Goal: Information Seeking & Learning: Learn about a topic

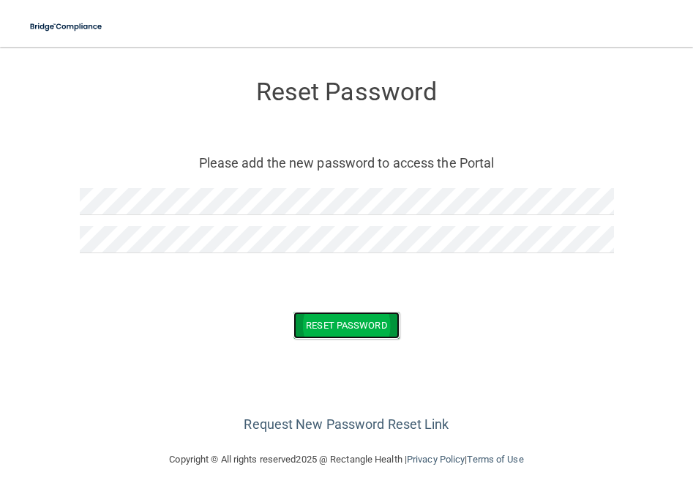
click at [346, 318] on button "Reset Password" at bounding box center [345, 325] width 105 height 27
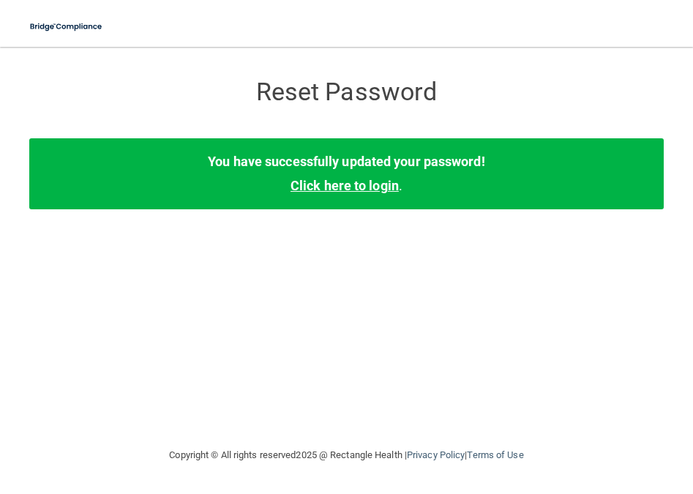
click at [360, 183] on link "Click here to login" at bounding box center [344, 185] width 108 height 15
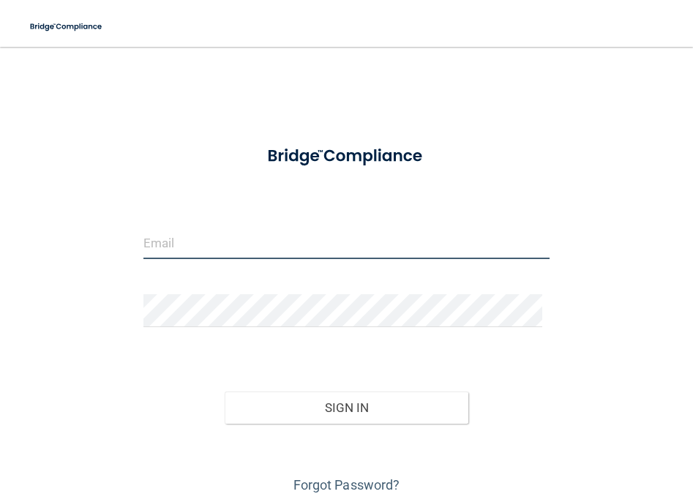
click at [205, 244] on input "email" at bounding box center [346, 242] width 406 height 33
type input "[EMAIL_ADDRESS][DOMAIN_NAME]"
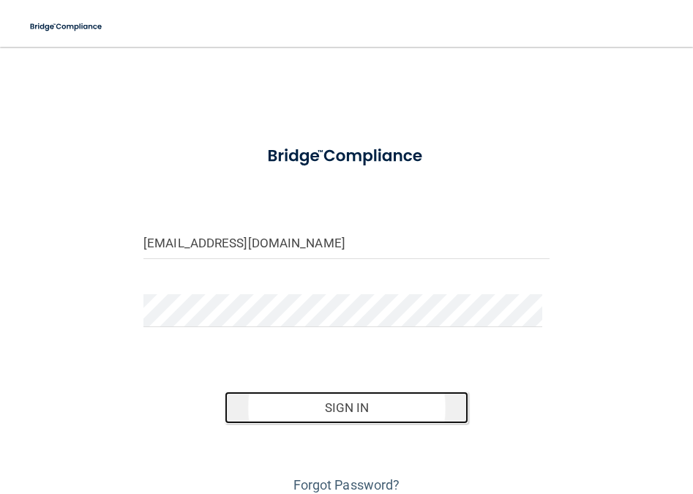
click at [350, 407] on button "Sign In" at bounding box center [347, 407] width 244 height 32
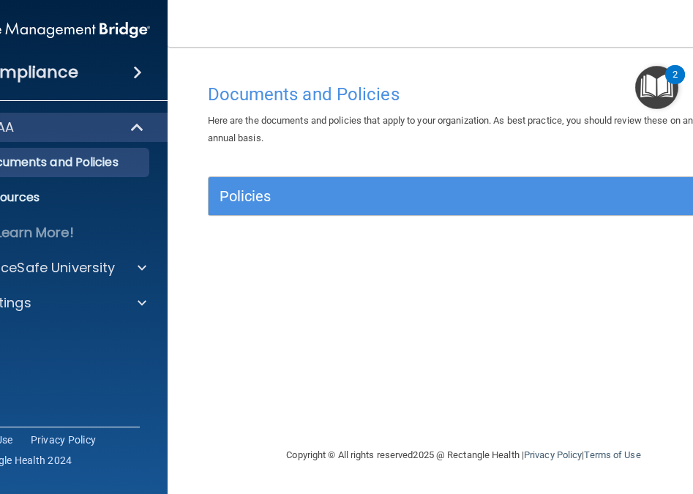
click at [666, 83] on img "Open Resource Center, 2 new notifications" at bounding box center [656, 87] width 43 height 43
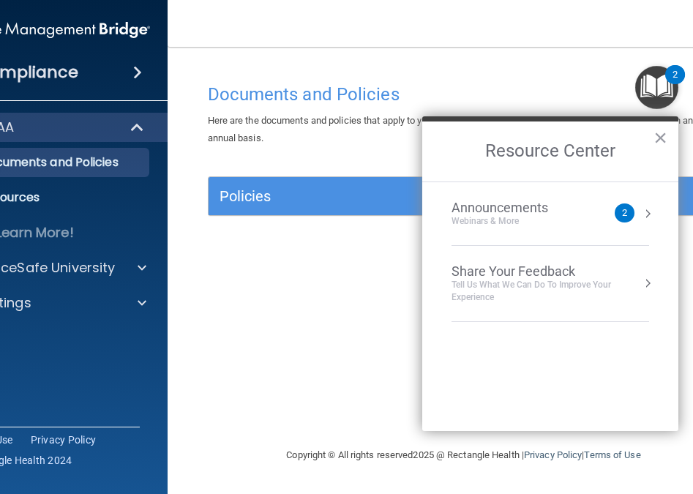
click at [623, 213] on div "2" at bounding box center [624, 213] width 5 height 0
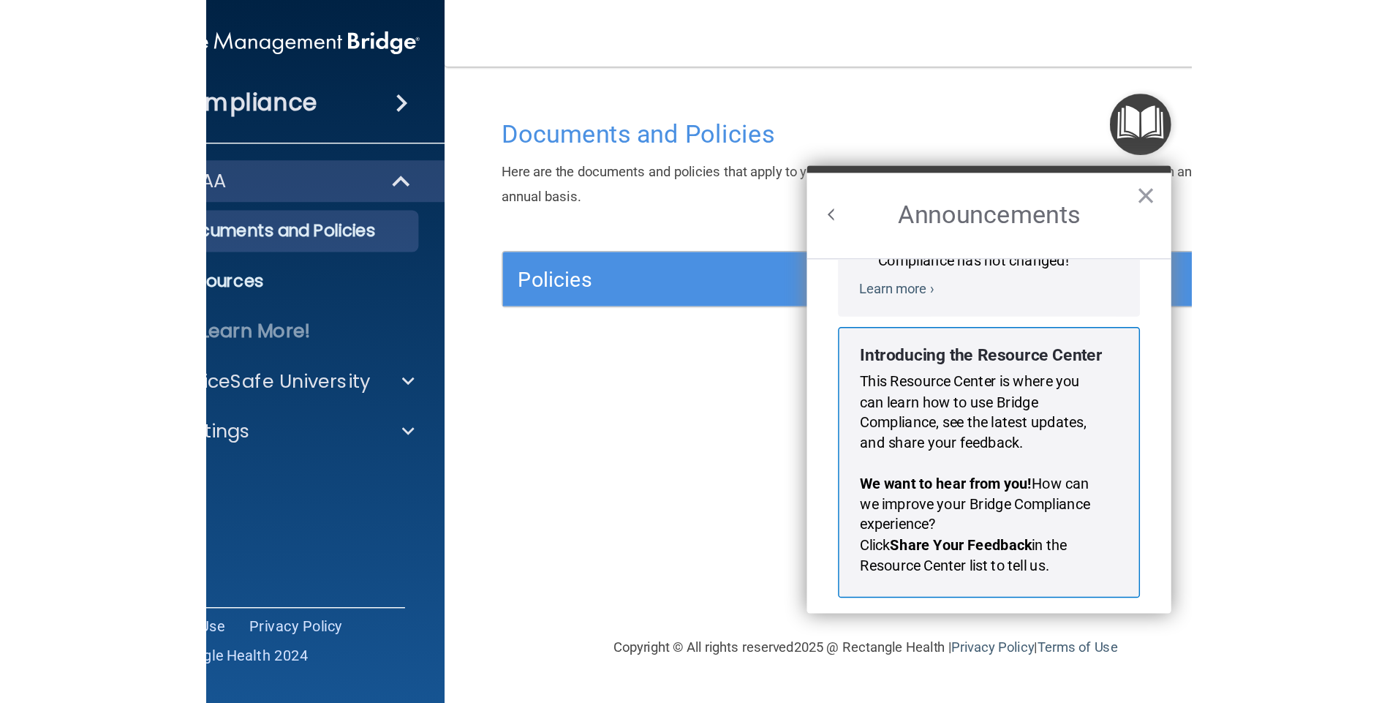
scroll to position [257, 0]
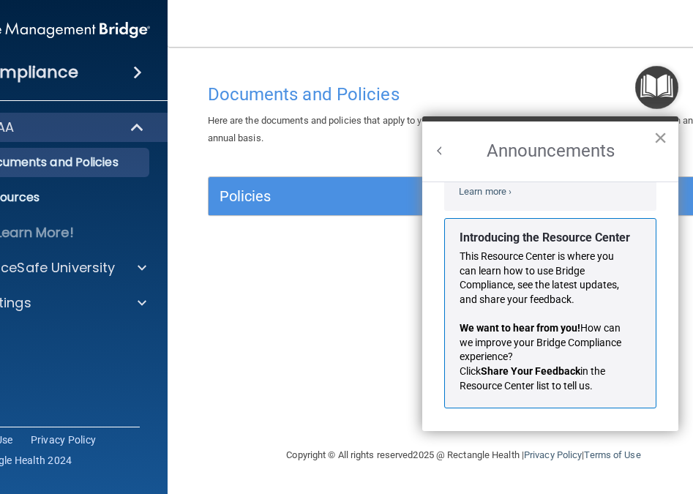
click at [660, 136] on button "×" at bounding box center [660, 137] width 14 height 23
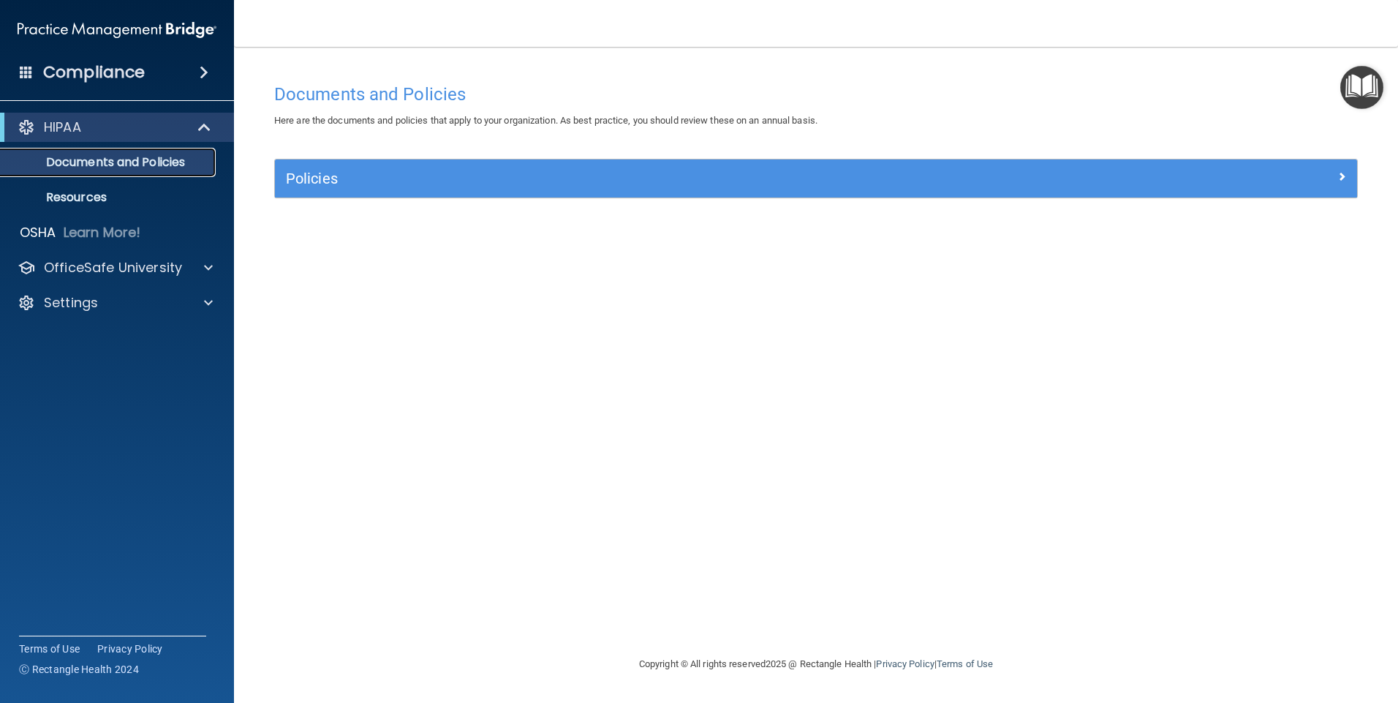
click at [145, 164] on p "Documents and Policies" at bounding box center [110, 162] width 200 height 15
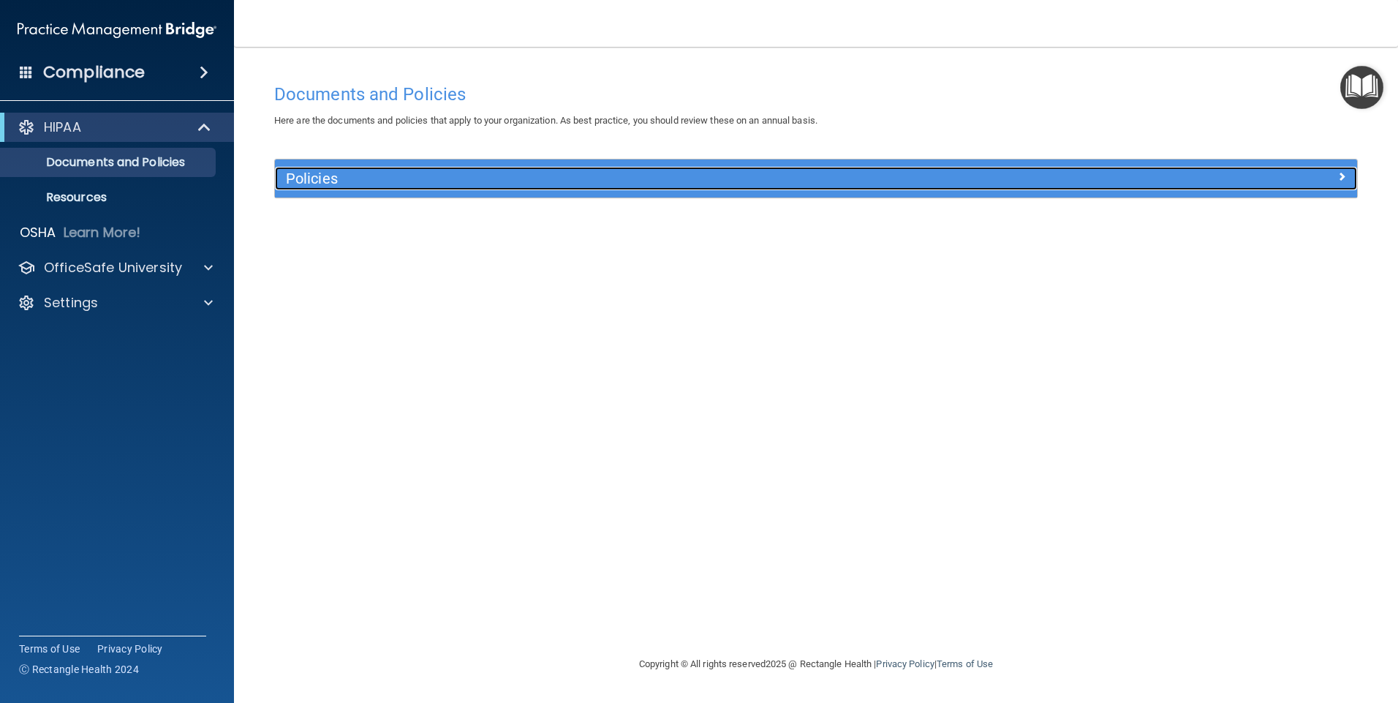
click at [505, 178] on h5 "Policies" at bounding box center [681, 178] width 790 height 16
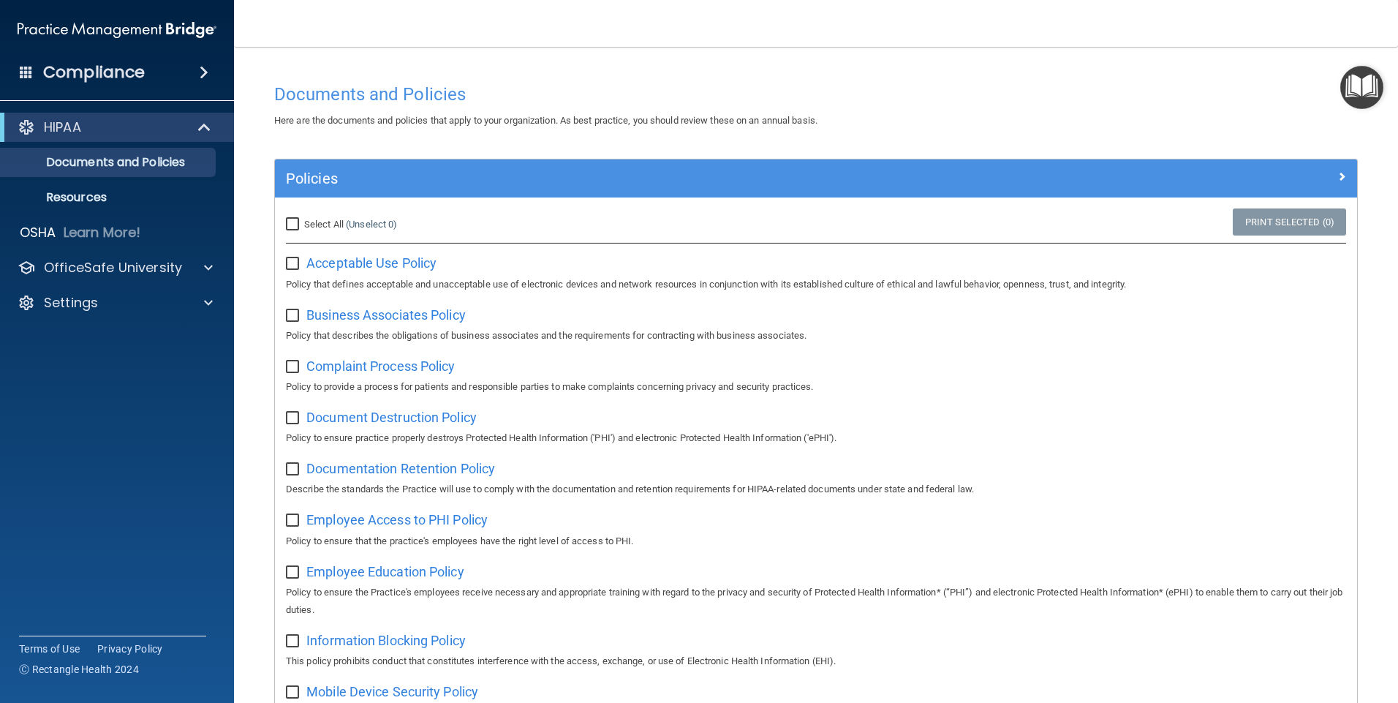
click at [294, 222] on input "Select All (Unselect 0) Unselect All" at bounding box center [294, 225] width 17 height 12
checkbox input "true"
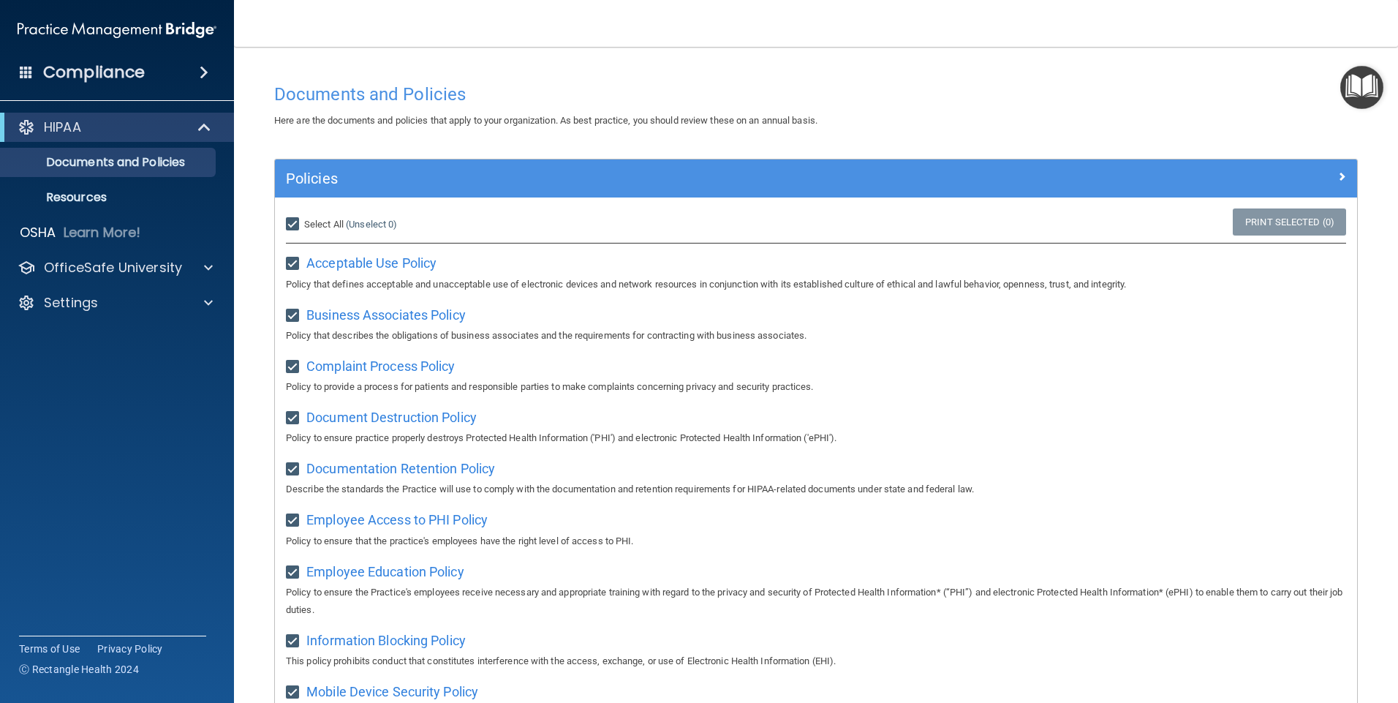
checkbox input "true"
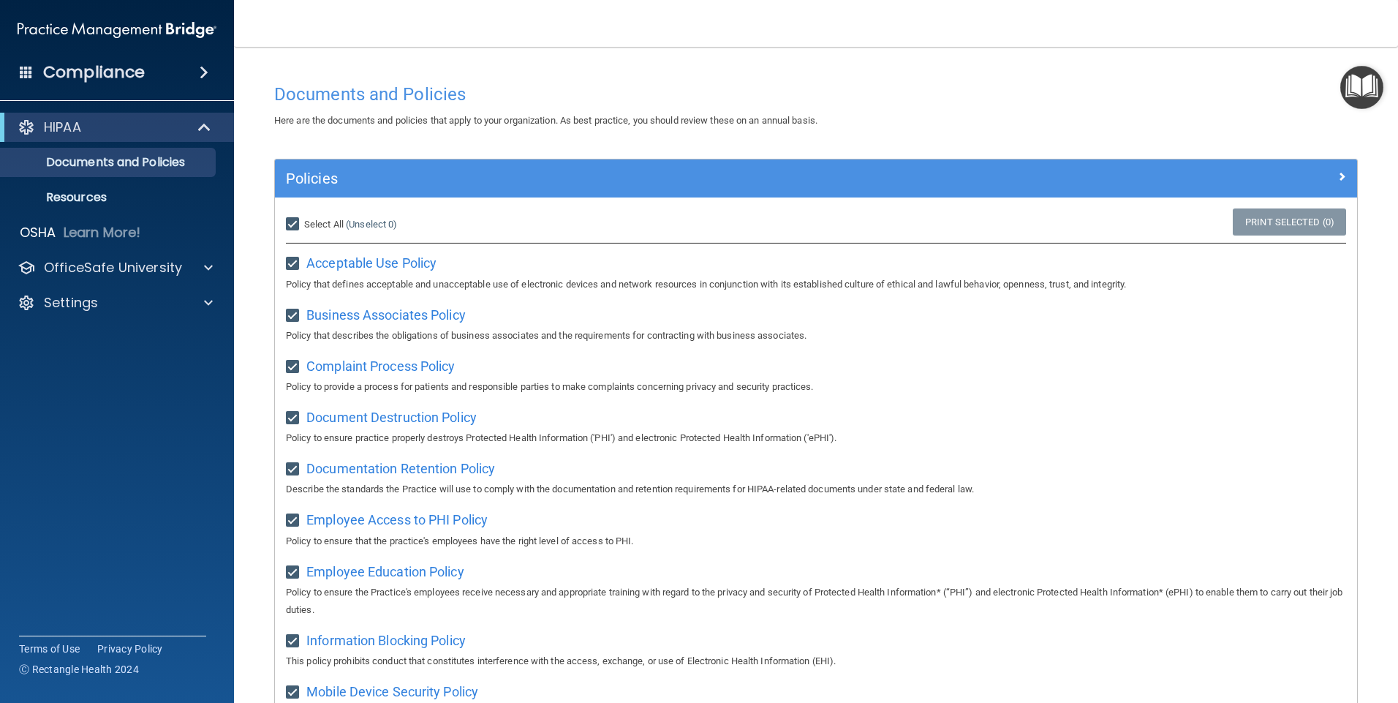
checkbox input "true"
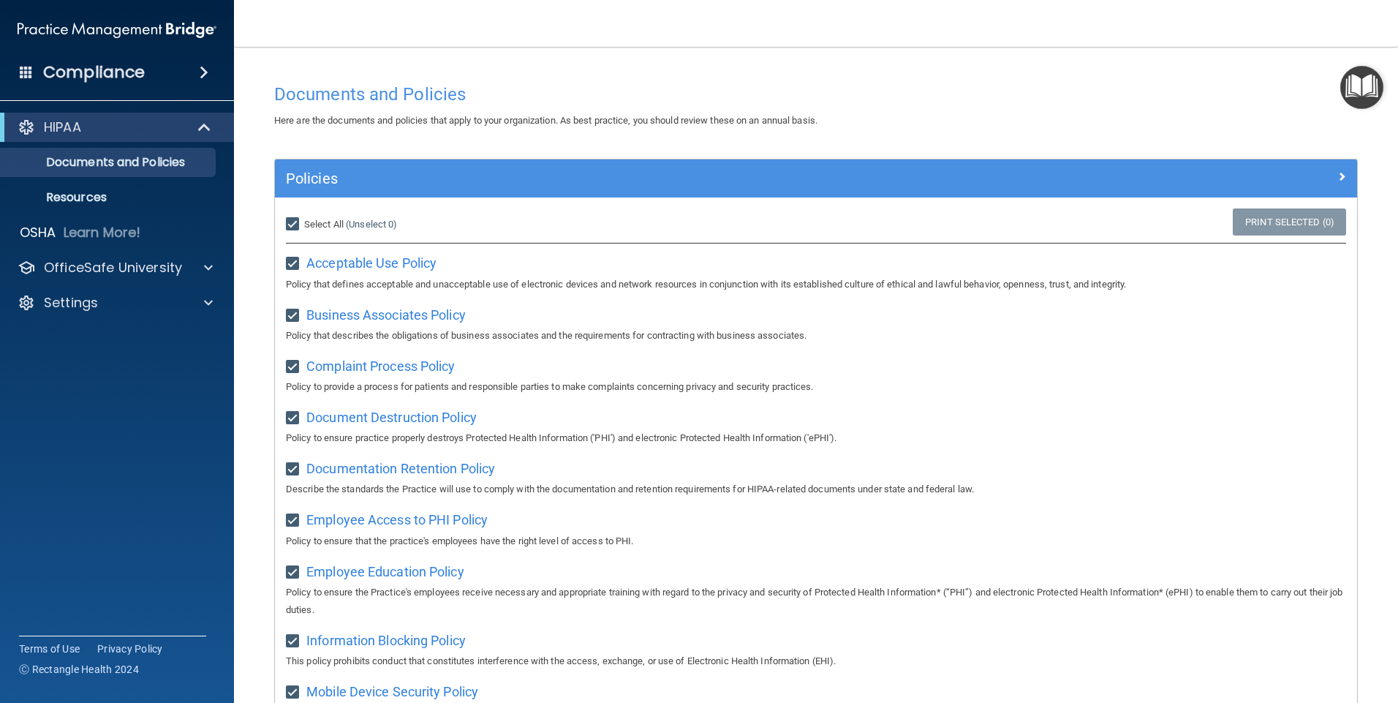
checkbox input "true"
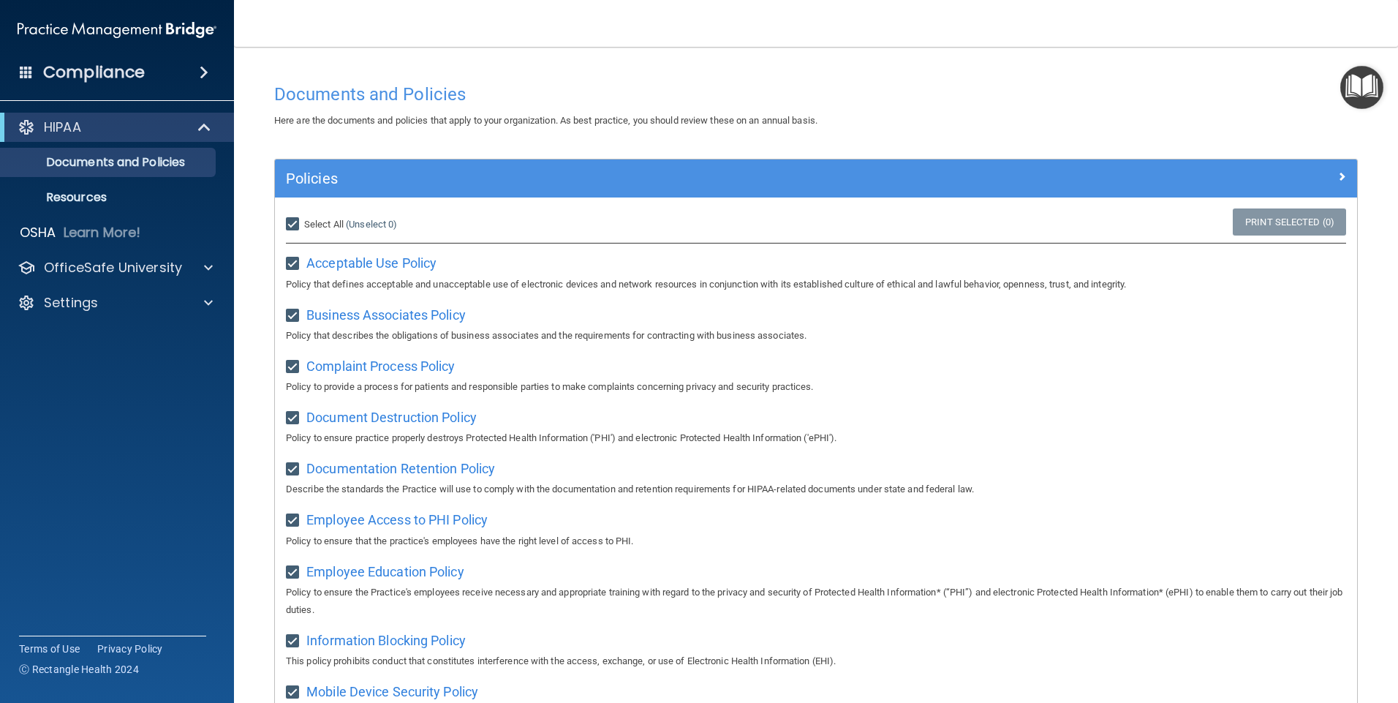
checkbox input "true"
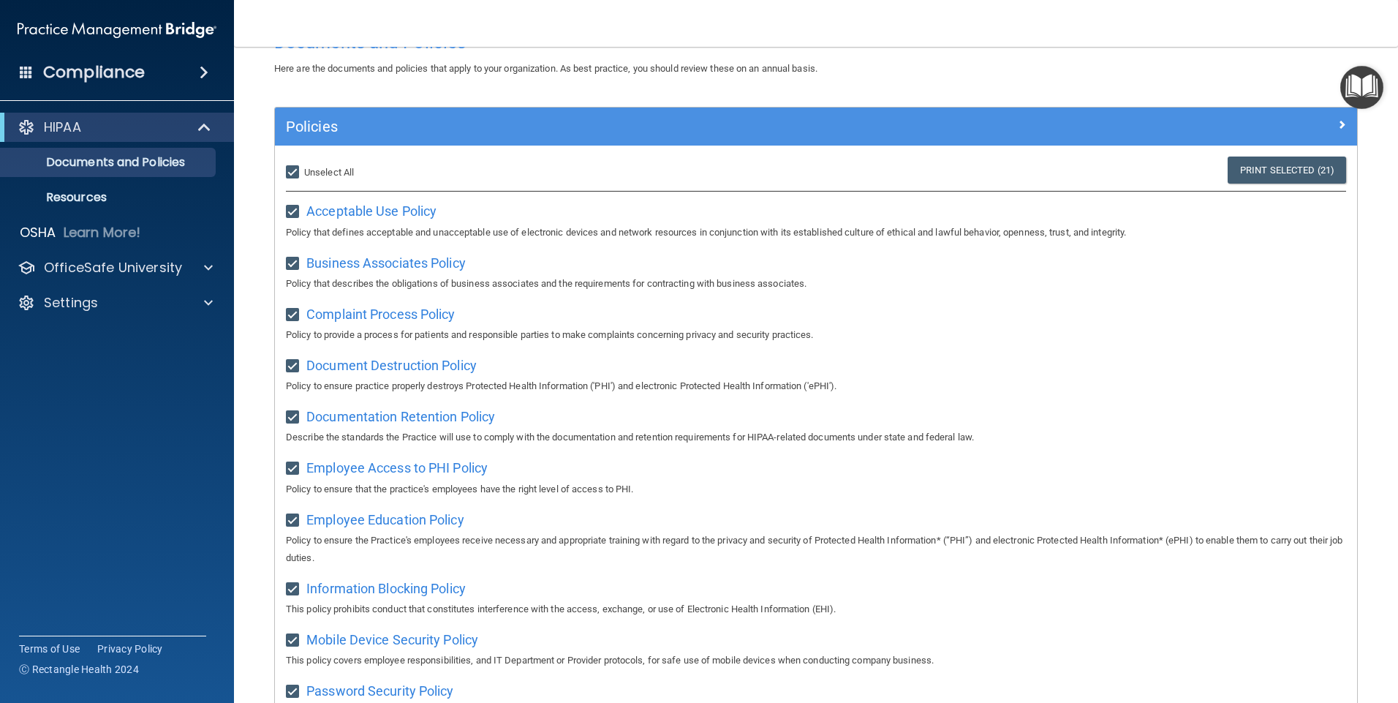
scroll to position [22, 0]
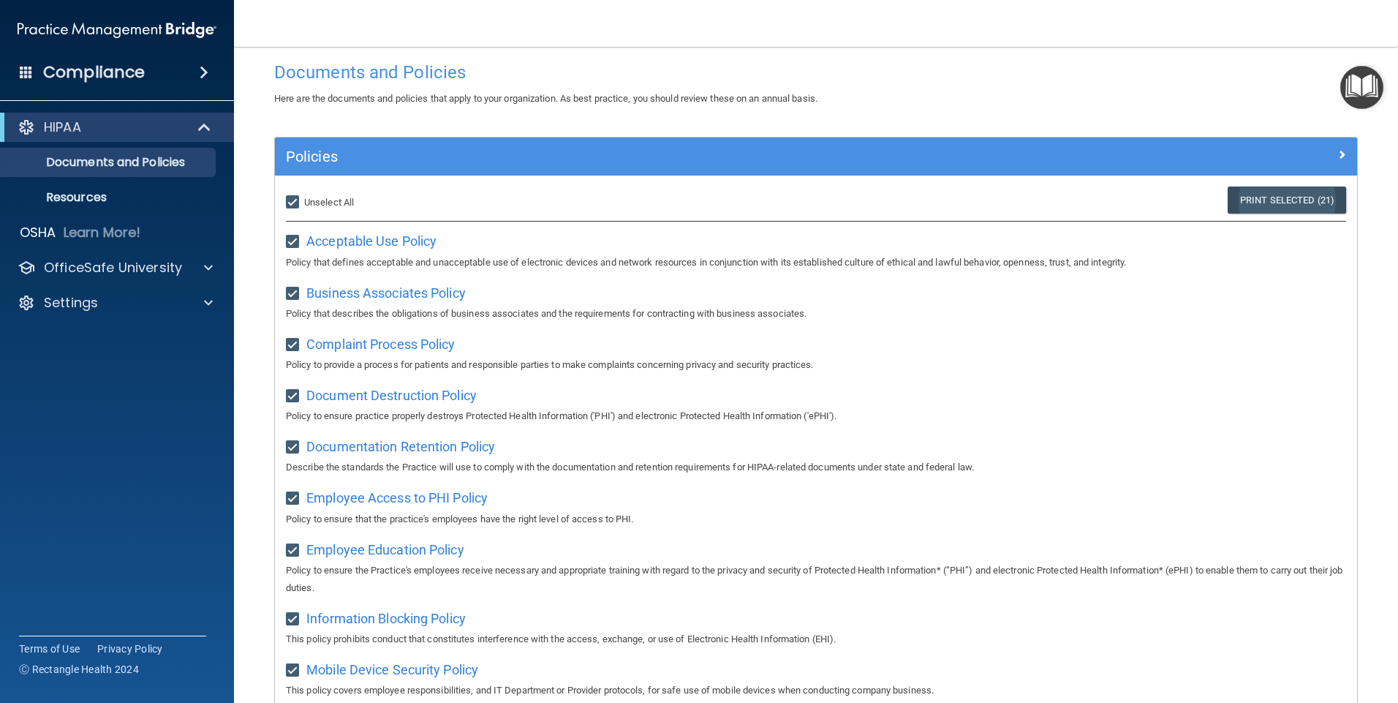
click at [692, 200] on link "Print Selected (21)" at bounding box center [1287, 199] width 118 height 27
click at [89, 196] on p "Resources" at bounding box center [110, 197] width 200 height 15
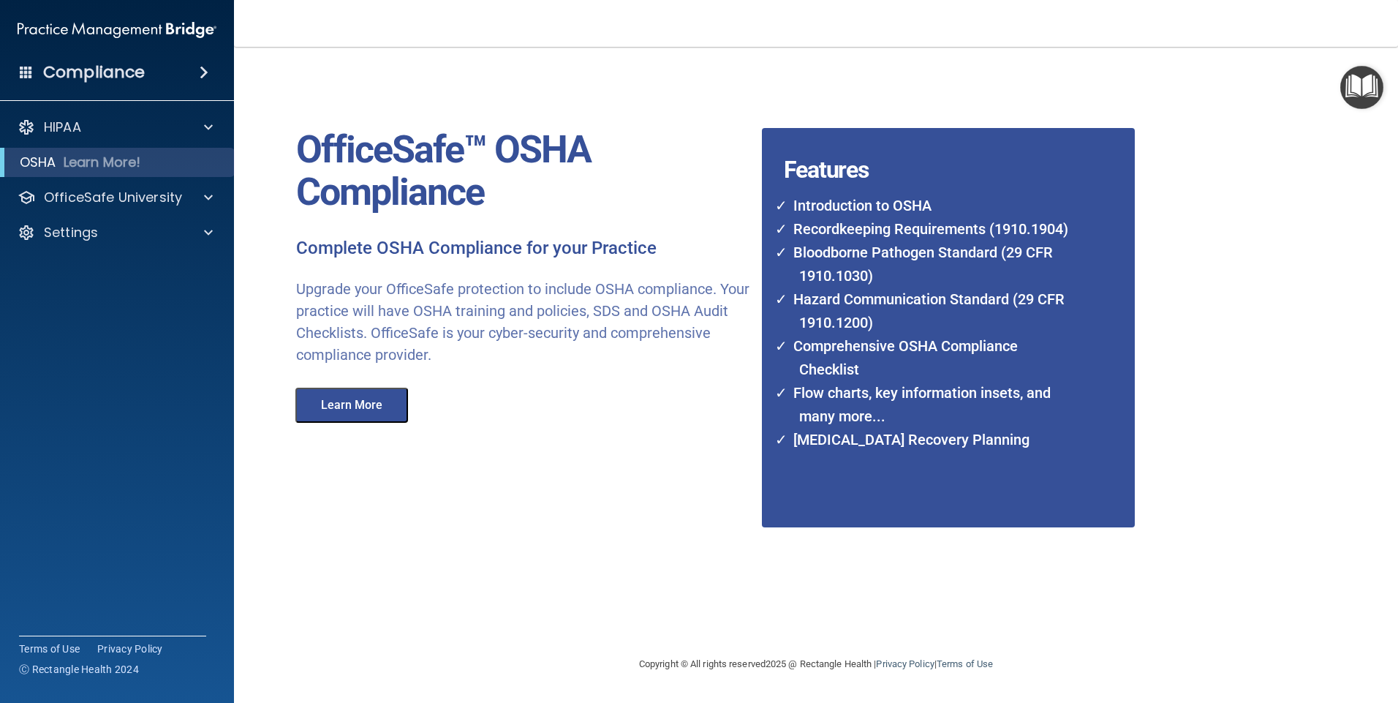
click at [167, 78] on div "Compliance" at bounding box center [117, 72] width 234 height 32
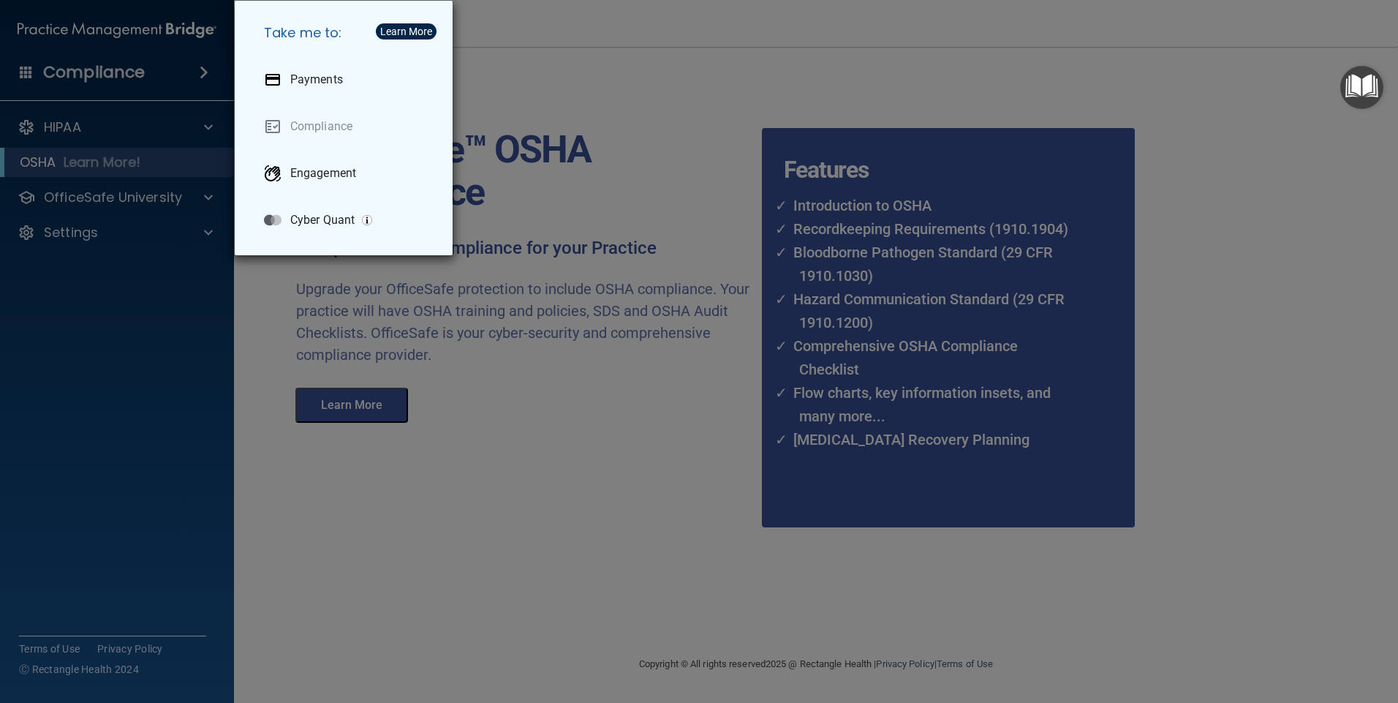
click at [189, 30] on div "Take me to: Payments Compliance Engagement Cyber Quant" at bounding box center [699, 351] width 1398 height 703
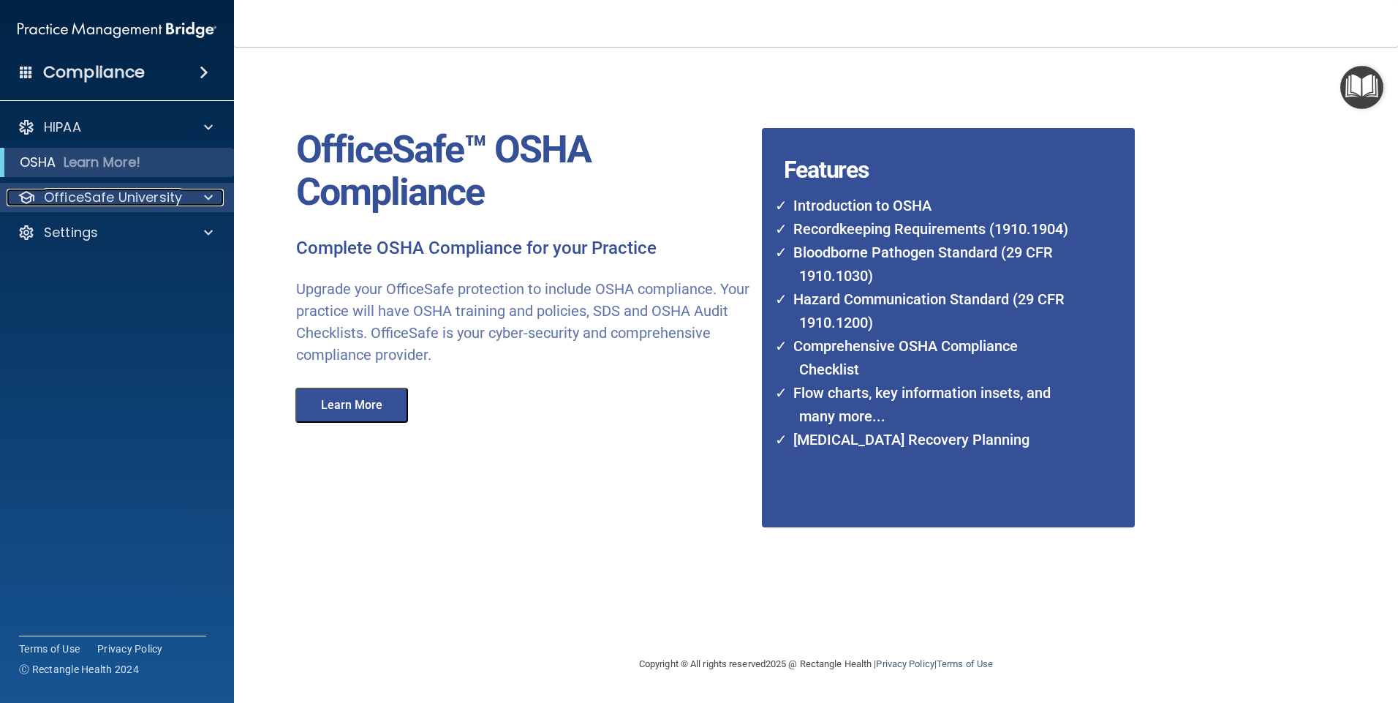
click at [110, 196] on p "OfficeSafe University" at bounding box center [113, 198] width 138 height 18
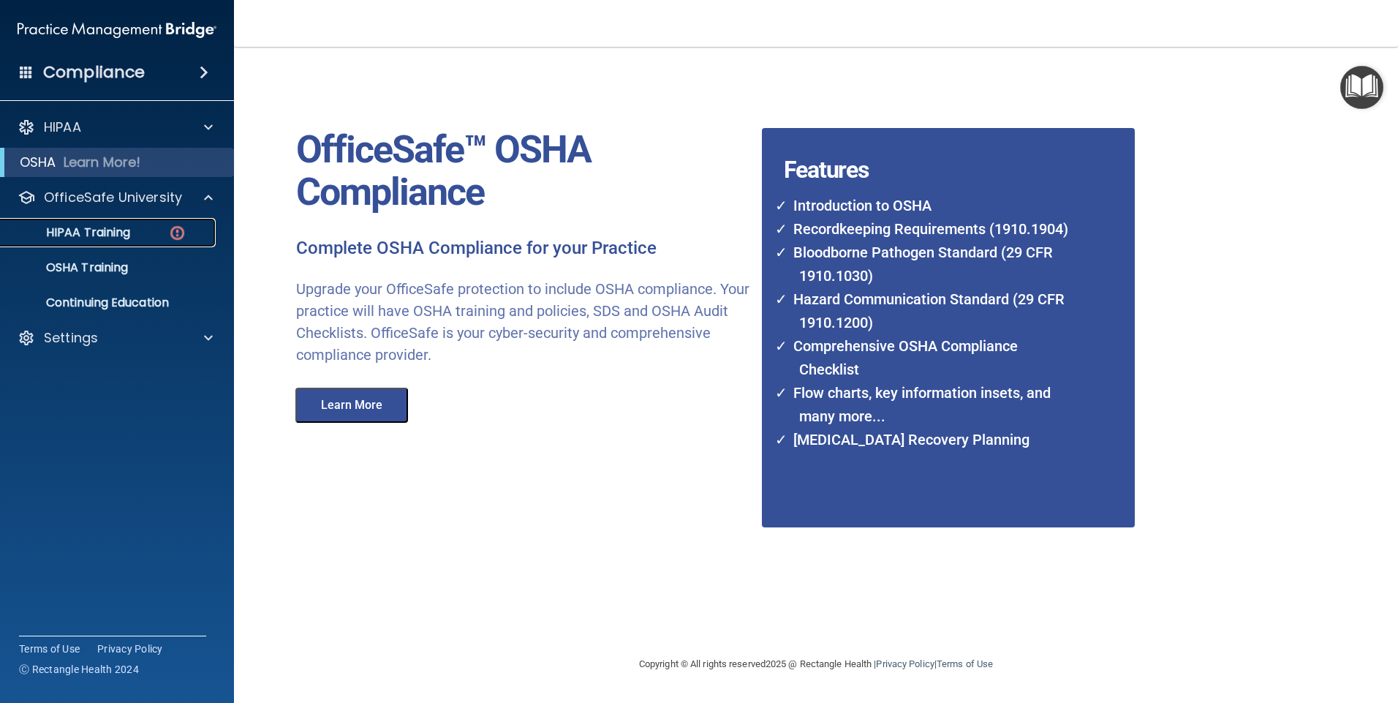
click at [103, 228] on p "HIPAA Training" at bounding box center [70, 232] width 121 height 15
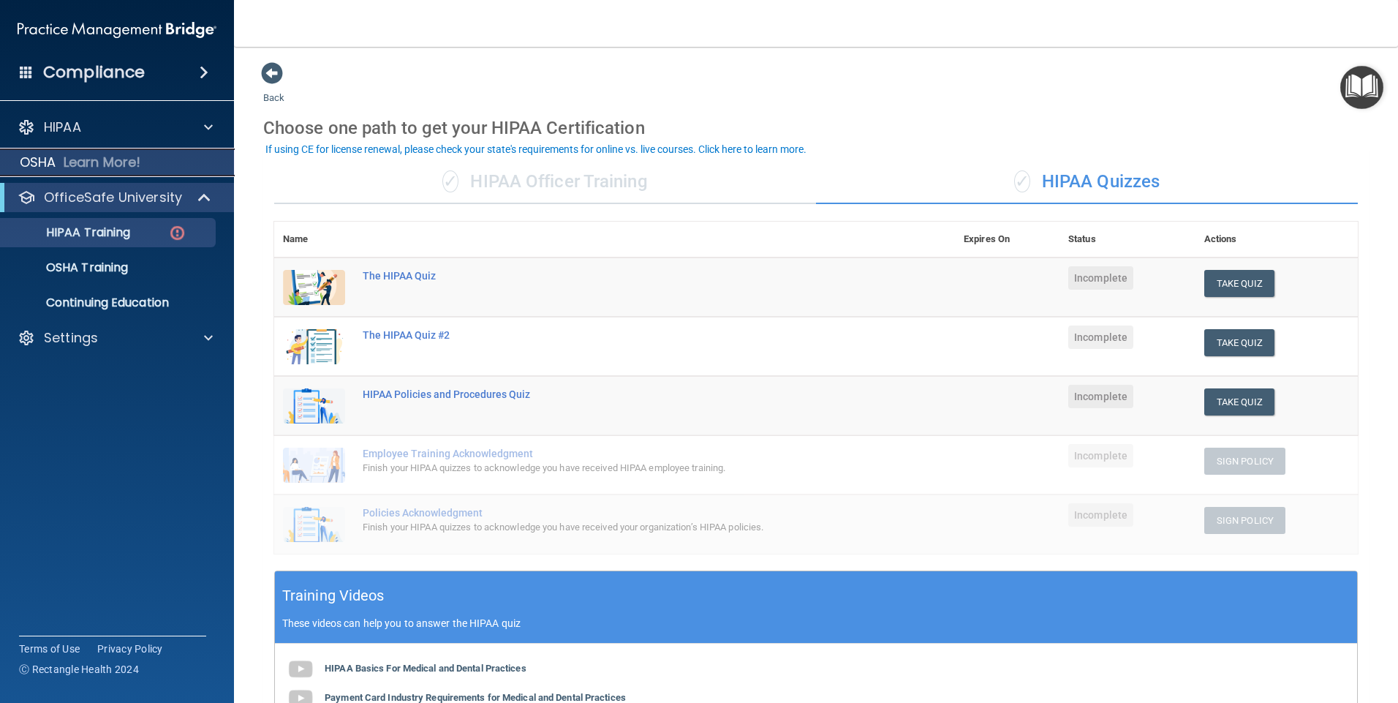
click at [77, 162] on p "Learn More!" at bounding box center [103, 163] width 78 height 18
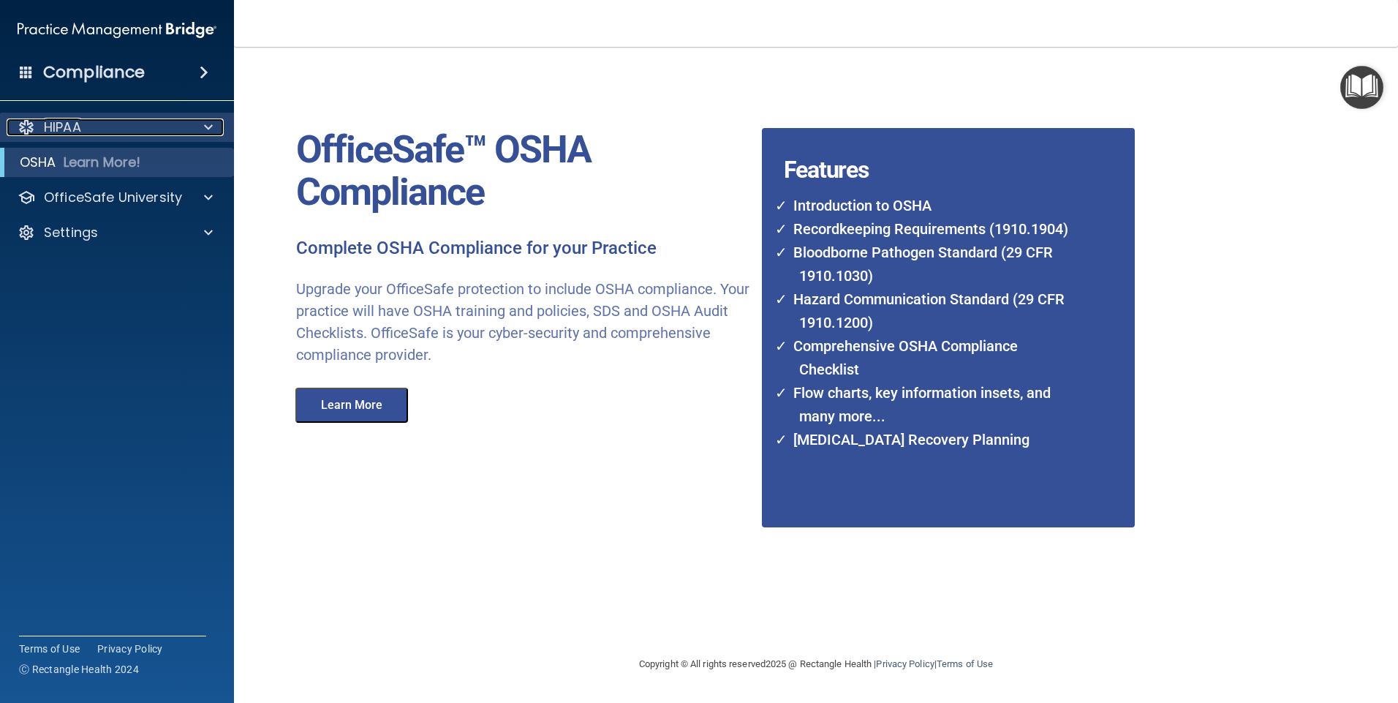
click at [64, 128] on p "HIPAA" at bounding box center [62, 127] width 37 height 18
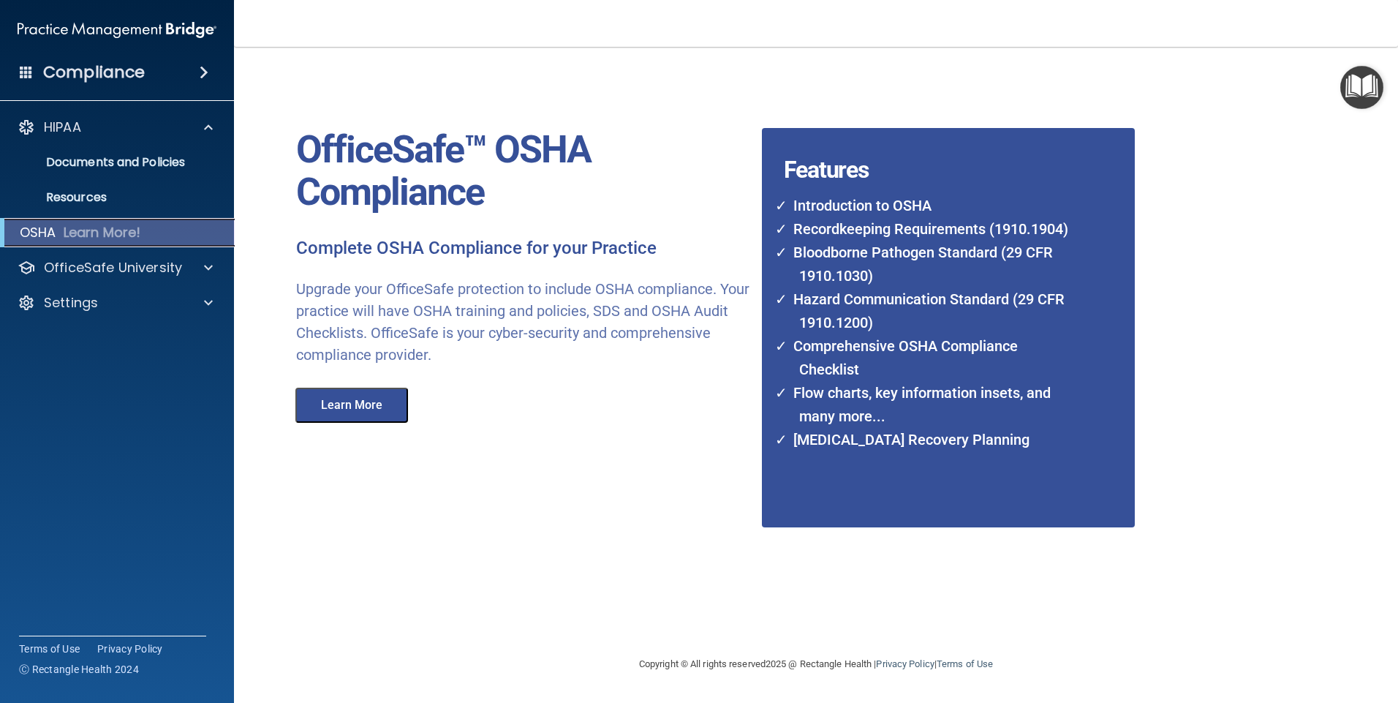
click at [124, 228] on p "Learn More!" at bounding box center [103, 233] width 78 height 18
click at [320, 399] on button "Learn More" at bounding box center [351, 405] width 113 height 35
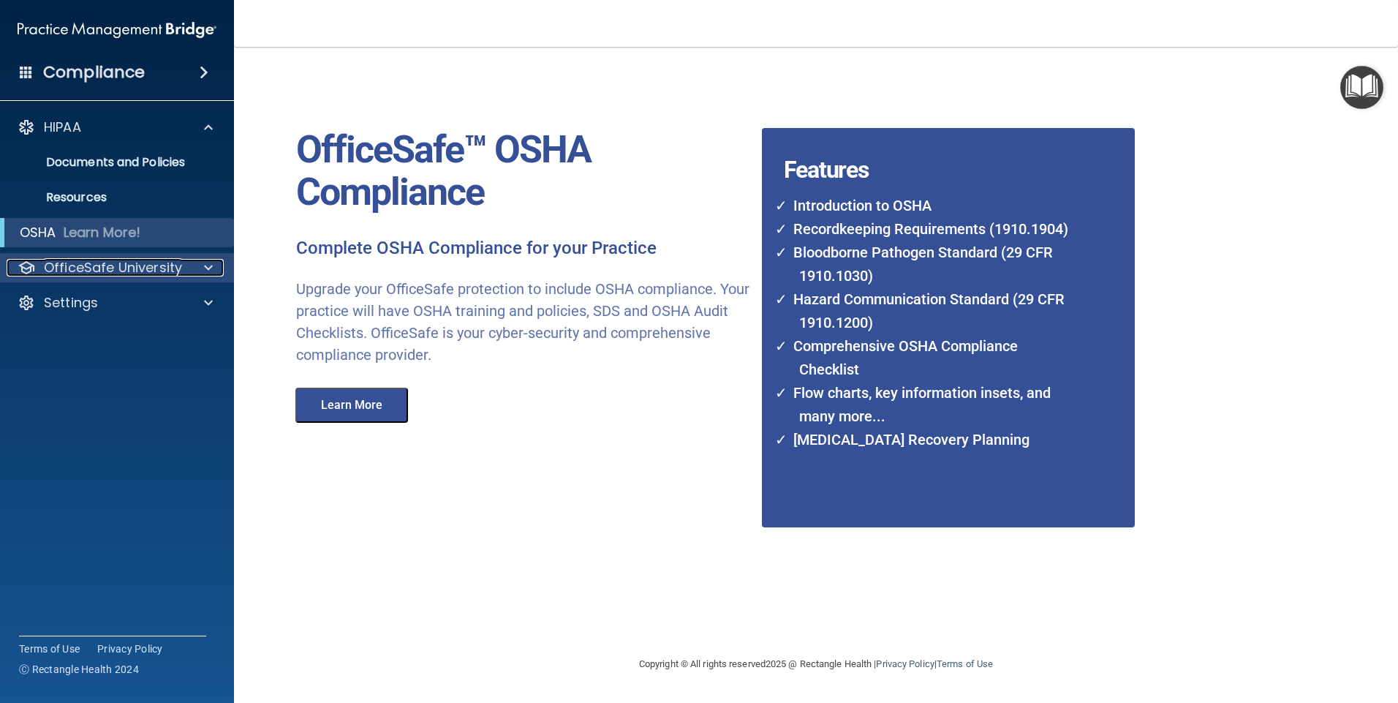
click at [84, 265] on p "OfficeSafe University" at bounding box center [113, 268] width 138 height 18
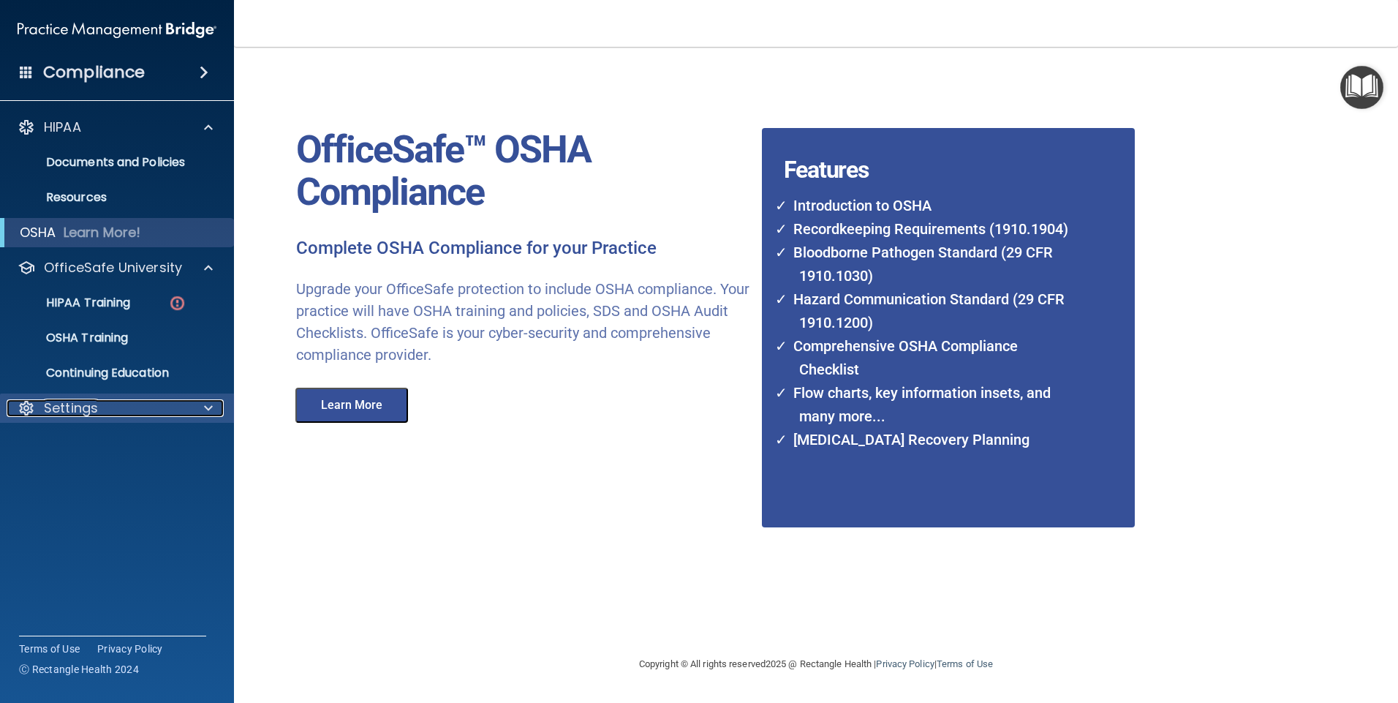
click at [92, 401] on p "Settings" at bounding box center [71, 408] width 54 height 18
click at [379, 410] on button "Learn More" at bounding box center [351, 405] width 113 height 35
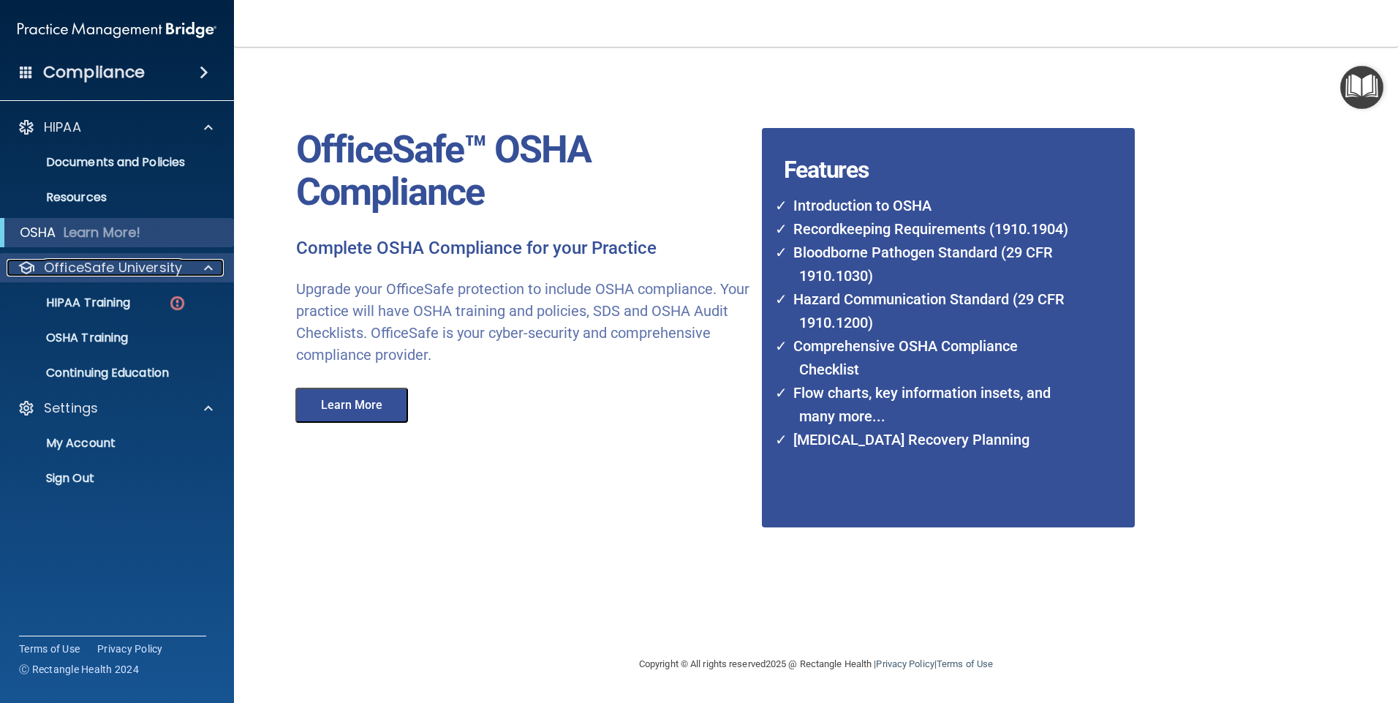
click at [211, 263] on span at bounding box center [208, 268] width 9 height 18
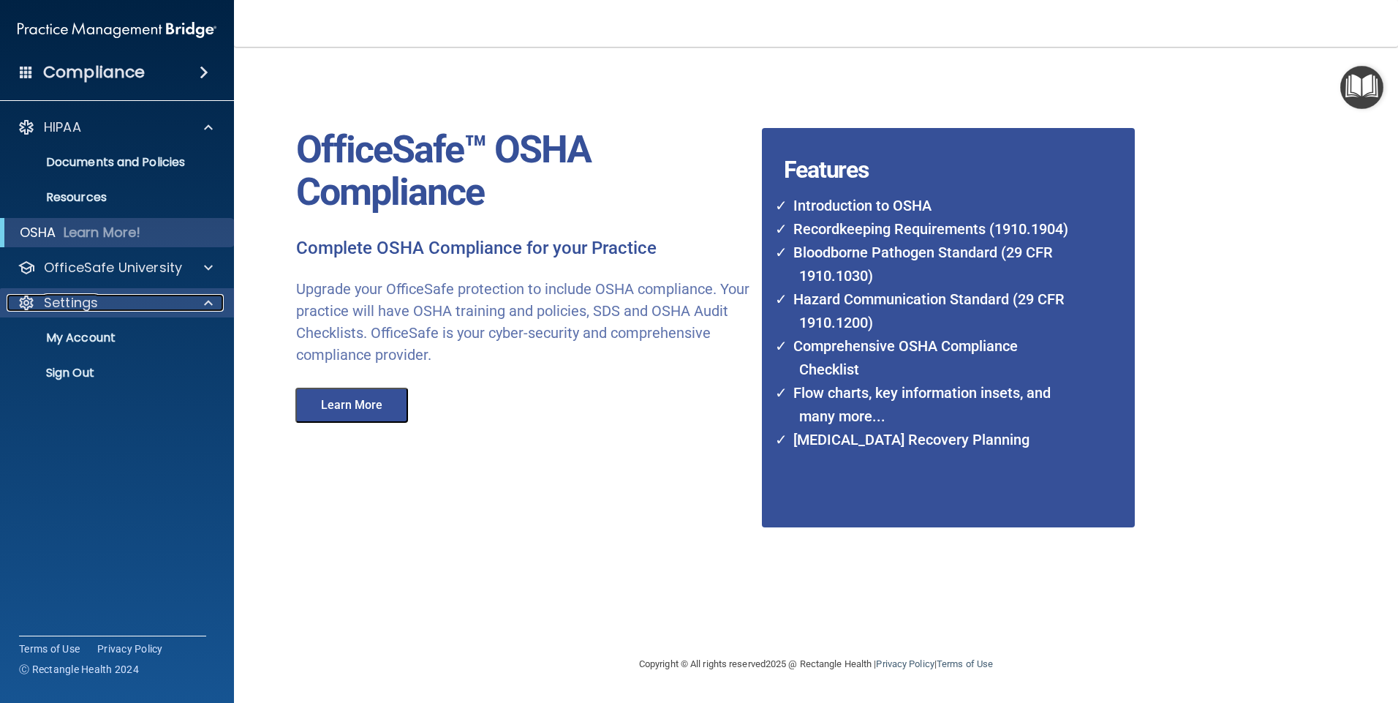
click at [207, 299] on span at bounding box center [208, 303] width 9 height 18
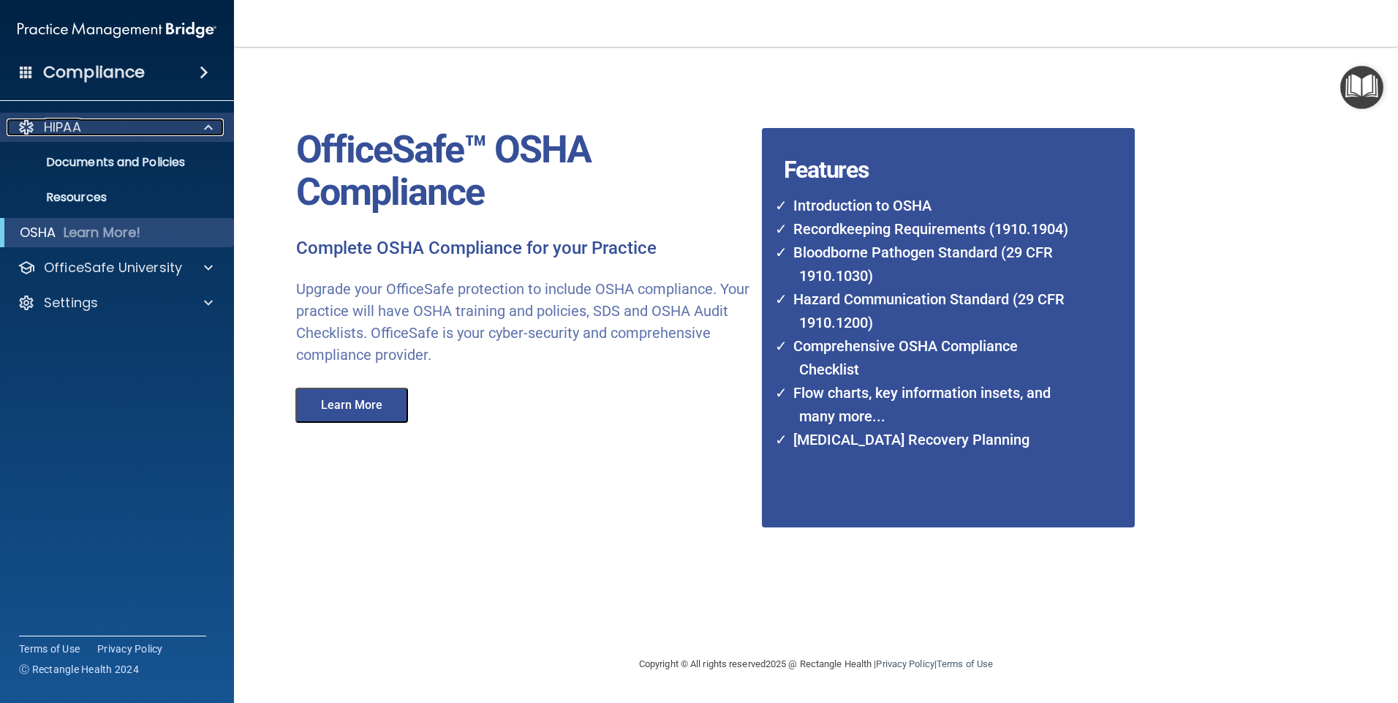
click at [210, 123] on span at bounding box center [208, 127] width 9 height 18
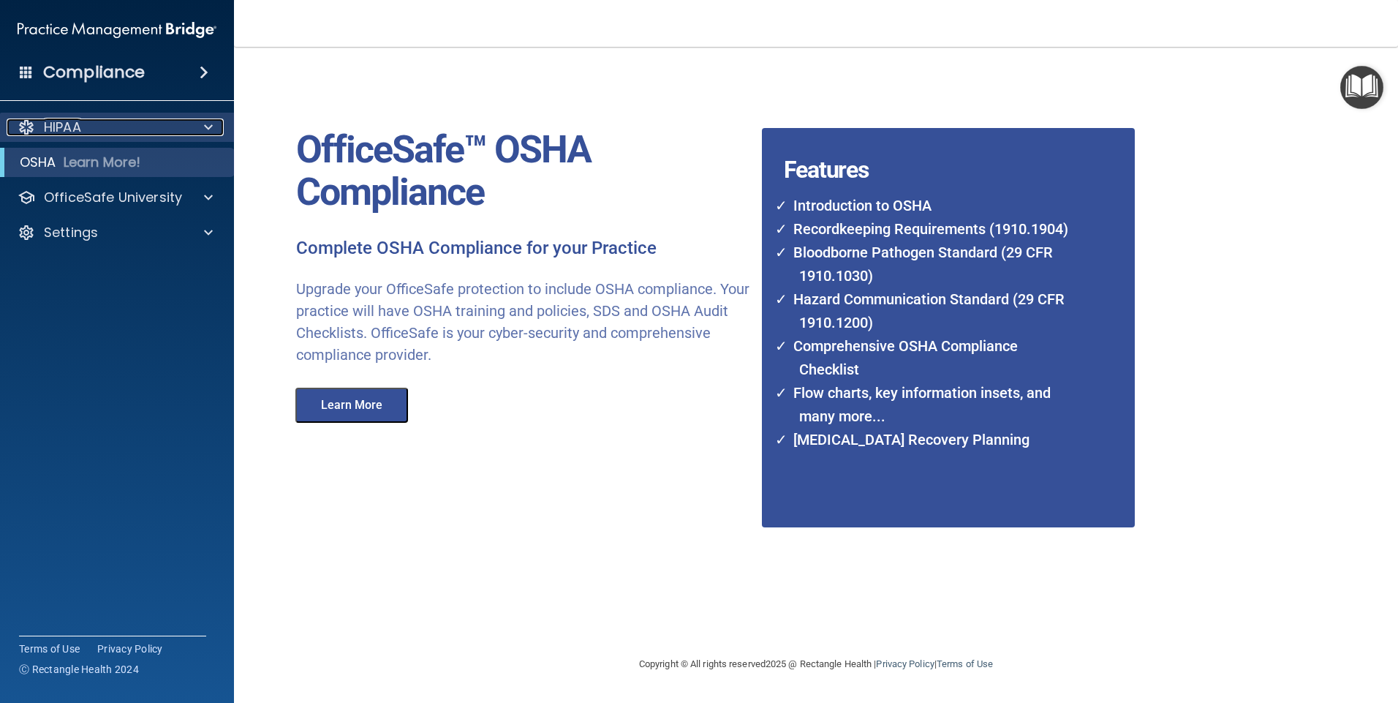
click at [59, 134] on p "HIPAA" at bounding box center [62, 127] width 37 height 18
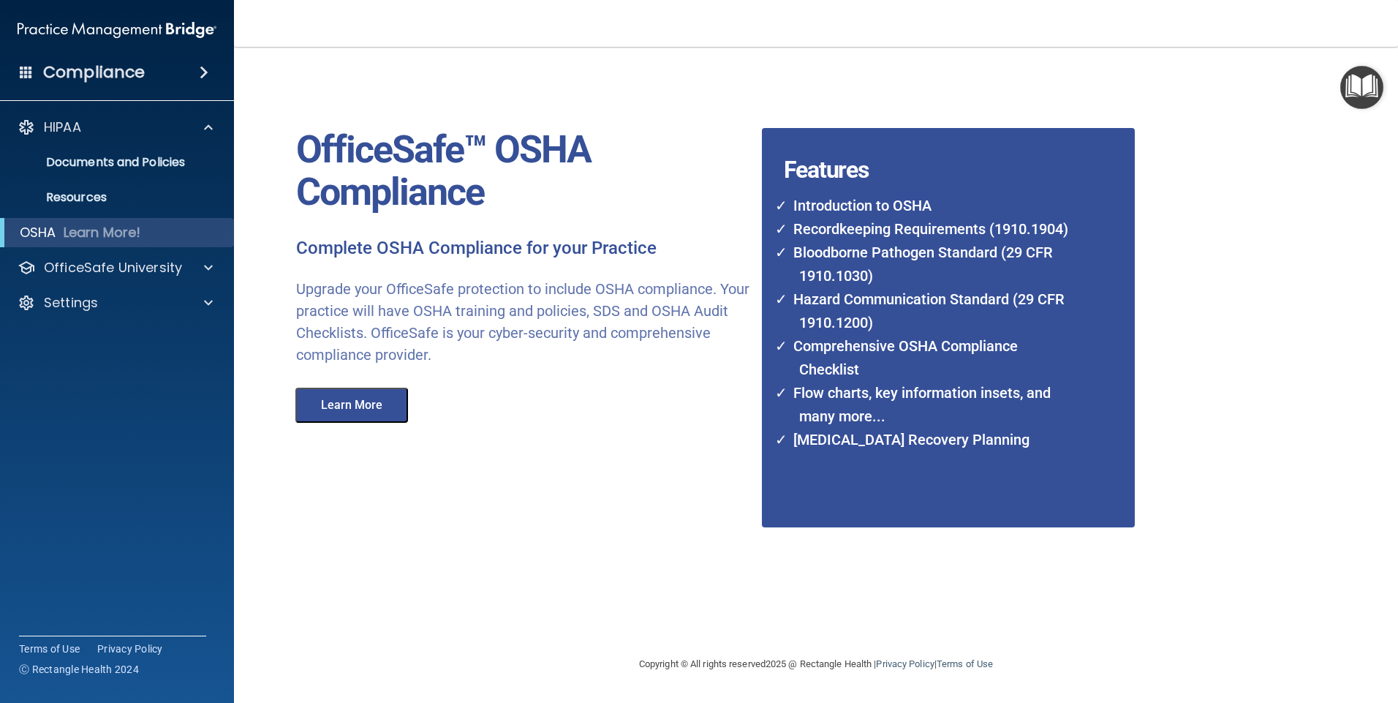
click at [73, 68] on h4 "Compliance" at bounding box center [94, 72] width 102 height 20
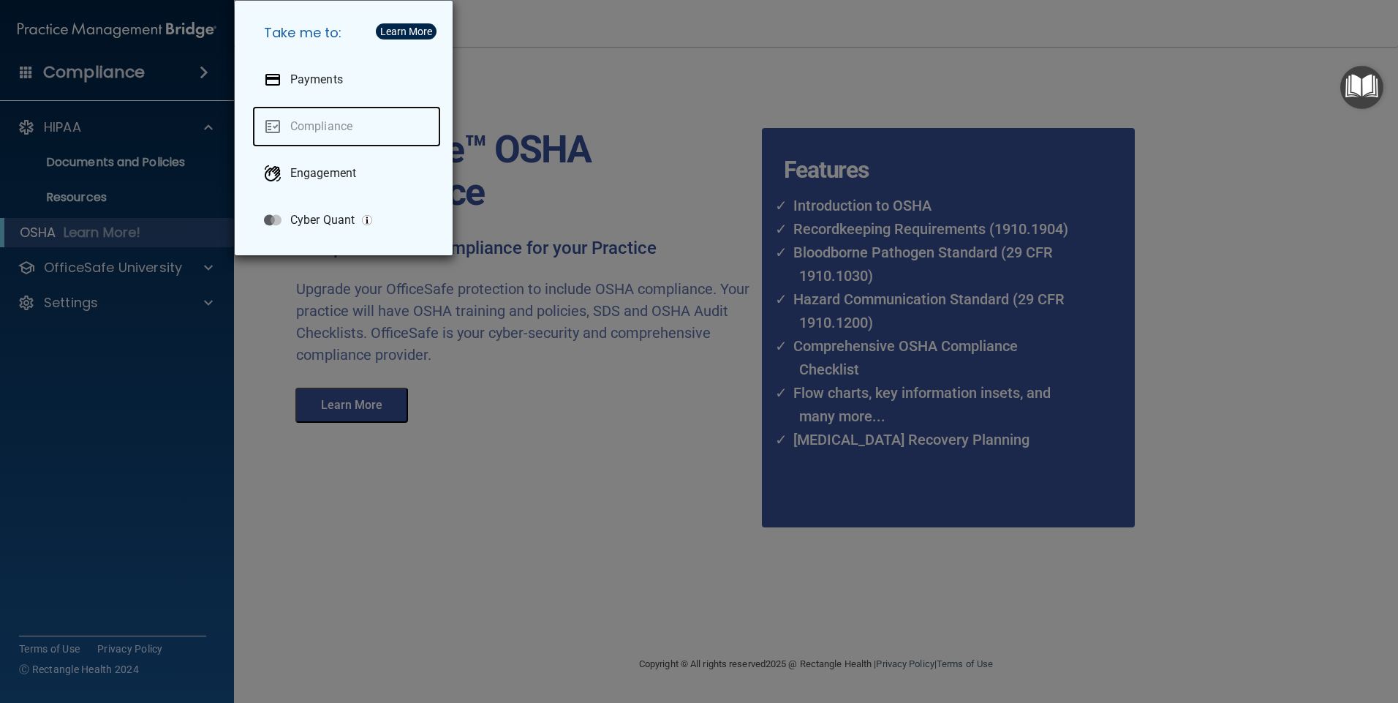
click at [331, 132] on link "Compliance" at bounding box center [346, 126] width 189 height 41
click at [271, 127] on link "Compliance" at bounding box center [346, 126] width 189 height 41
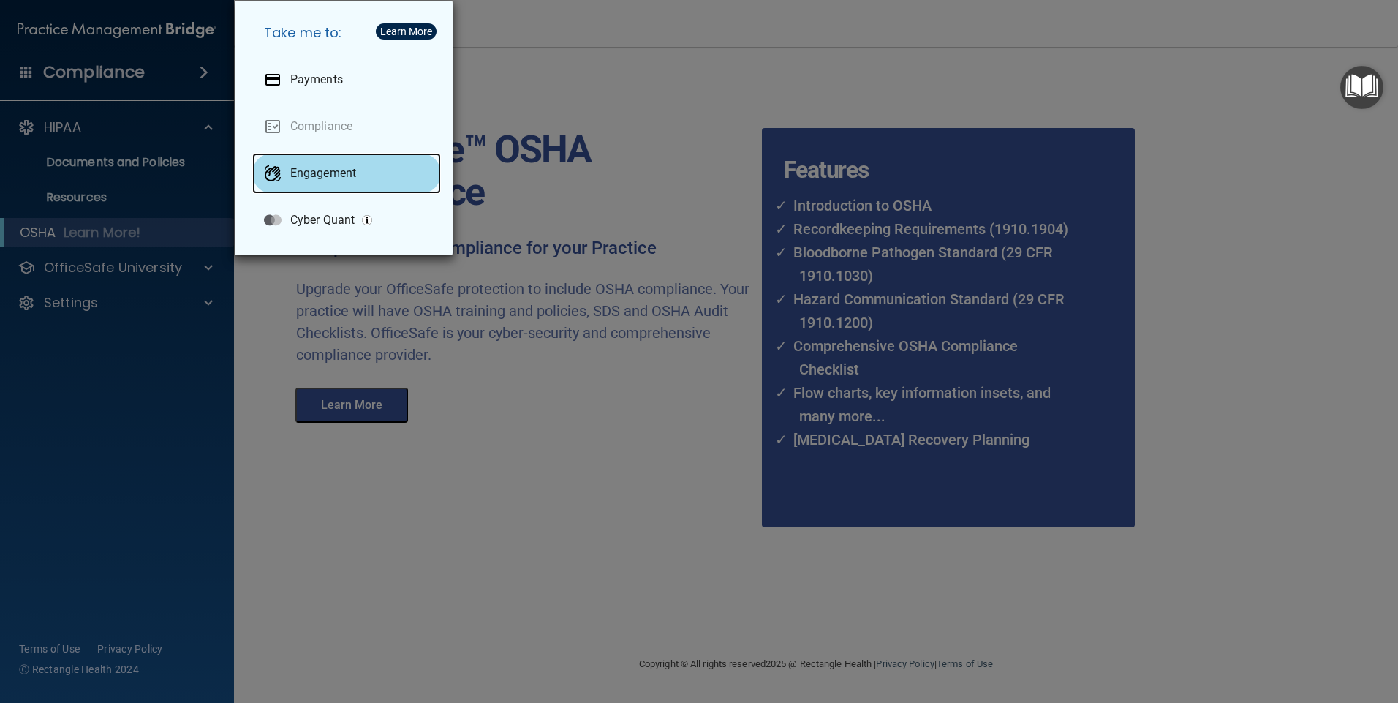
click at [306, 173] on p "Engagement" at bounding box center [323, 173] width 66 height 15
click at [477, 72] on div "Take me to: Payments Compliance Engagement Cyber Quant" at bounding box center [699, 351] width 1398 height 703
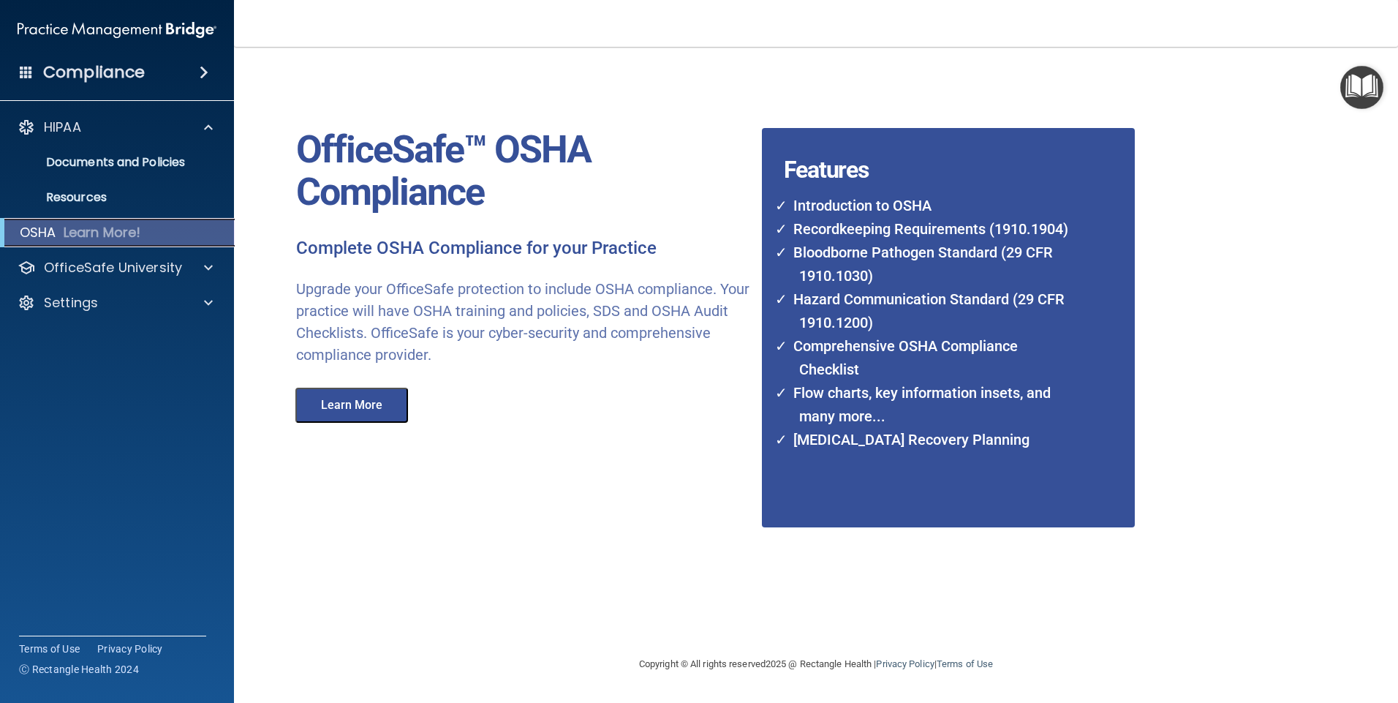
click at [82, 235] on p "Learn More!" at bounding box center [103, 233] width 78 height 18
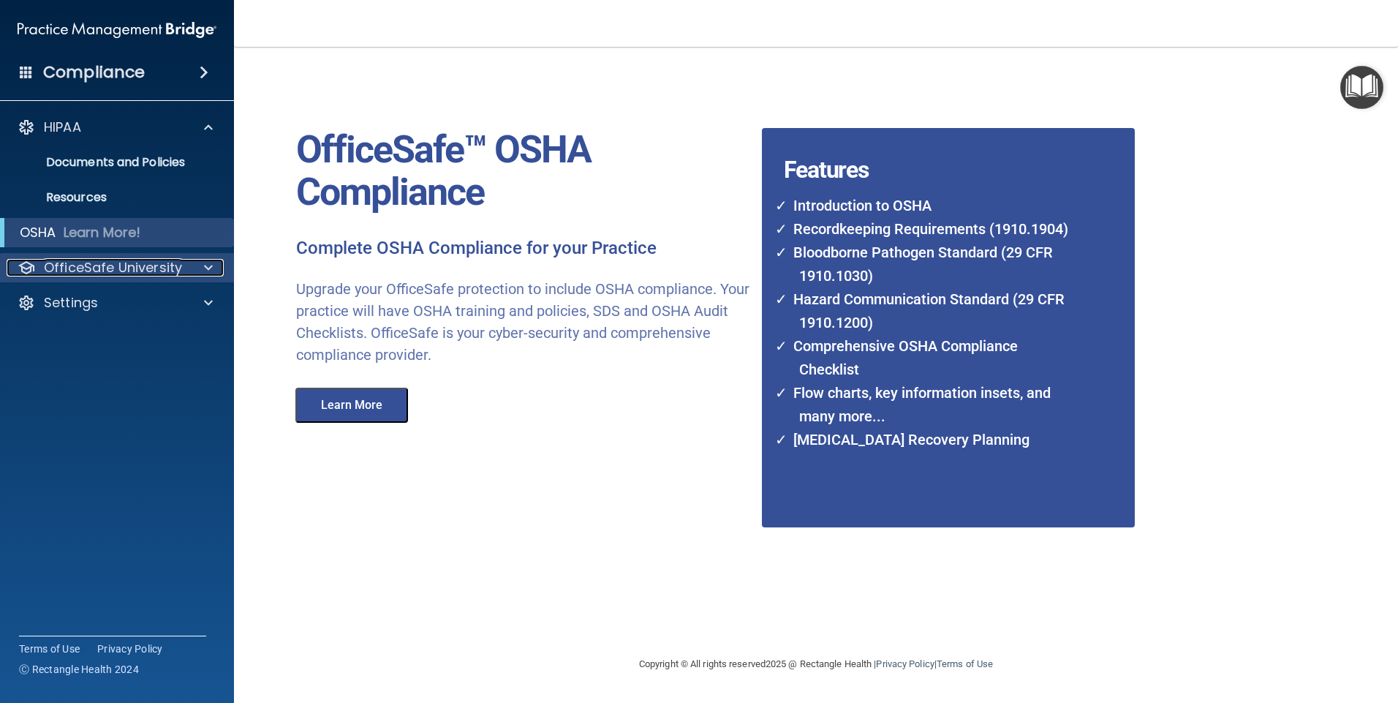
click at [81, 265] on p "OfficeSafe University" at bounding box center [113, 268] width 138 height 18
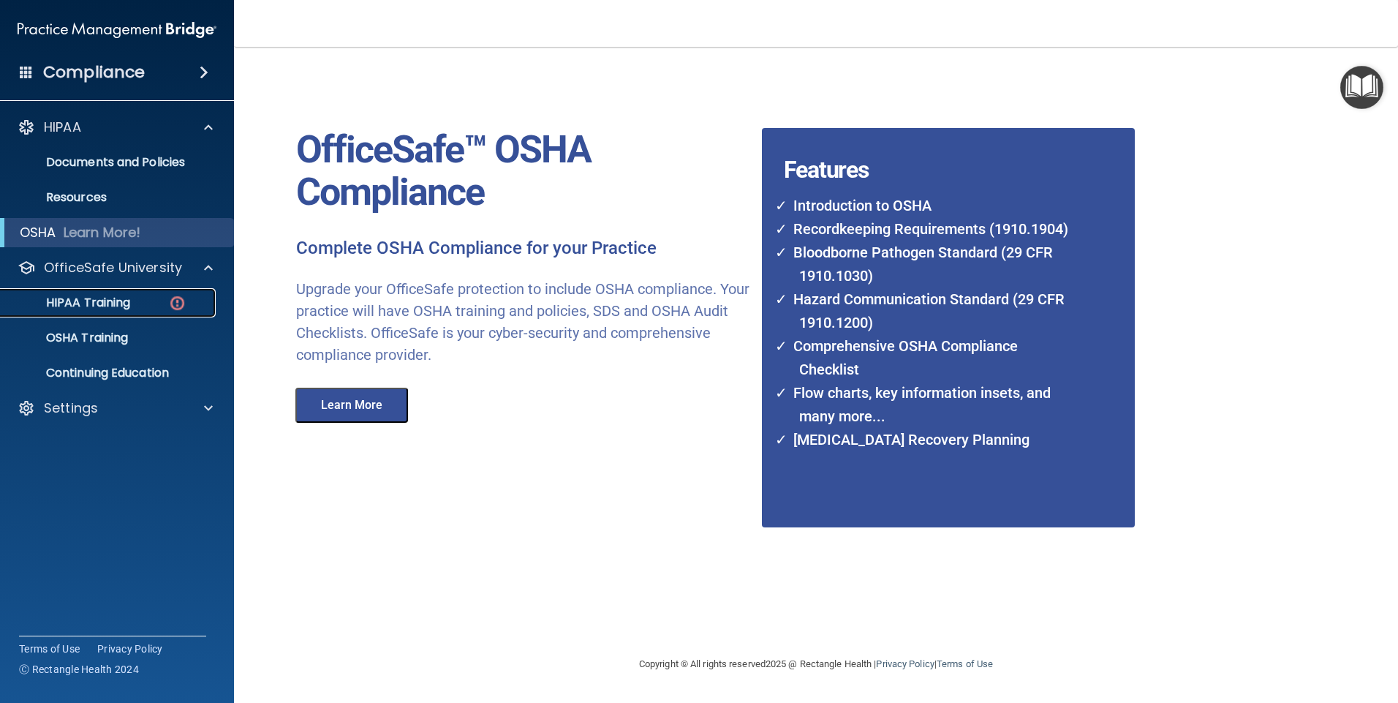
click at [81, 302] on p "HIPAA Training" at bounding box center [70, 302] width 121 height 15
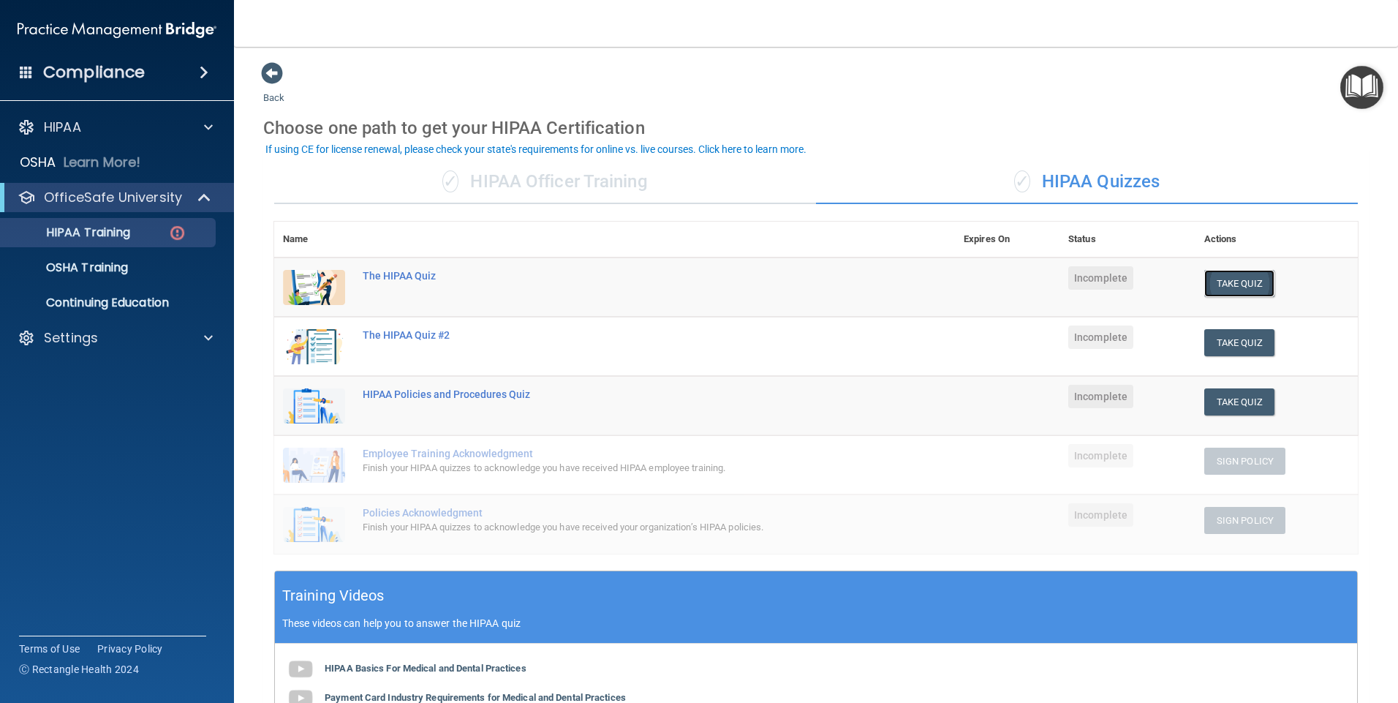
click at [1229, 288] on button "Take Quiz" at bounding box center [1239, 283] width 70 height 27
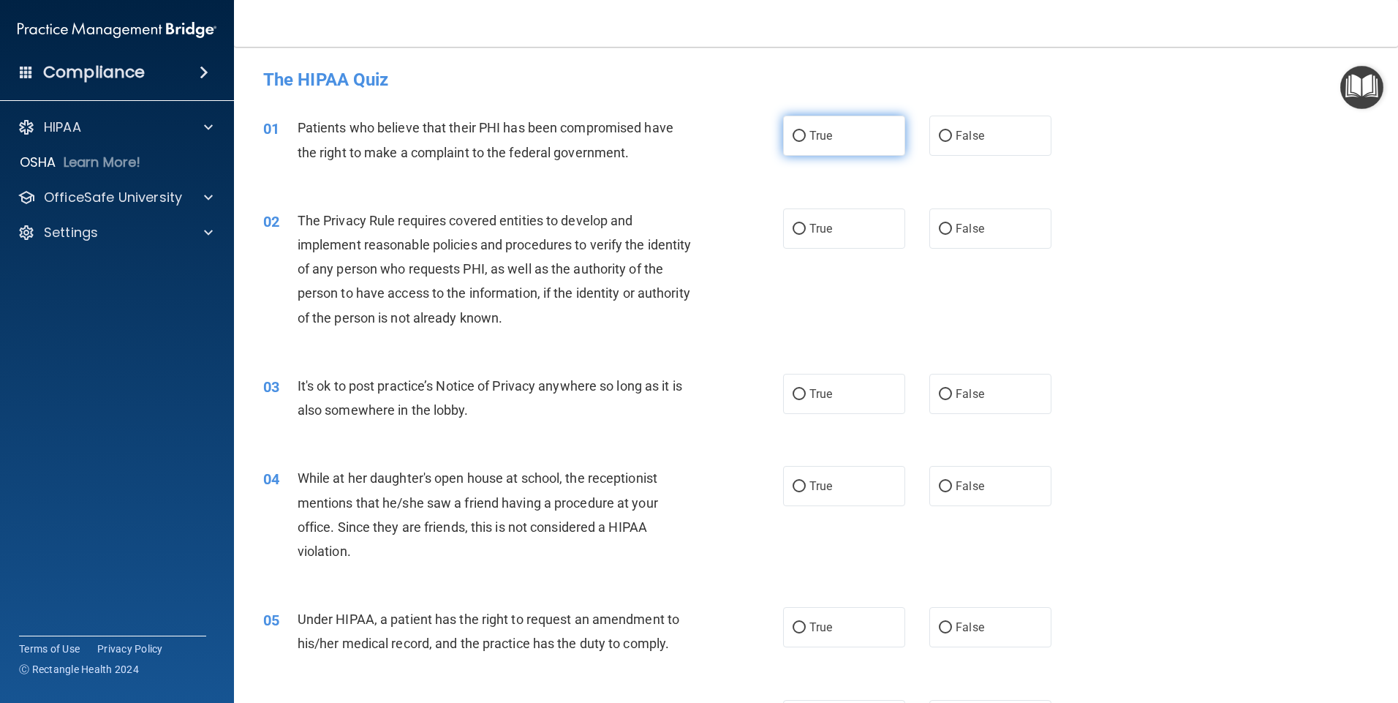
click at [786, 135] on label "True" at bounding box center [844, 136] width 122 height 40
click at [793, 135] on input "True" at bounding box center [799, 136] width 13 height 11
radio input "true"
click at [793, 232] on input "True" at bounding box center [799, 229] width 13 height 11
radio input "true"
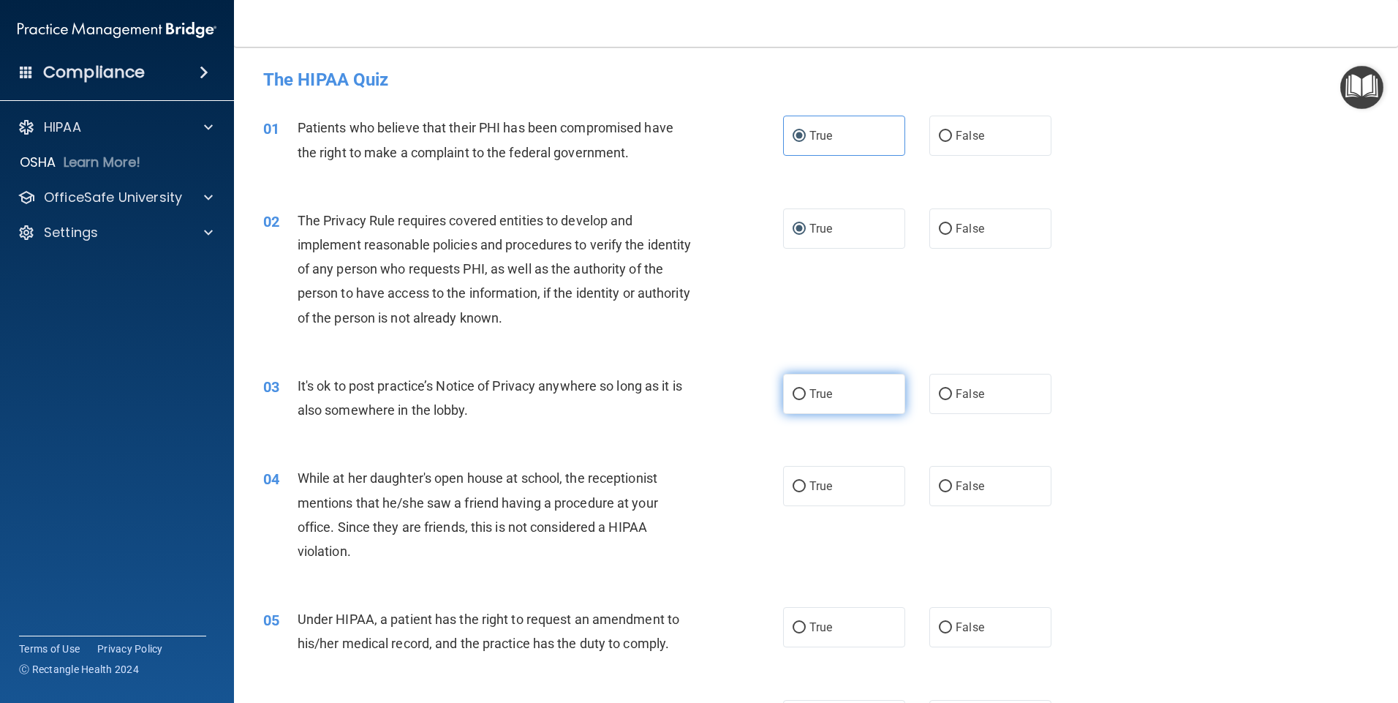
click at [793, 398] on input "True" at bounding box center [799, 394] width 13 height 11
radio input "true"
click at [940, 489] on input "False" at bounding box center [945, 486] width 13 height 11
radio input "true"
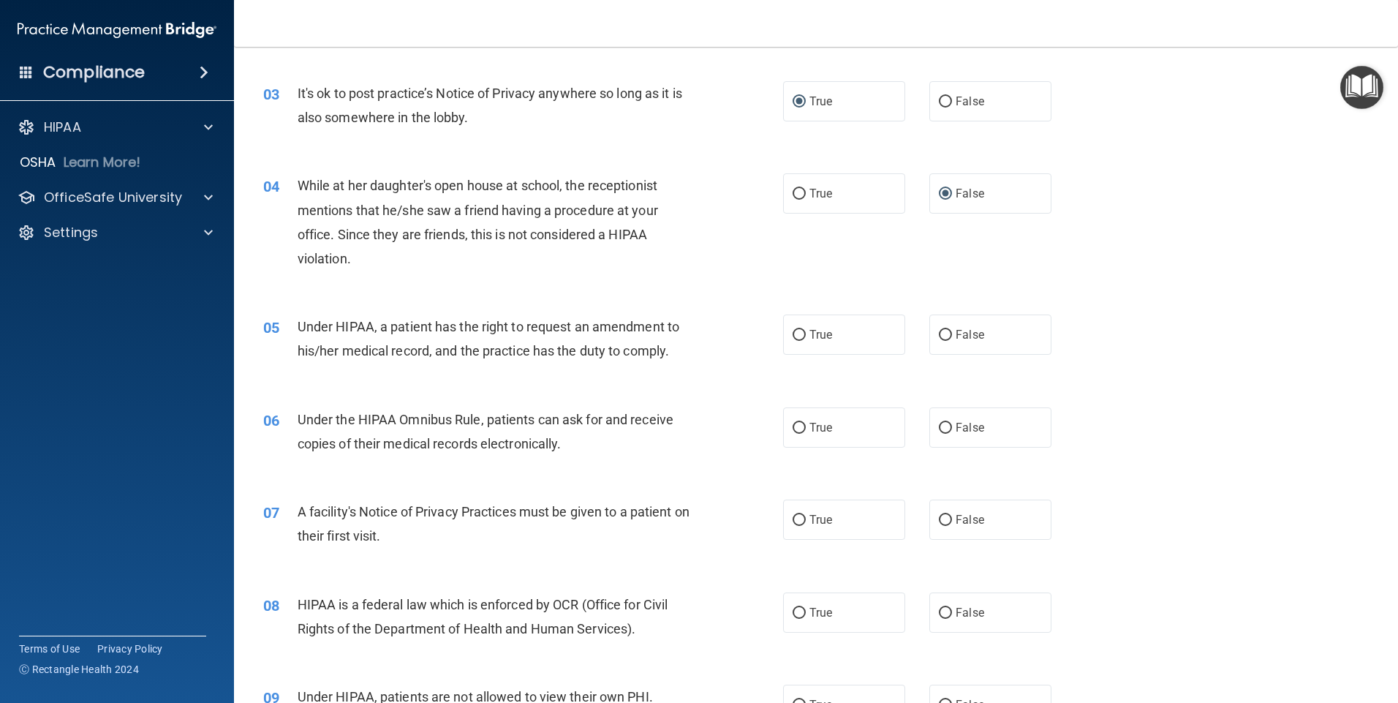
scroll to position [302, 0]
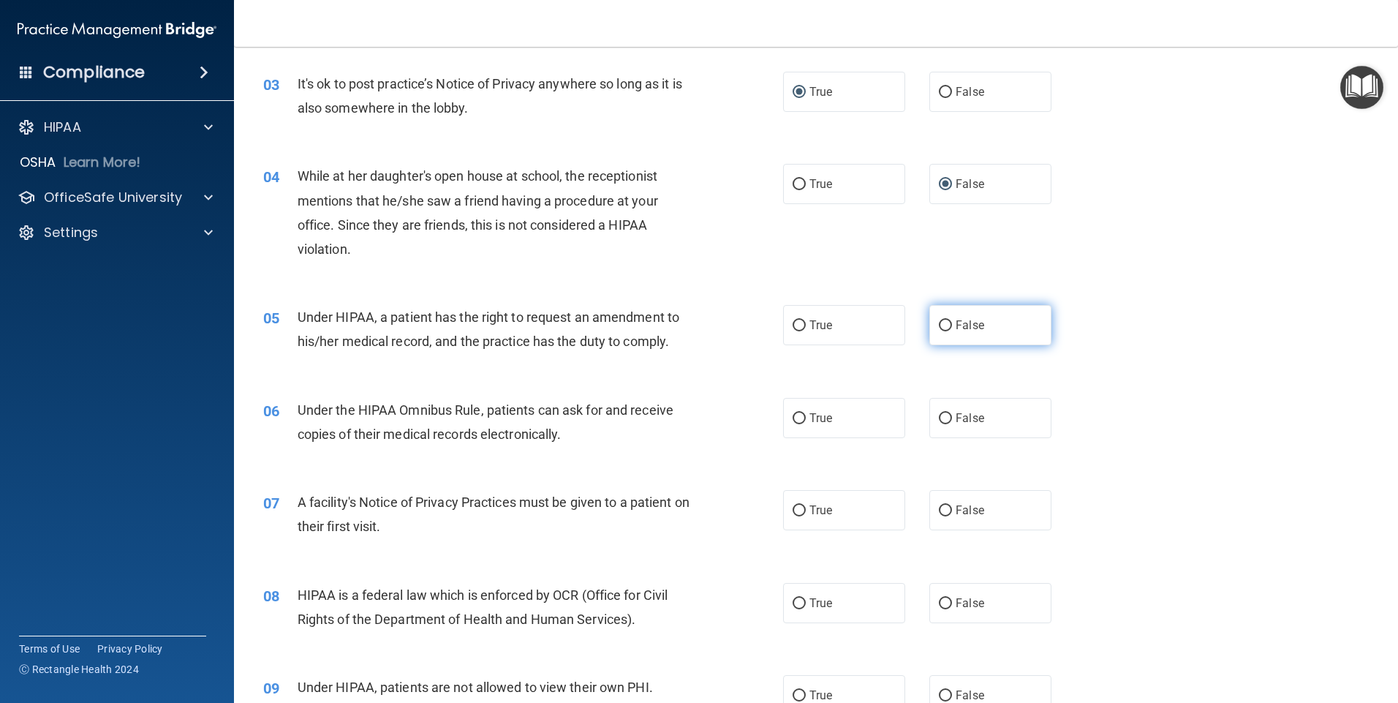
click at [940, 325] on input "False" at bounding box center [945, 325] width 13 height 11
radio input "true"
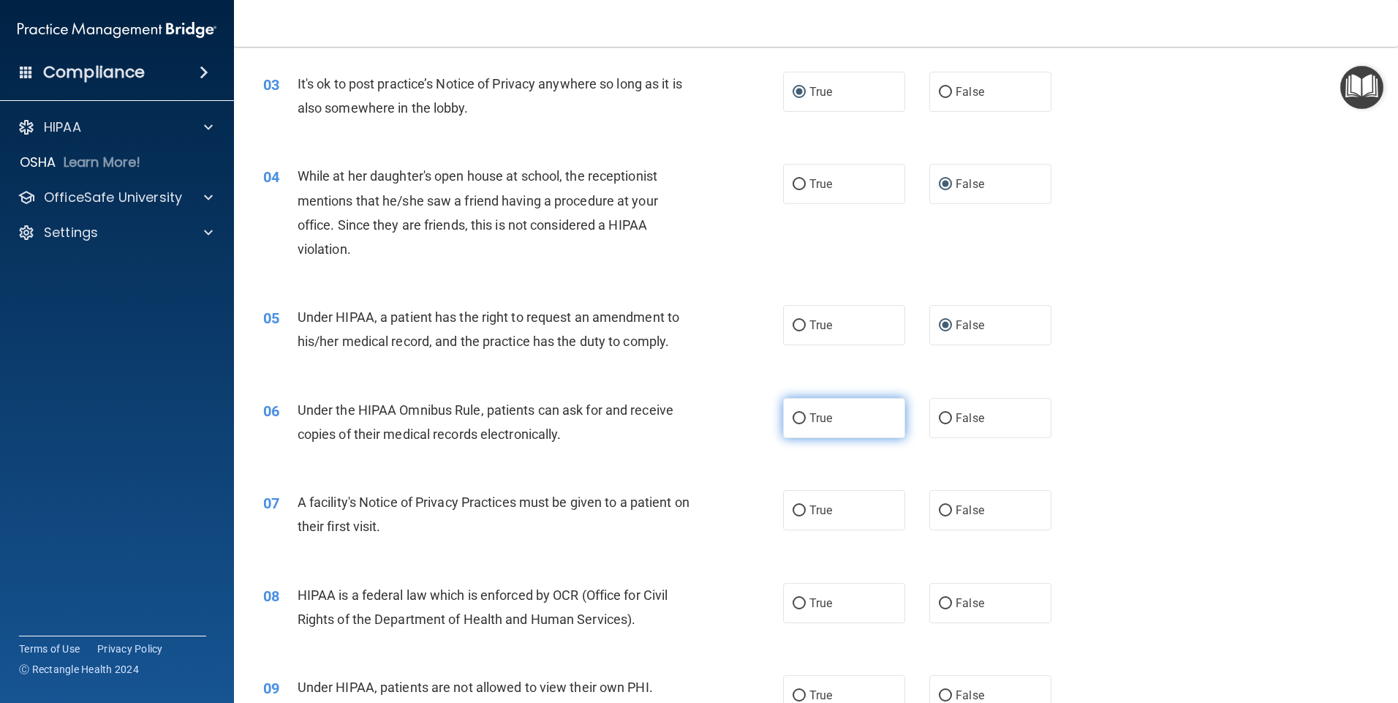
click at [795, 415] on input "True" at bounding box center [799, 418] width 13 height 11
radio input "true"
click at [793, 513] on input "True" at bounding box center [799, 510] width 13 height 11
radio input "true"
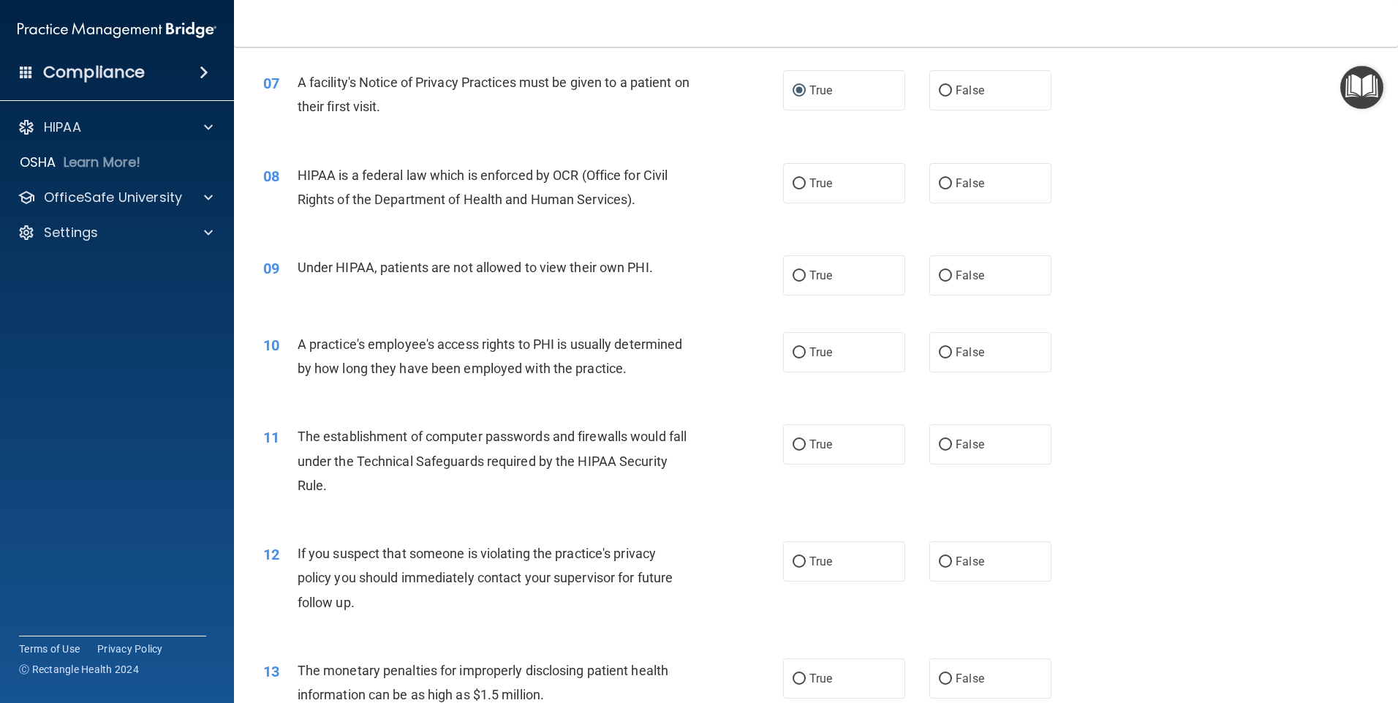
scroll to position [741, 0]
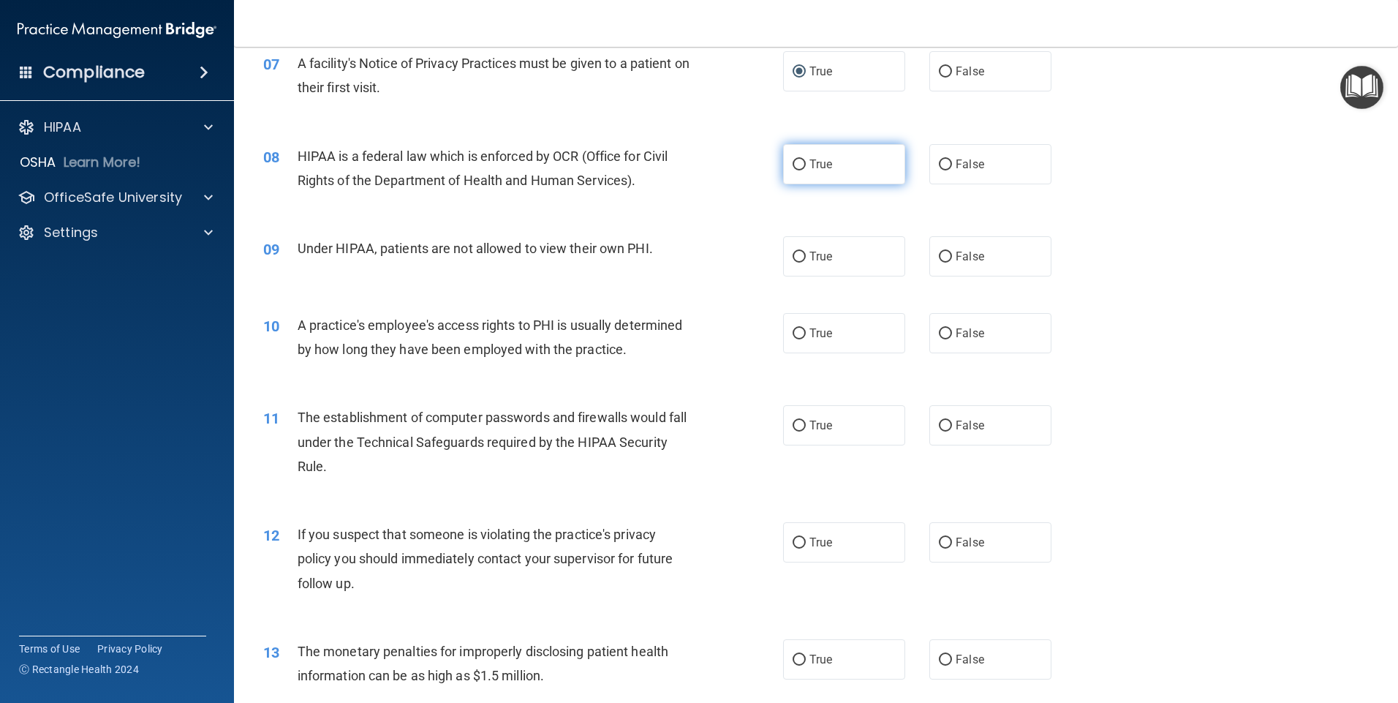
click at [799, 164] on input "True" at bounding box center [799, 164] width 13 height 11
radio input "true"
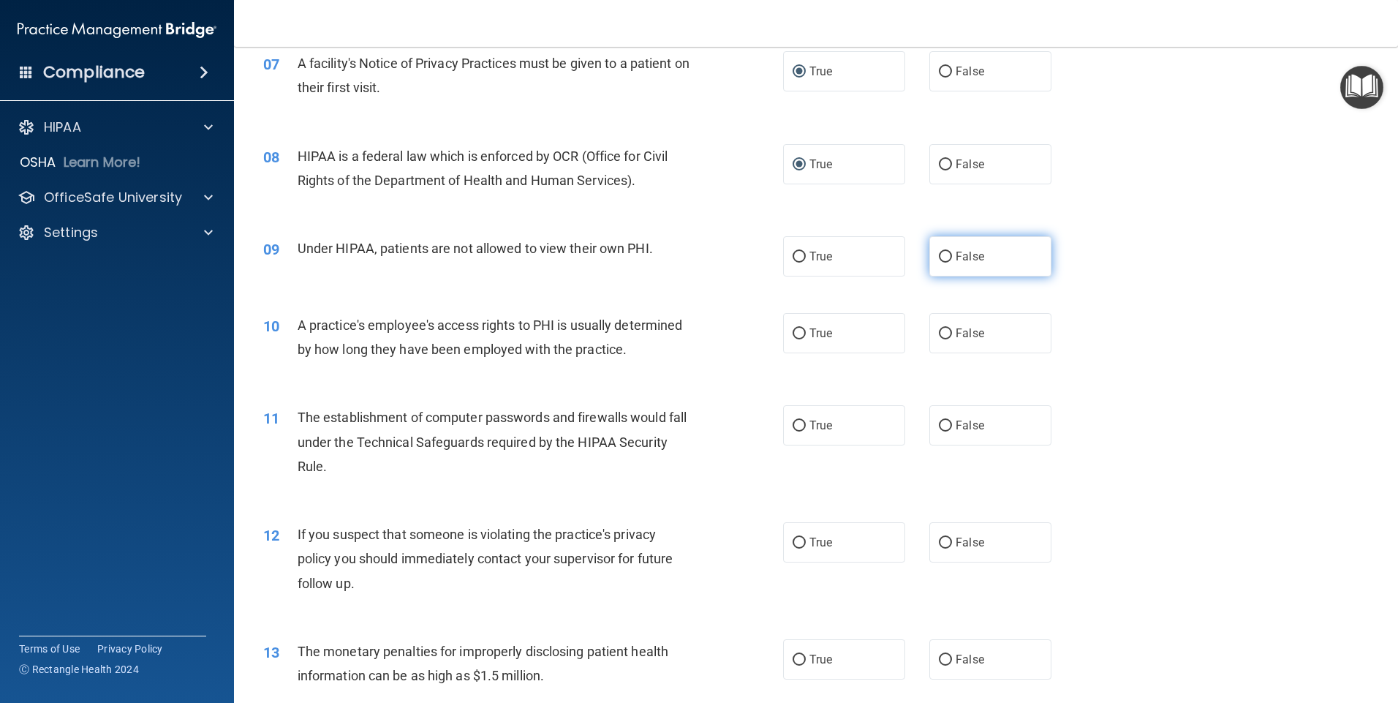
click at [939, 257] on input "False" at bounding box center [945, 257] width 13 height 11
radio input "true"
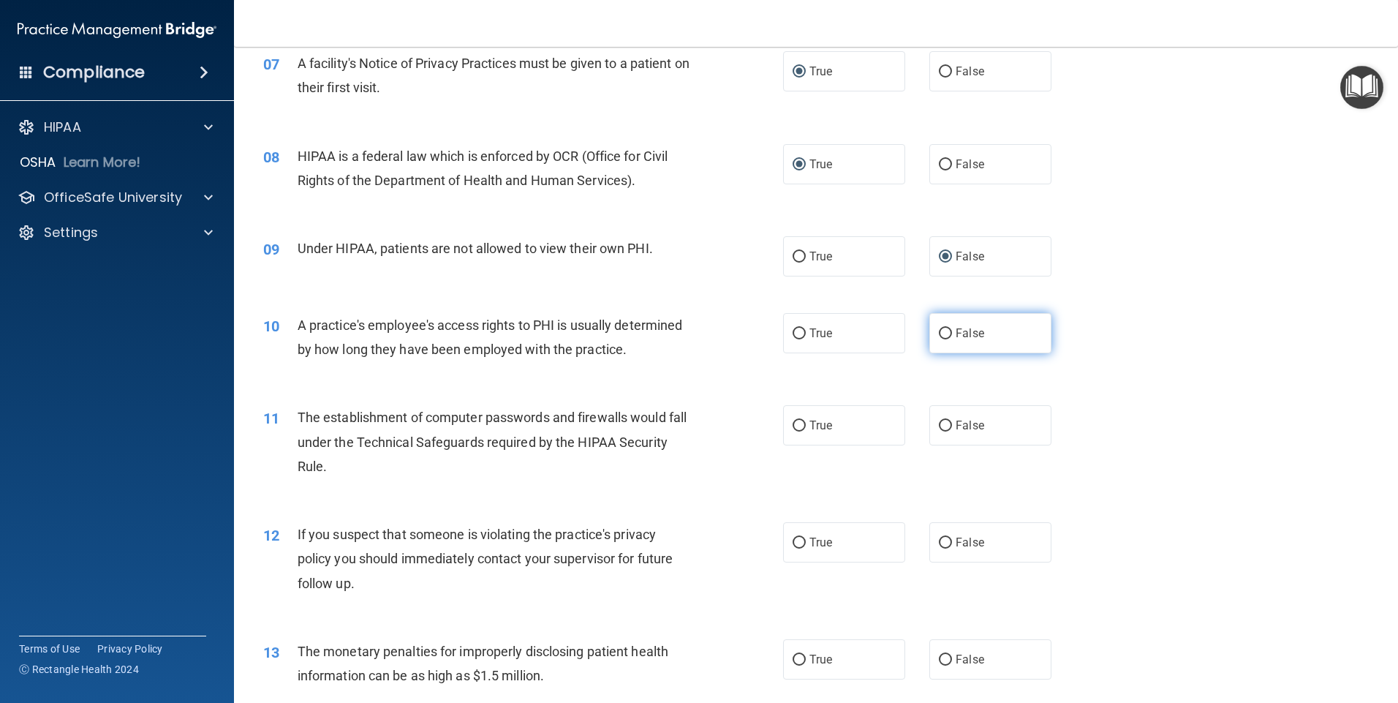
click at [939, 336] on input "False" at bounding box center [945, 333] width 13 height 11
radio input "true"
click at [793, 425] on input "True" at bounding box center [799, 425] width 13 height 11
radio input "true"
click at [793, 543] on input "True" at bounding box center [799, 542] width 13 height 11
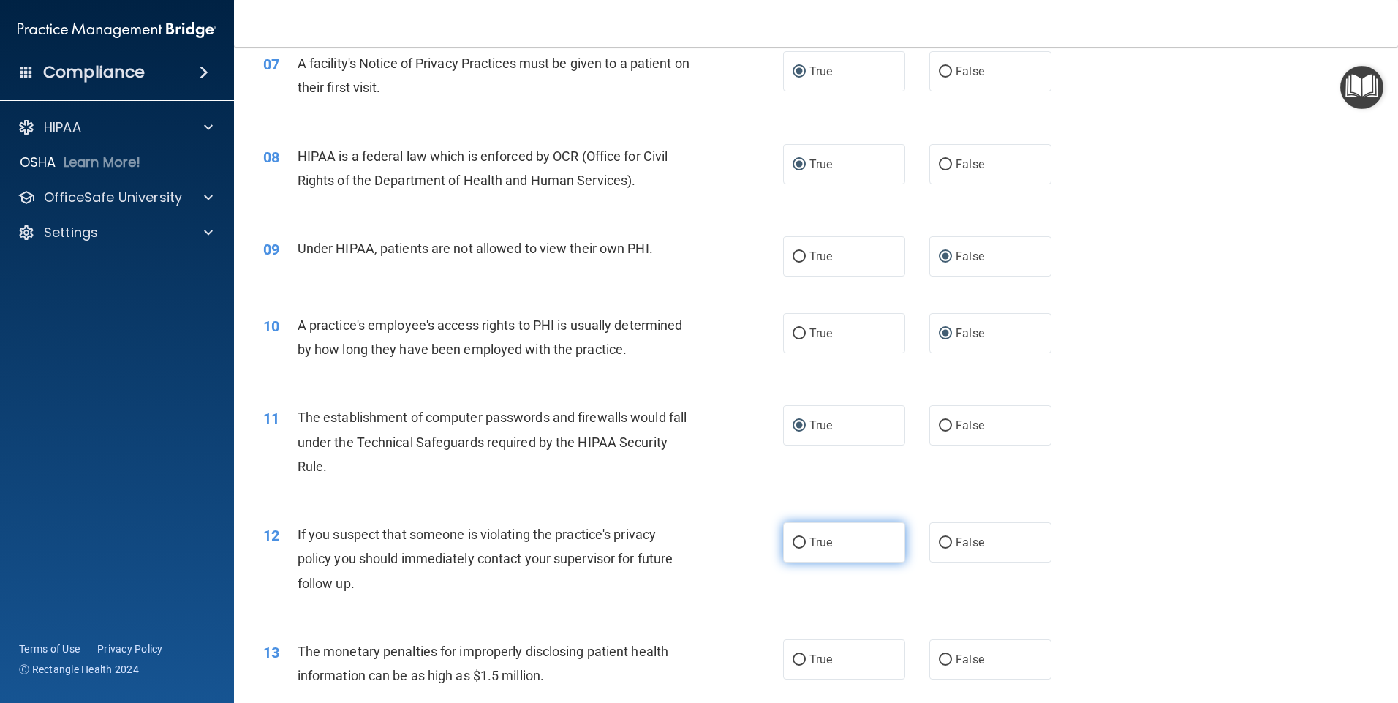
radio input "true"
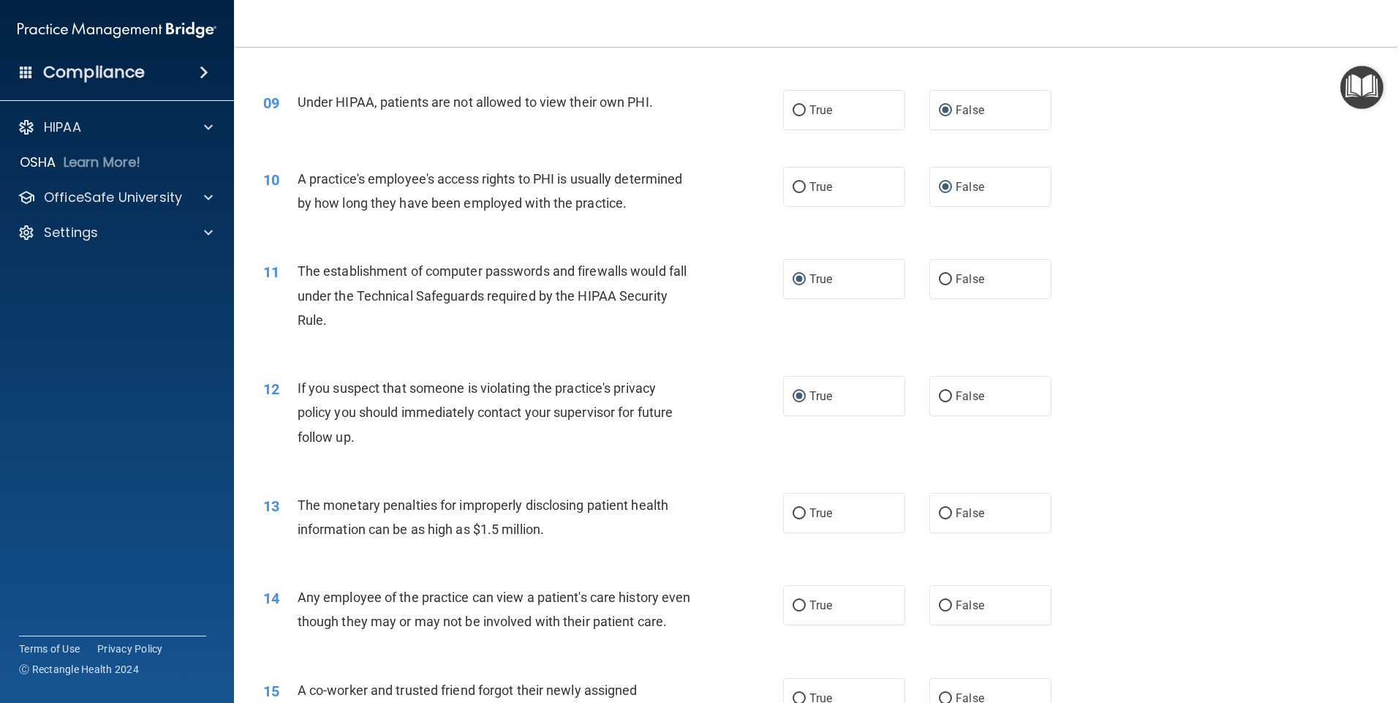
scroll to position [985, 0]
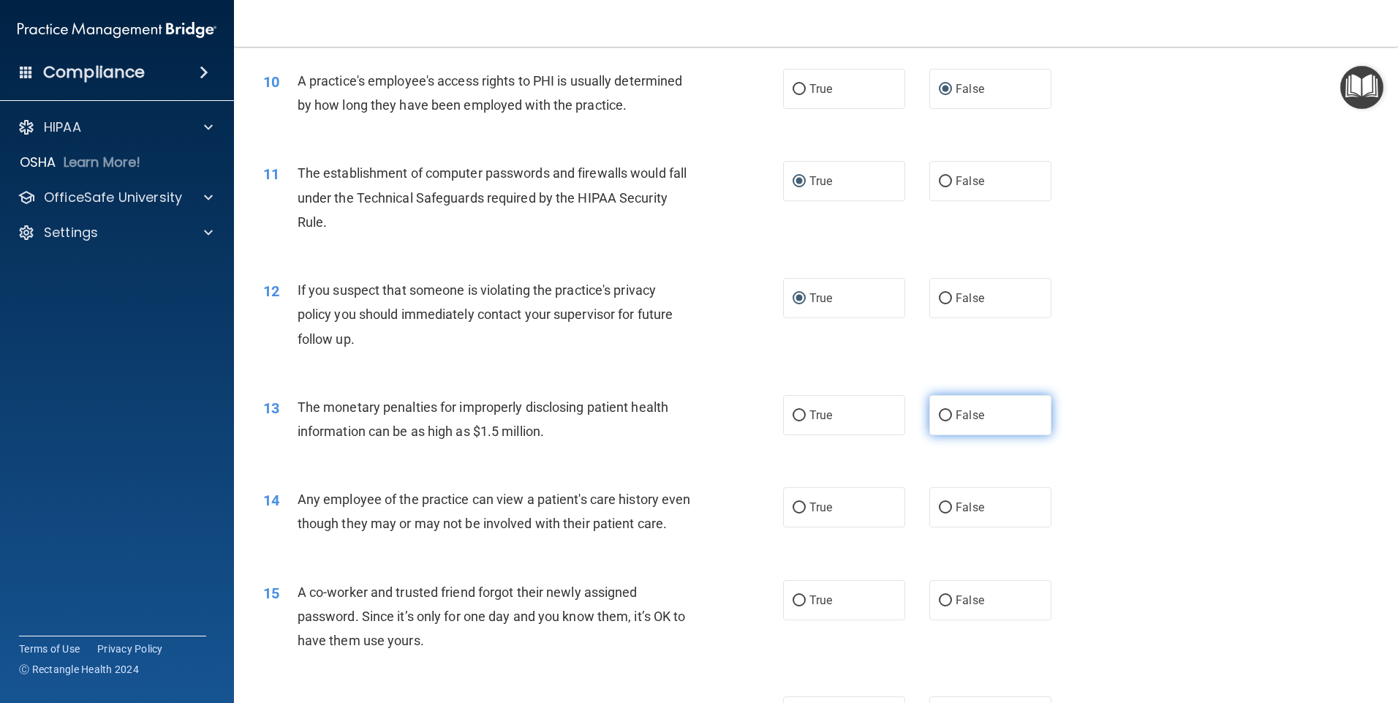
click at [939, 417] on input "False" at bounding box center [945, 415] width 13 height 11
radio input "true"
click at [939, 504] on input "False" at bounding box center [945, 507] width 13 height 11
radio input "true"
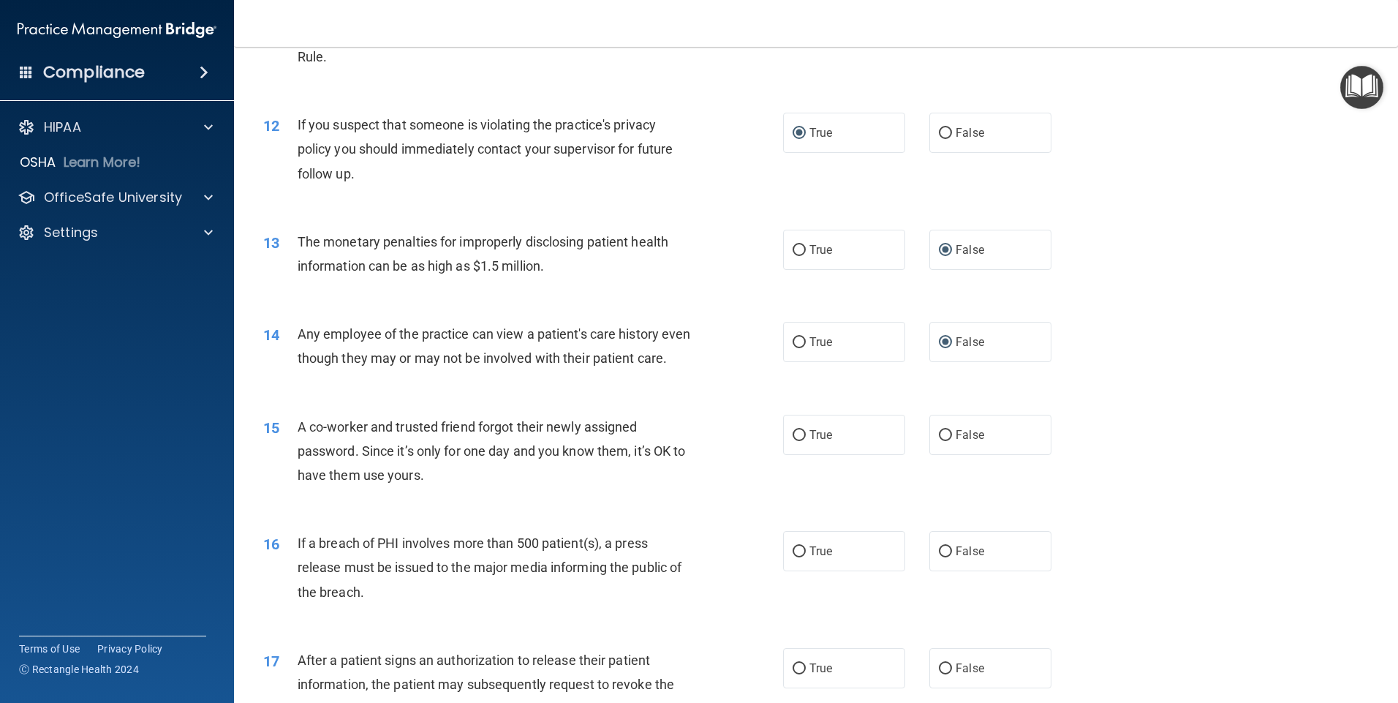
scroll to position [1258, 0]
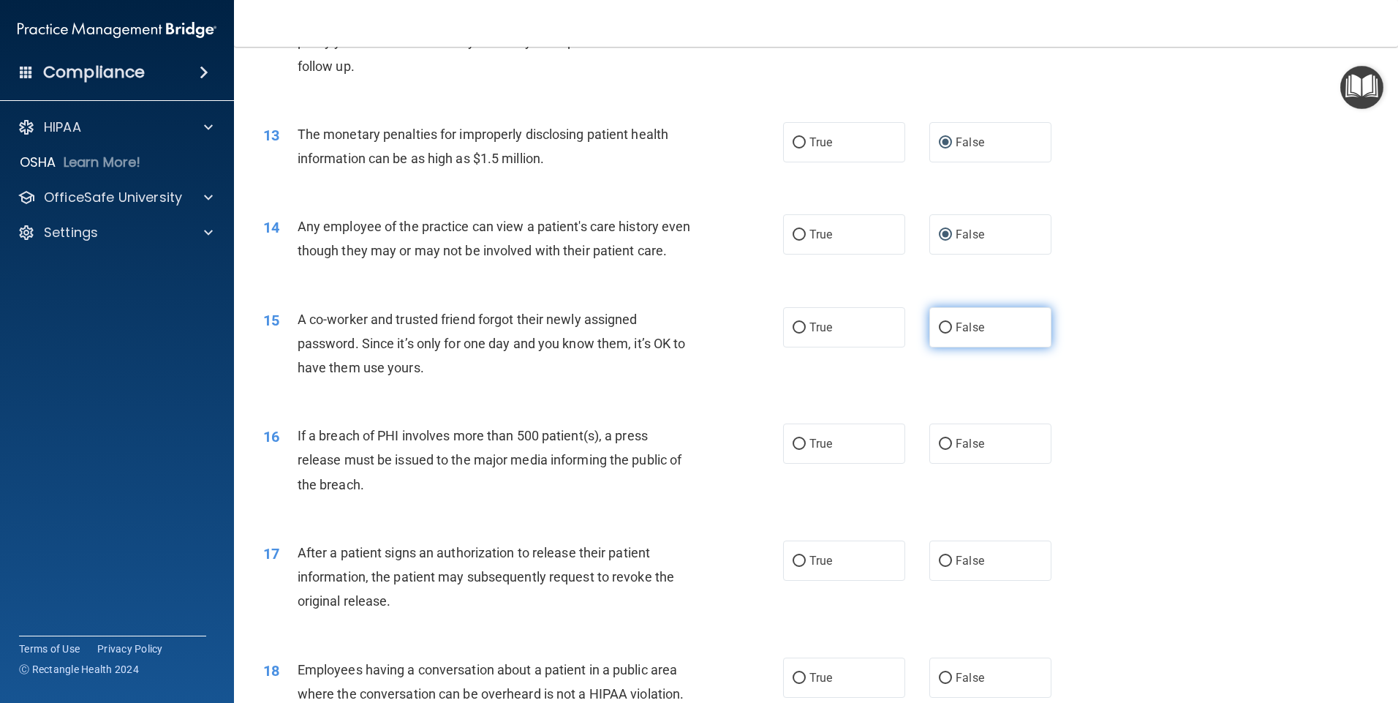
click at [939, 333] on input "False" at bounding box center [945, 327] width 13 height 11
radio input "true"
click at [939, 450] on input "False" at bounding box center [945, 444] width 13 height 11
radio input "true"
click at [793, 567] on input "True" at bounding box center [799, 561] width 13 height 11
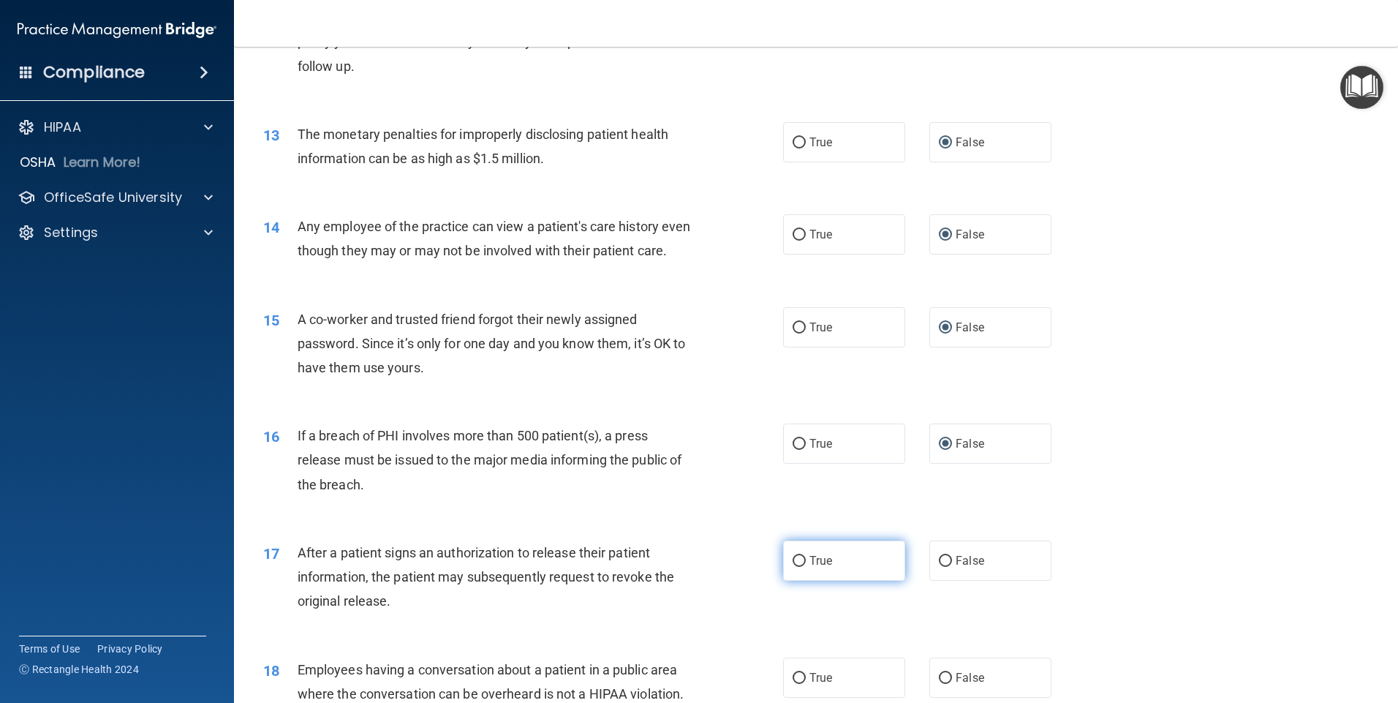
radio input "true"
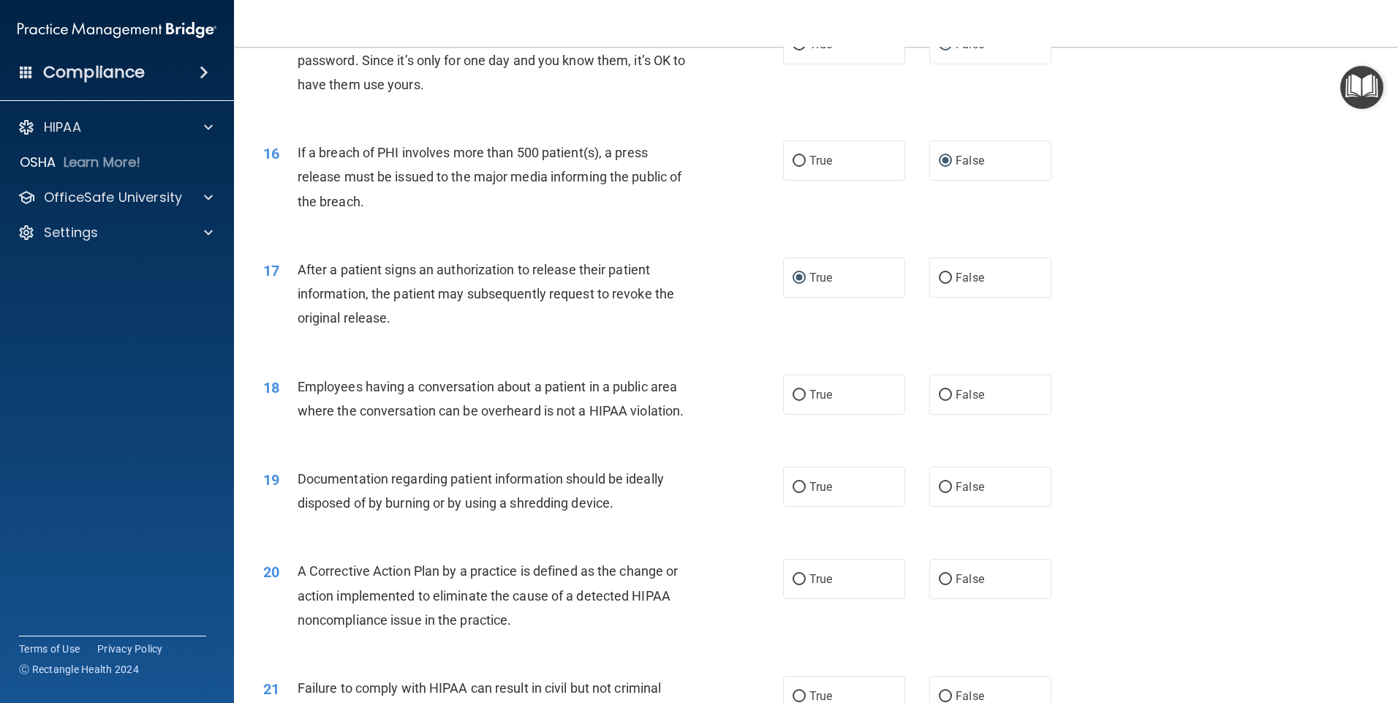
scroll to position [1570, 0]
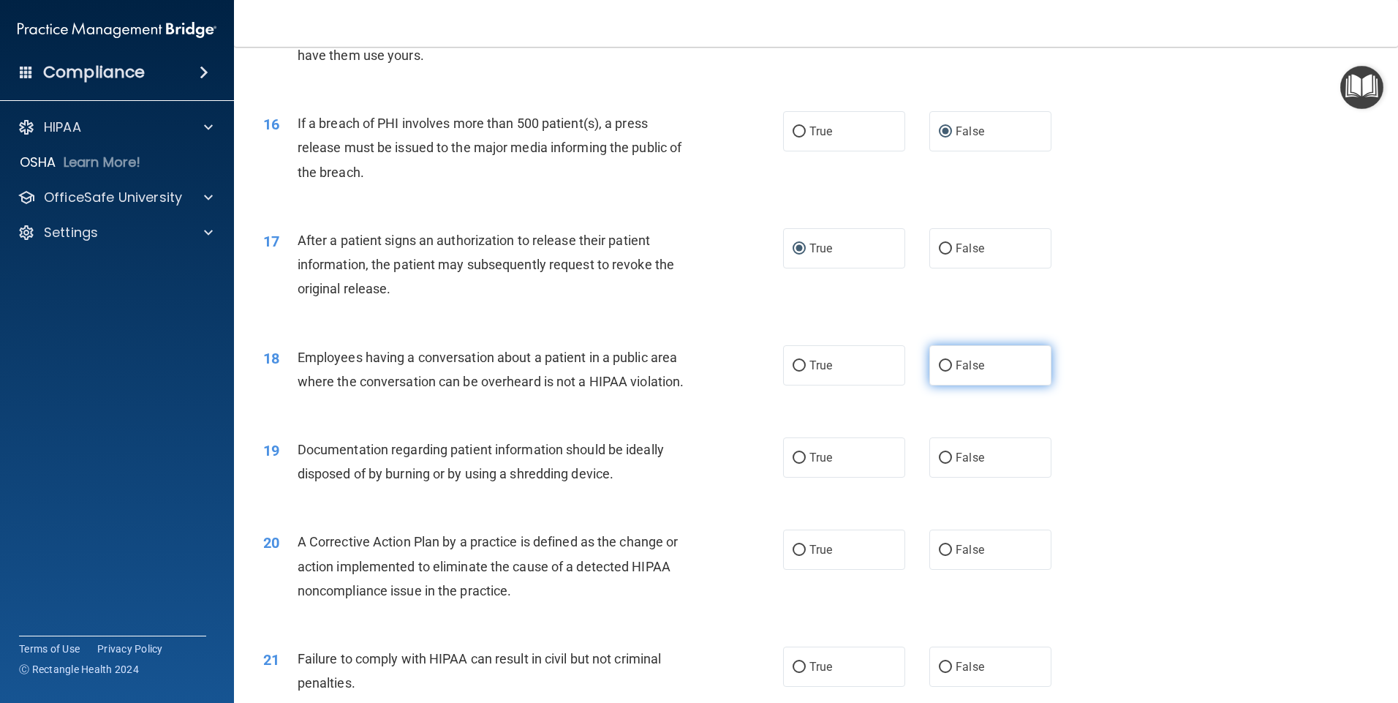
click at [946, 385] on label "False" at bounding box center [990, 365] width 122 height 40
click at [946, 371] on input "False" at bounding box center [945, 366] width 13 height 11
radio input "true"
click at [795, 464] on input "True" at bounding box center [799, 458] width 13 height 11
radio input "true"
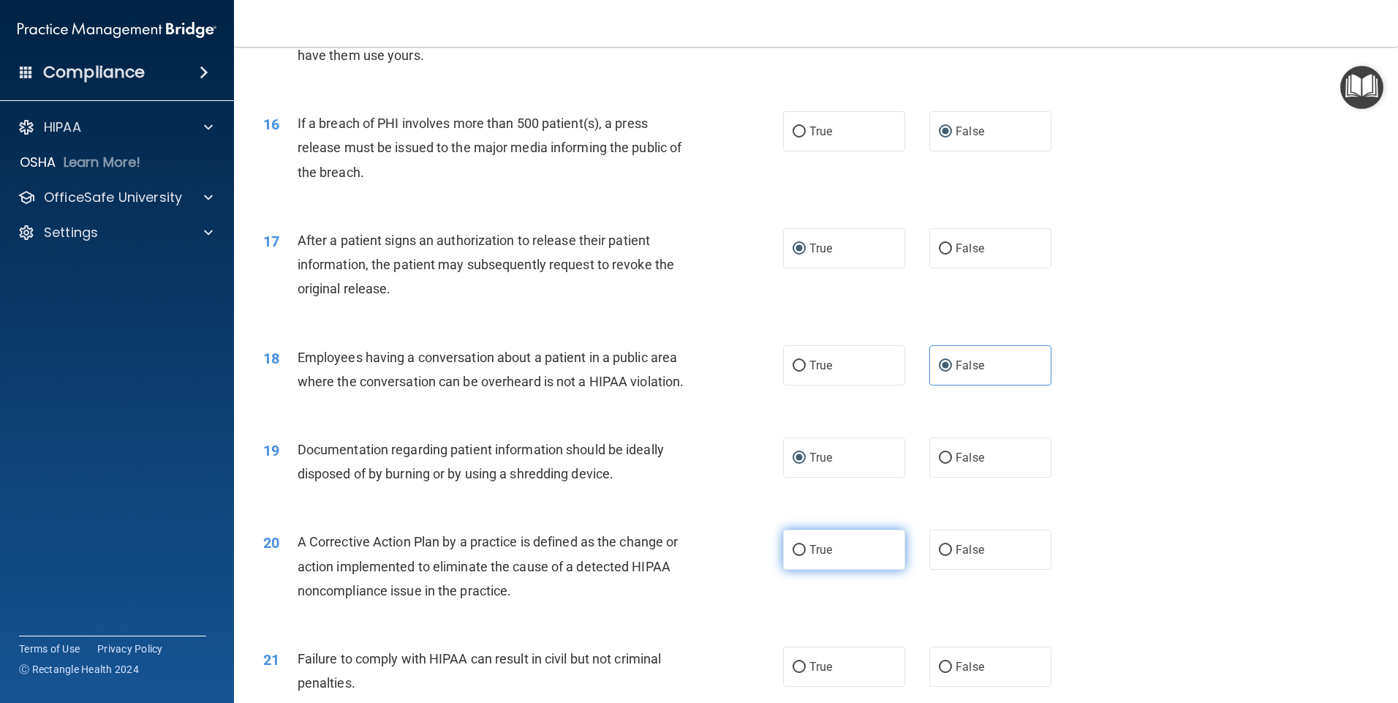
click at [797, 556] on input "True" at bounding box center [799, 550] width 13 height 11
radio input "true"
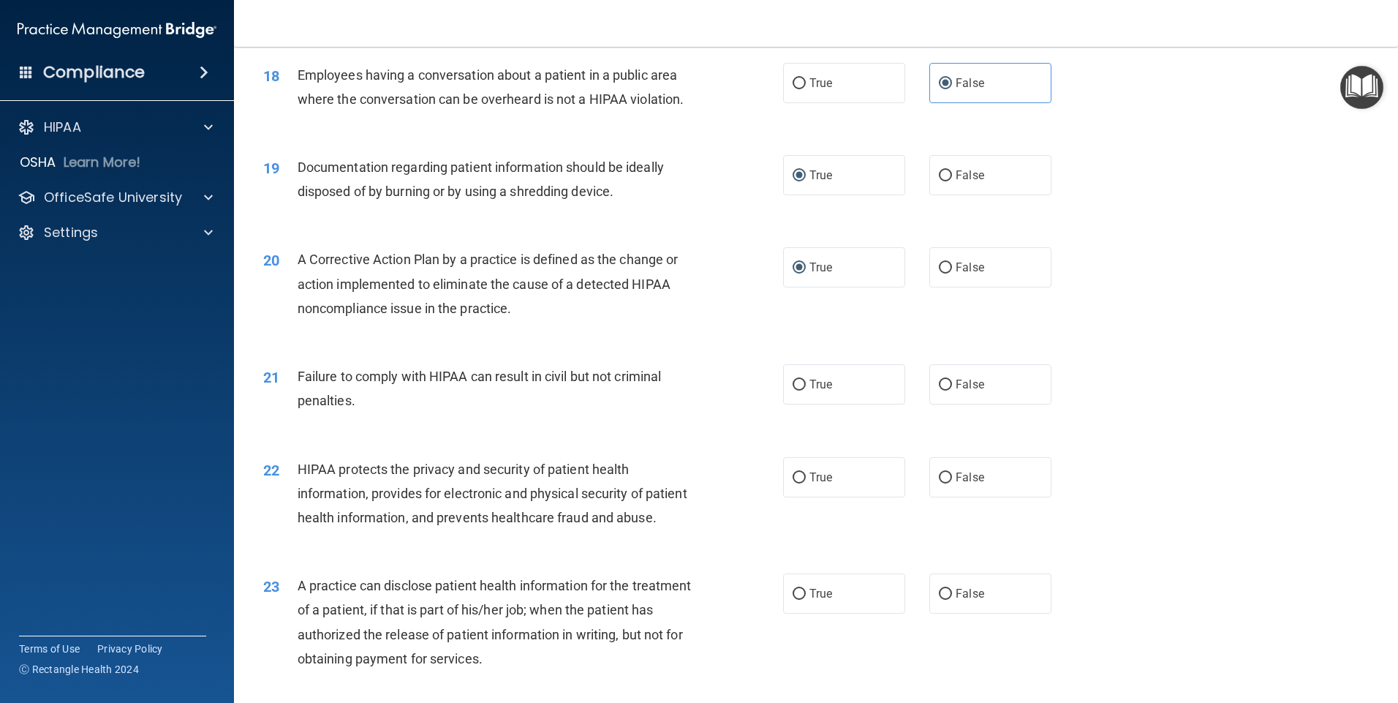
scroll to position [1901, 0]
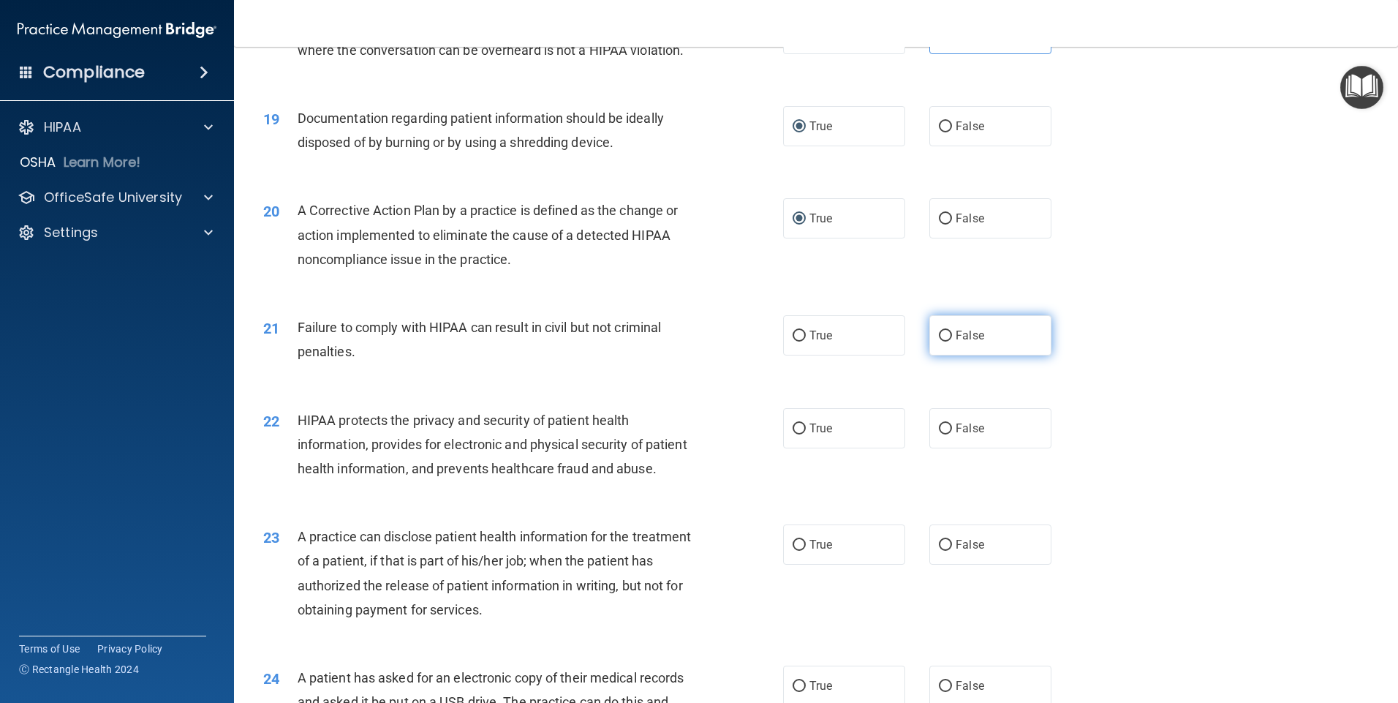
click at [942, 342] on input "False" at bounding box center [945, 336] width 13 height 11
radio input "true"
click at [793, 434] on input "True" at bounding box center [799, 428] width 13 height 11
radio input "true"
click at [797, 551] on input "True" at bounding box center [799, 545] width 13 height 11
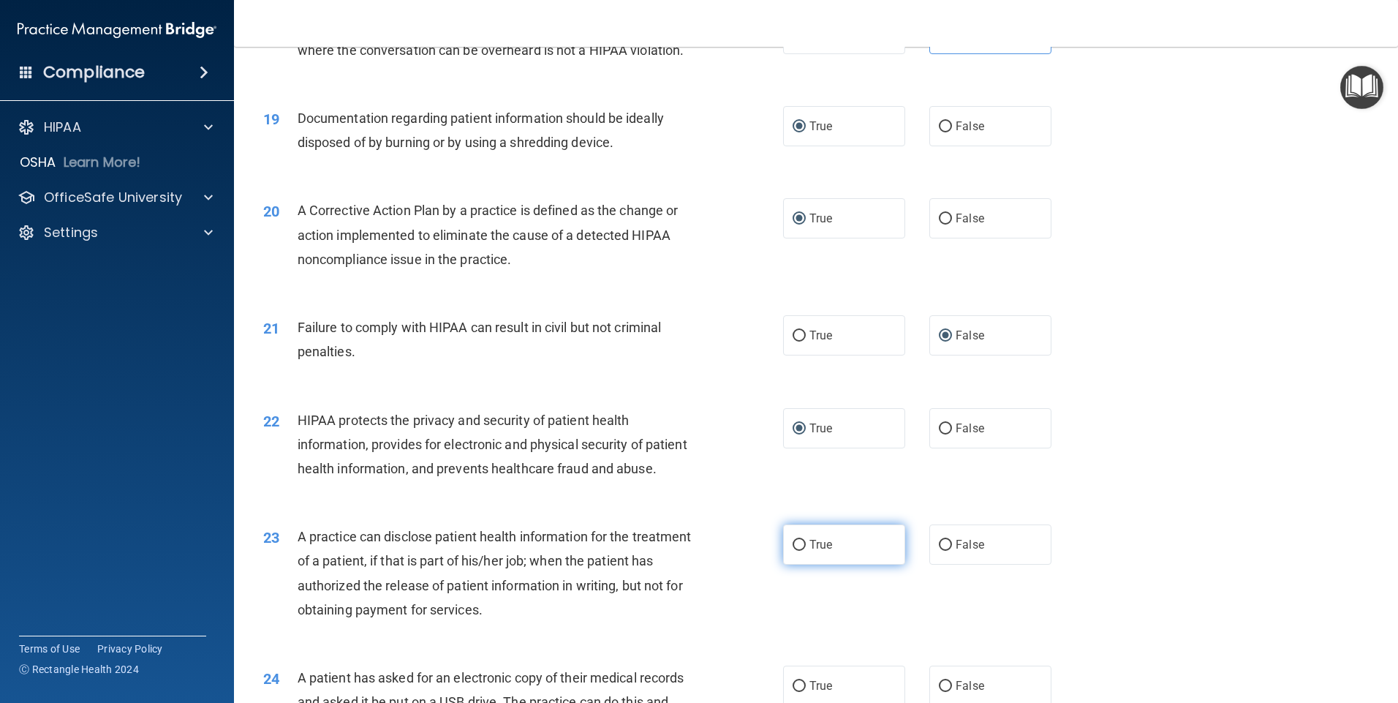
radio input "true"
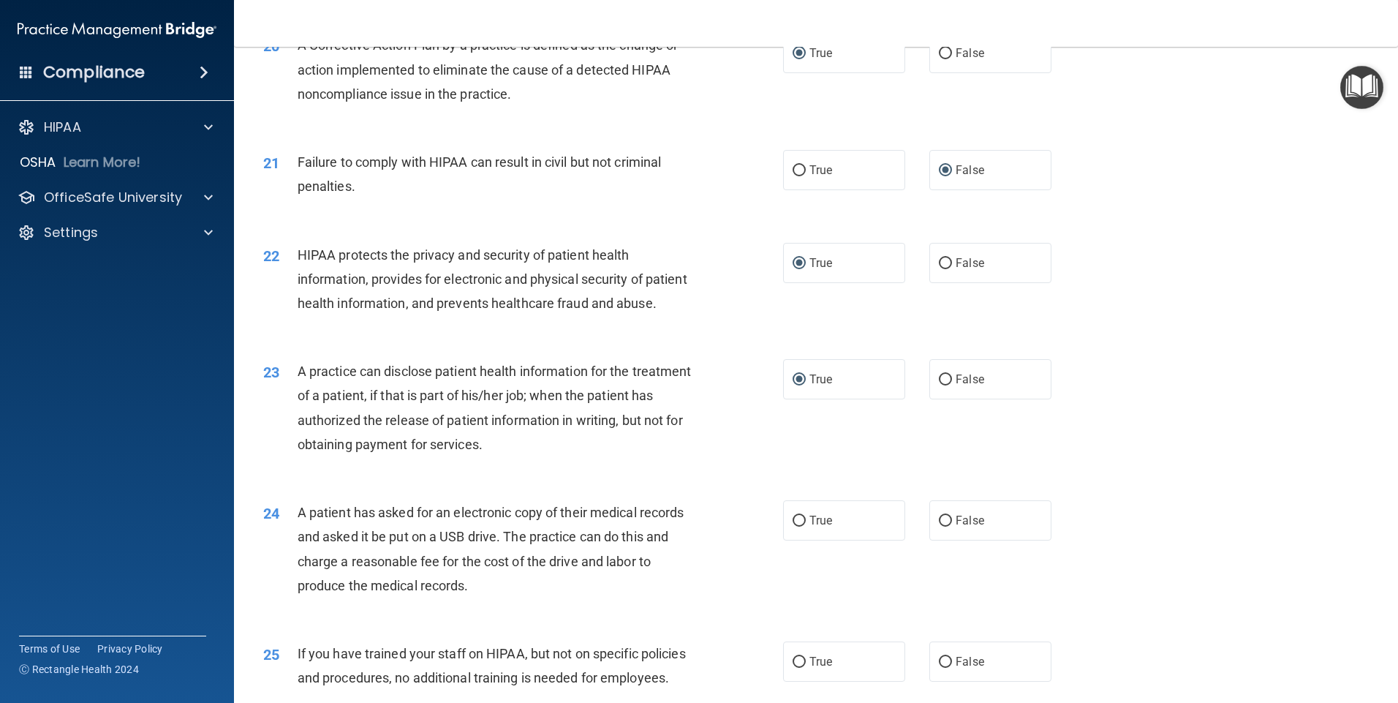
scroll to position [2184, 0]
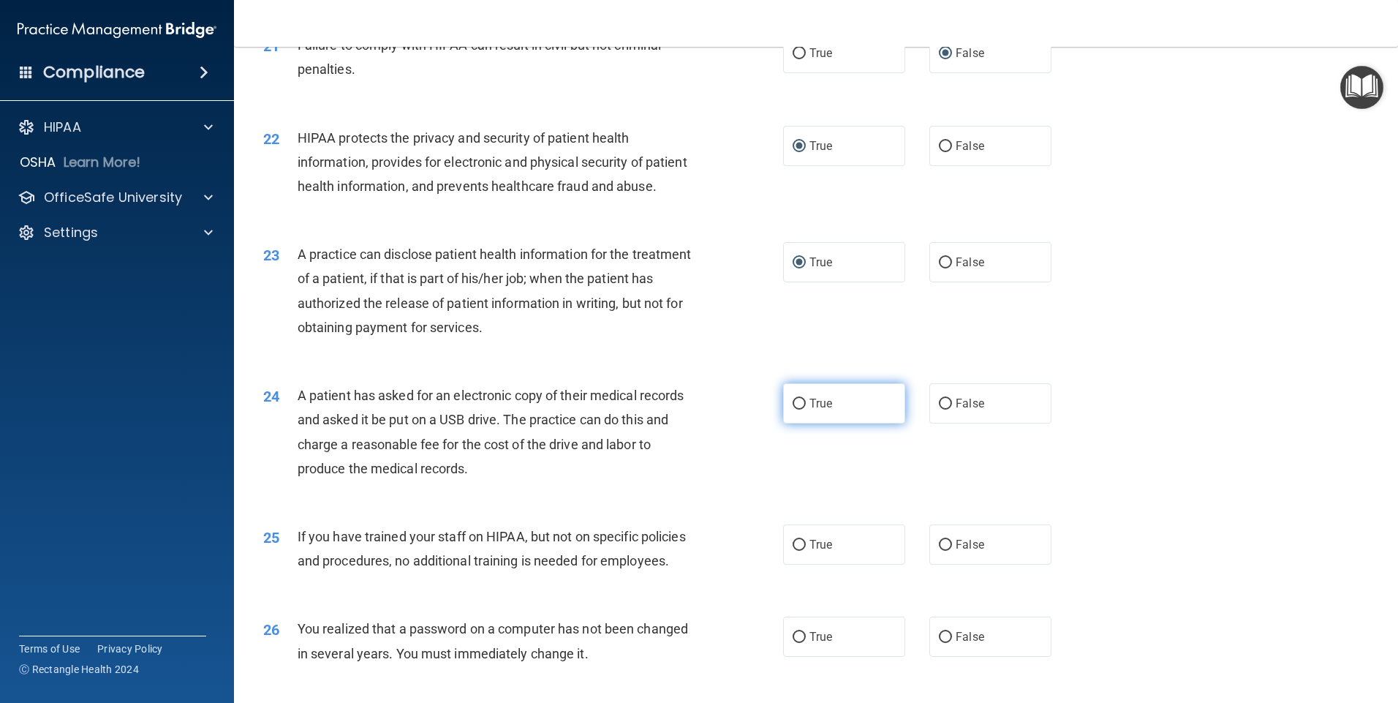
click at [796, 410] on input "True" at bounding box center [799, 404] width 13 height 11
radio input "true"
click at [939, 551] on input "False" at bounding box center [945, 545] width 13 height 11
radio input "true"
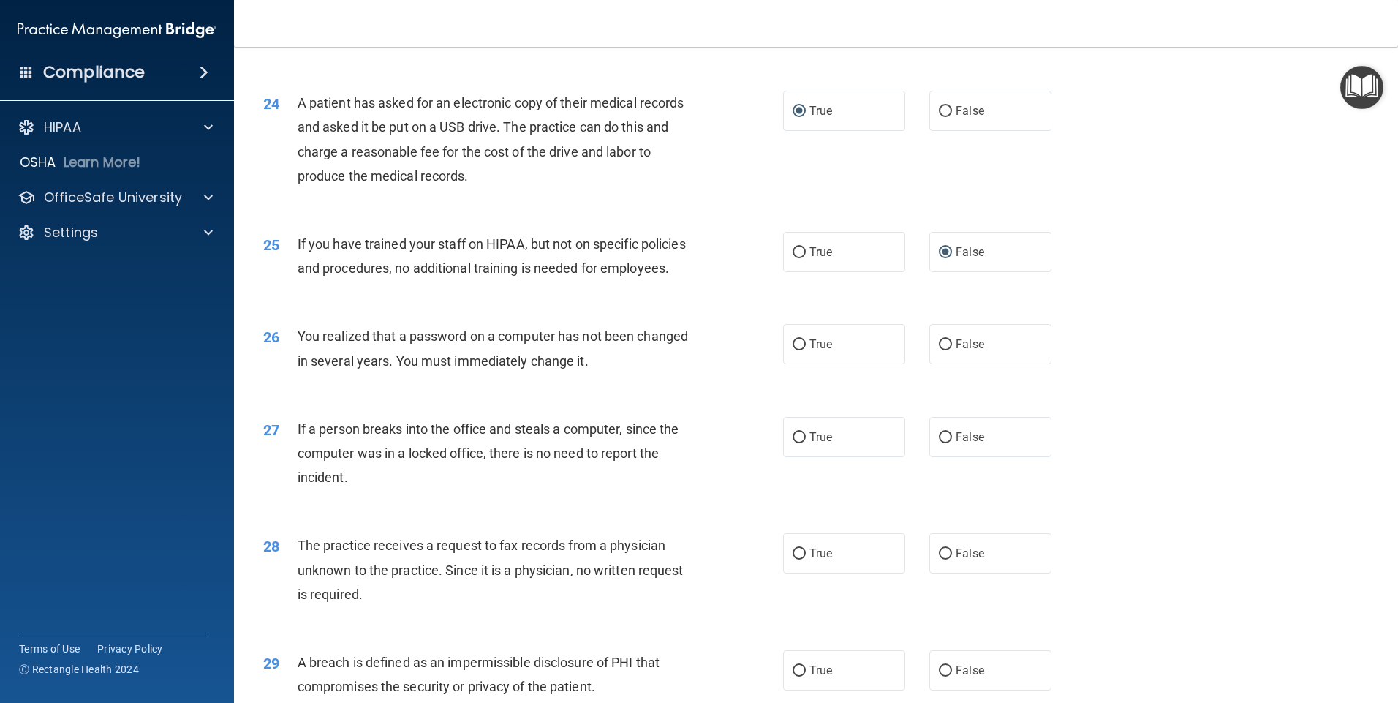
scroll to position [2496, 0]
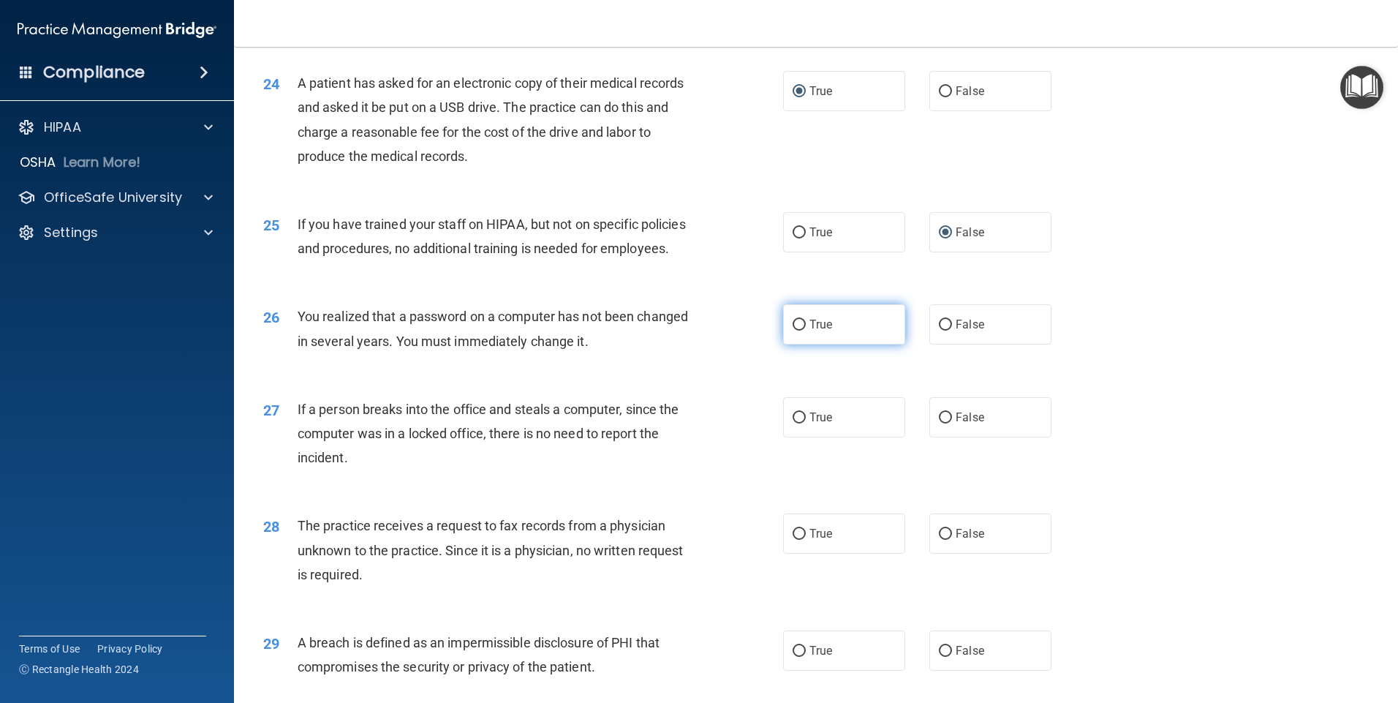
click at [796, 331] on input "True" at bounding box center [799, 325] width 13 height 11
radio input "true"
click at [939, 423] on input "False" at bounding box center [945, 417] width 13 height 11
radio input "true"
click at [939, 540] on input "False" at bounding box center [945, 534] width 13 height 11
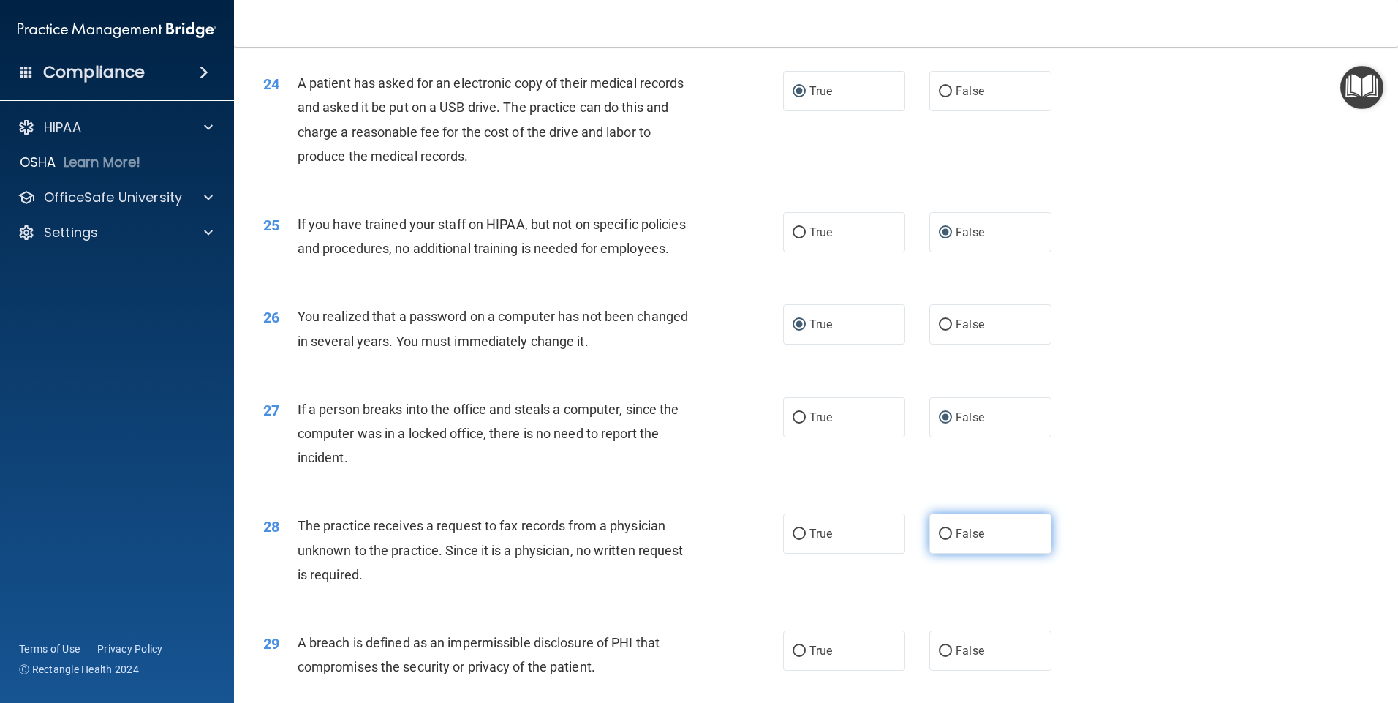
radio input "true"
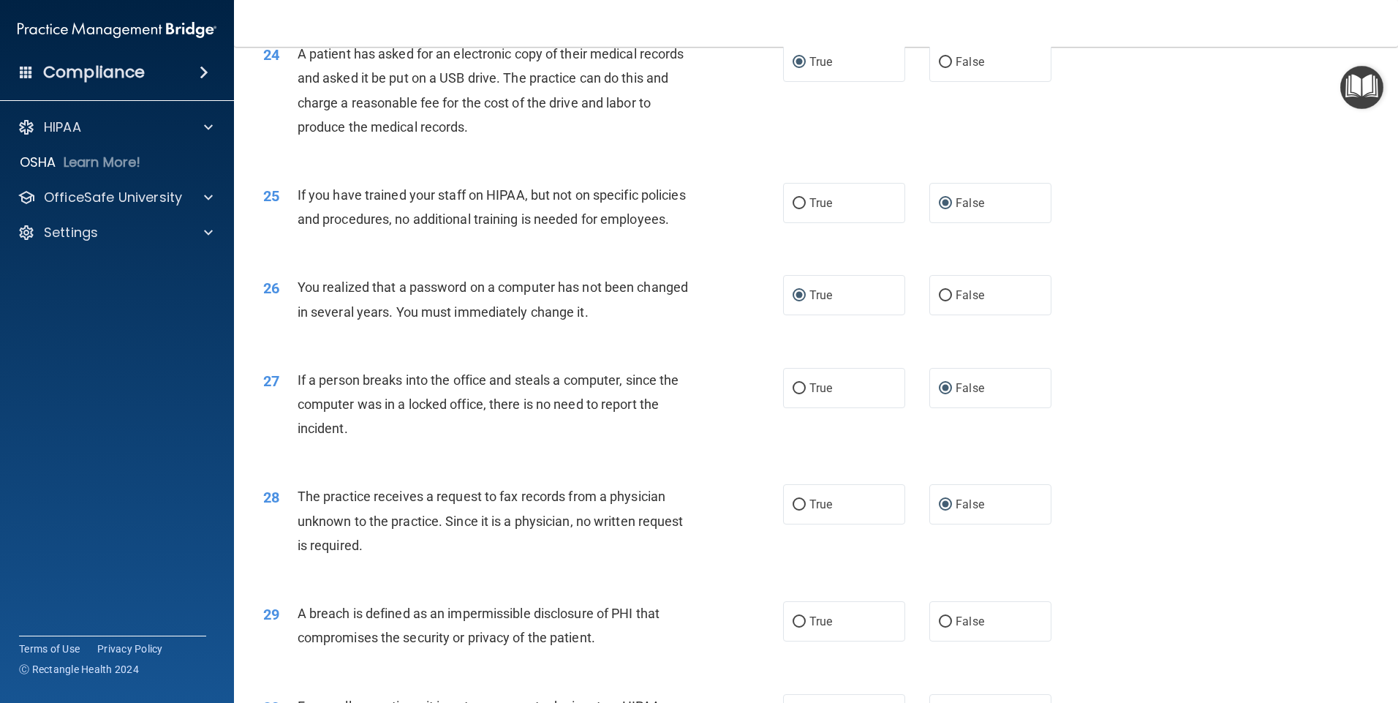
scroll to position [2593, 0]
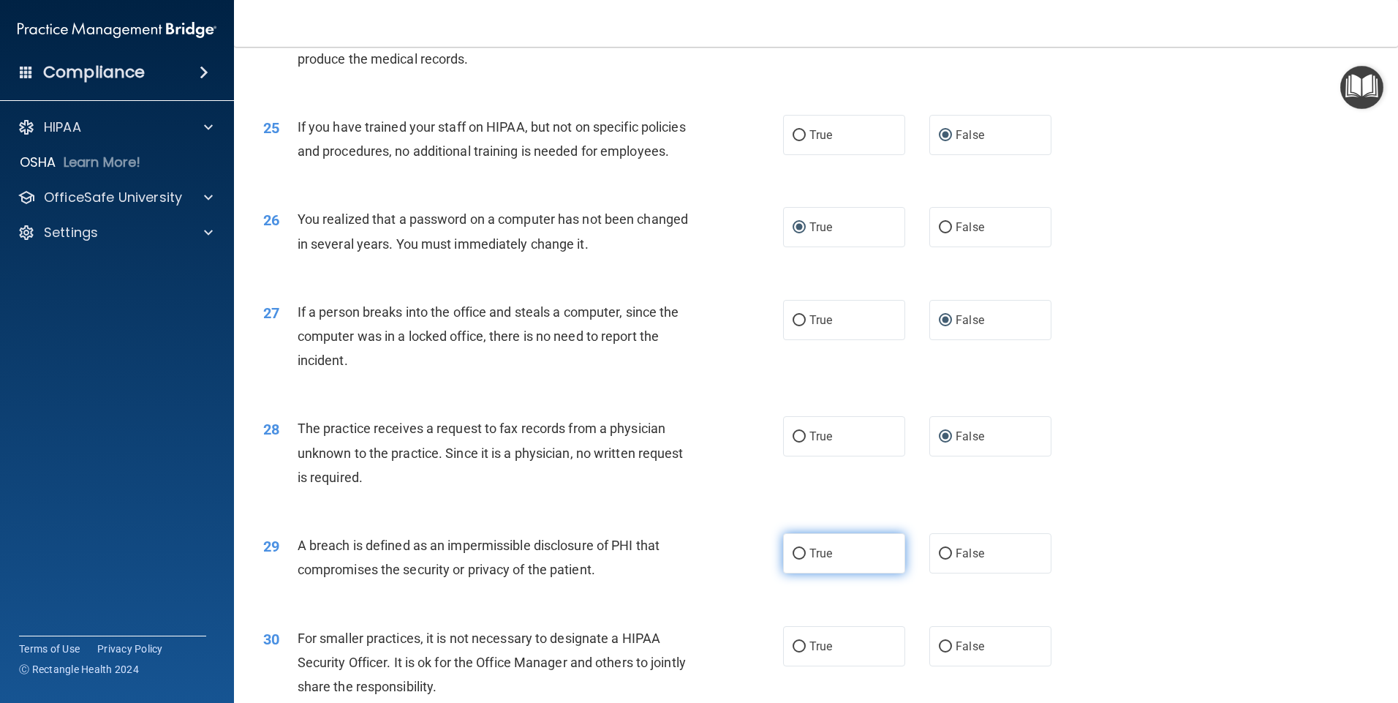
click at [794, 559] on input "True" at bounding box center [799, 553] width 13 height 11
radio input "true"
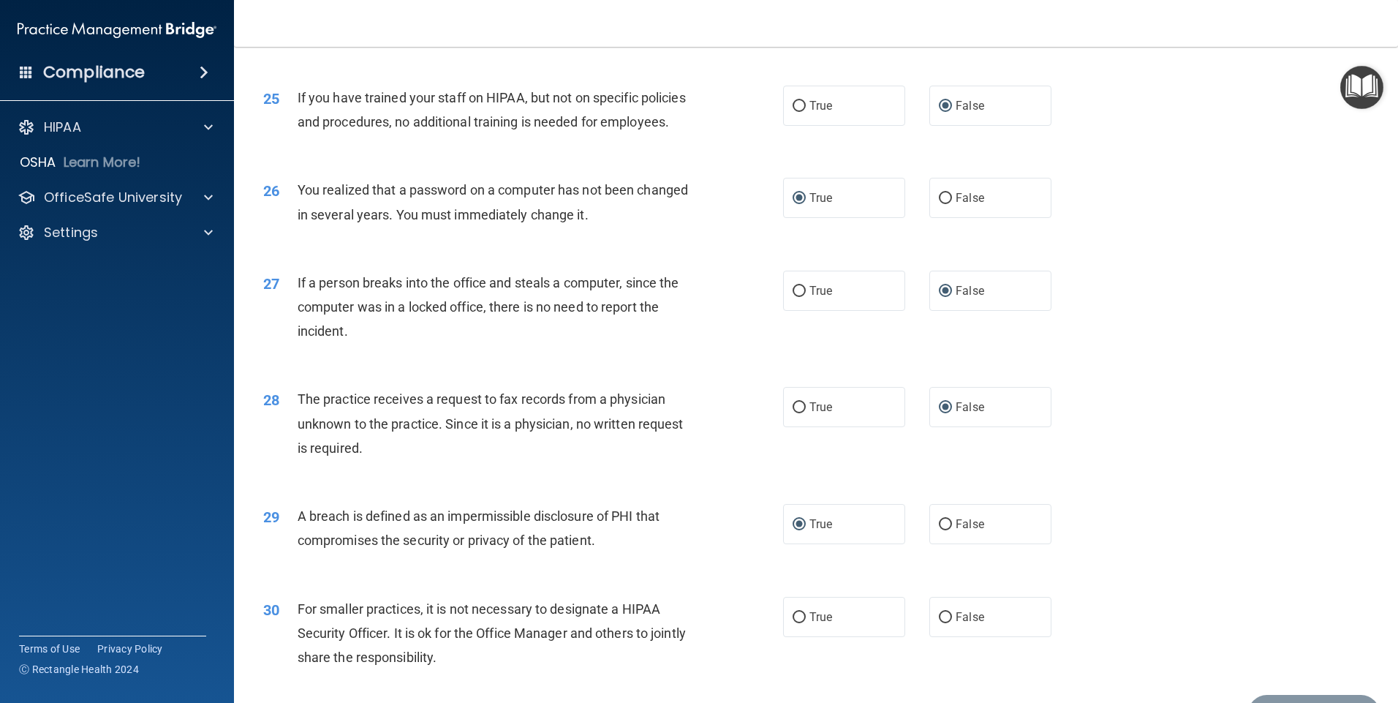
scroll to position [2681, 0]
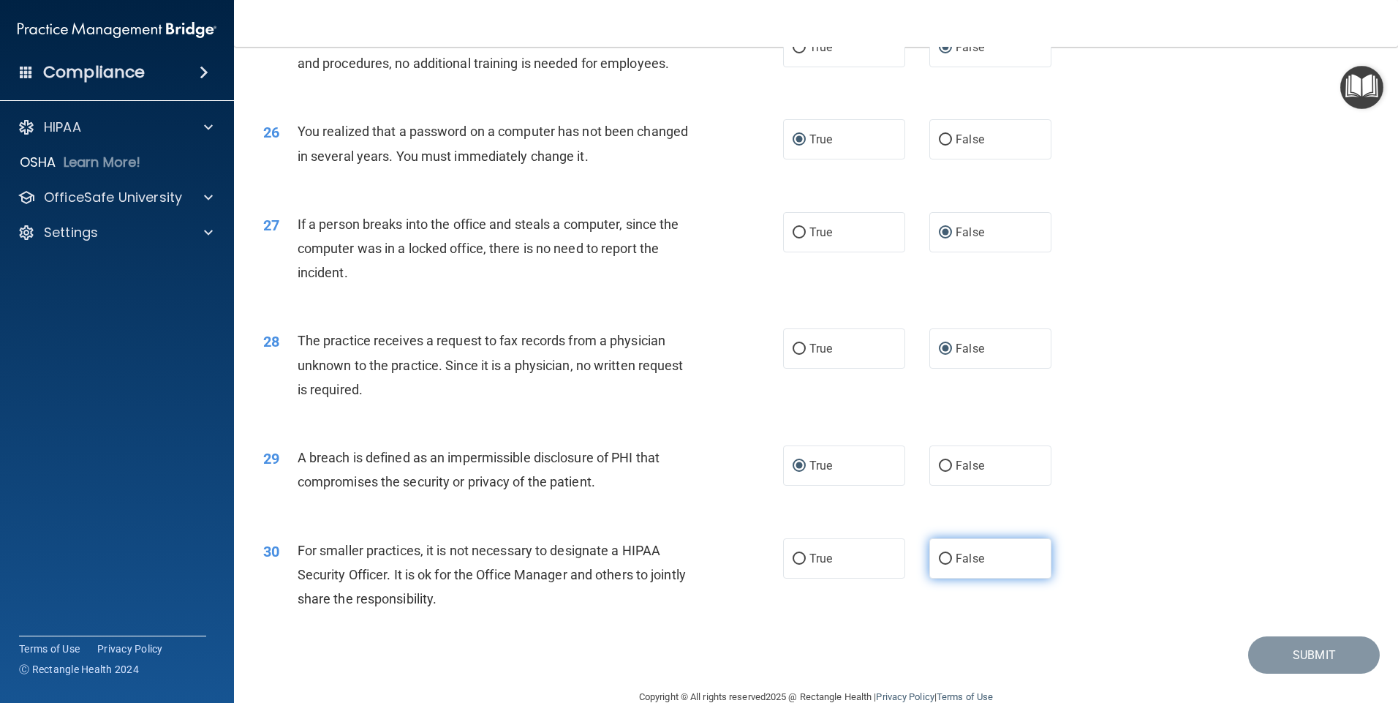
click at [939, 565] on input "False" at bounding box center [945, 559] width 13 height 11
radio input "true"
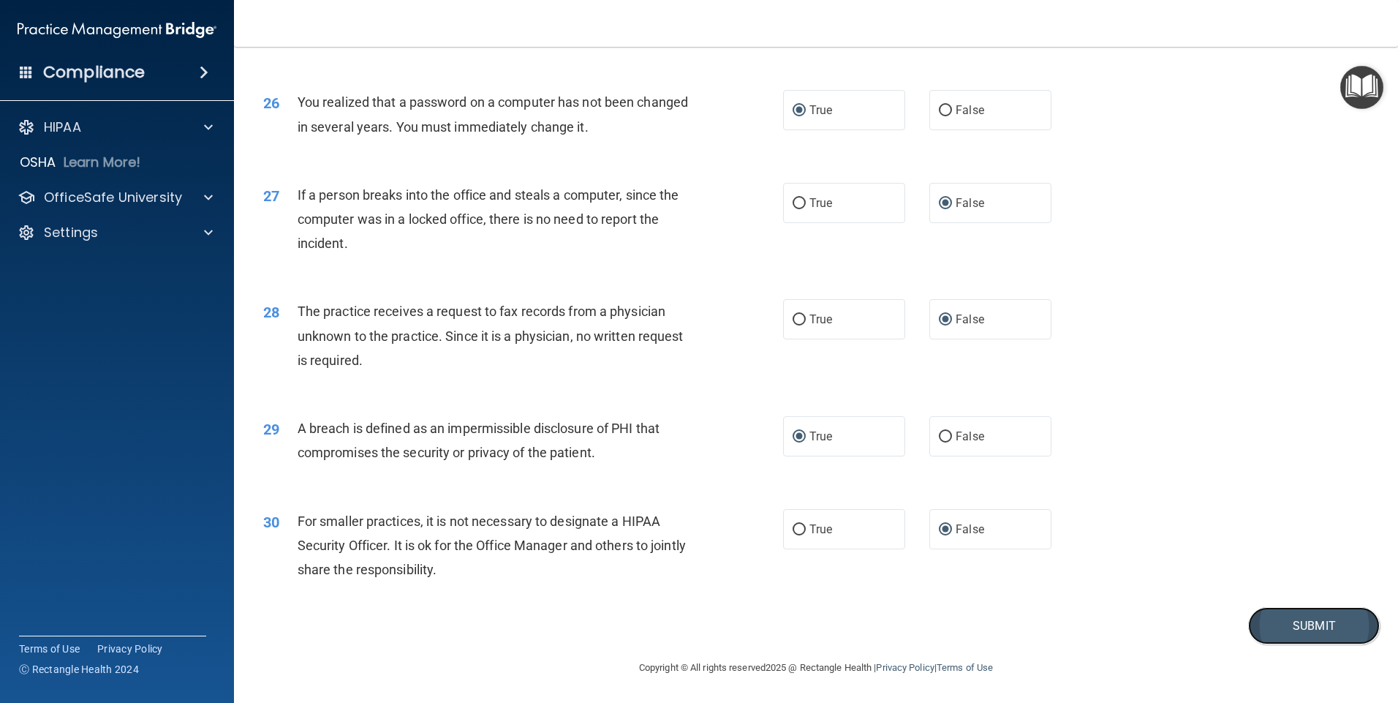
click at [1308, 627] on button "Submit" at bounding box center [1314, 625] width 132 height 37
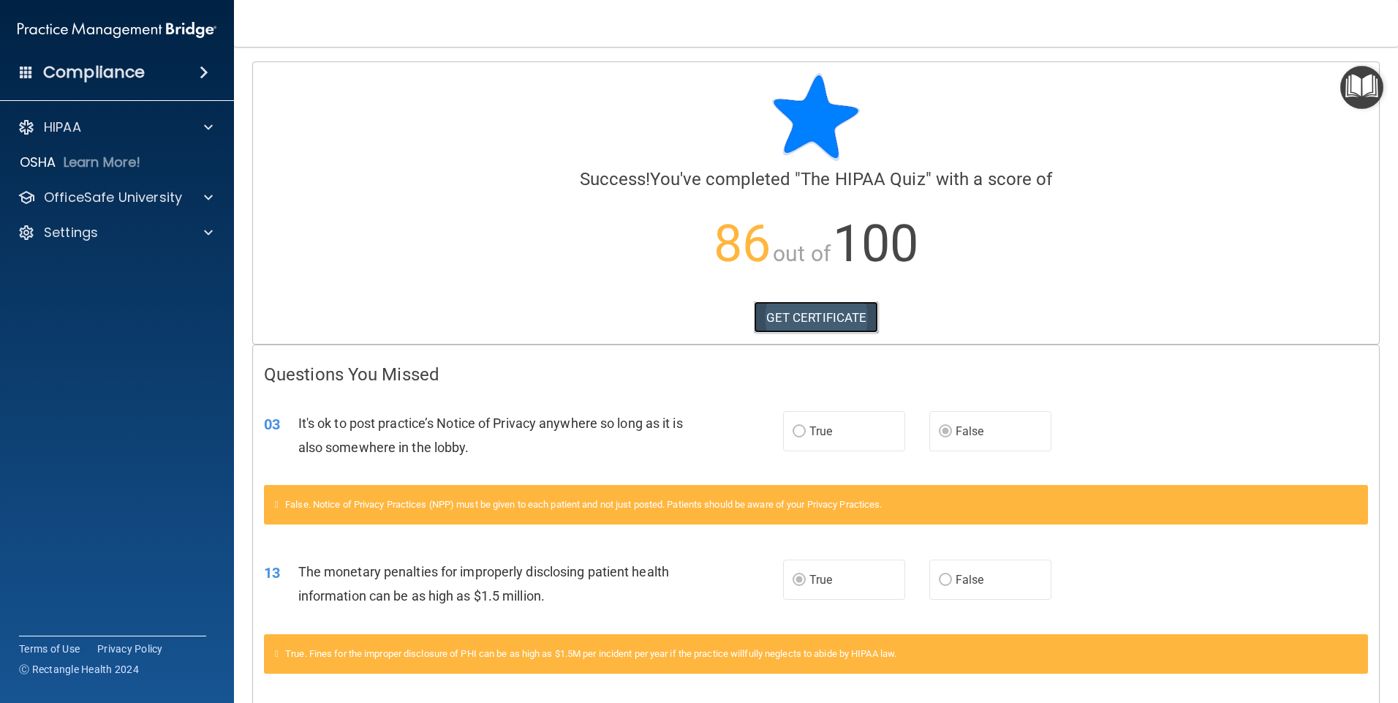
click at [758, 315] on link "GET CERTIFICATE" at bounding box center [816, 317] width 125 height 32
click at [65, 133] on p "HIPAA" at bounding box center [62, 127] width 37 height 18
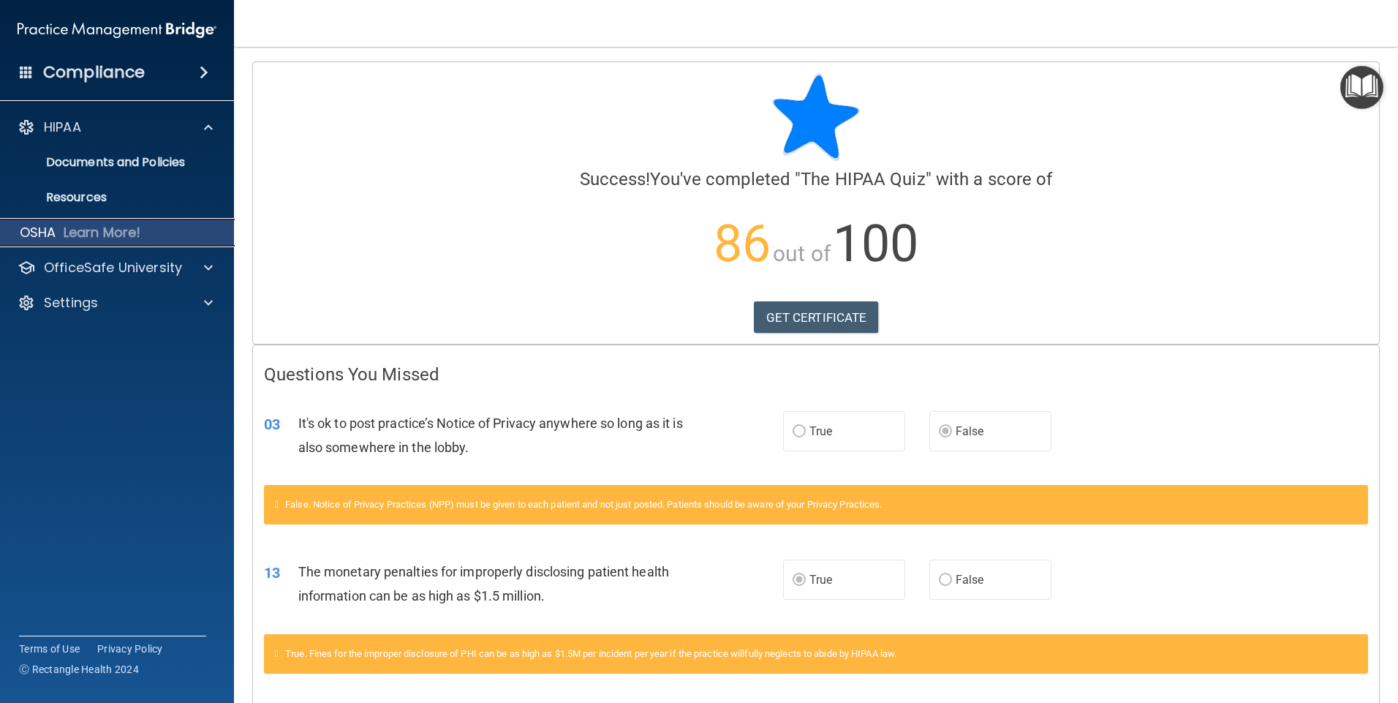
click at [54, 227] on p "OSHA" at bounding box center [38, 233] width 37 height 18
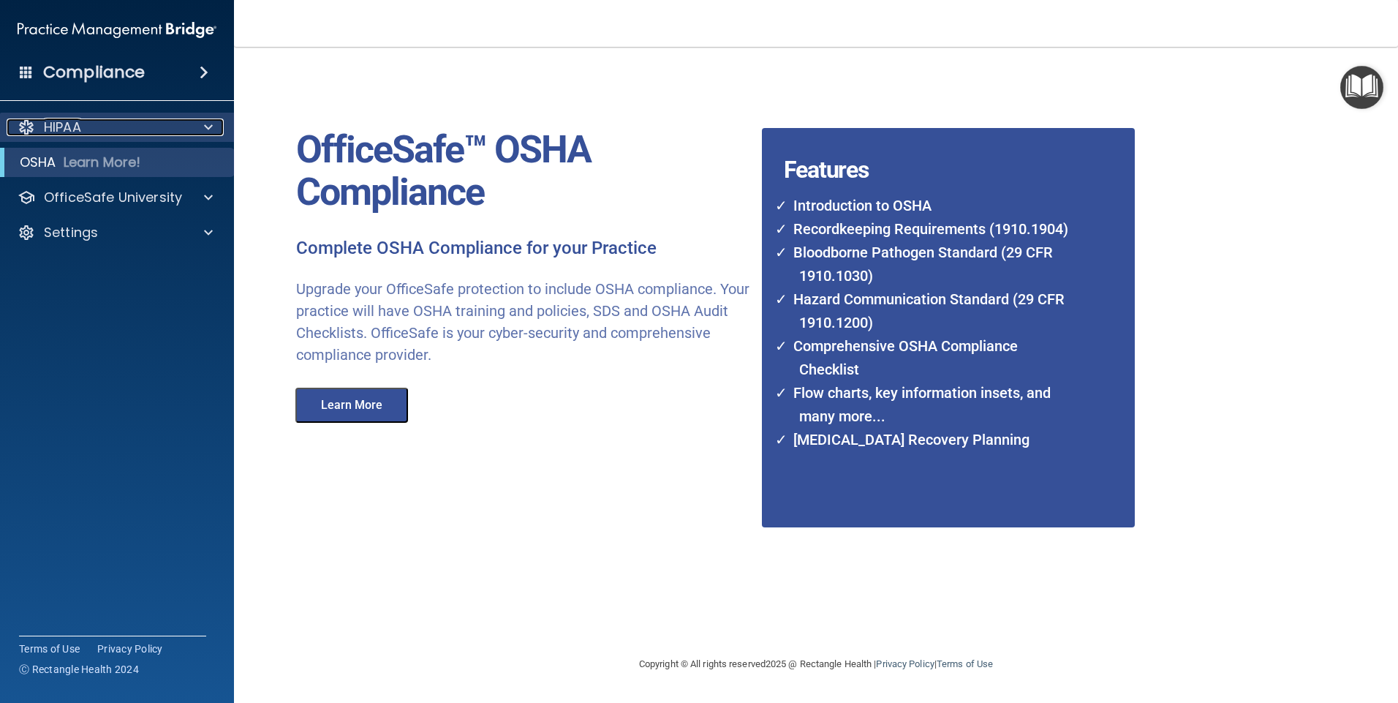
click at [75, 128] on p "HIPAA" at bounding box center [62, 127] width 37 height 18
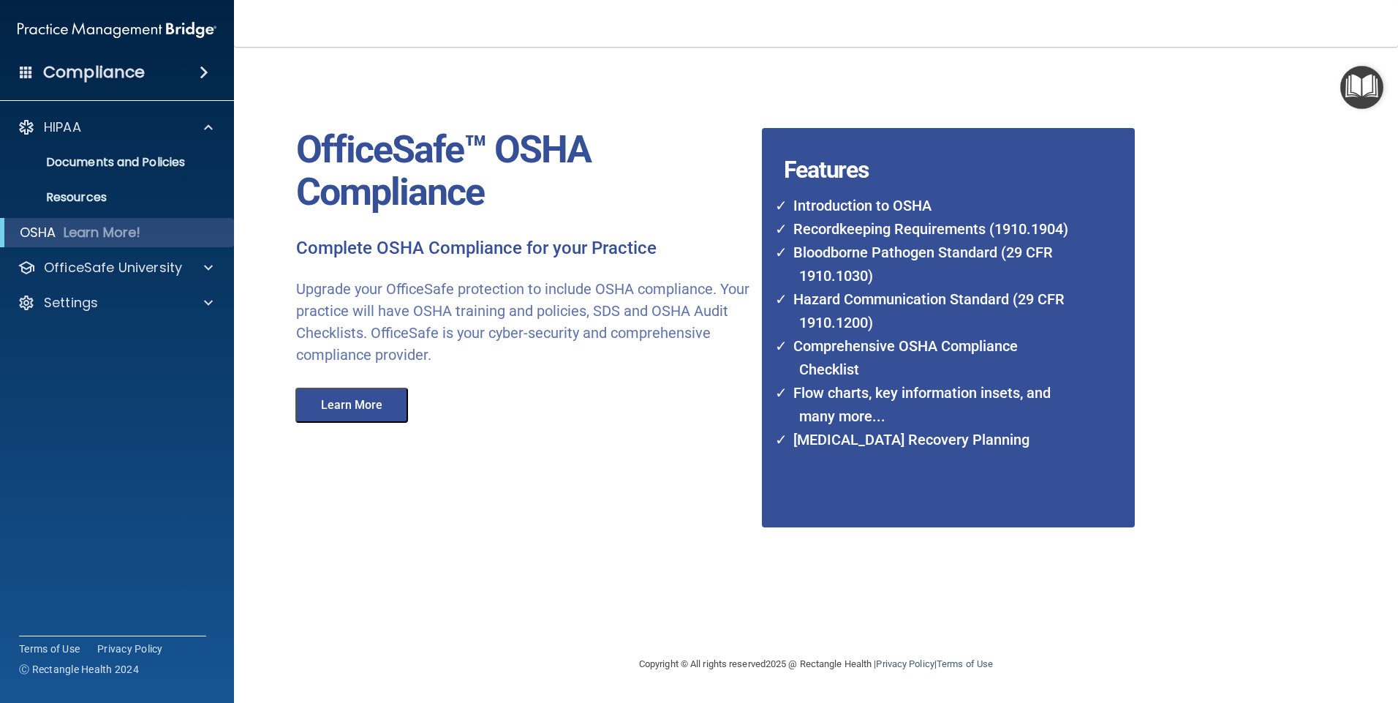
click at [84, 65] on h4 "Compliance" at bounding box center [94, 72] width 102 height 20
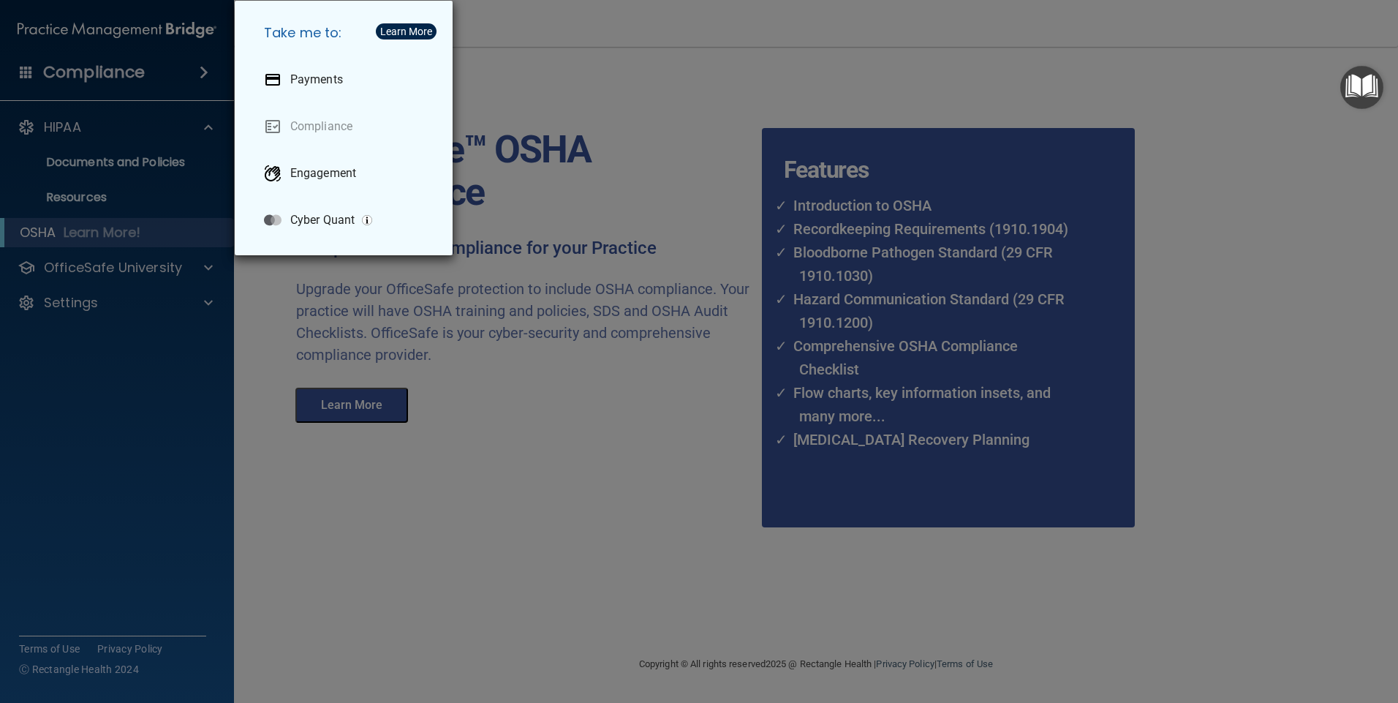
click at [105, 67] on div "Take me to: Payments Compliance Engagement Cyber Quant" at bounding box center [699, 351] width 1398 height 703
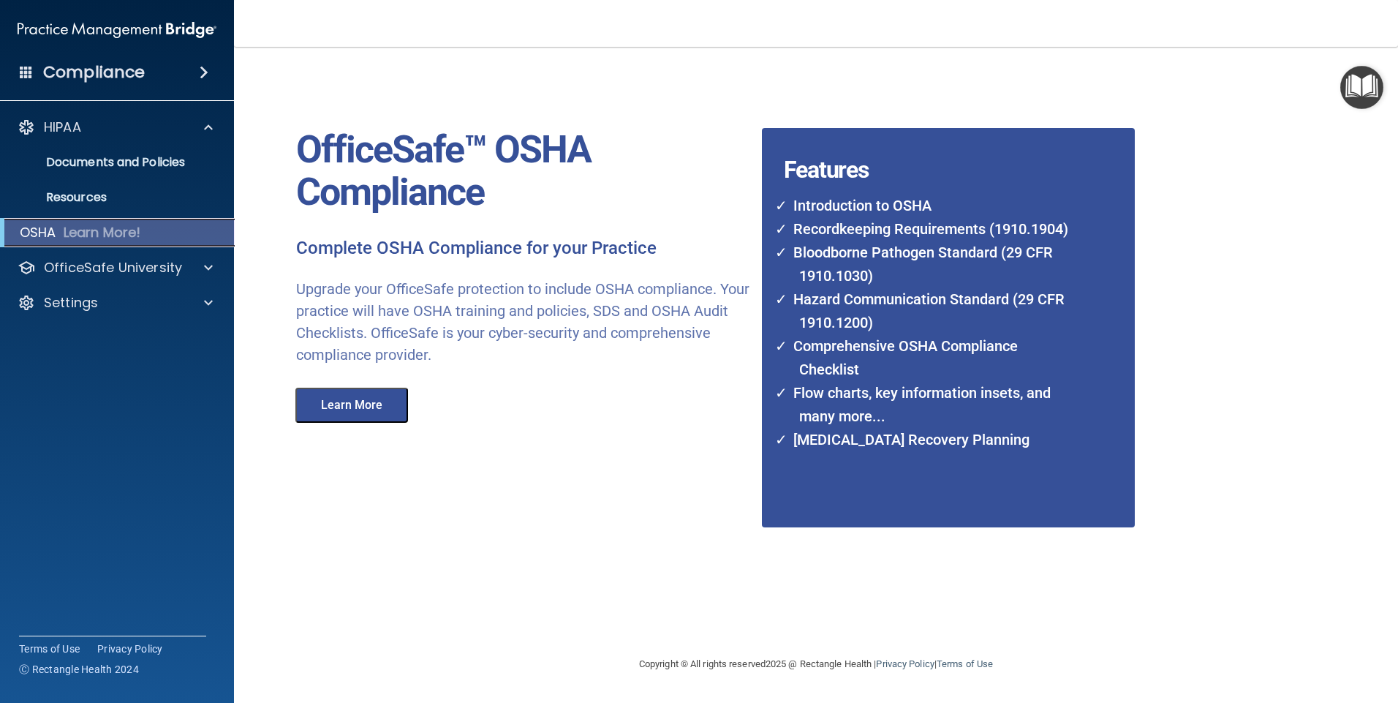
click at [87, 233] on p "Learn More!" at bounding box center [103, 233] width 78 height 18
click at [378, 411] on button "Learn More" at bounding box center [351, 405] width 113 height 35
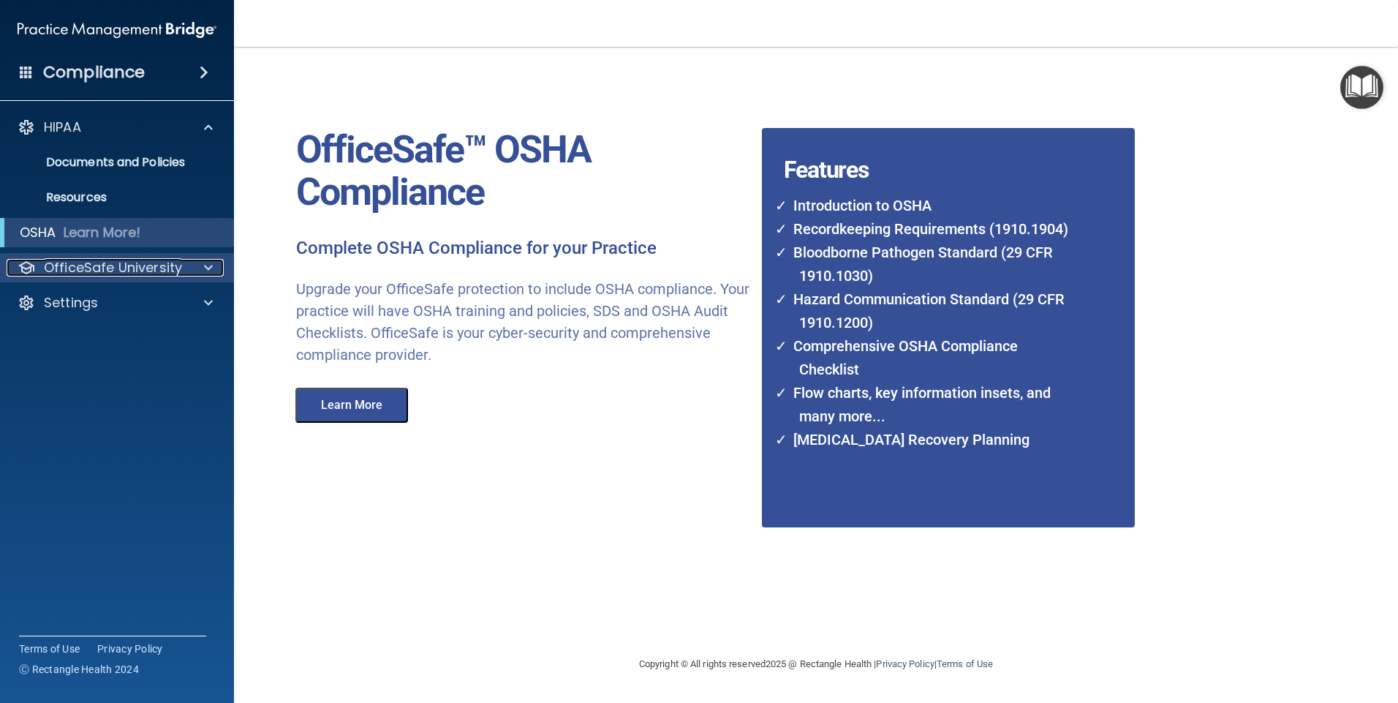
click at [96, 269] on p "OfficeSafe University" at bounding box center [113, 268] width 138 height 18
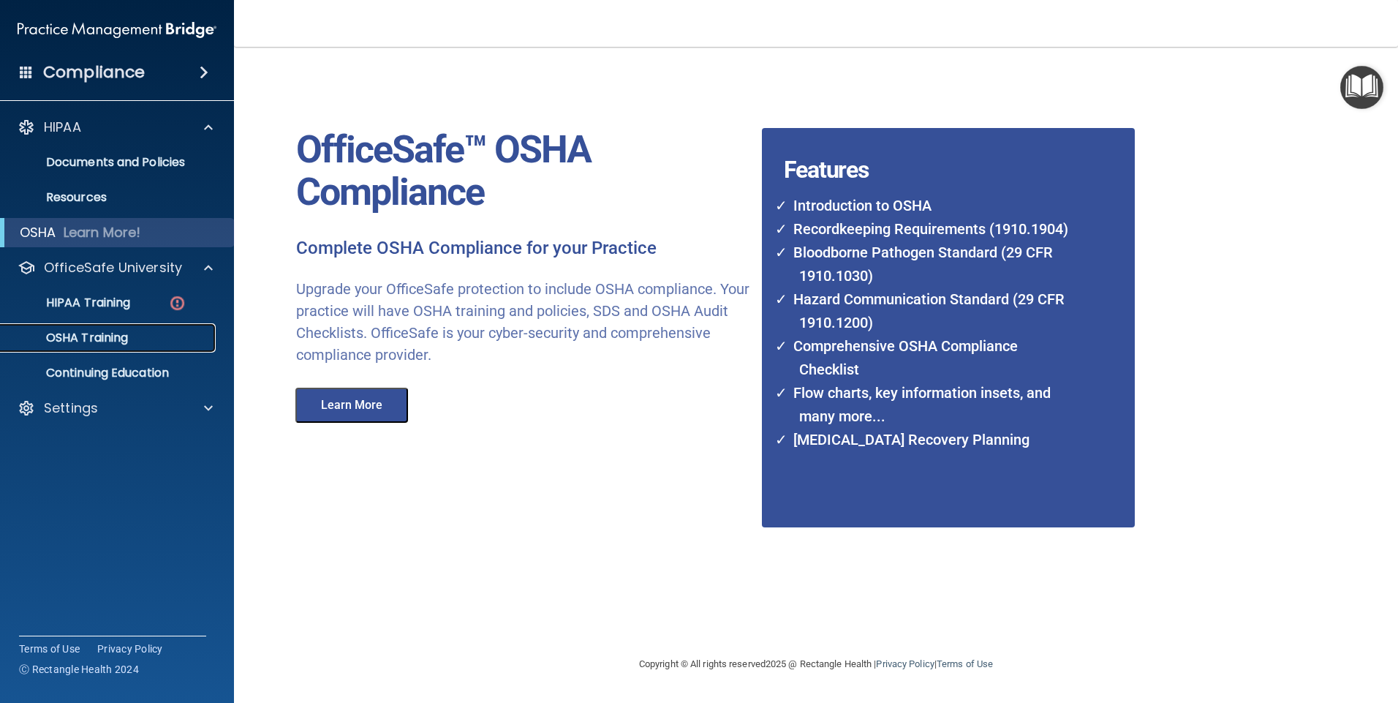
click at [90, 339] on p "OSHA Training" at bounding box center [69, 338] width 118 height 15
click at [110, 300] on p "HIPAA Training" at bounding box center [70, 302] width 121 height 15
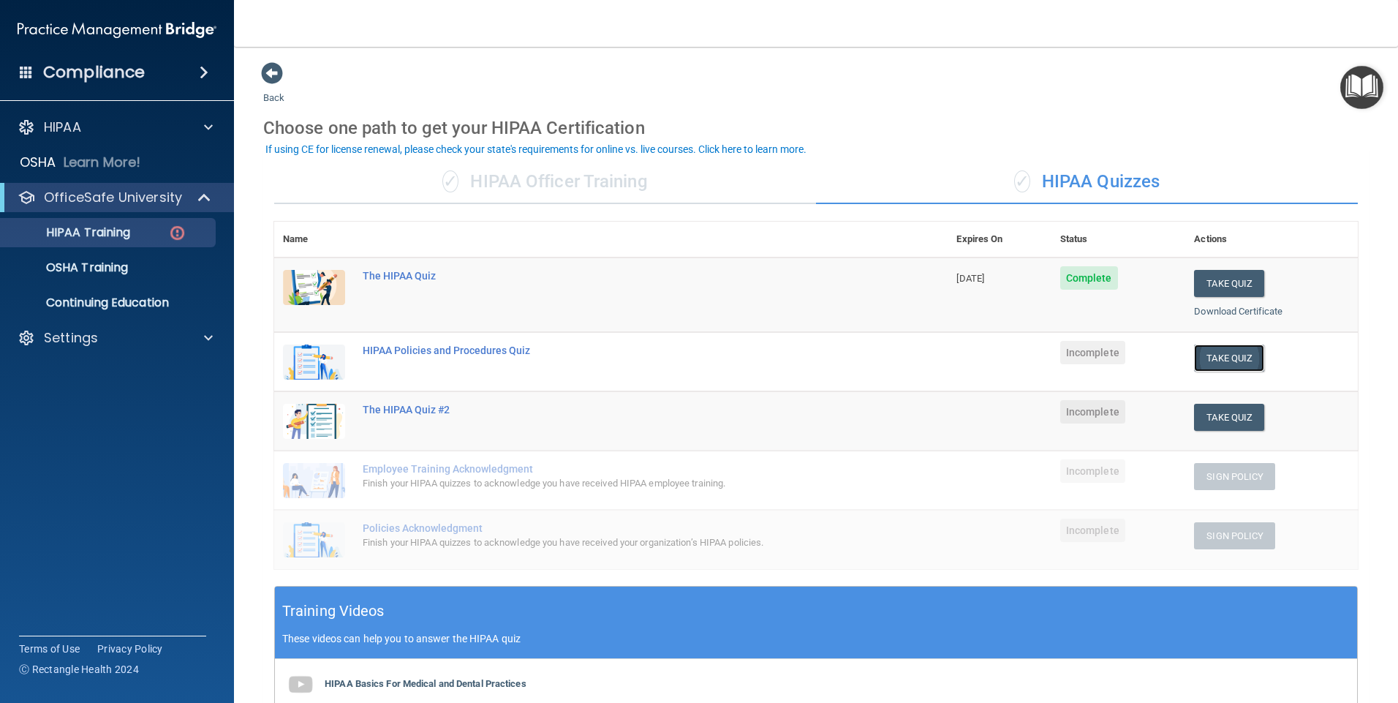
click at [1211, 357] on button "Take Quiz" at bounding box center [1229, 357] width 70 height 27
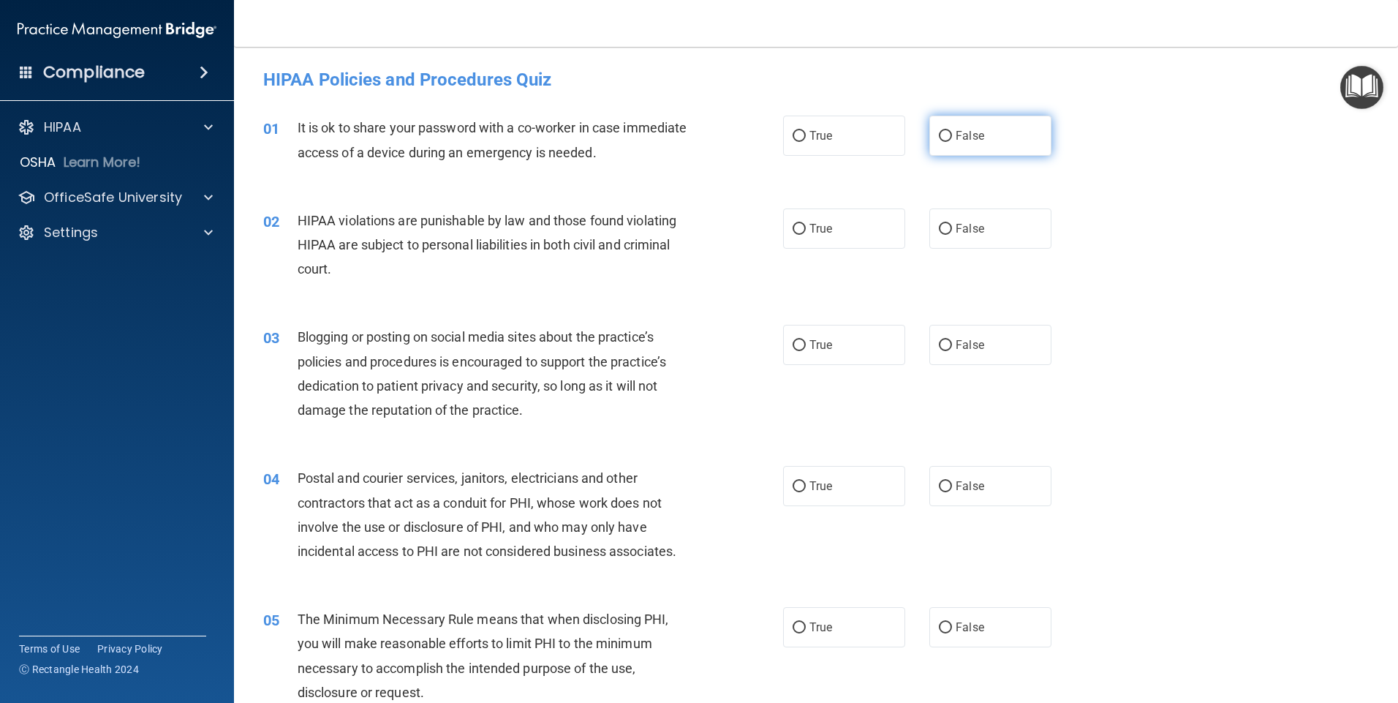
click at [939, 134] on input "False" at bounding box center [945, 136] width 13 height 11
radio input "true"
click at [793, 227] on input "True" at bounding box center [799, 229] width 13 height 11
radio input "true"
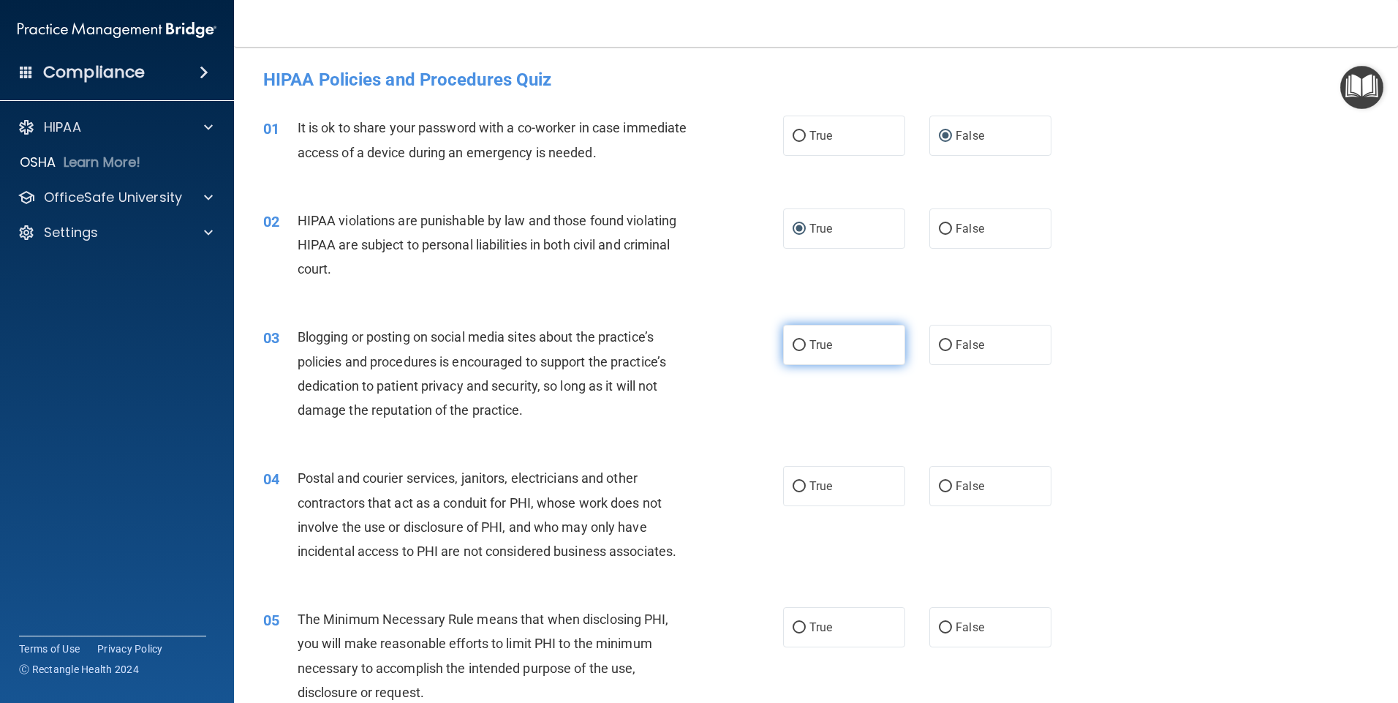
click at [795, 344] on input "True" at bounding box center [799, 345] width 13 height 11
radio input "true"
click at [943, 489] on input "False" at bounding box center [945, 486] width 13 height 11
radio input "true"
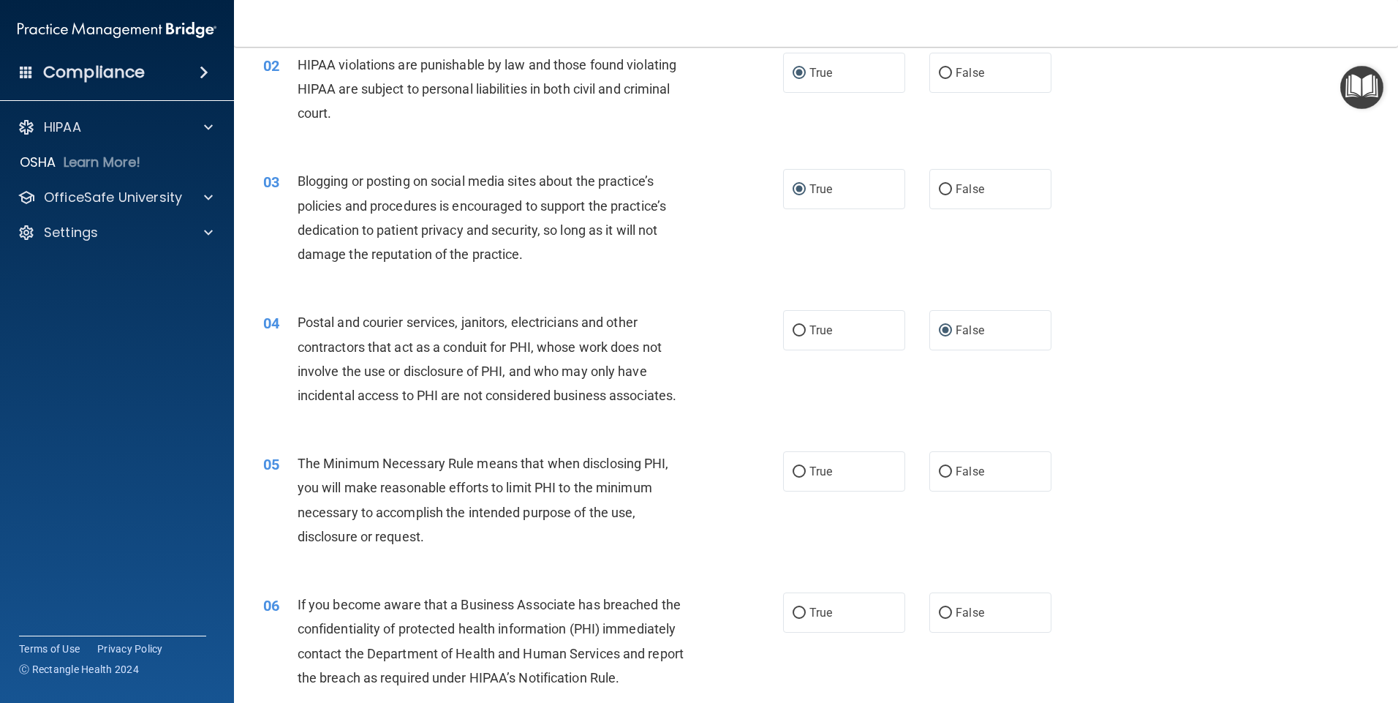
scroll to position [273, 0]
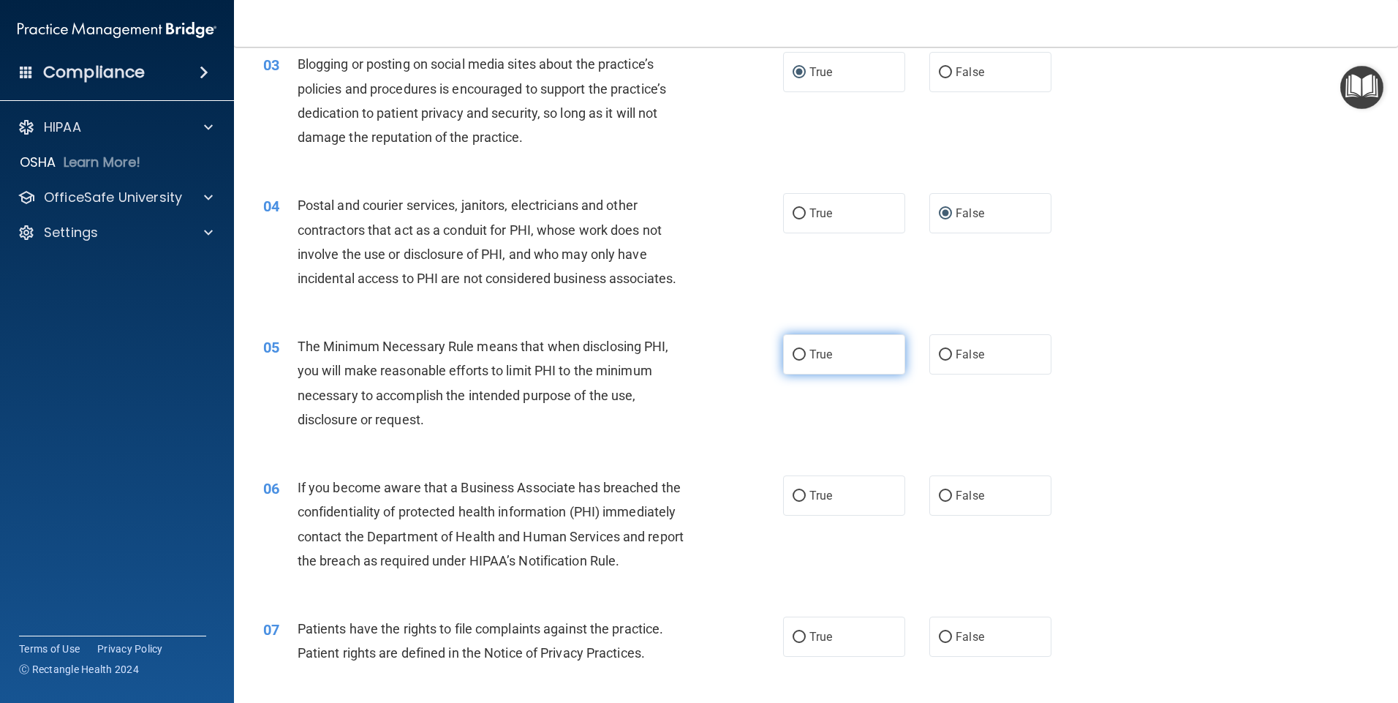
click at [793, 355] on input "True" at bounding box center [799, 355] width 13 height 11
radio input "true"
click at [793, 494] on input "True" at bounding box center [799, 496] width 13 height 11
radio input "true"
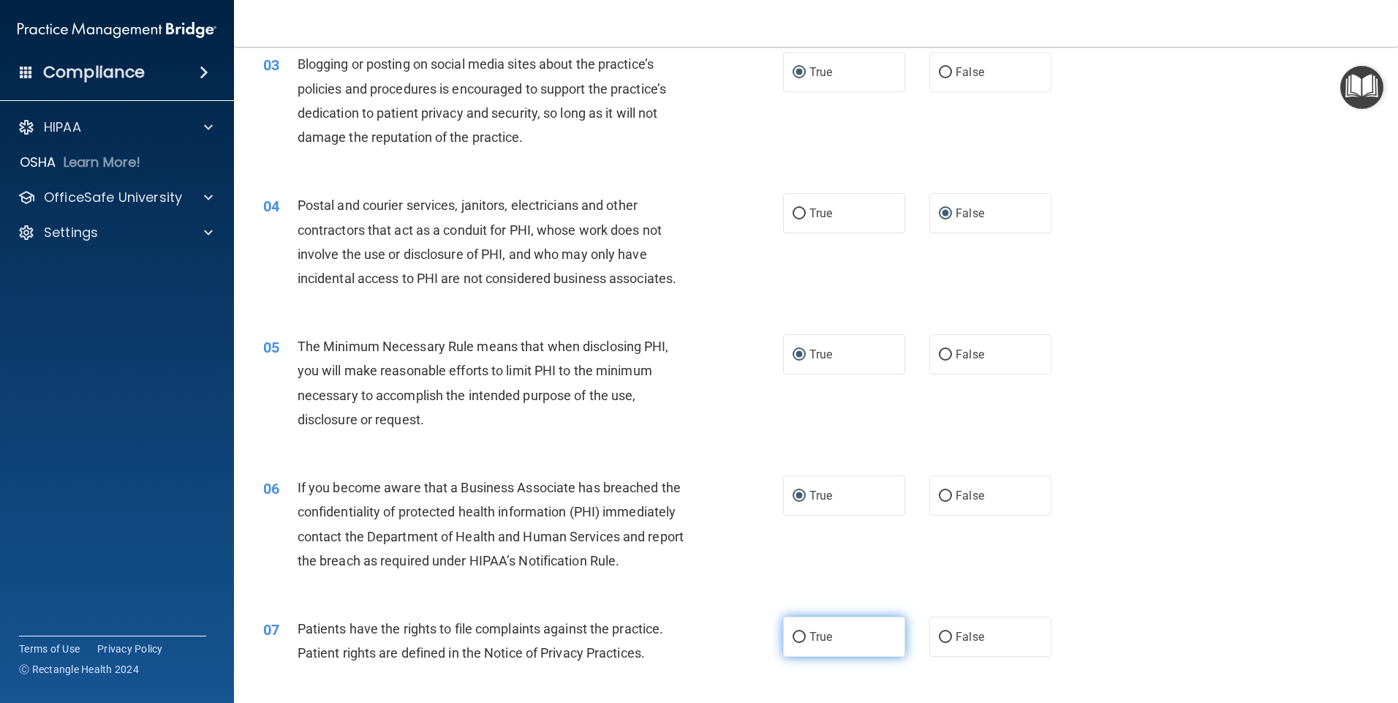
click at [795, 634] on input "True" at bounding box center [799, 637] width 13 height 11
radio input "true"
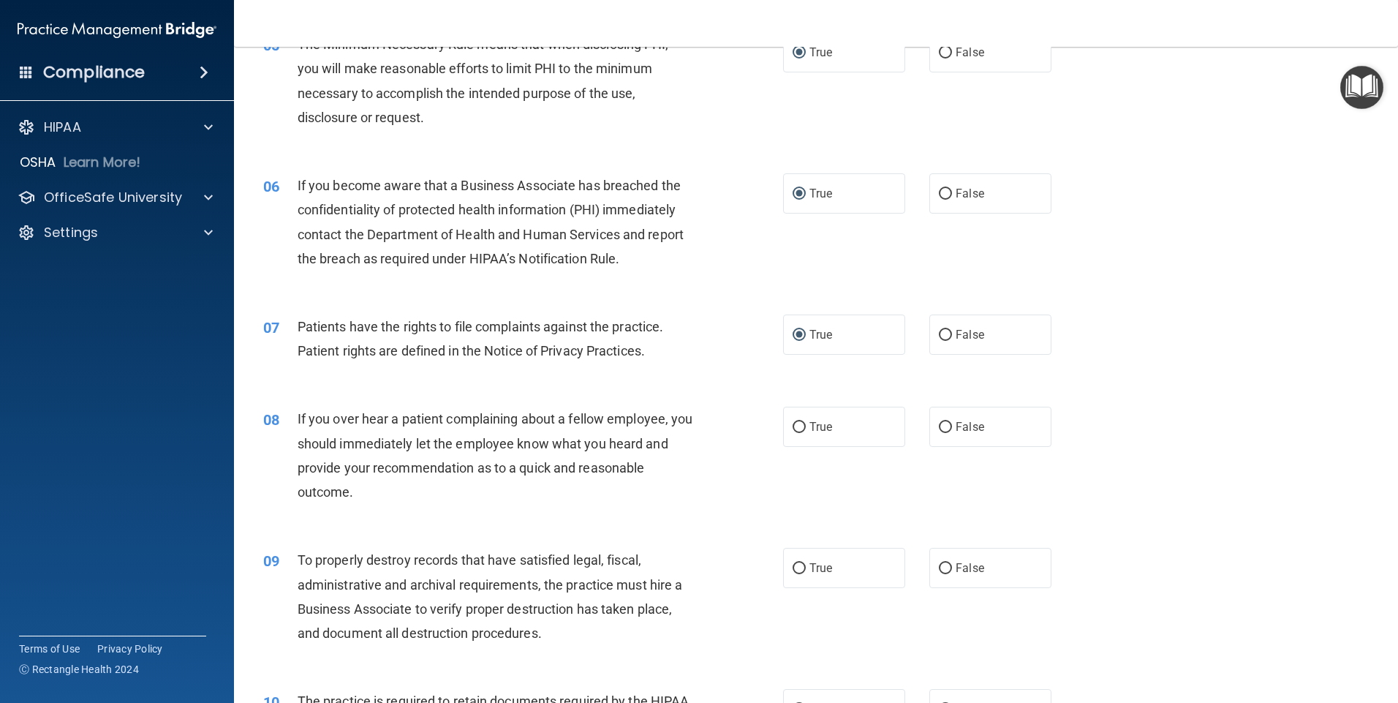
scroll to position [682, 0]
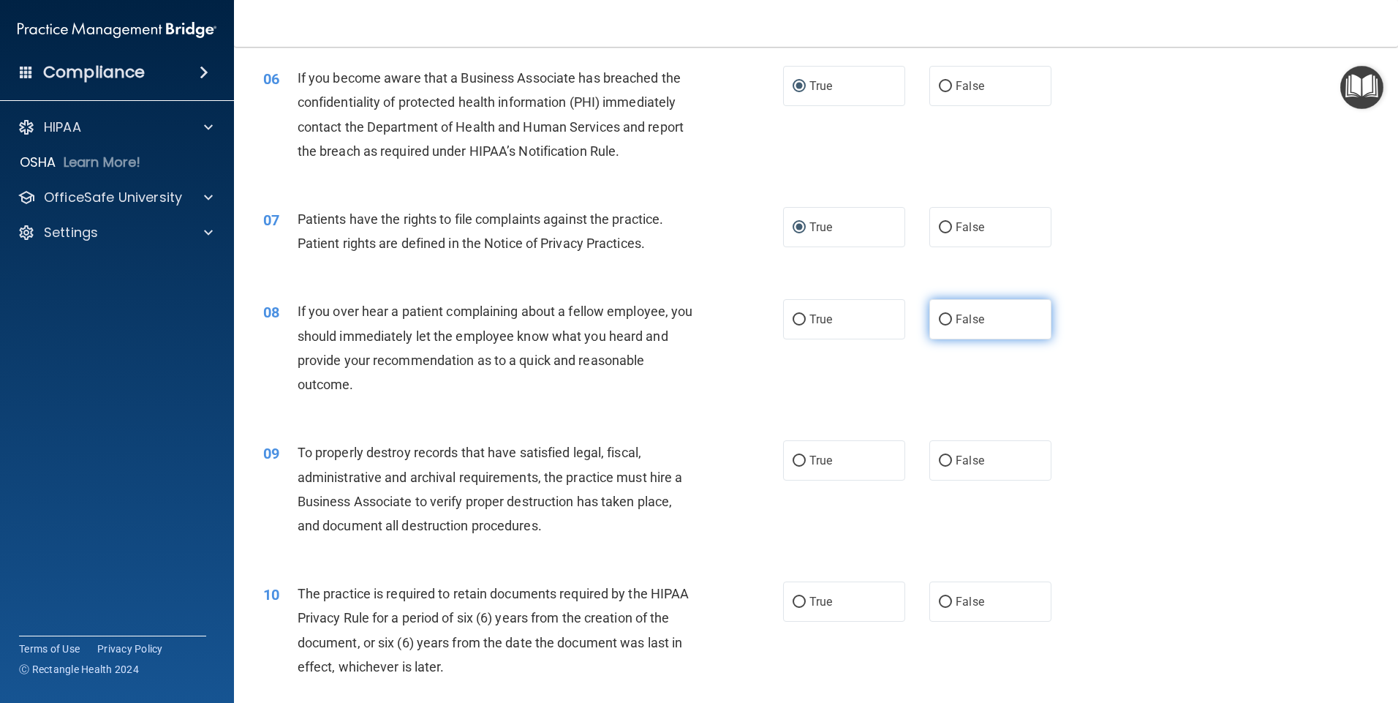
click at [944, 322] on input "False" at bounding box center [945, 319] width 13 height 11
radio input "true"
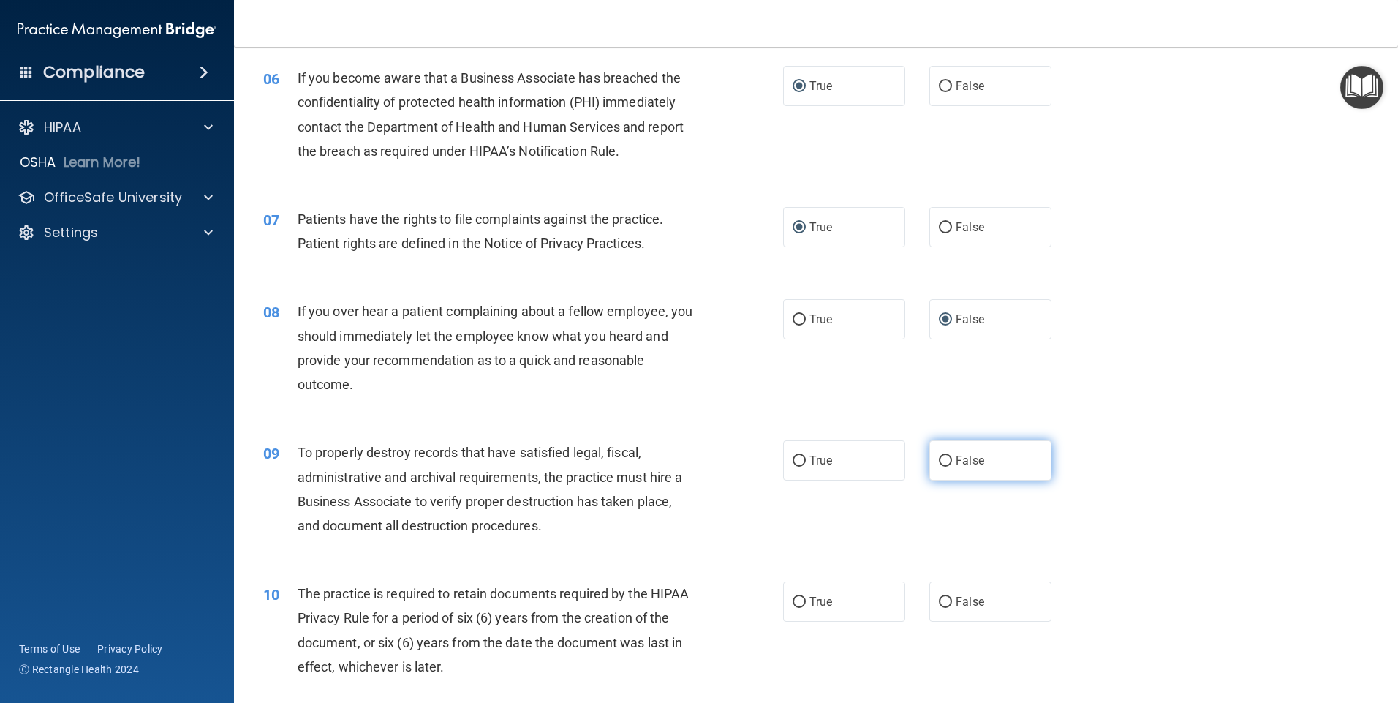
click at [946, 458] on label "False" at bounding box center [990, 460] width 122 height 40
click at [946, 458] on input "False" at bounding box center [945, 461] width 13 height 11
radio input "true"
click at [939, 606] on input "False" at bounding box center [945, 602] width 13 height 11
radio input "true"
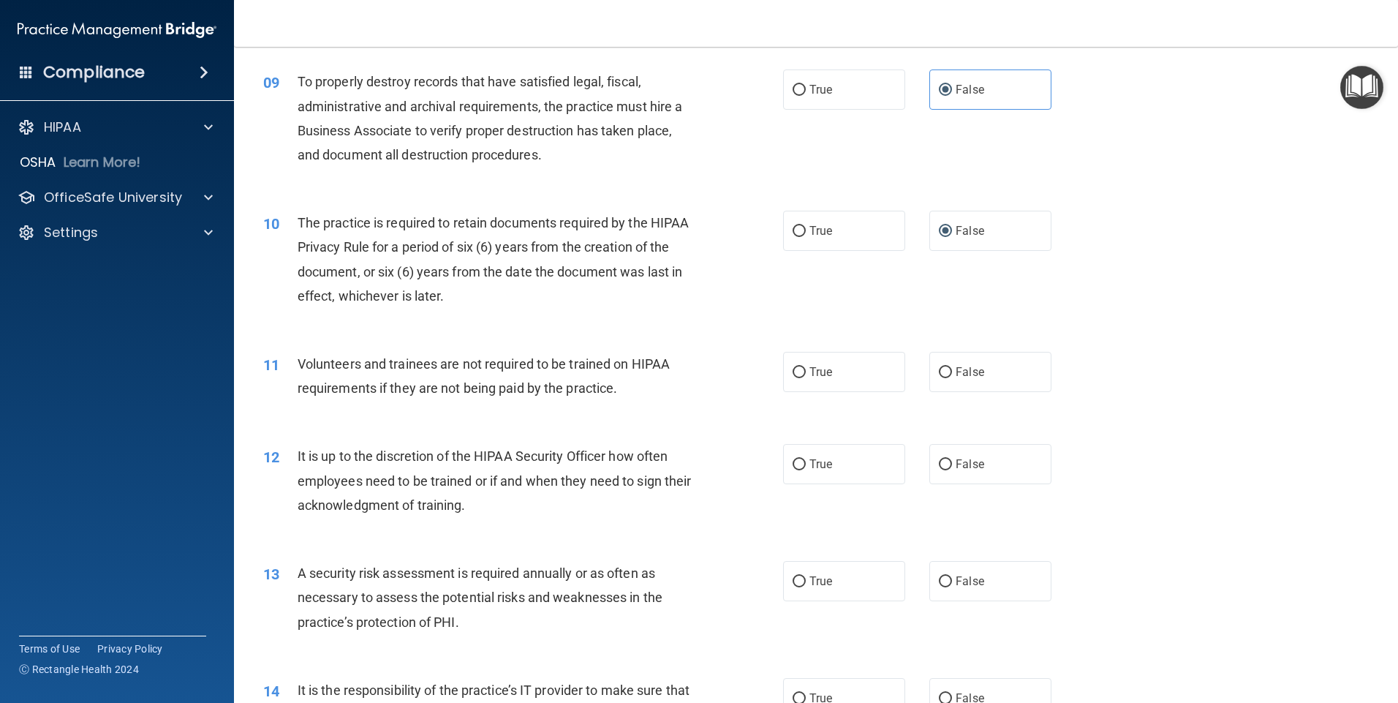
scroll to position [1112, 0]
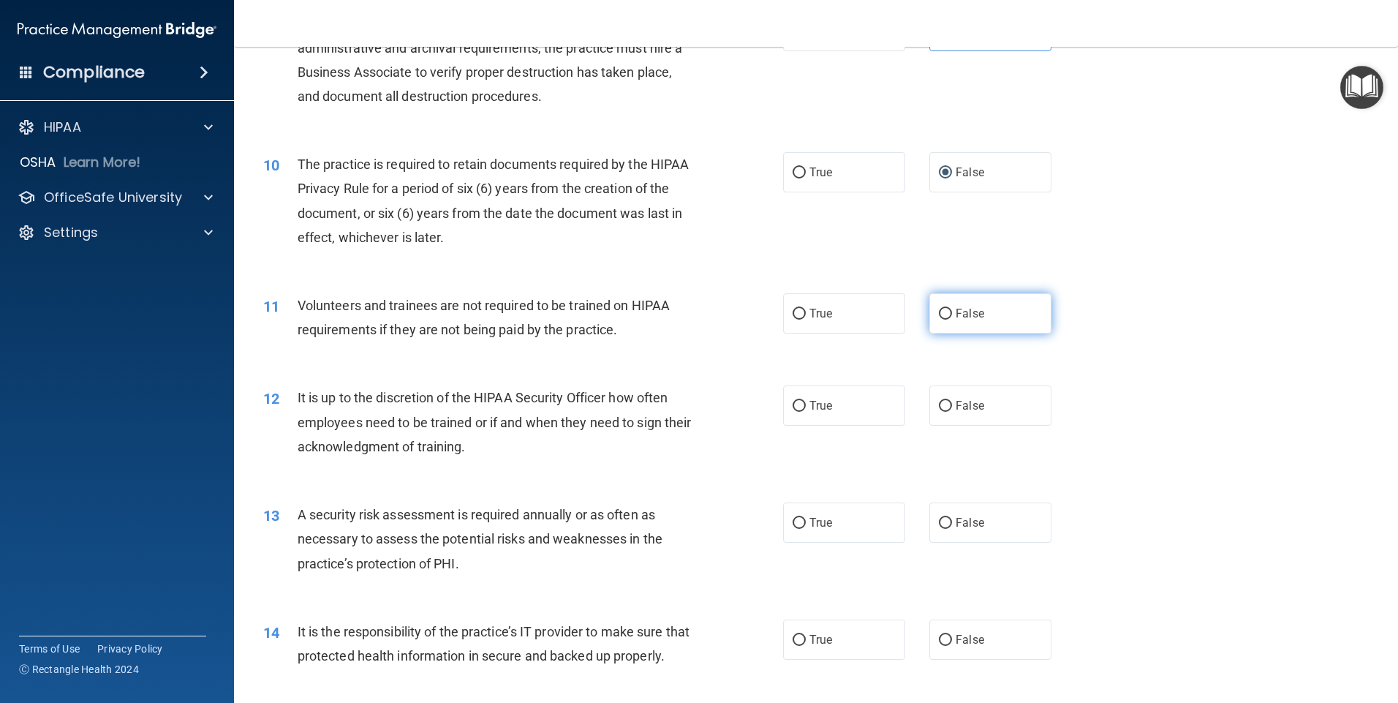
click at [939, 316] on input "False" at bounding box center [945, 314] width 13 height 11
radio input "true"
click at [939, 409] on input "False" at bounding box center [945, 406] width 13 height 11
radio input "true"
click at [793, 523] on input "True" at bounding box center [799, 523] width 13 height 11
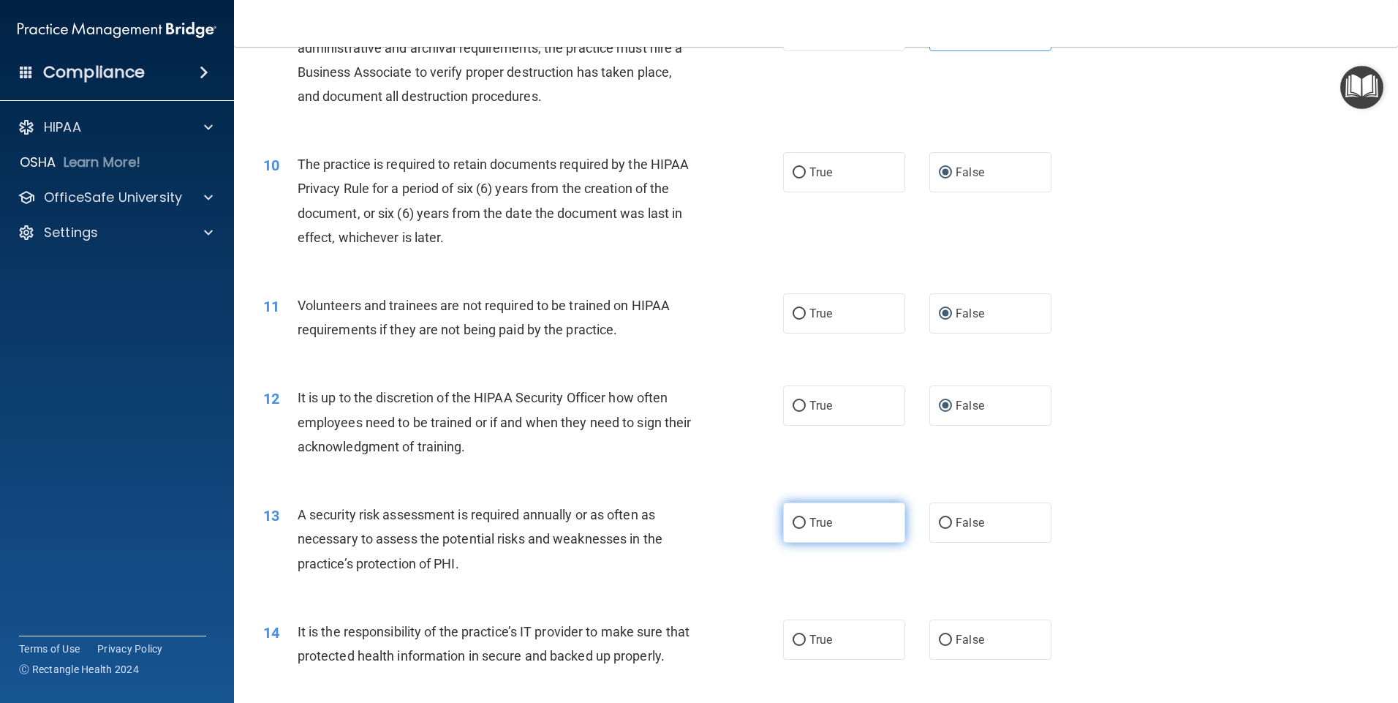
radio input "true"
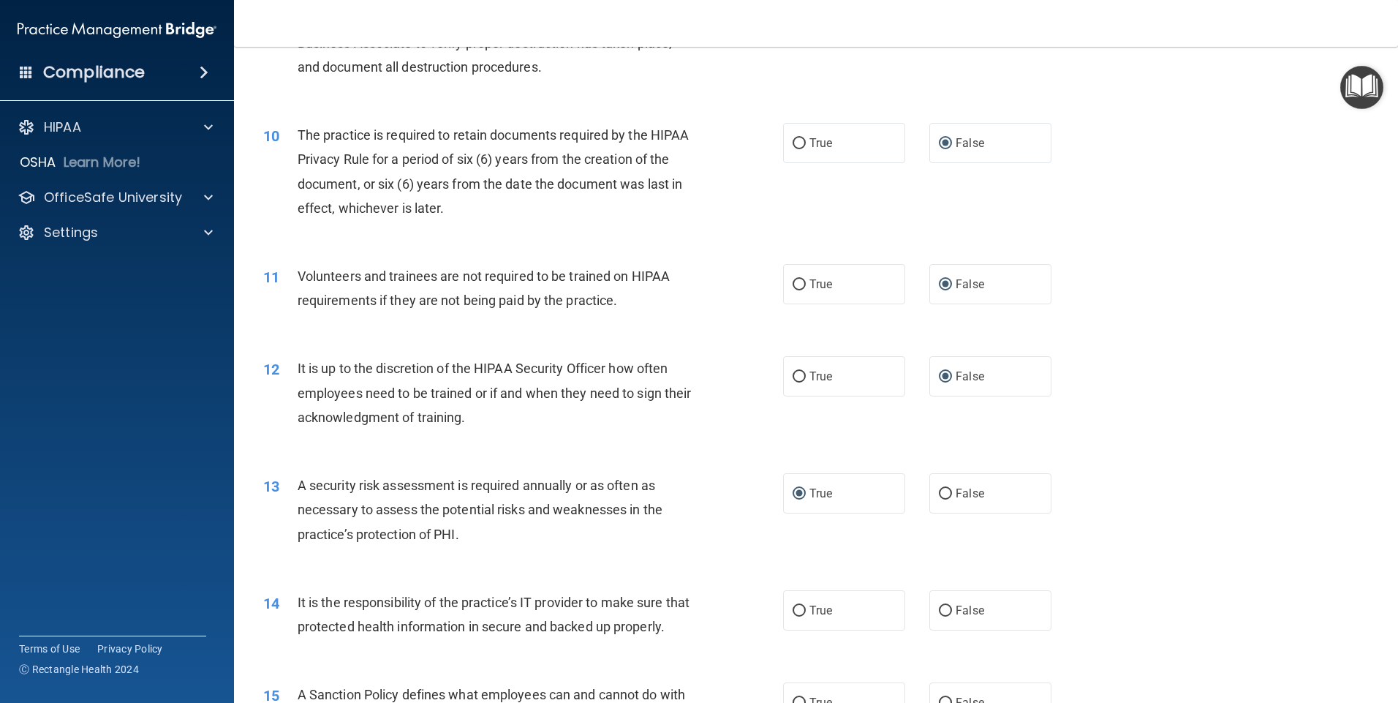
scroll to position [1189, 0]
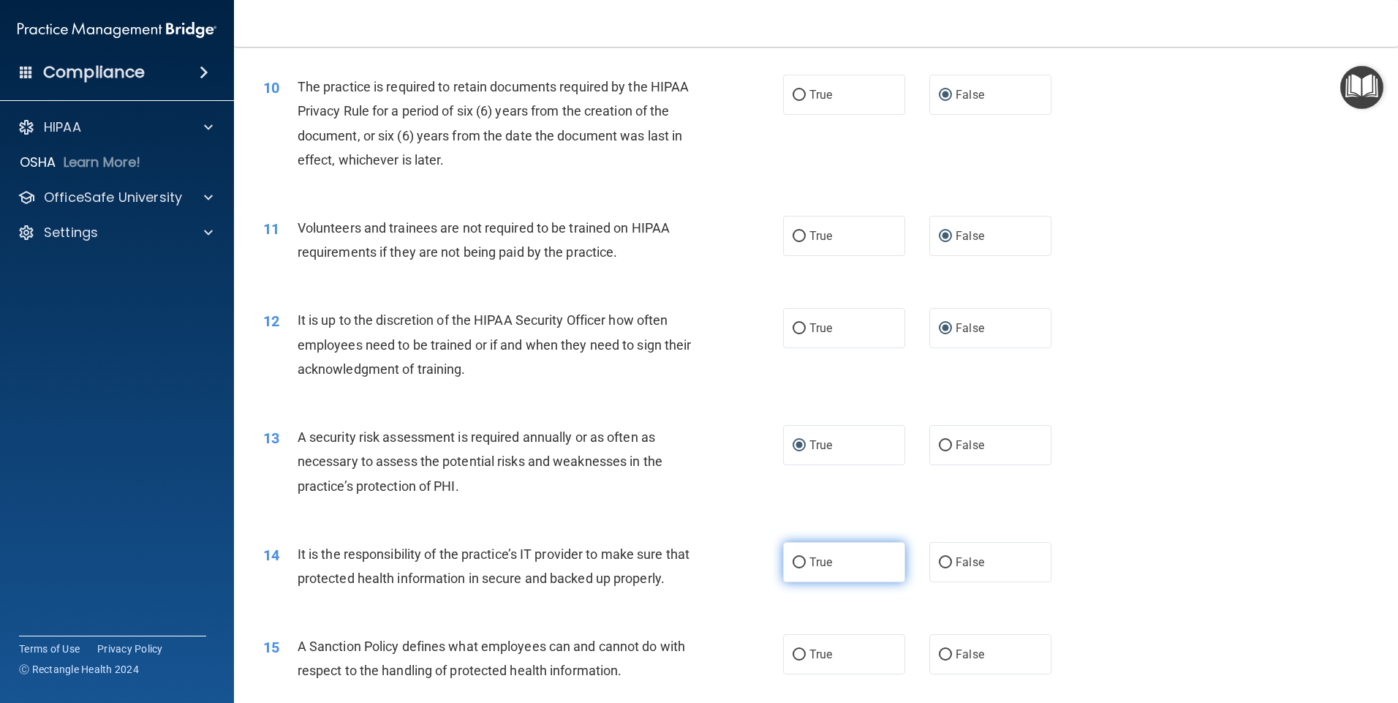
click at [796, 565] on input "True" at bounding box center [799, 562] width 13 height 11
radio input "true"
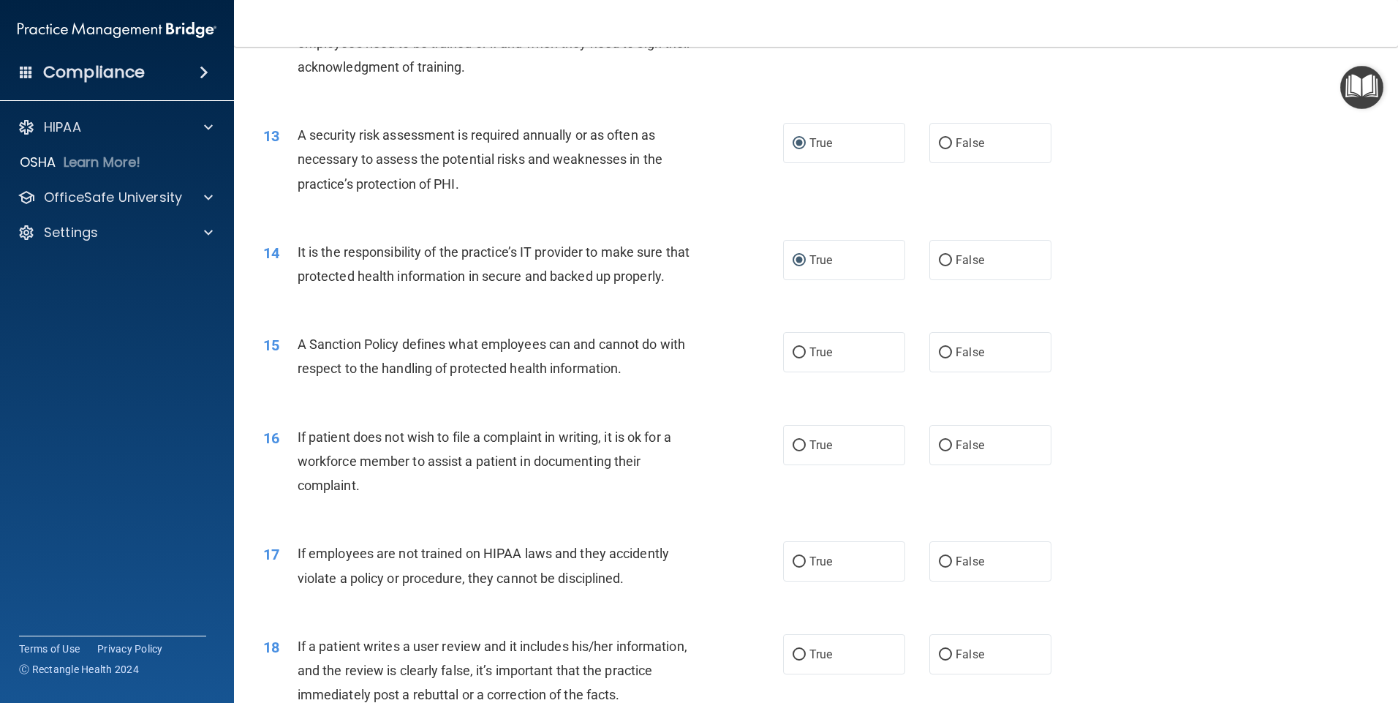
scroll to position [1511, 0]
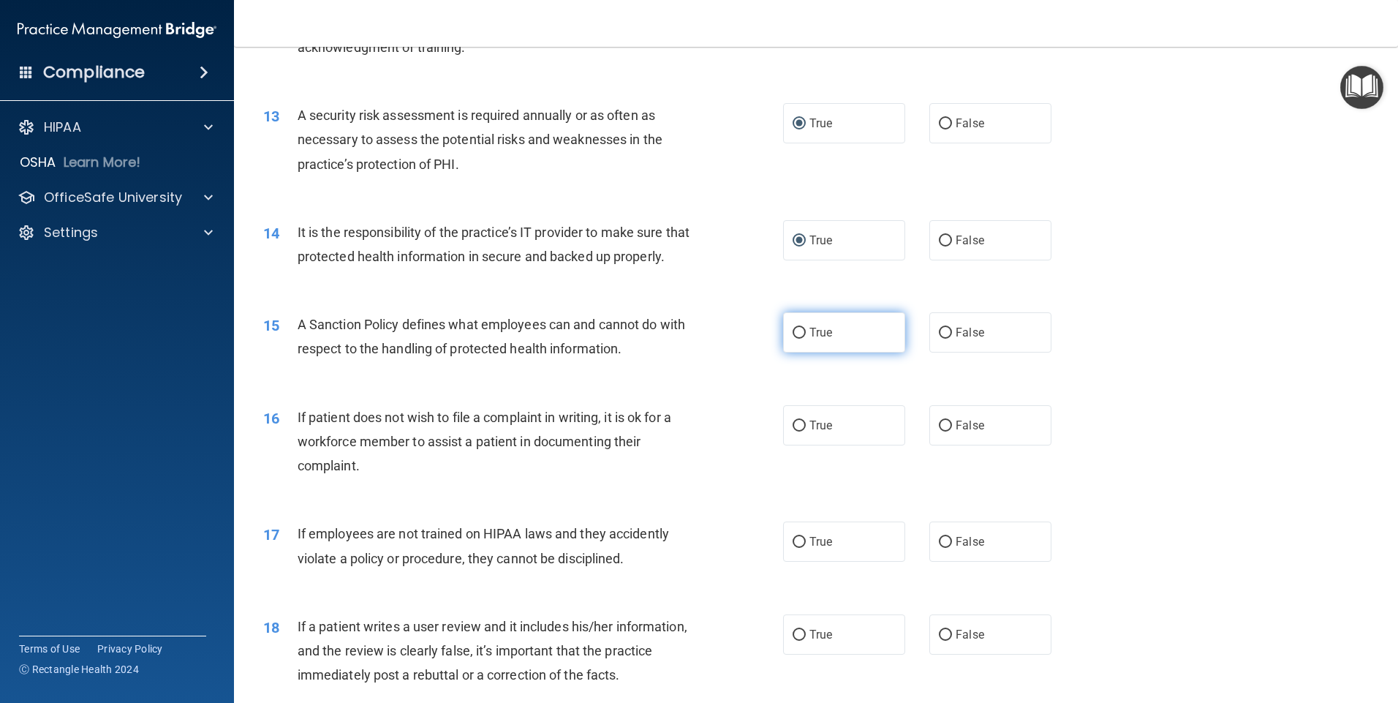
click at [793, 339] on input "True" at bounding box center [799, 333] width 13 height 11
radio input "true"
drag, startPoint x: 938, startPoint y: 450, endPoint x: 931, endPoint y: 450, distance: 7.3
click at [939, 431] on input "False" at bounding box center [945, 425] width 13 height 11
radio input "true"
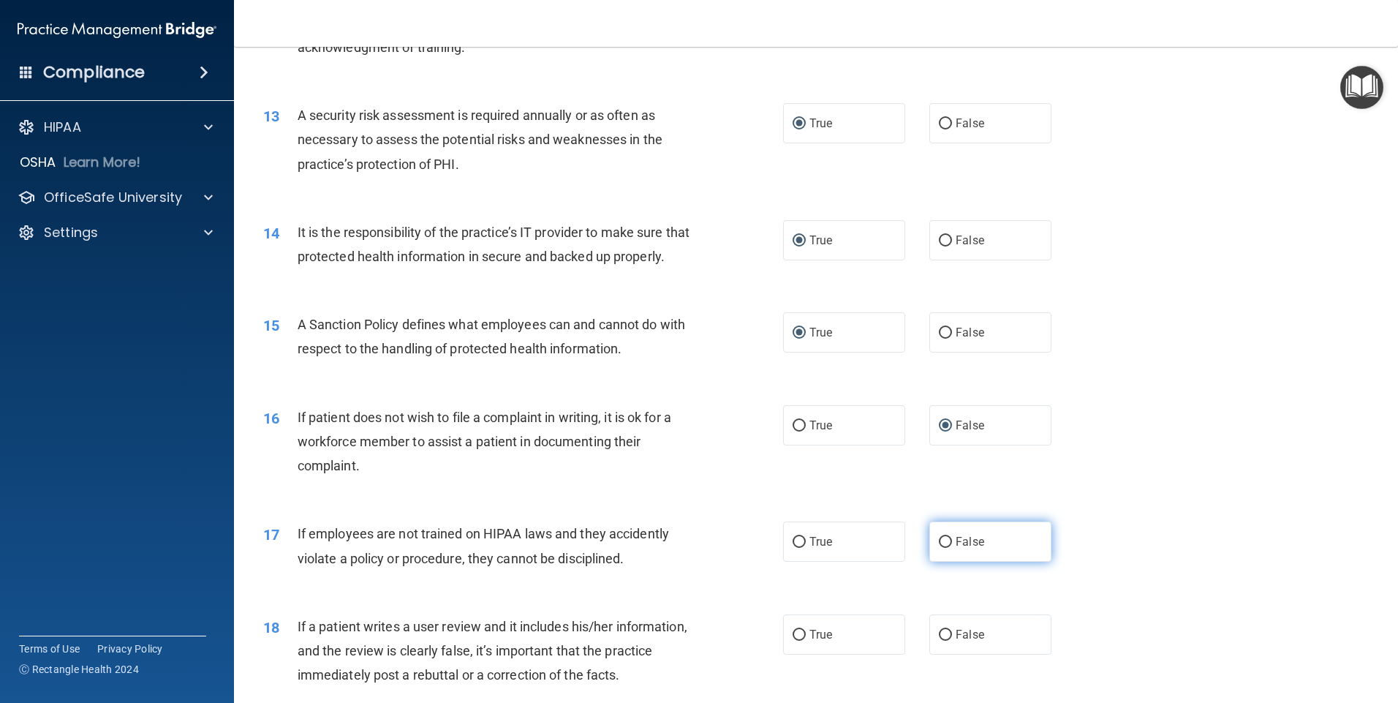
click at [939, 548] on input "False" at bounding box center [945, 542] width 13 height 11
radio input "true"
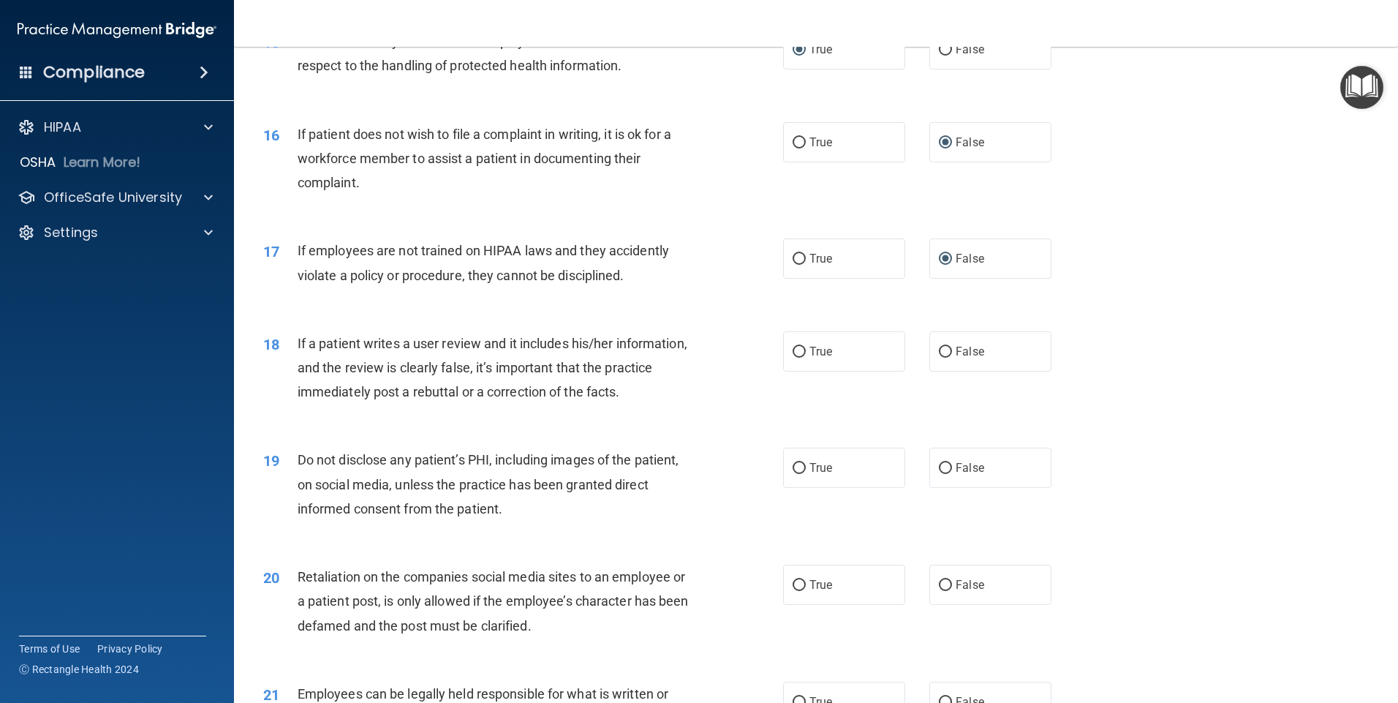
scroll to position [1852, 0]
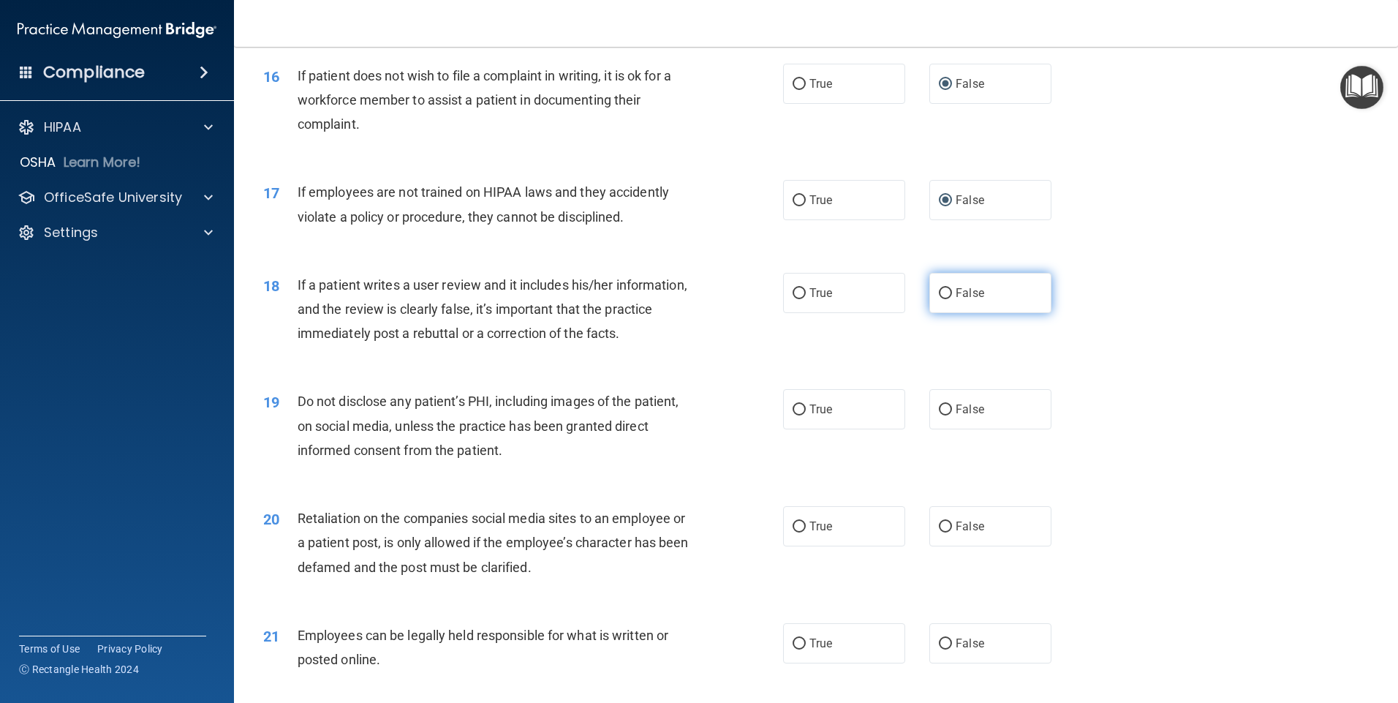
click at [947, 313] on label "False" at bounding box center [990, 293] width 122 height 40
click at [947, 299] on input "False" at bounding box center [945, 293] width 13 height 11
radio input "true"
click at [793, 415] on input "True" at bounding box center [799, 409] width 13 height 11
radio input "true"
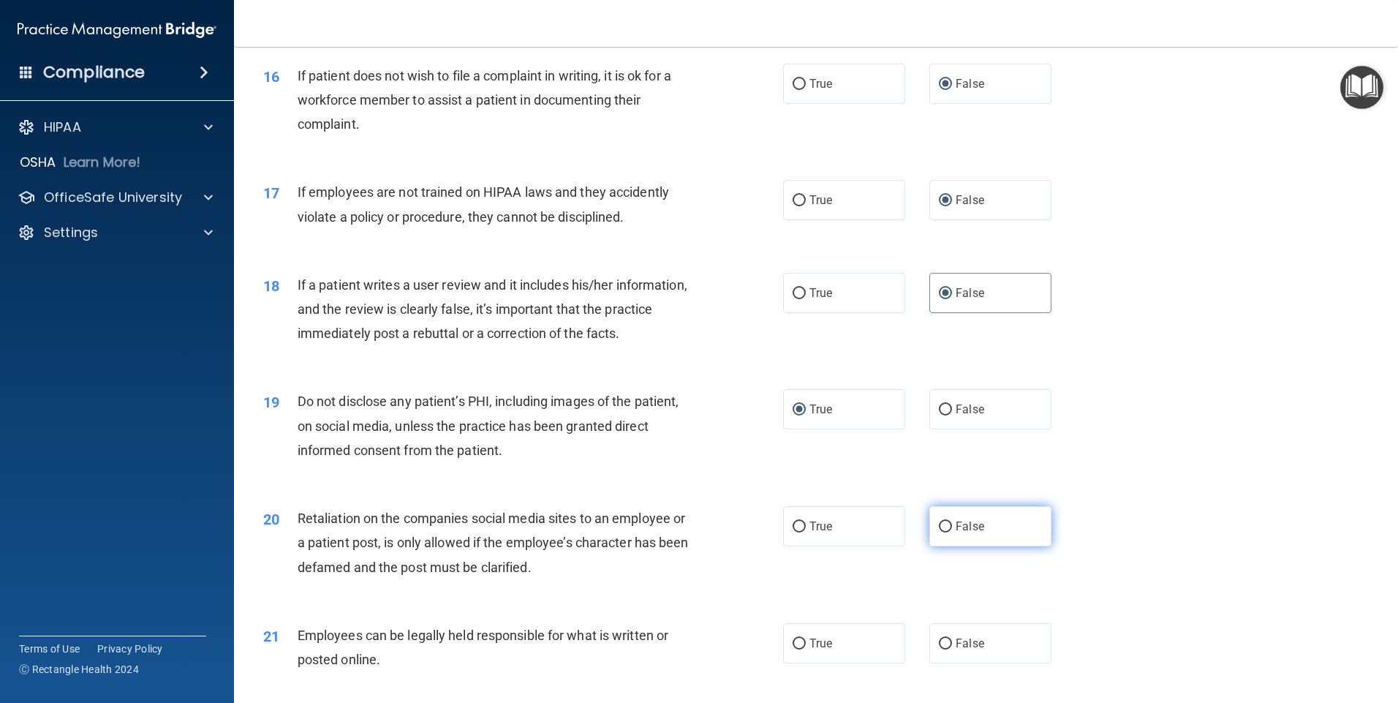
click at [941, 532] on input "False" at bounding box center [945, 526] width 13 height 11
radio input "true"
click at [793, 649] on input "True" at bounding box center [799, 643] width 13 height 11
radio input "true"
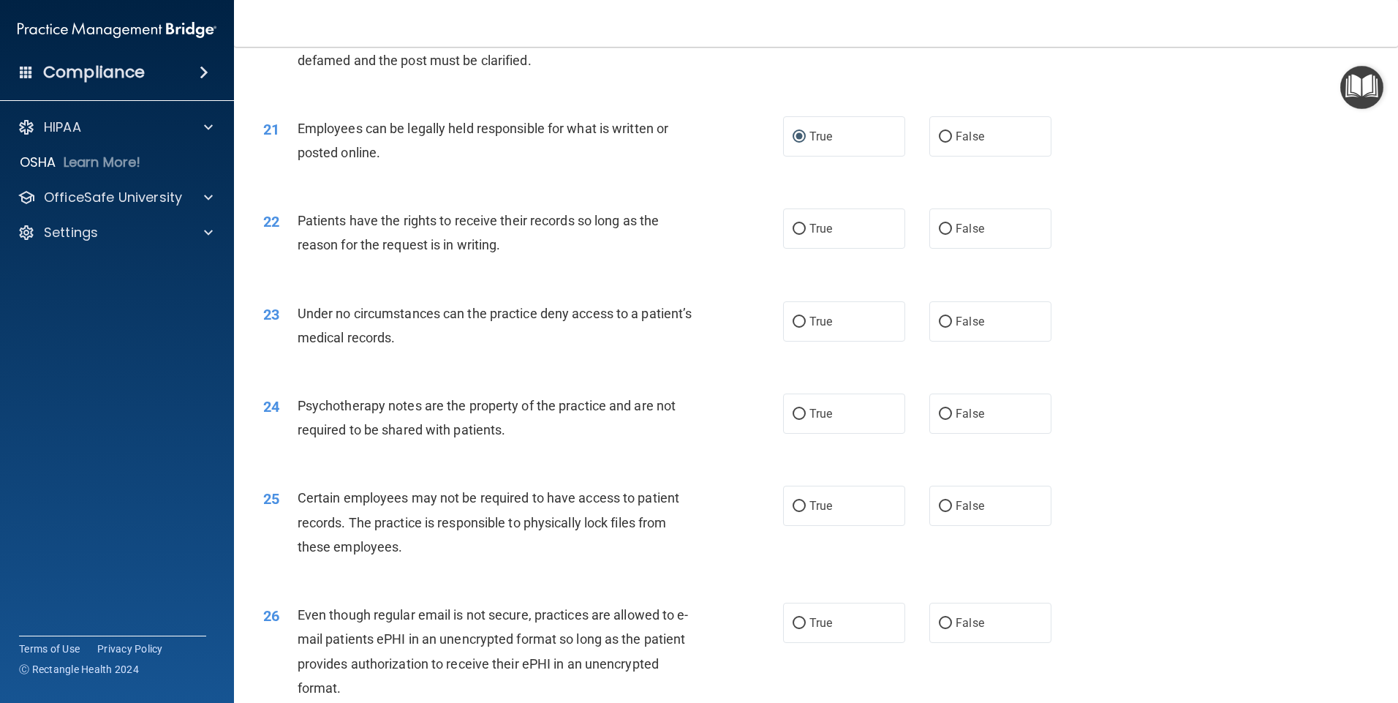
scroll to position [2398, 0]
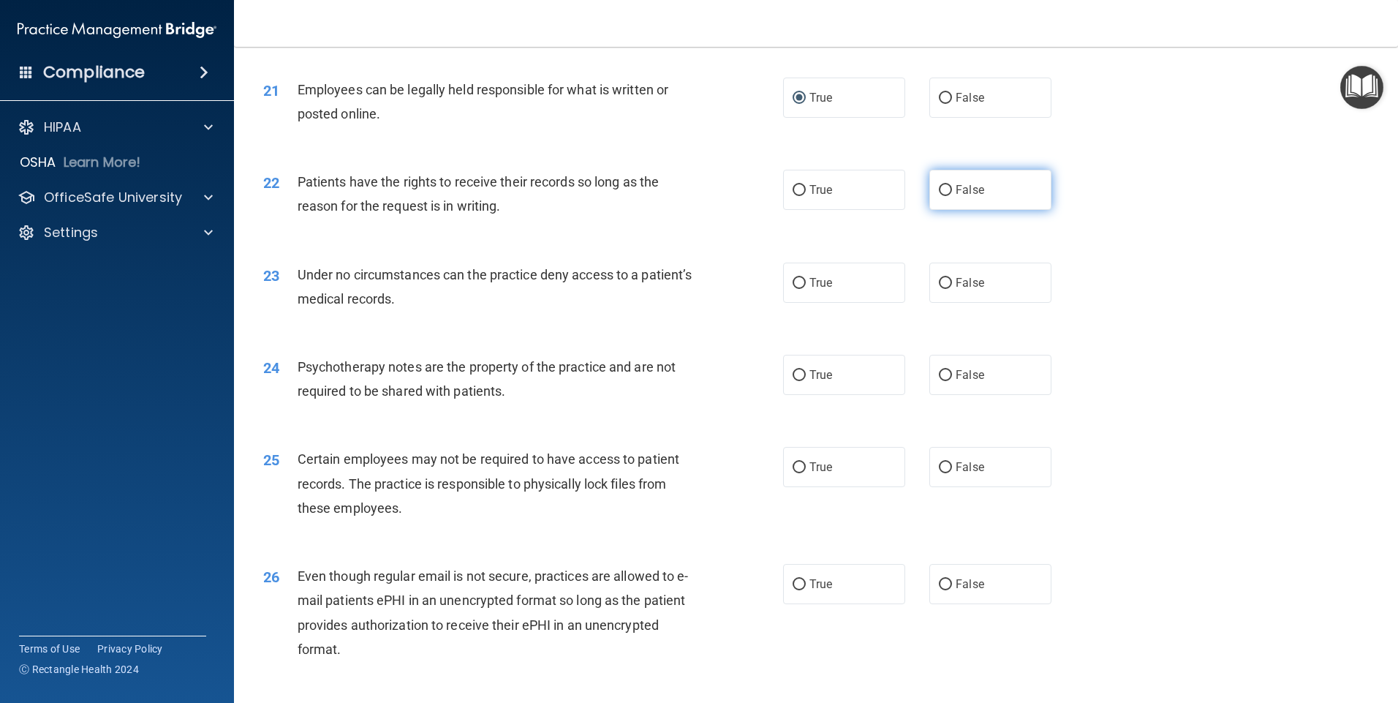
click at [939, 196] on input "False" at bounding box center [945, 190] width 13 height 11
radio input "true"
click at [939, 289] on input "False" at bounding box center [945, 283] width 13 height 11
radio input "true"
click at [944, 381] on input "False" at bounding box center [945, 375] width 13 height 11
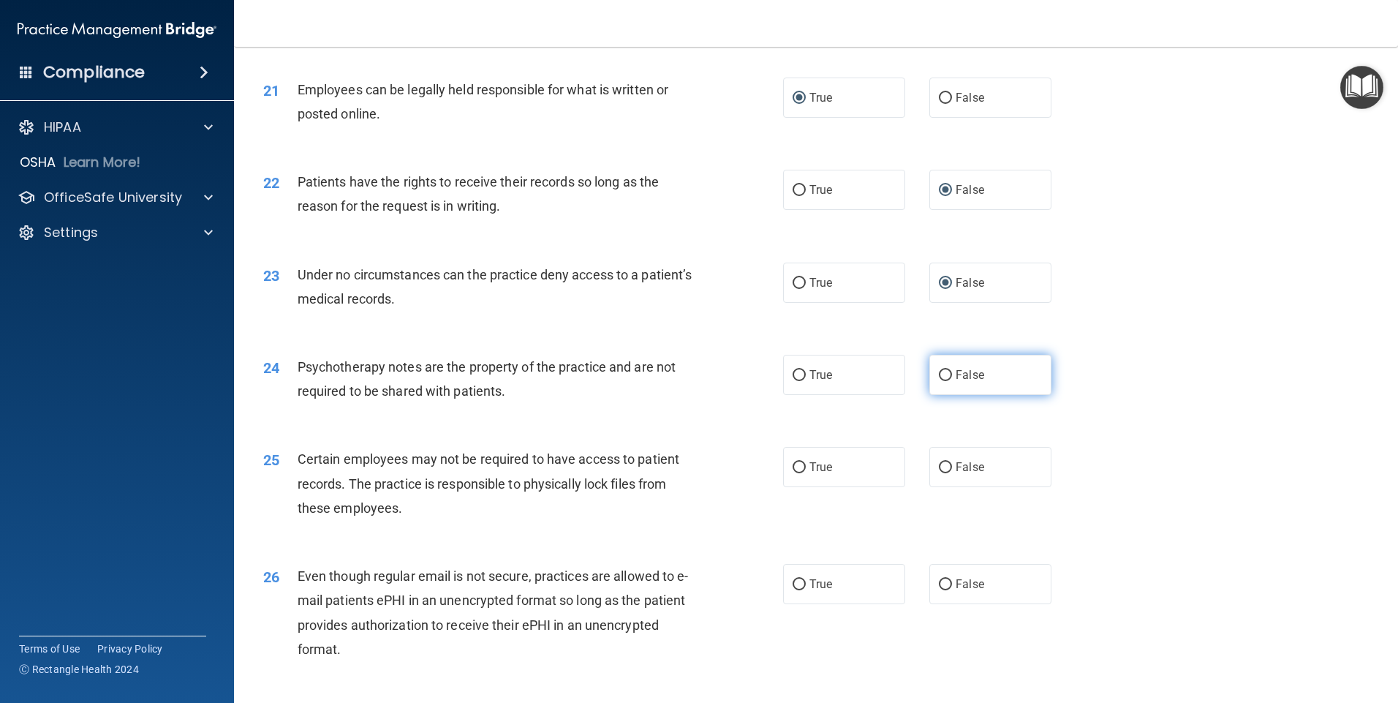
radio input "true"
click at [793, 473] on input "True" at bounding box center [799, 467] width 13 height 11
radio input "true"
click at [940, 590] on input "False" at bounding box center [945, 584] width 13 height 11
radio input "true"
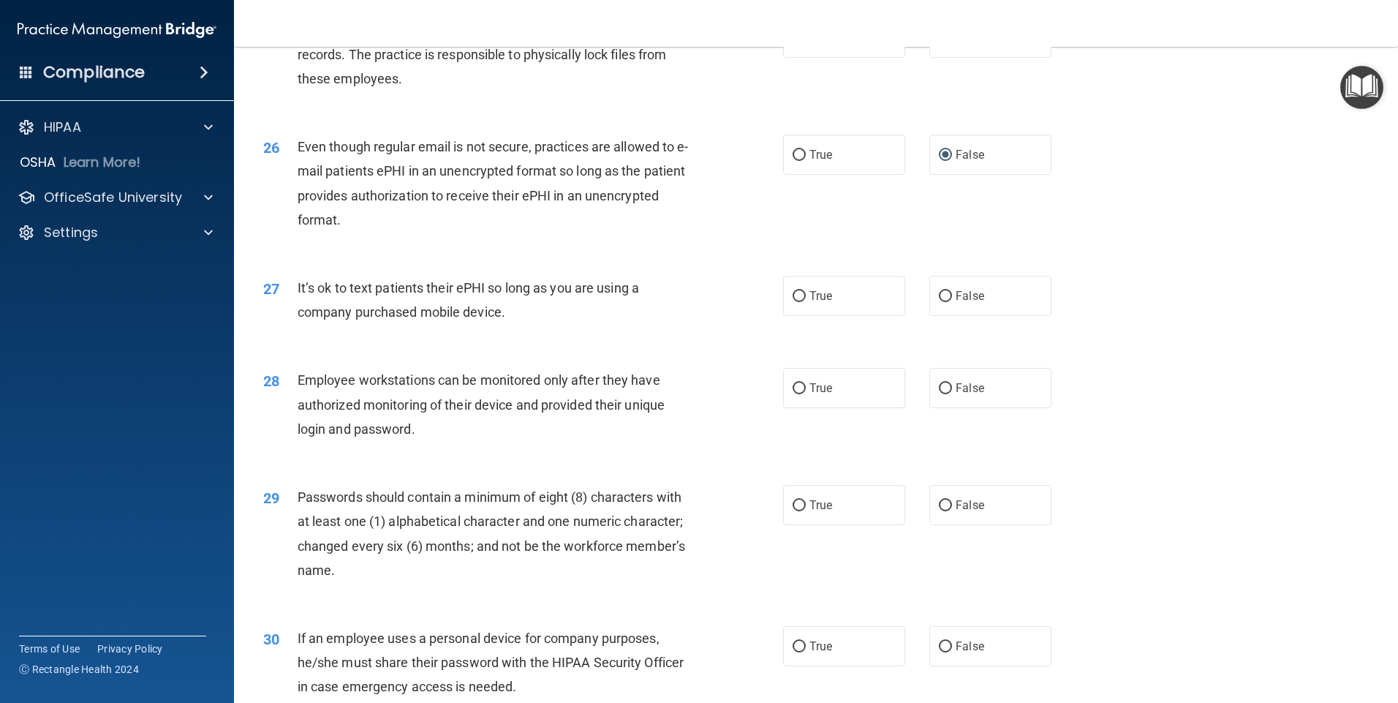
scroll to position [2856, 0]
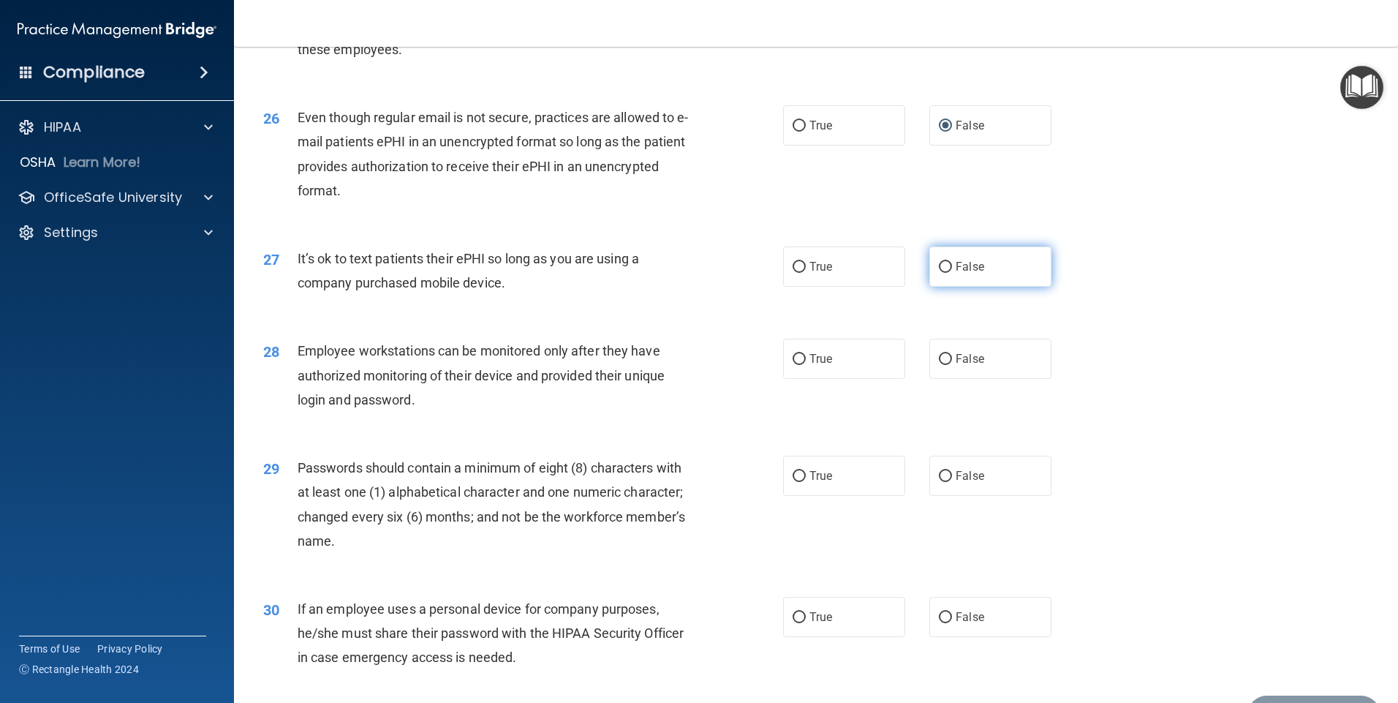
drag, startPoint x: 935, startPoint y: 293, endPoint x: 928, endPoint y: 296, distance: 7.9
click at [932, 287] on label "False" at bounding box center [990, 266] width 122 height 40
click at [939, 273] on input "False" at bounding box center [945, 267] width 13 height 11
radio input "true"
click at [796, 365] on input "True" at bounding box center [799, 359] width 13 height 11
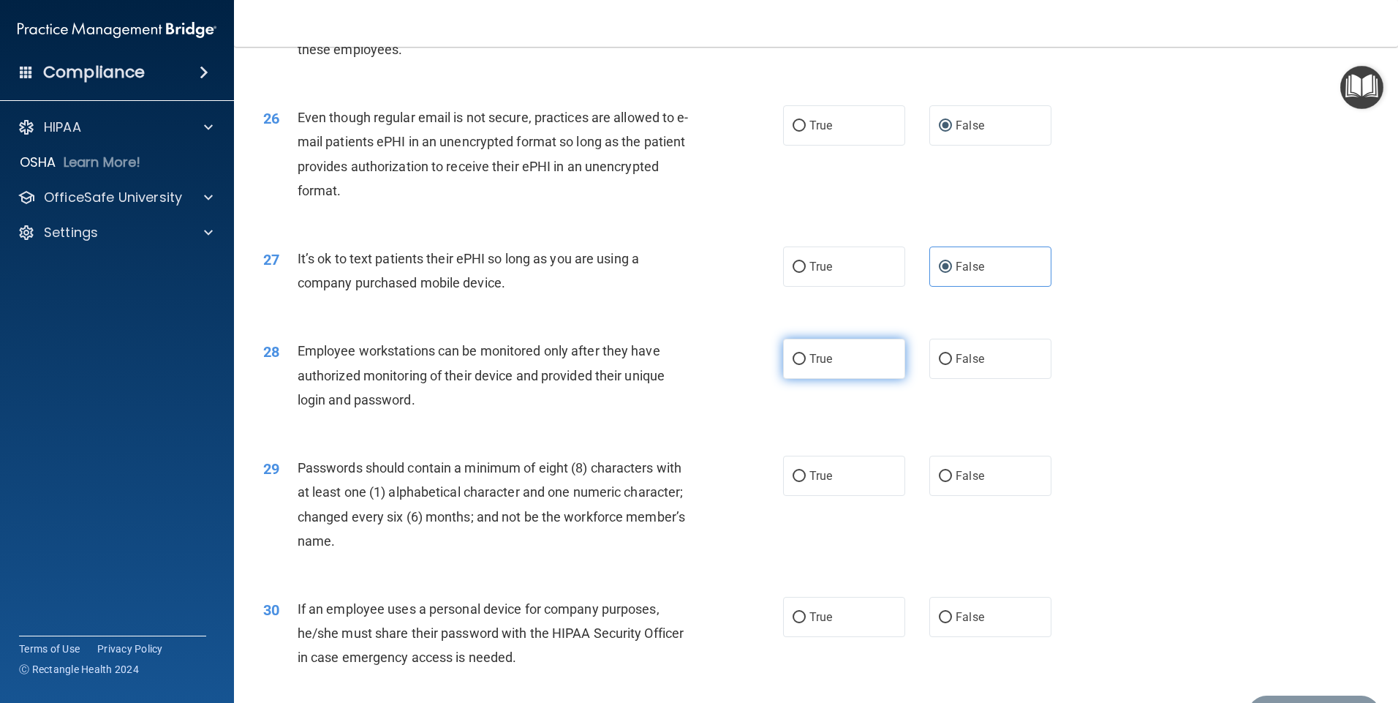
radio input "true"
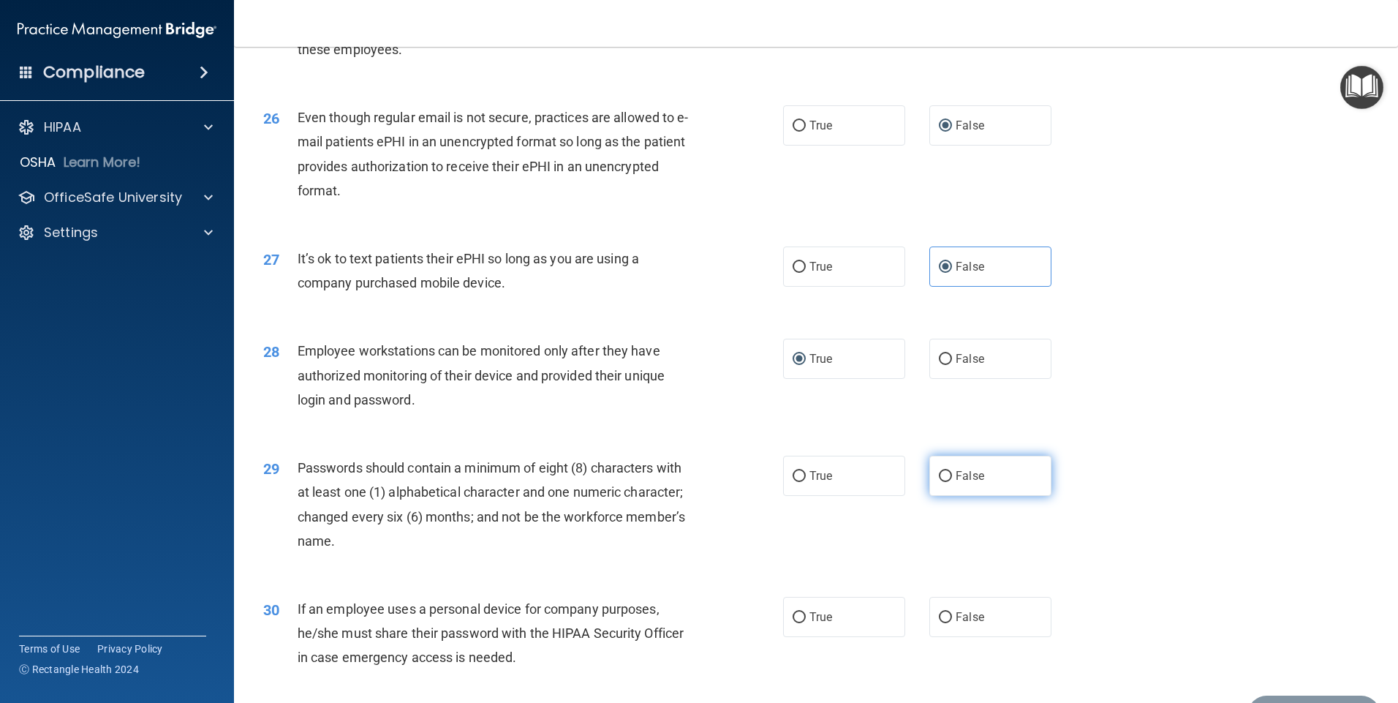
click at [939, 482] on input "False" at bounding box center [945, 476] width 13 height 11
radio input "true"
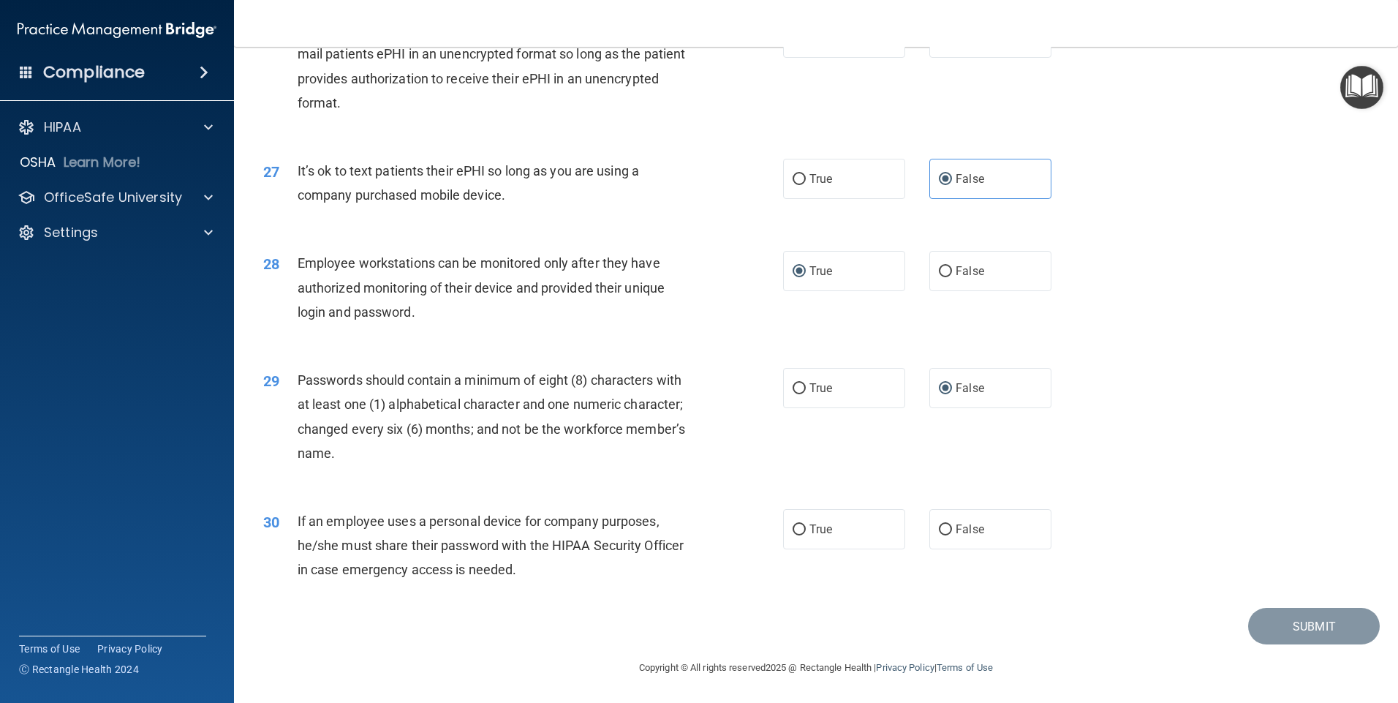
scroll to position [2968, 0]
click at [793, 529] on input "True" at bounding box center [799, 529] width 13 height 11
radio input "true"
click at [1273, 632] on button "Submit" at bounding box center [1314, 626] width 132 height 37
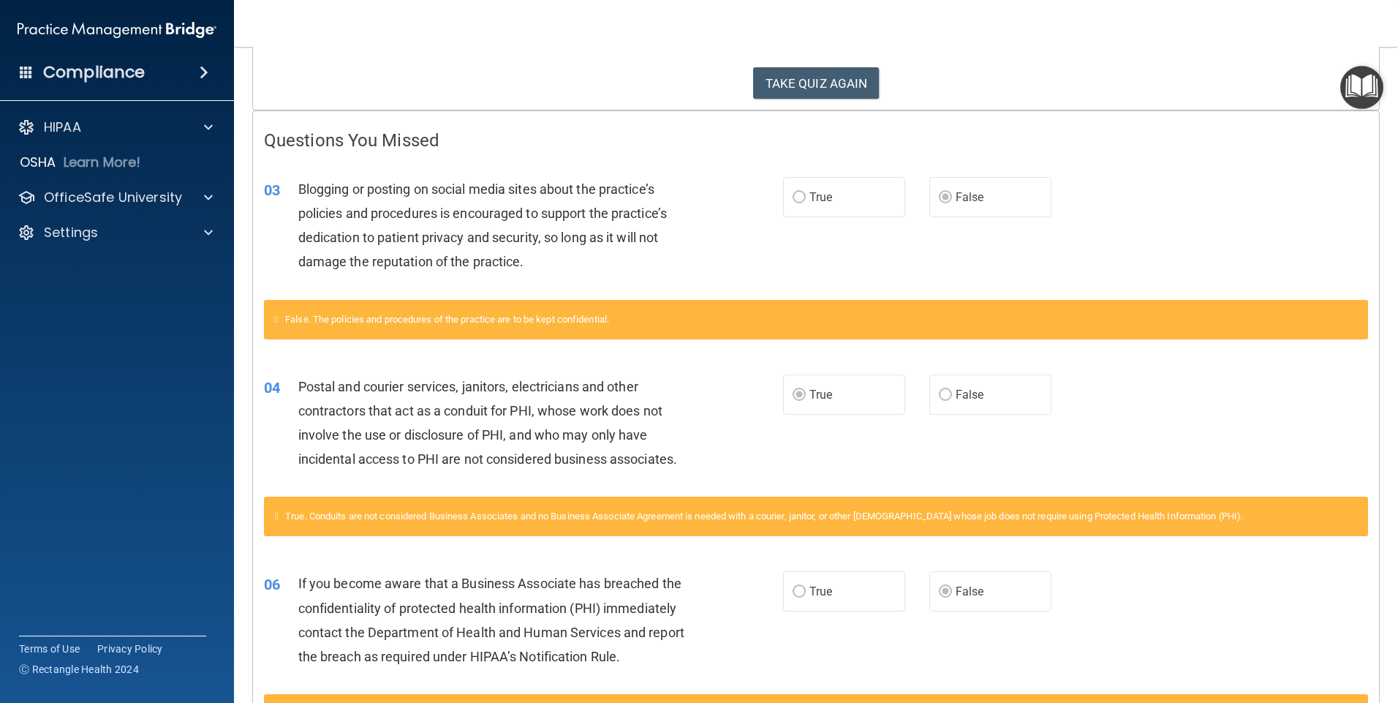
scroll to position [254, 0]
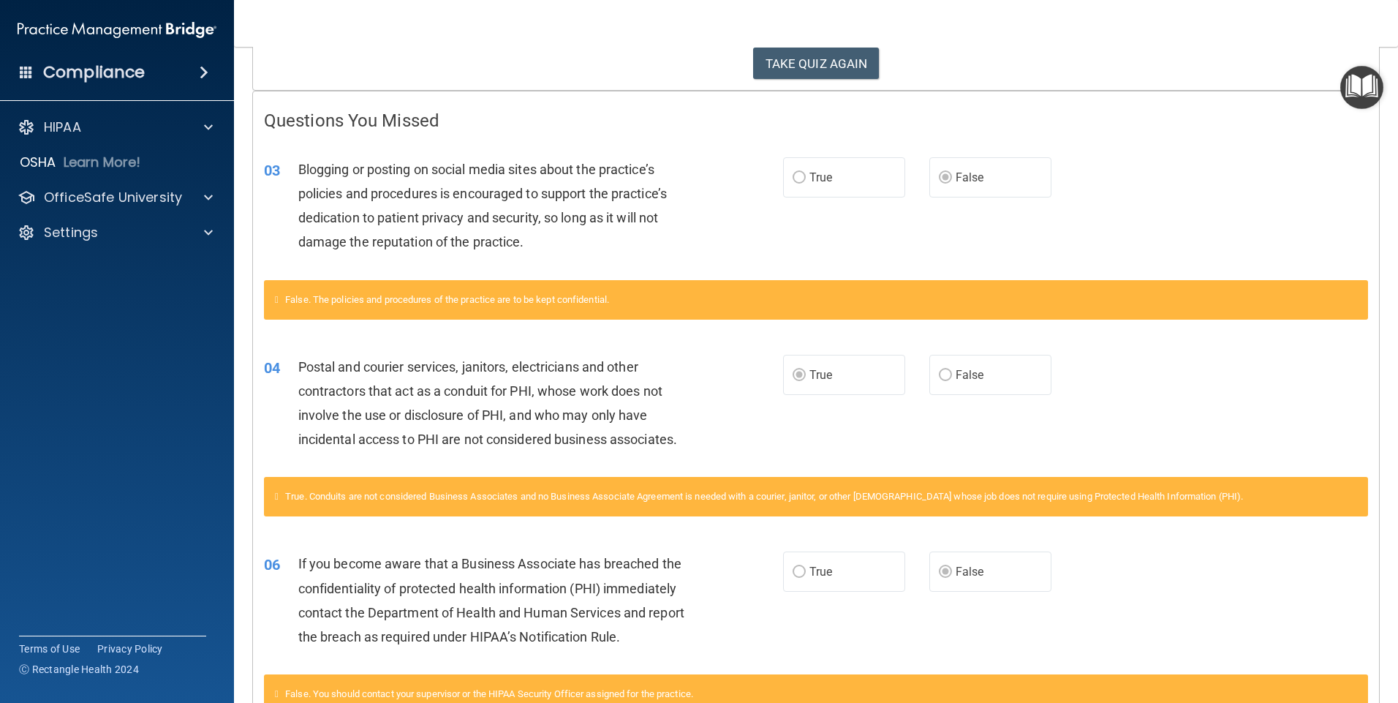
click at [1384, 689] on main "Calculating your score.... You did not pass the " HIPAA Policies and Procedures…" at bounding box center [816, 375] width 1164 height 656
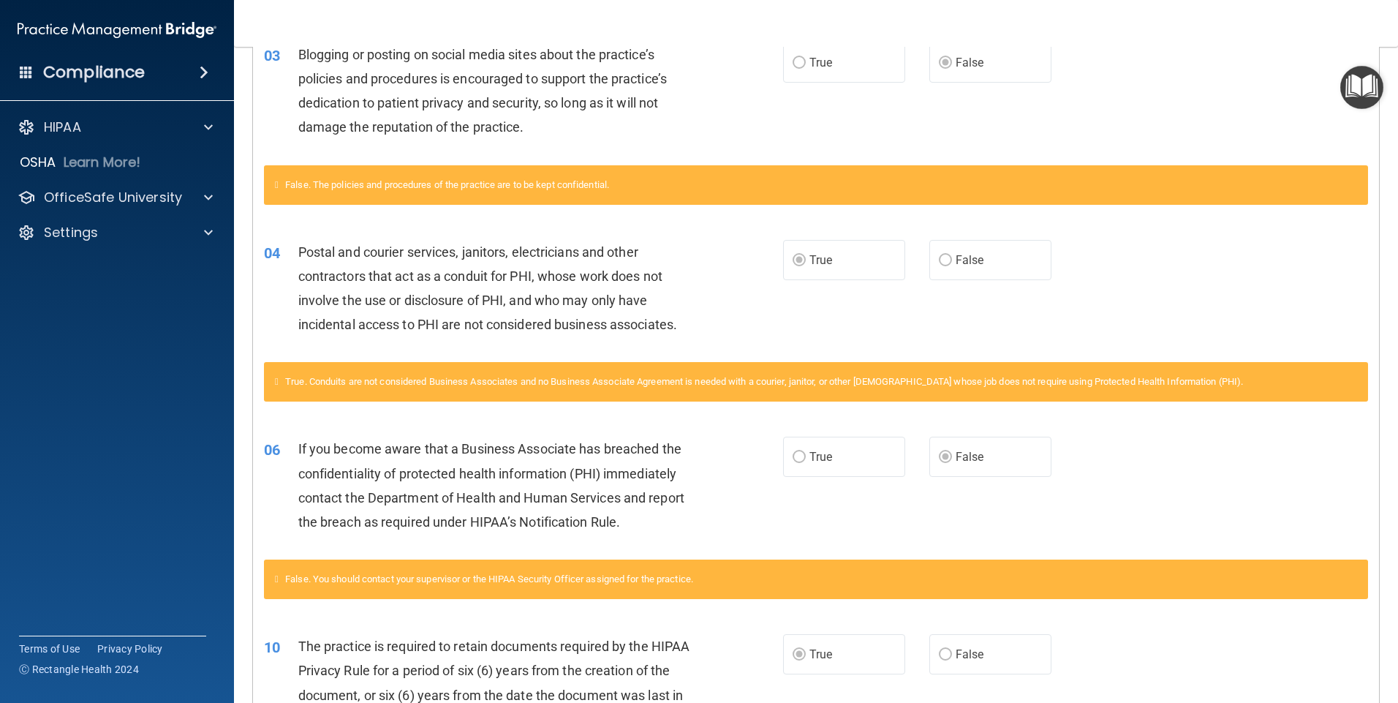
scroll to position [0, 0]
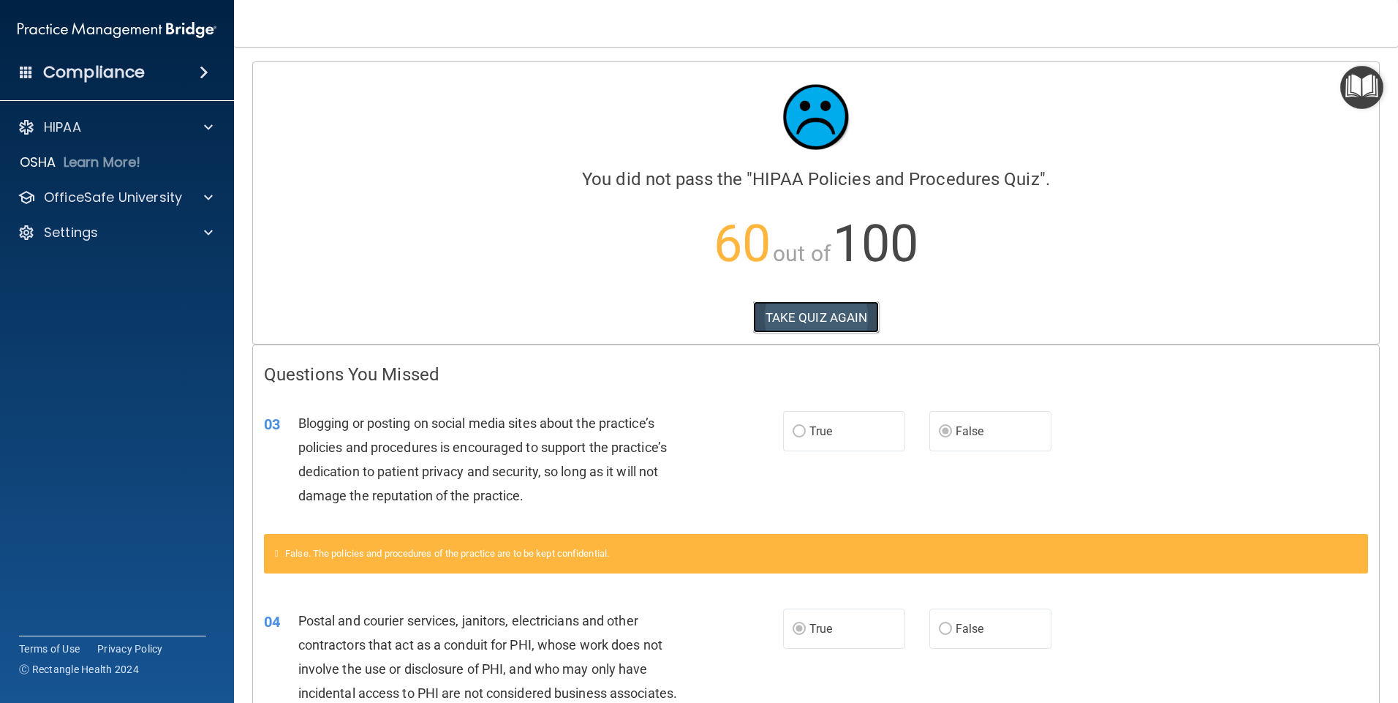
click at [799, 322] on button "TAKE QUIZ AGAIN" at bounding box center [816, 317] width 127 height 32
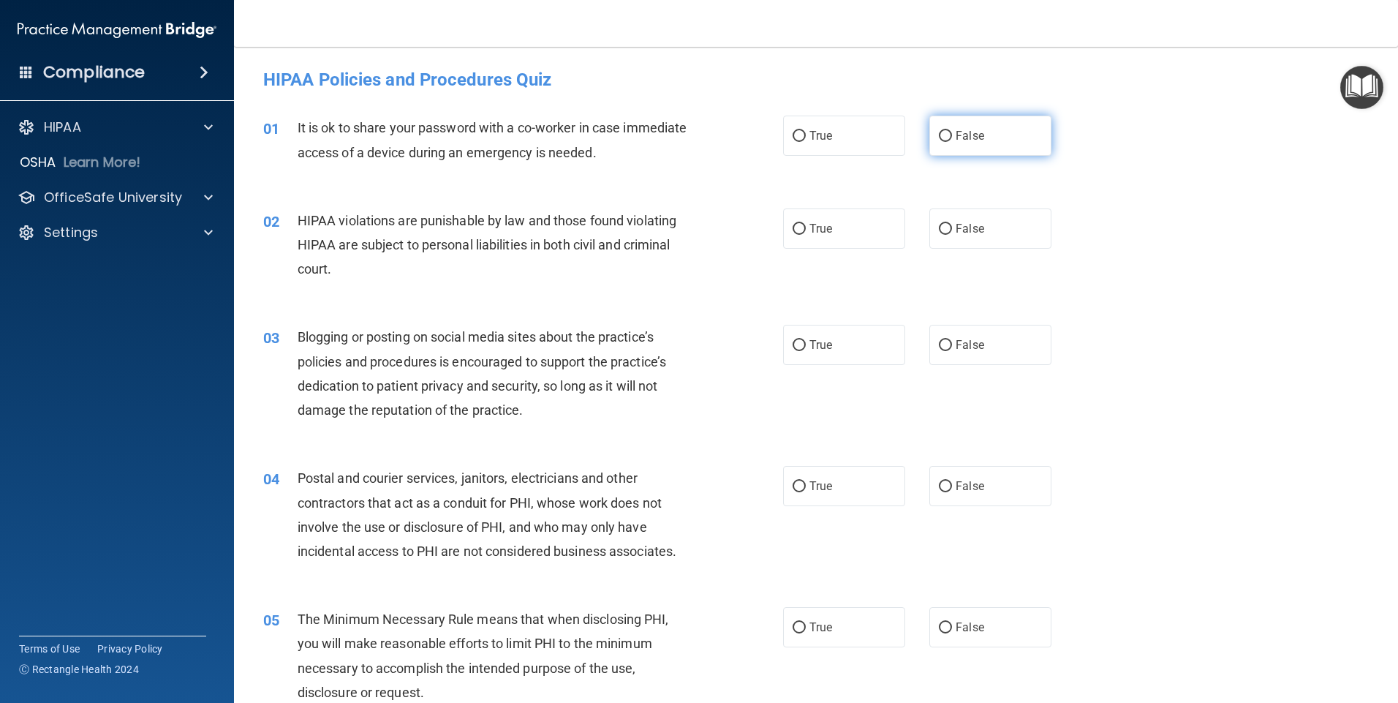
click at [939, 138] on input "False" at bounding box center [945, 136] width 13 height 11
radio input "true"
click at [793, 230] on input "True" at bounding box center [799, 229] width 13 height 11
radio input "true"
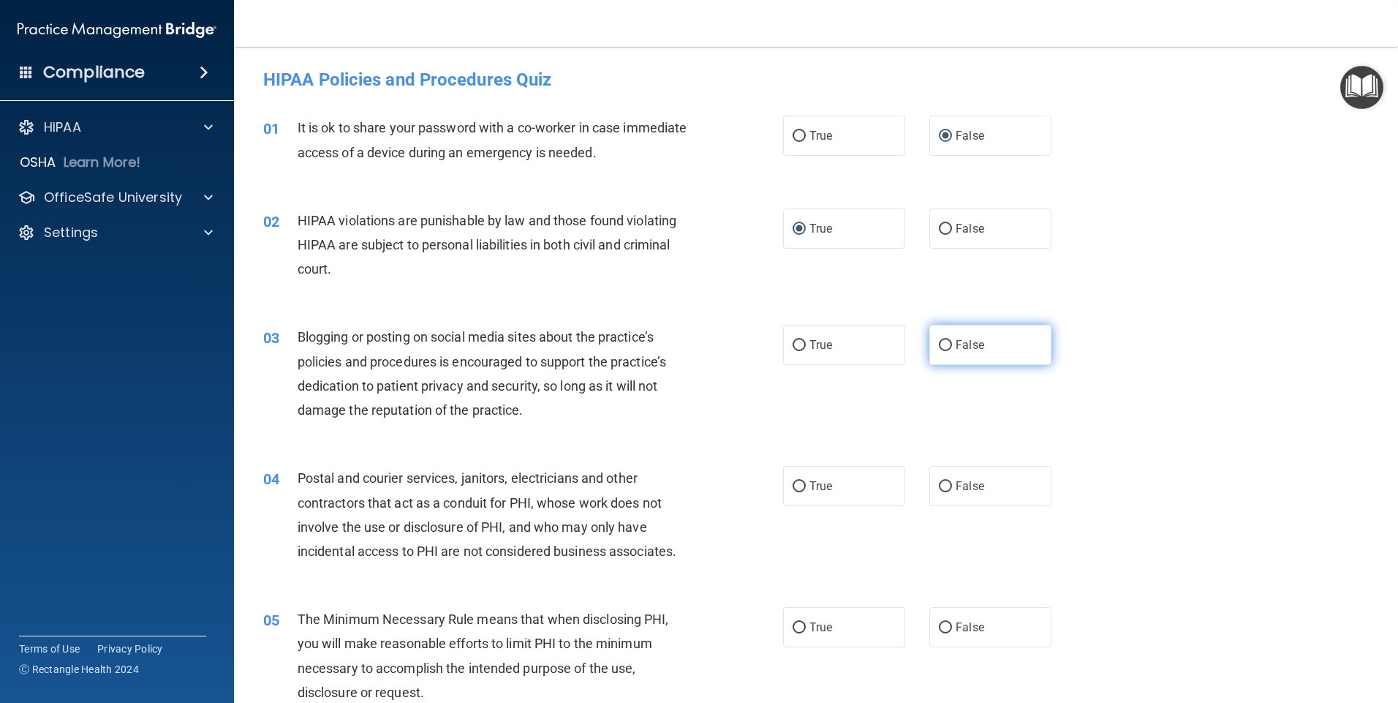
click at [939, 342] on input "False" at bounding box center [945, 345] width 13 height 11
radio input "true"
click at [797, 483] on input "True" at bounding box center [799, 486] width 13 height 11
radio input "true"
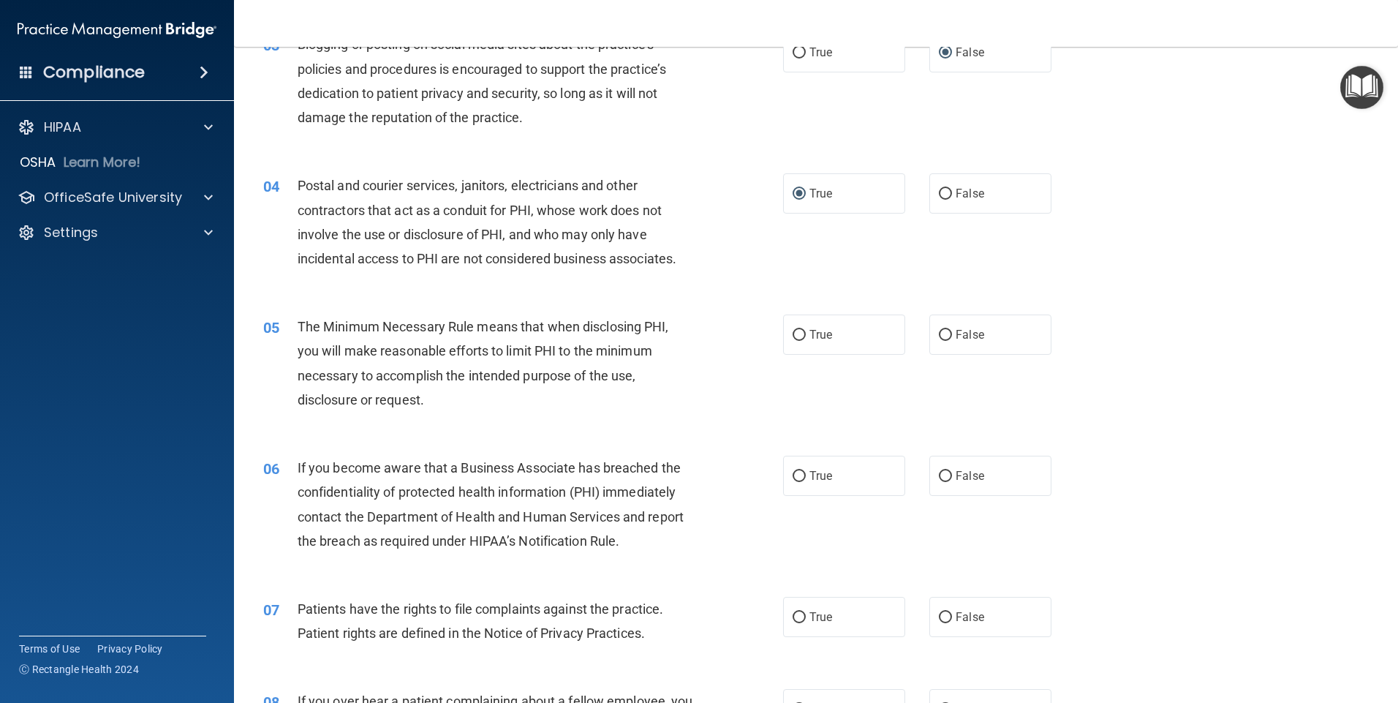
scroll to position [361, 0]
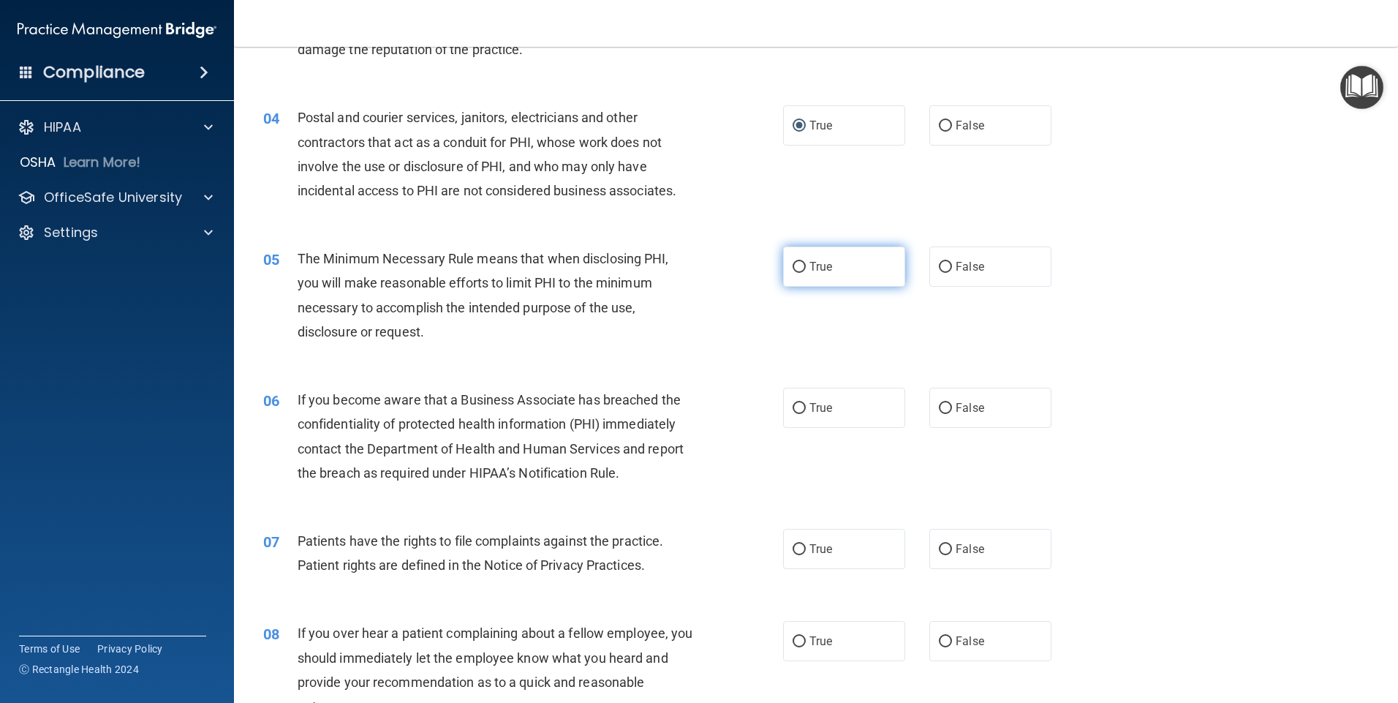
click at [793, 265] on input "True" at bounding box center [799, 267] width 13 height 11
radio input "true"
click at [939, 403] on input "False" at bounding box center [945, 408] width 13 height 11
radio input "true"
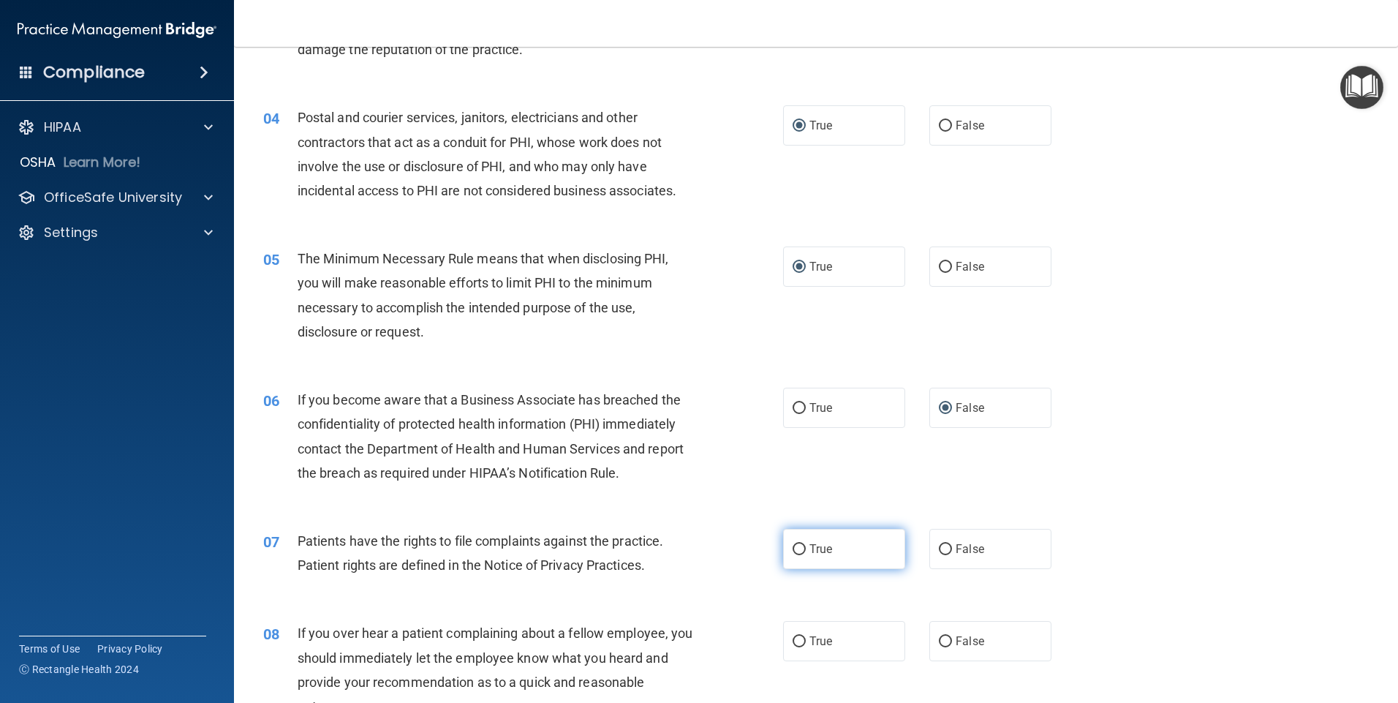
click at [793, 549] on input "True" at bounding box center [799, 549] width 13 height 11
radio input "true"
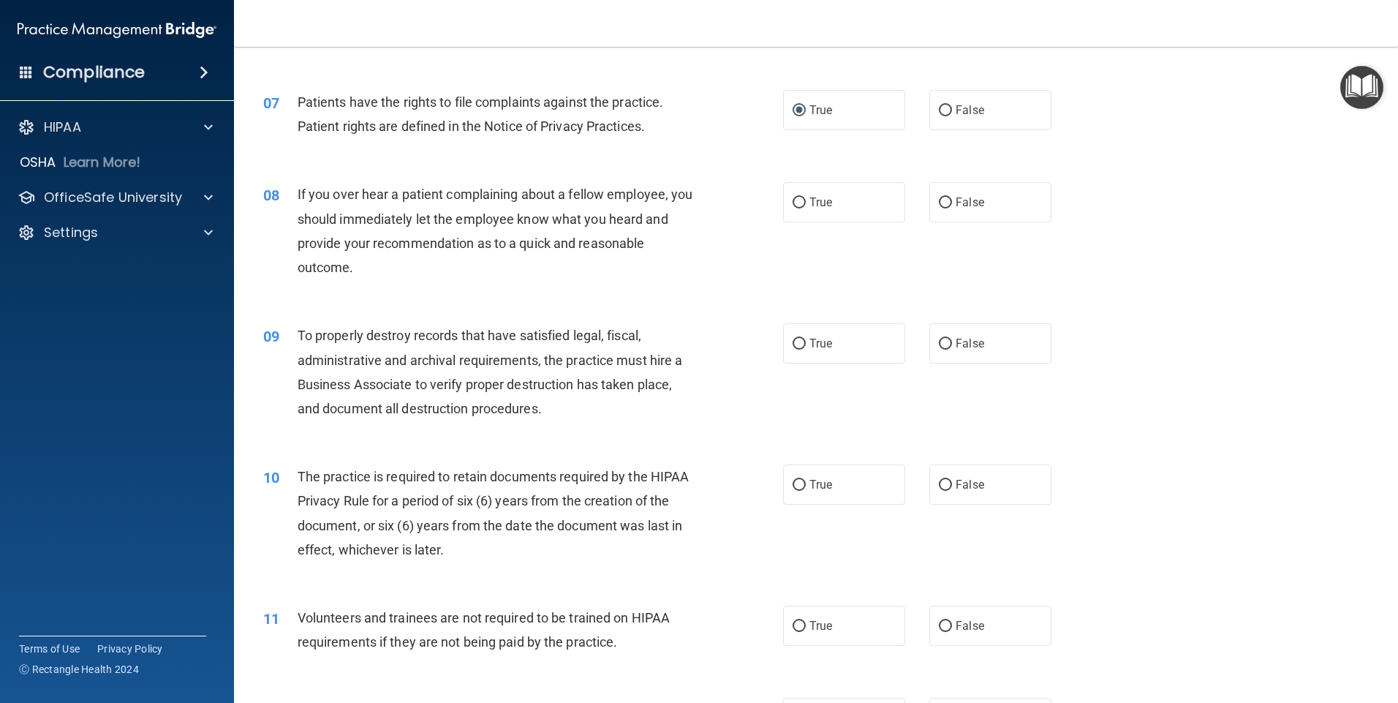
scroll to position [839, 0]
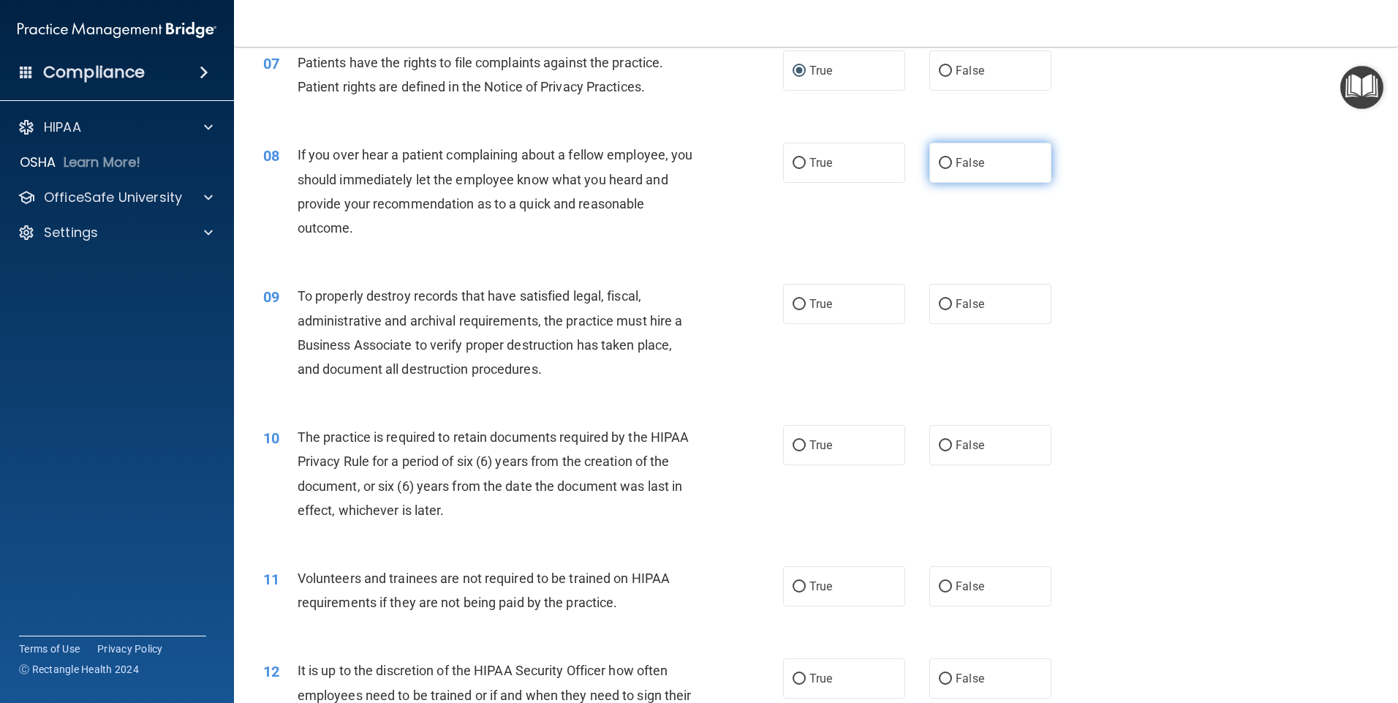
click at [939, 164] on input "False" at bounding box center [945, 163] width 13 height 11
radio input "true"
click at [939, 299] on input "False" at bounding box center [945, 304] width 13 height 11
radio input "true"
click at [796, 449] on input "True" at bounding box center [799, 445] width 13 height 11
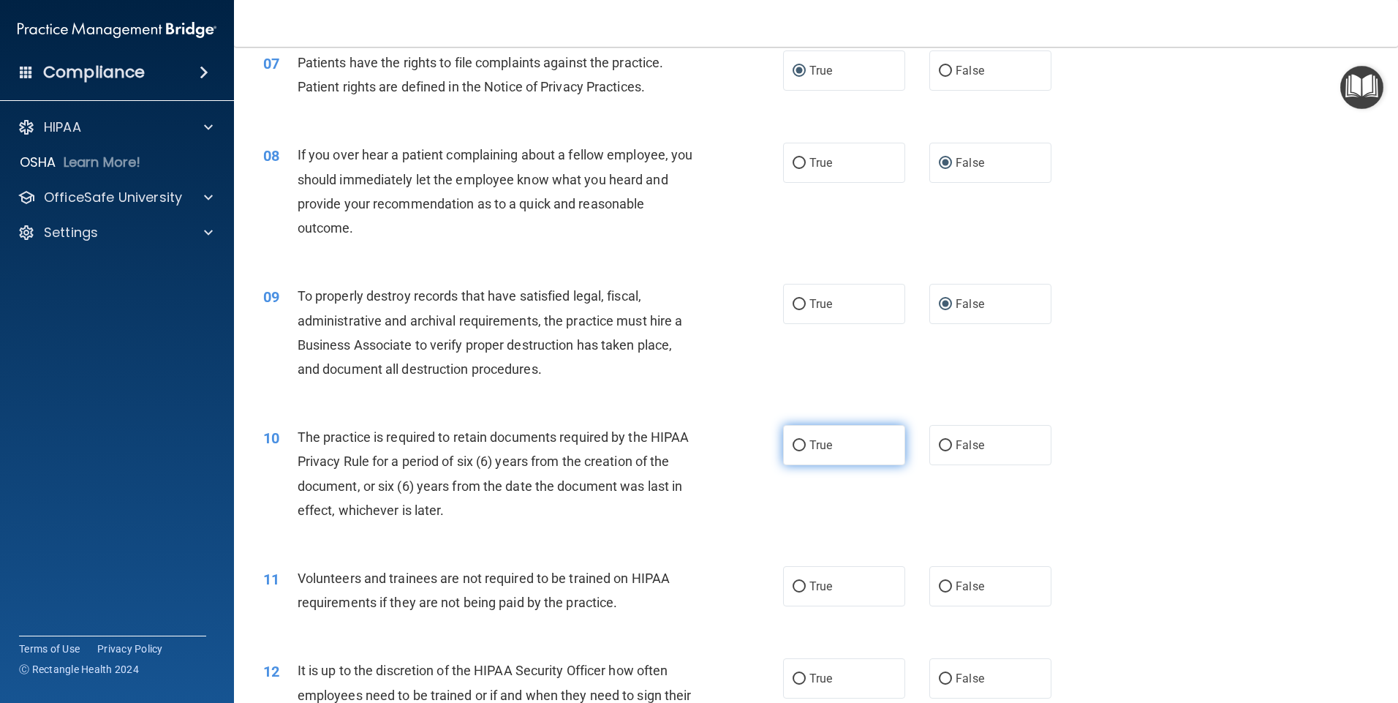
radio input "true"
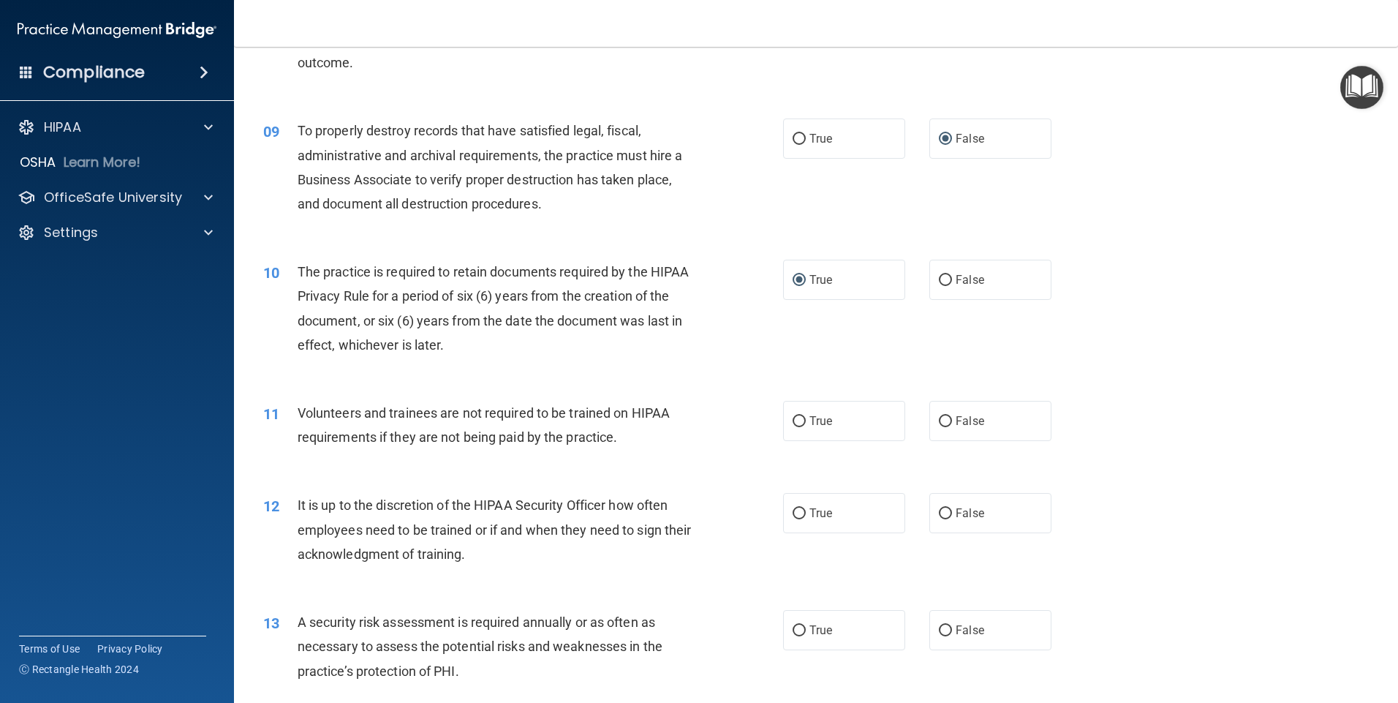
scroll to position [1121, 0]
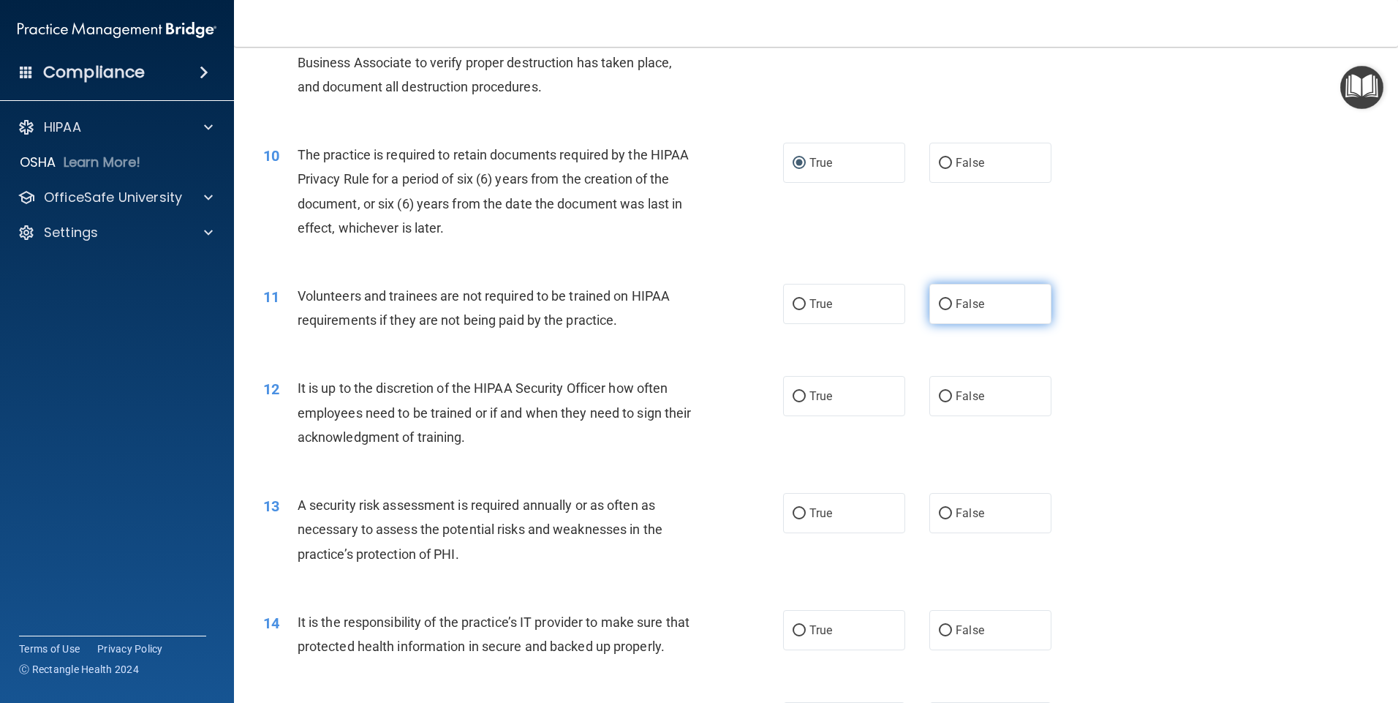
click at [939, 299] on input "False" at bounding box center [945, 304] width 13 height 11
radio input "true"
click at [939, 398] on input "False" at bounding box center [945, 396] width 13 height 11
radio input "true"
click at [793, 510] on input "True" at bounding box center [799, 513] width 13 height 11
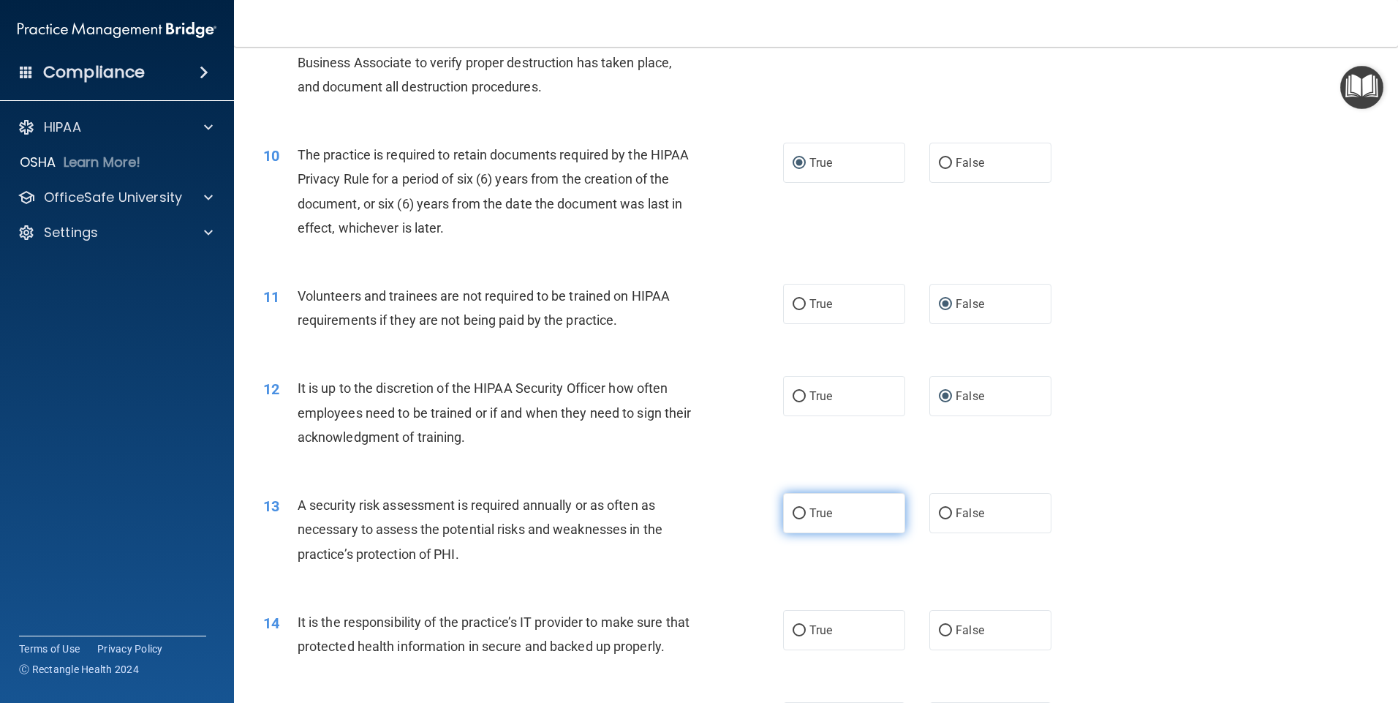
radio input "true"
click at [939, 628] on input "False" at bounding box center [945, 630] width 13 height 11
radio input "true"
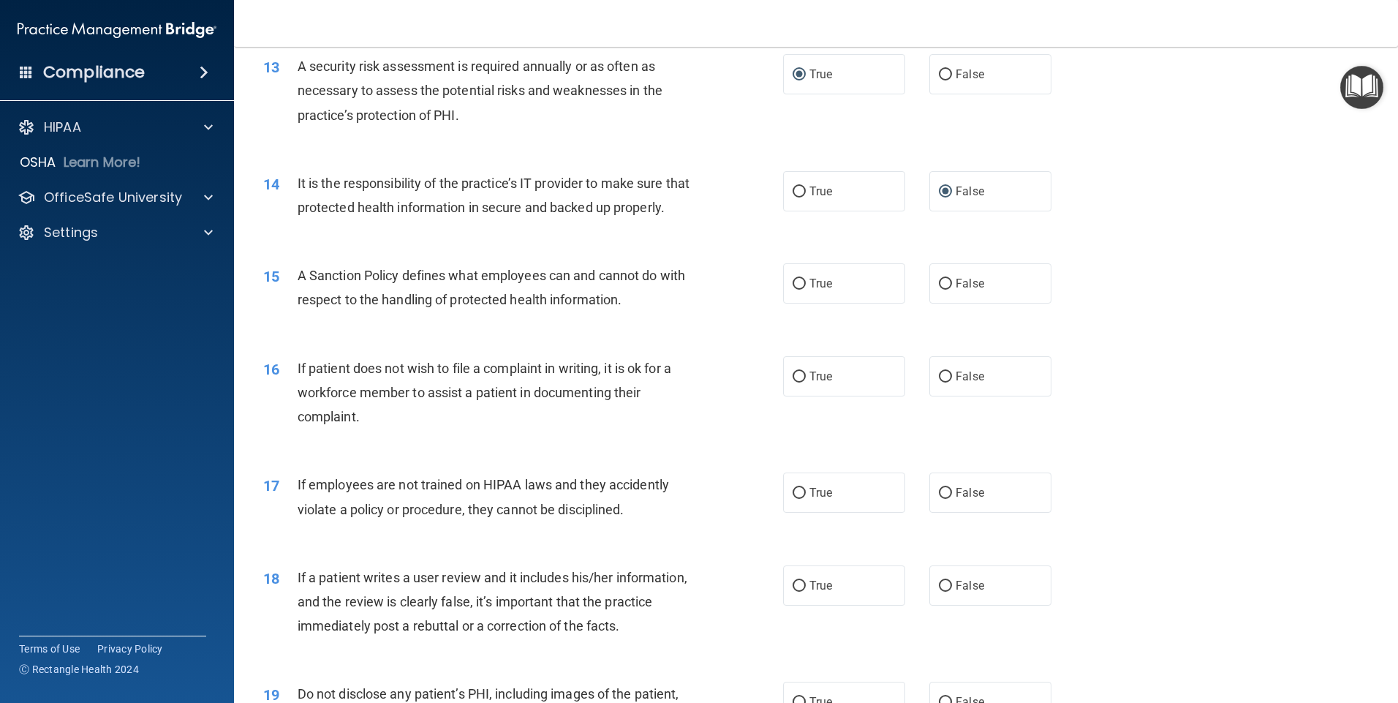
scroll to position [1589, 0]
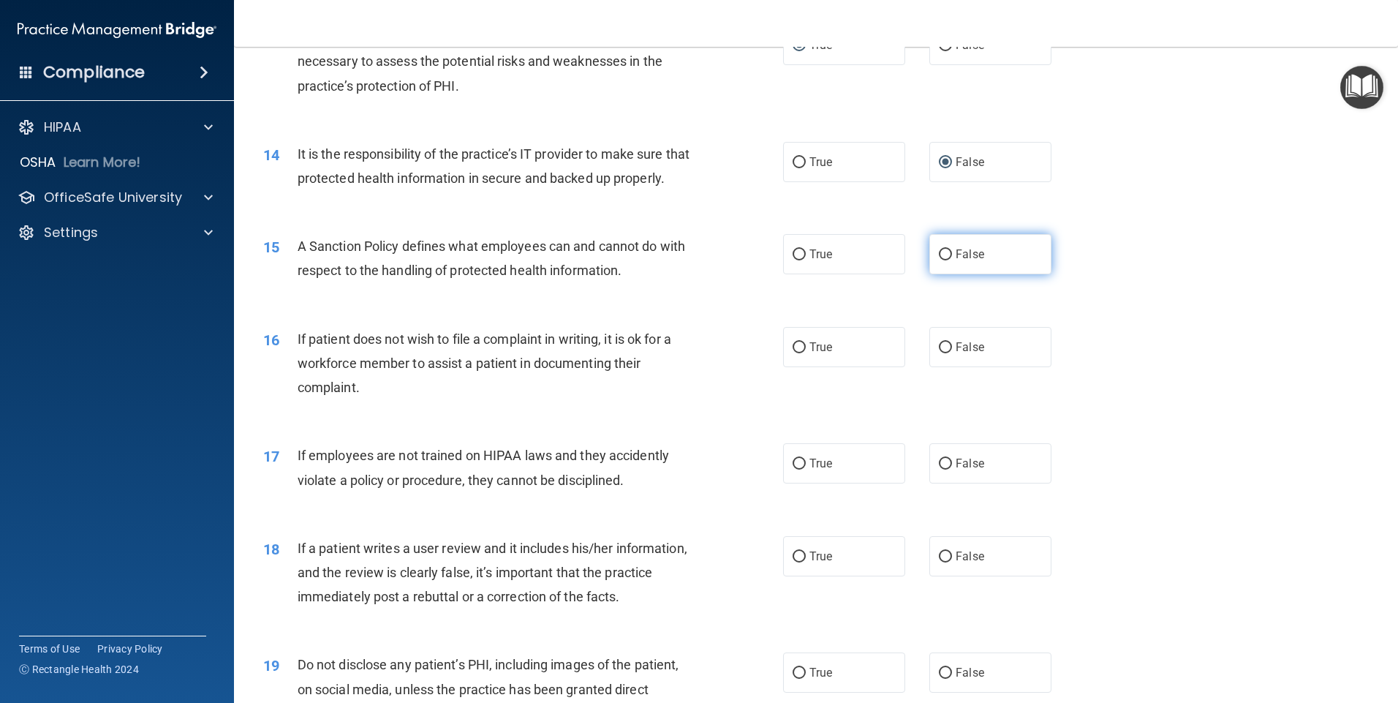
click at [939, 260] on input "False" at bounding box center [945, 254] width 13 height 11
radio input "true"
click at [793, 353] on input "True" at bounding box center [799, 347] width 13 height 11
radio input "true"
click at [939, 469] on input "False" at bounding box center [945, 464] width 13 height 11
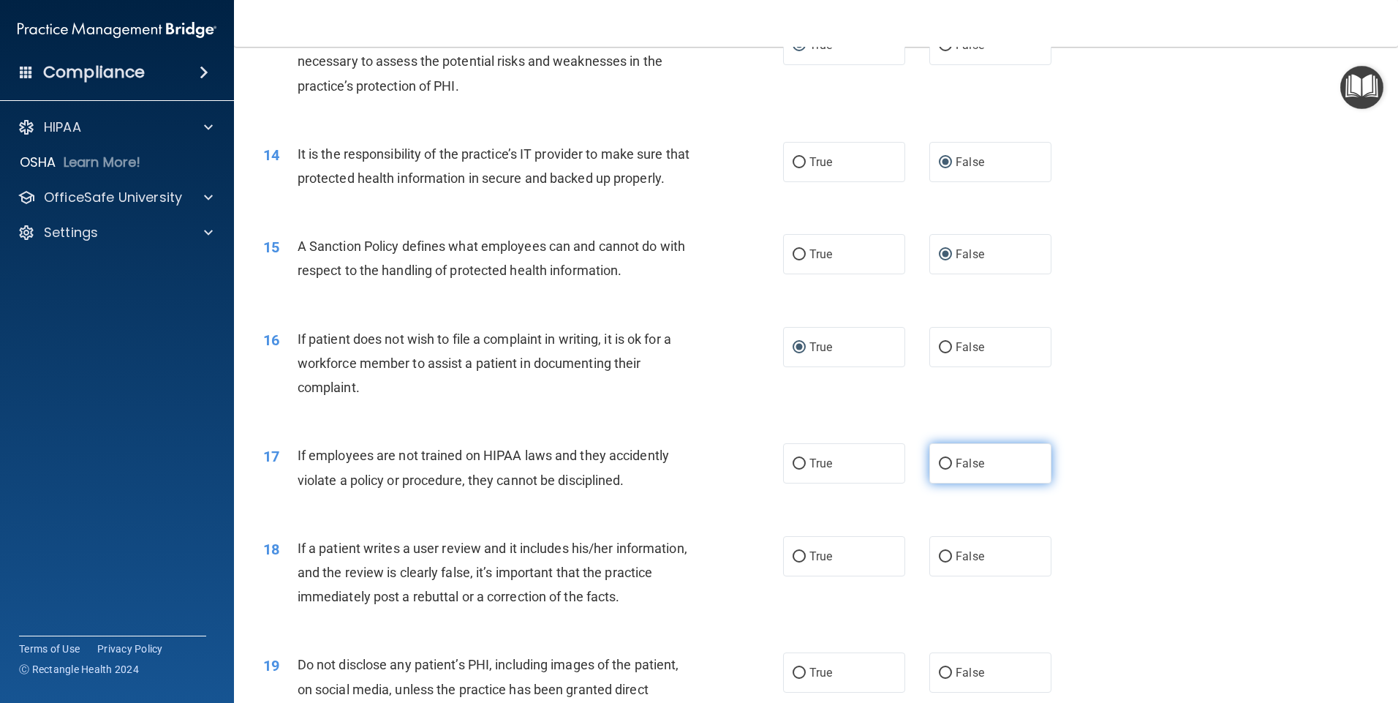
radio input "true"
click at [943, 562] on input "False" at bounding box center [945, 556] width 13 height 11
radio input "true"
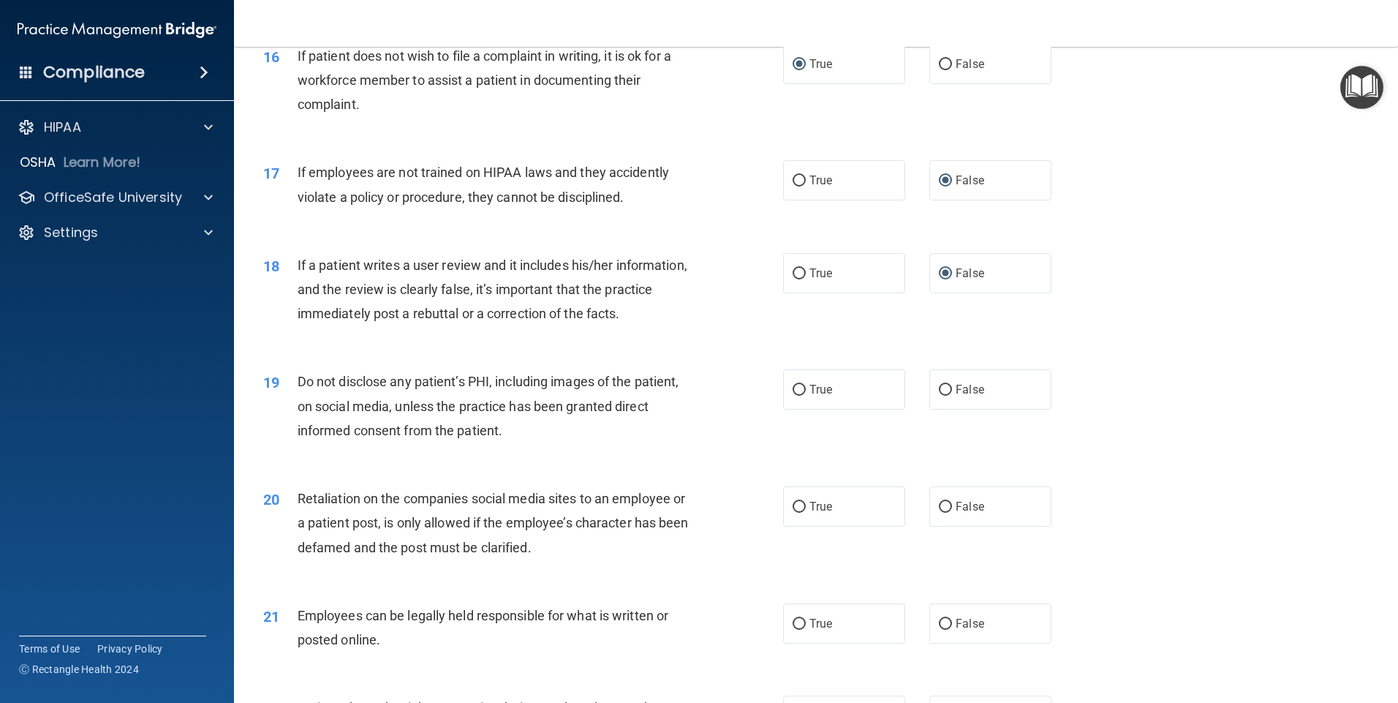
scroll to position [1891, 0]
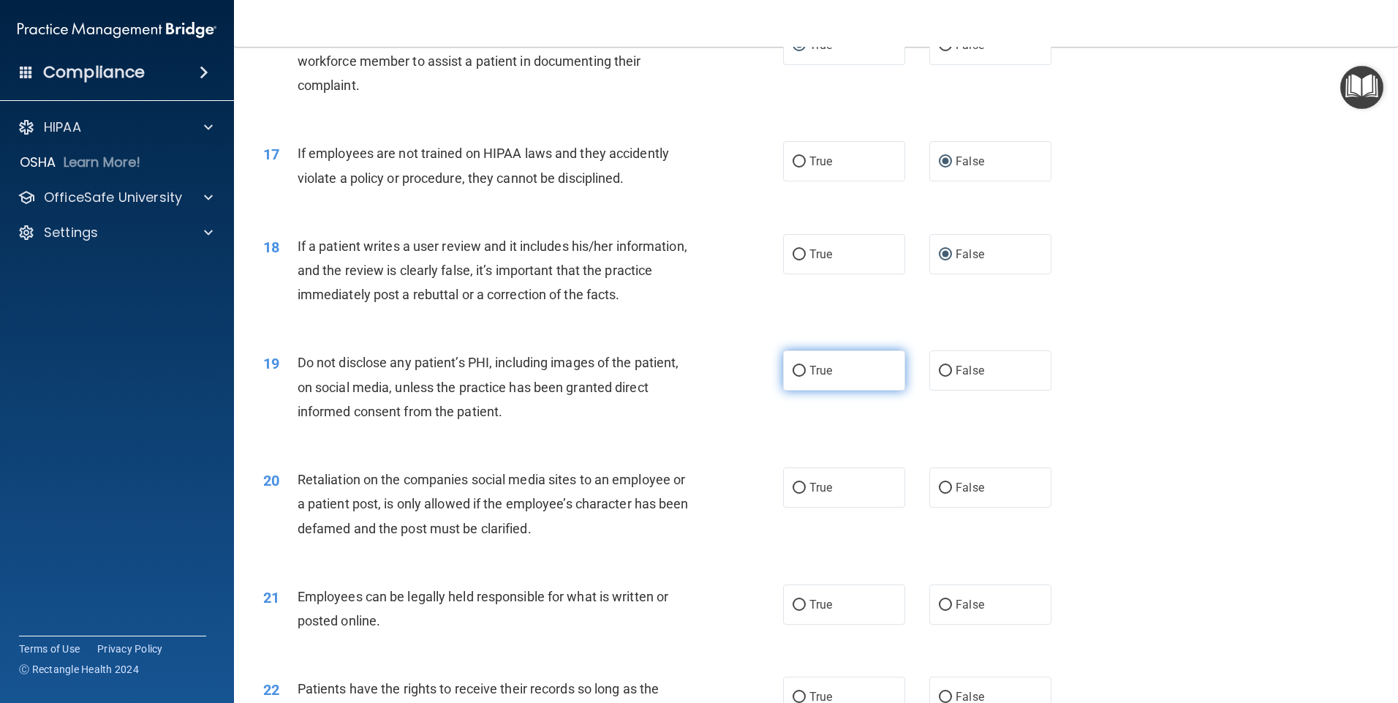
click at [794, 377] on input "True" at bounding box center [799, 371] width 13 height 11
radio input "true"
click at [939, 494] on input "False" at bounding box center [945, 488] width 13 height 11
radio input "true"
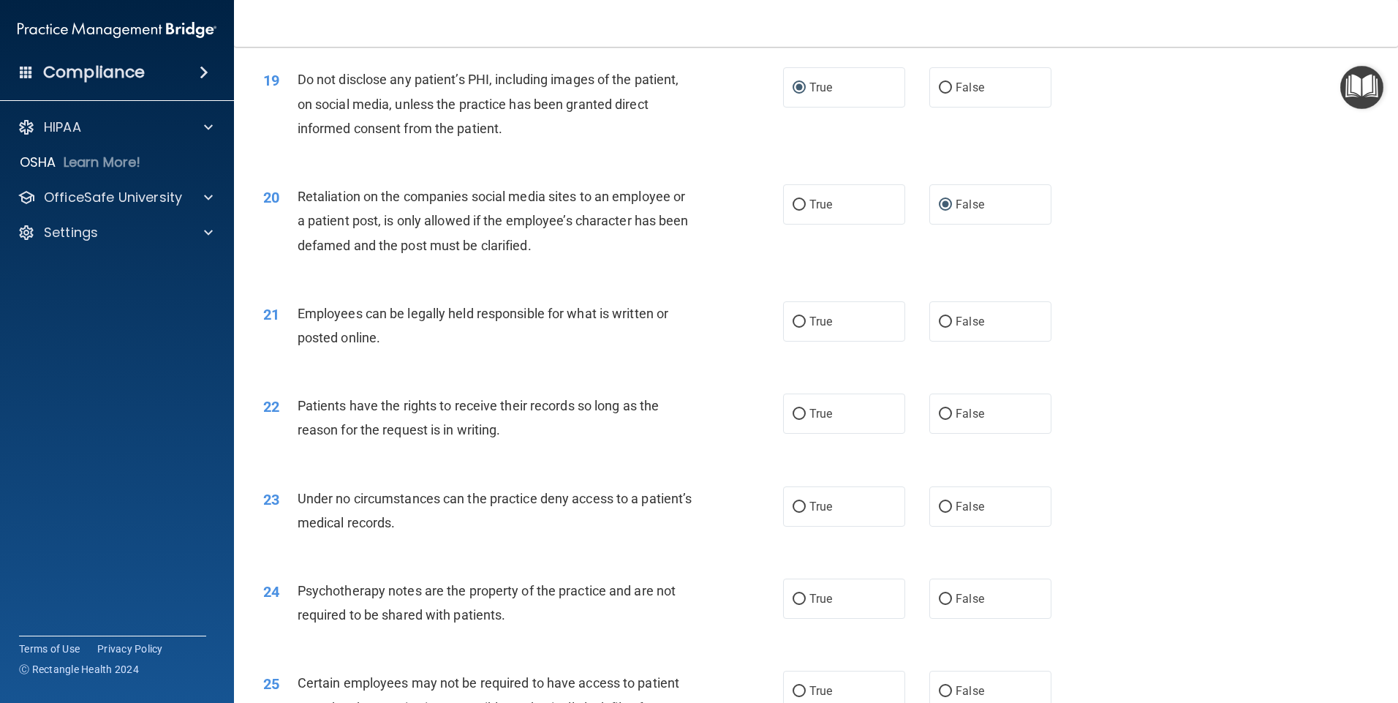
scroll to position [2213, 0]
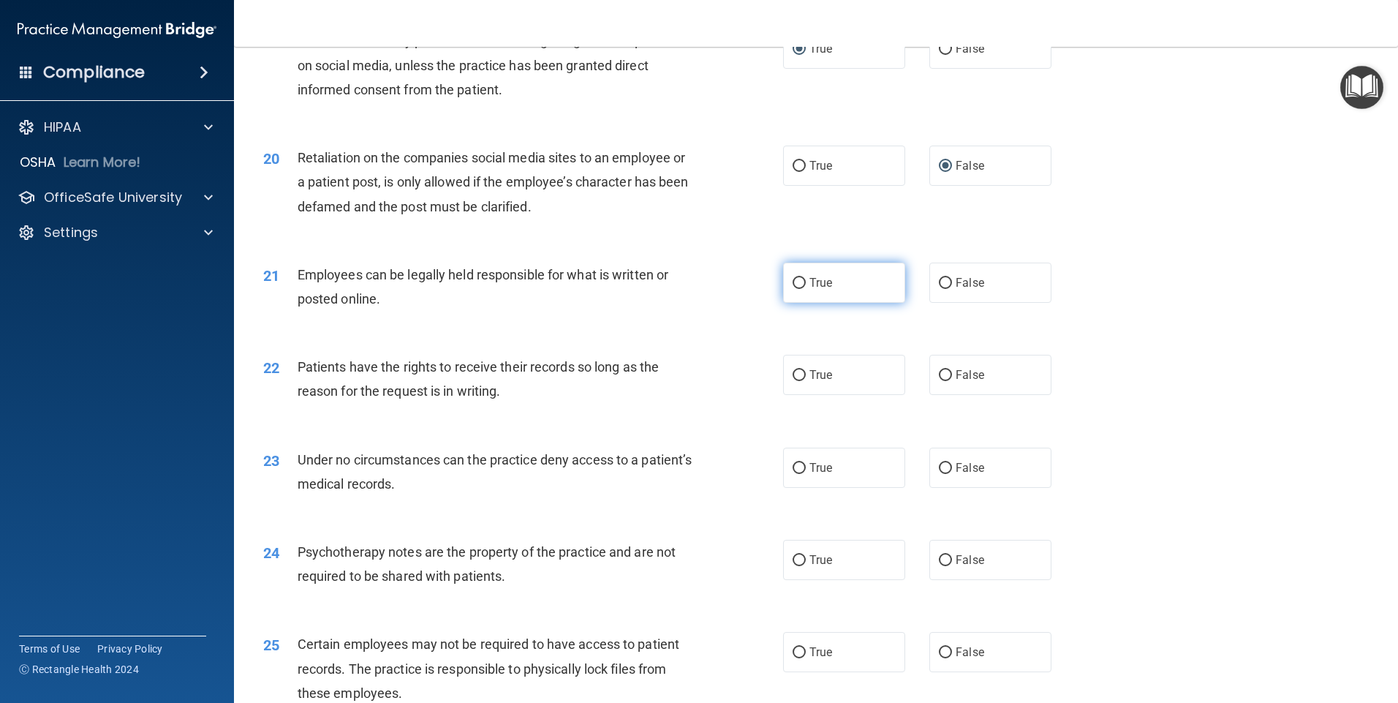
click at [793, 289] on input "True" at bounding box center [799, 283] width 13 height 11
radio input "true"
click at [793, 381] on input "True" at bounding box center [799, 375] width 13 height 11
radio input "true"
click at [796, 474] on input "True" at bounding box center [799, 468] width 13 height 11
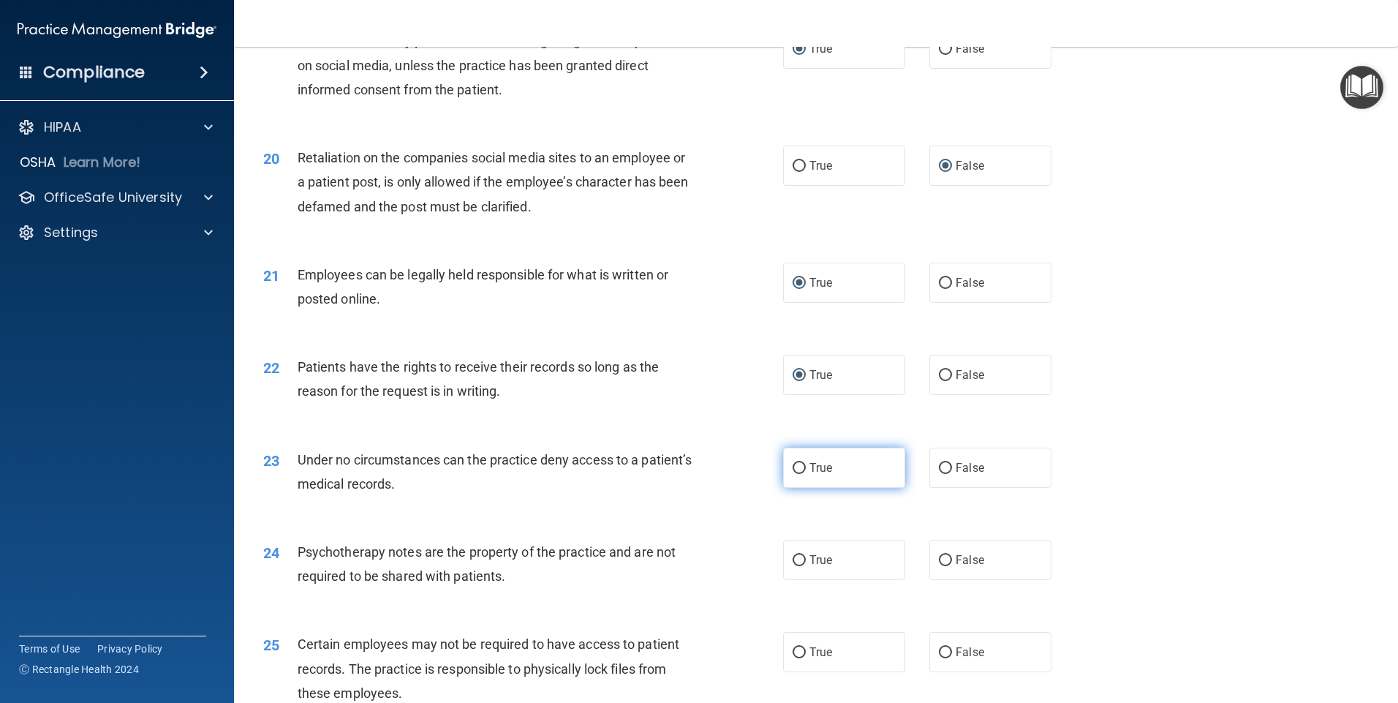
radio input "true"
click at [793, 566] on input "True" at bounding box center [799, 560] width 13 height 11
radio input "true"
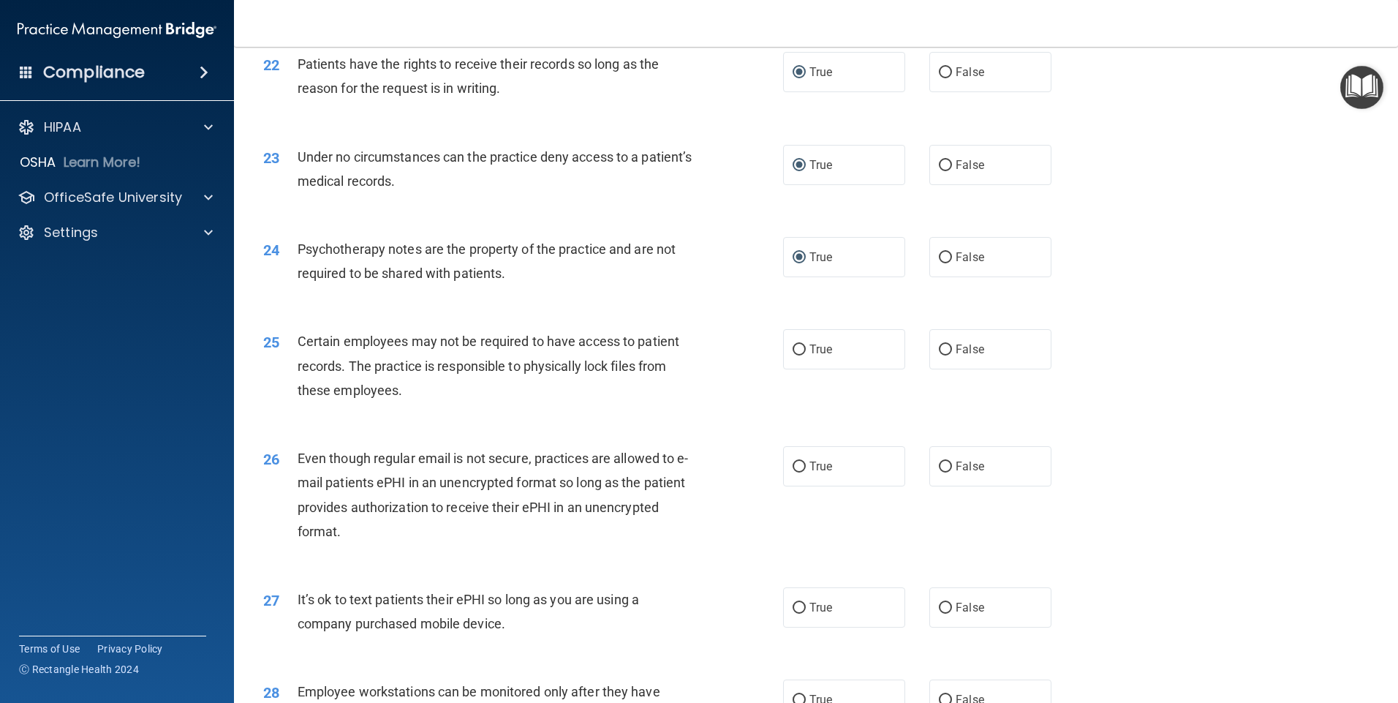
scroll to position [2525, 0]
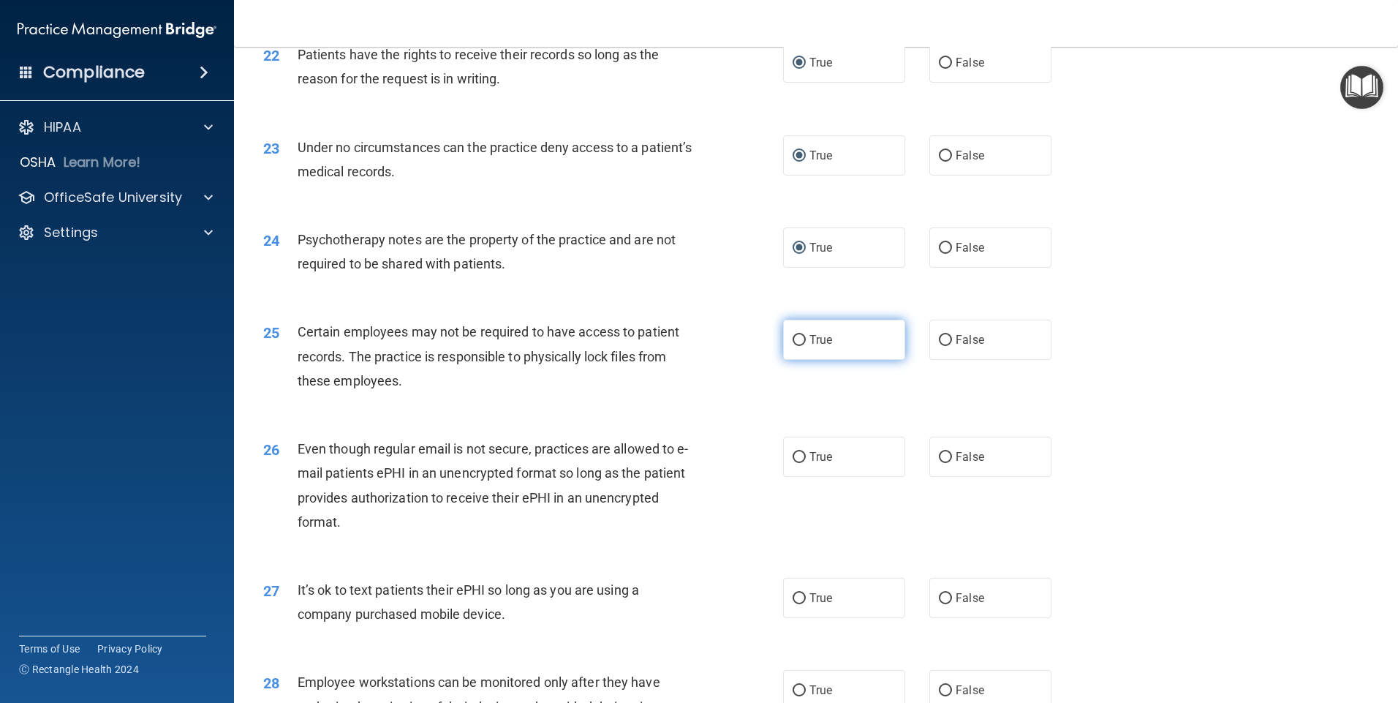
click at [793, 346] on input "True" at bounding box center [799, 340] width 13 height 11
radio input "true"
click at [797, 463] on input "True" at bounding box center [799, 457] width 13 height 11
radio input "true"
click at [939, 604] on input "False" at bounding box center [945, 598] width 13 height 11
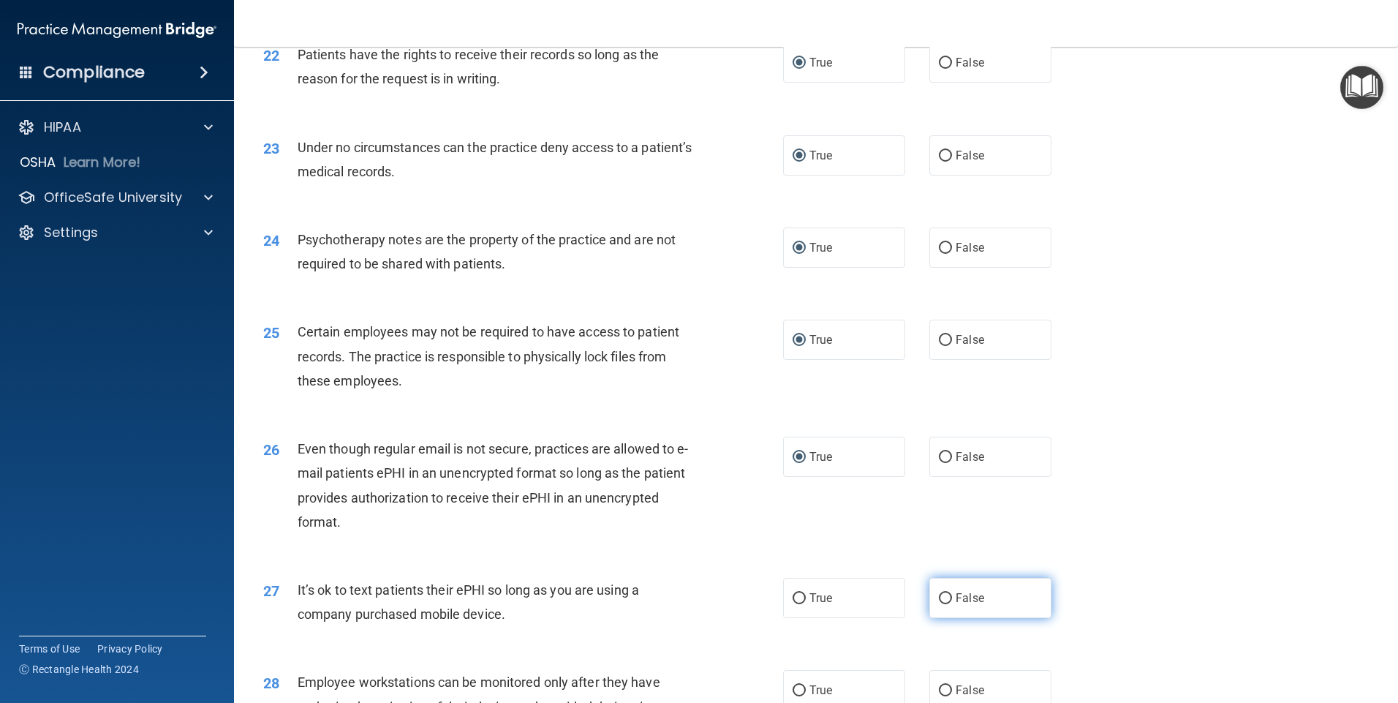
radio input "true"
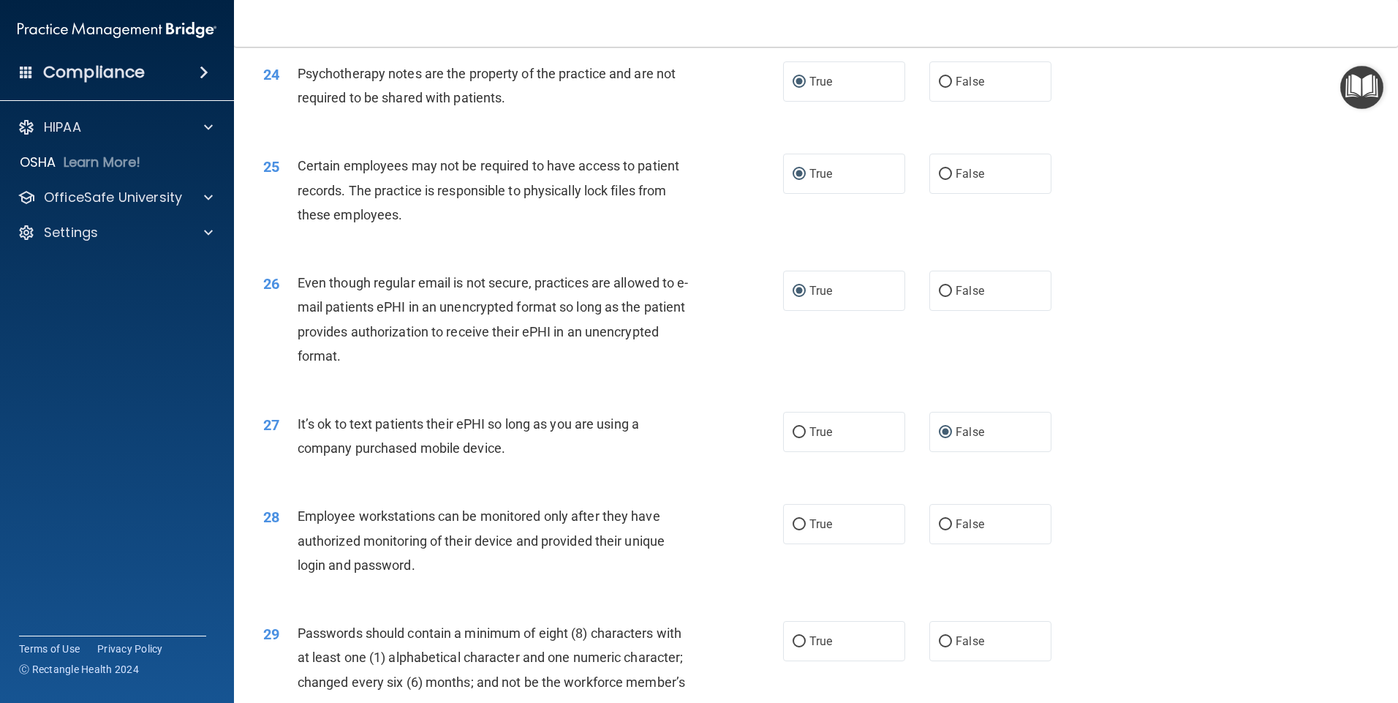
scroll to position [2818, 0]
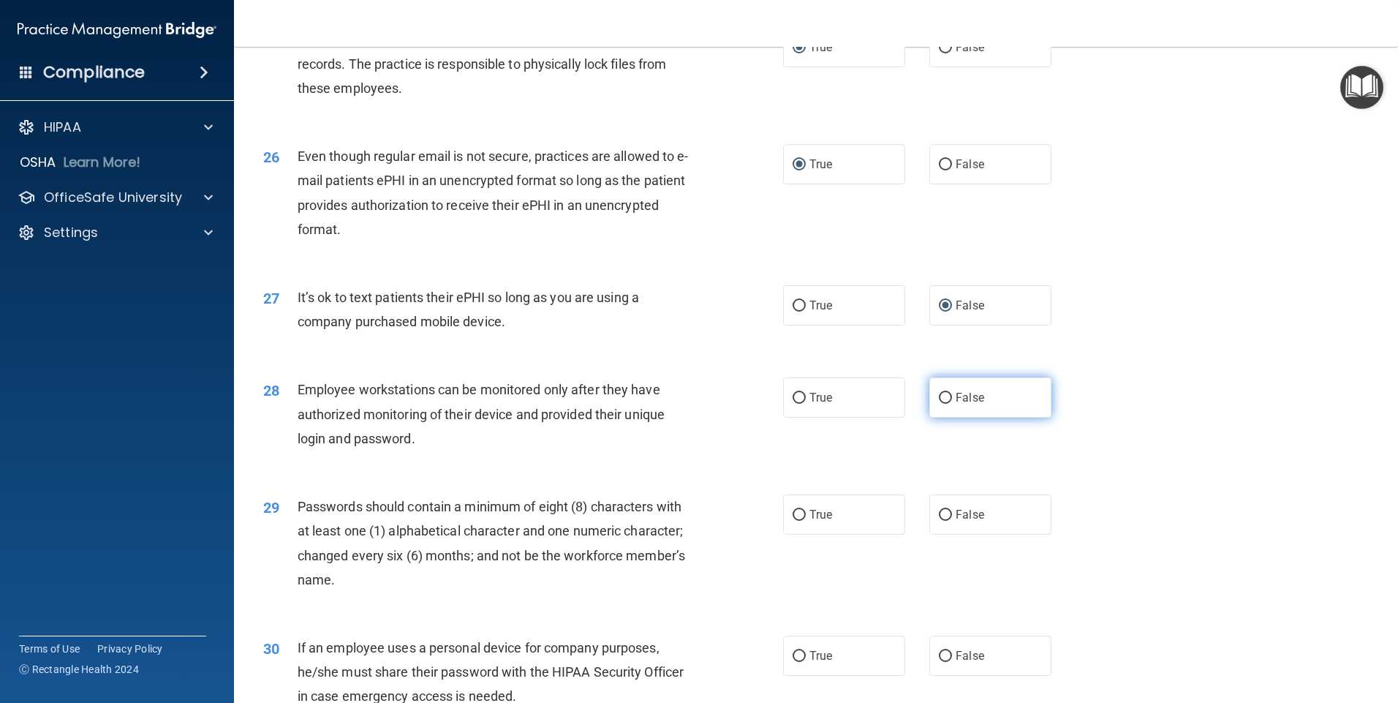
click at [939, 404] on input "False" at bounding box center [945, 398] width 13 height 11
radio input "true"
click at [795, 521] on input "True" at bounding box center [799, 515] width 13 height 11
radio input "true"
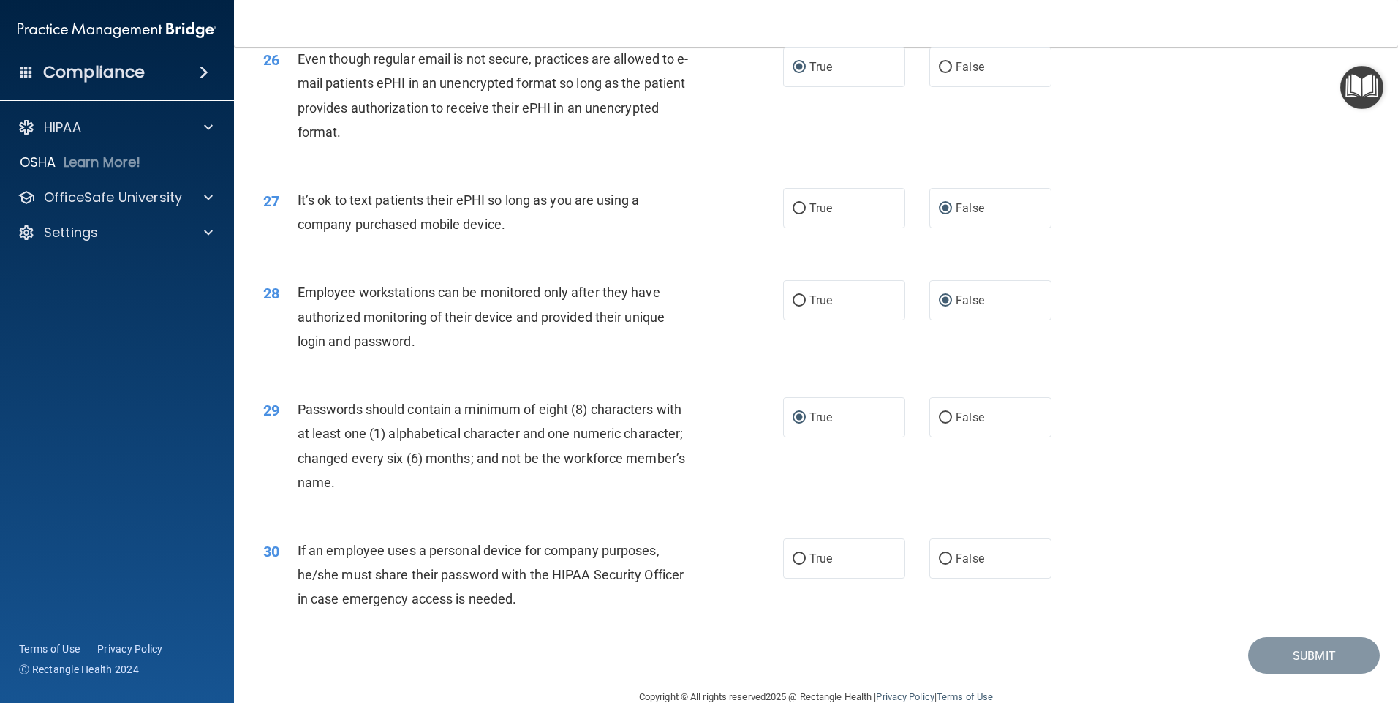
scroll to position [2968, 0]
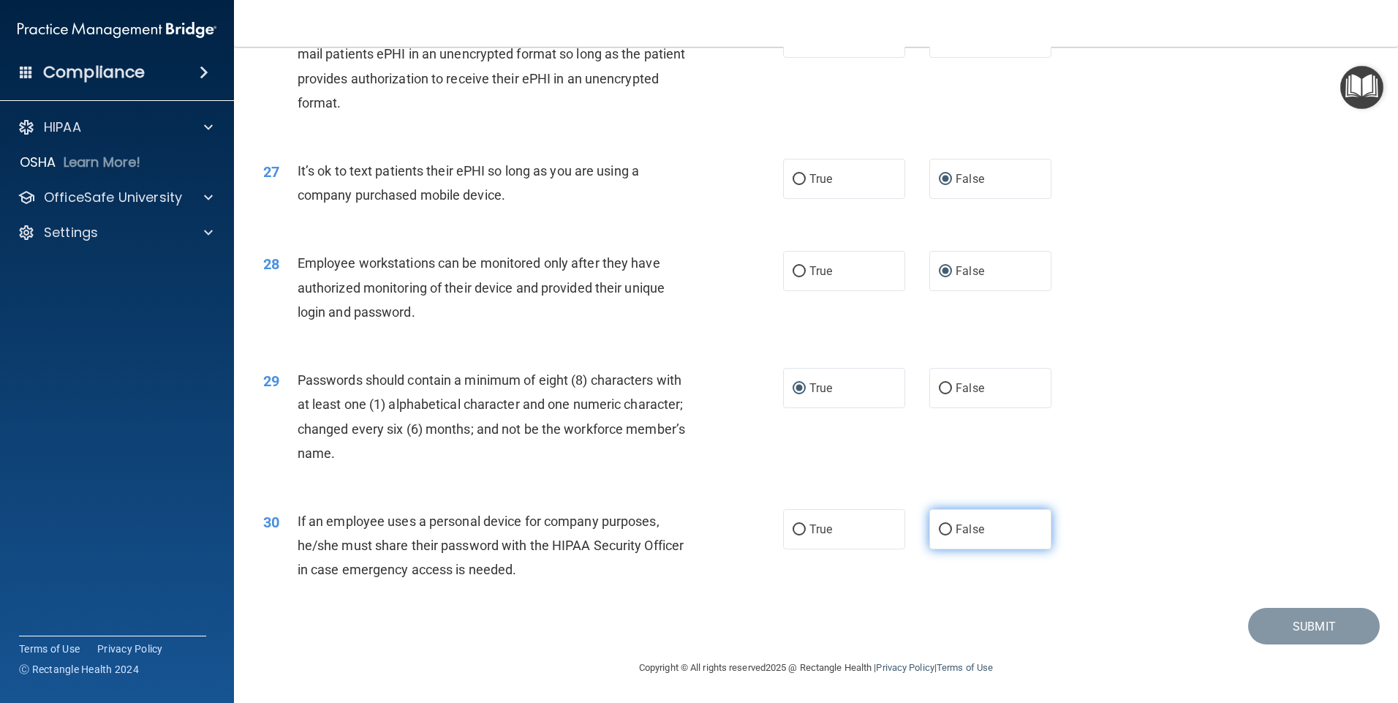
click at [941, 531] on input "False" at bounding box center [945, 529] width 13 height 11
radio input "true"
click at [1297, 622] on button "Submit" at bounding box center [1314, 626] width 132 height 37
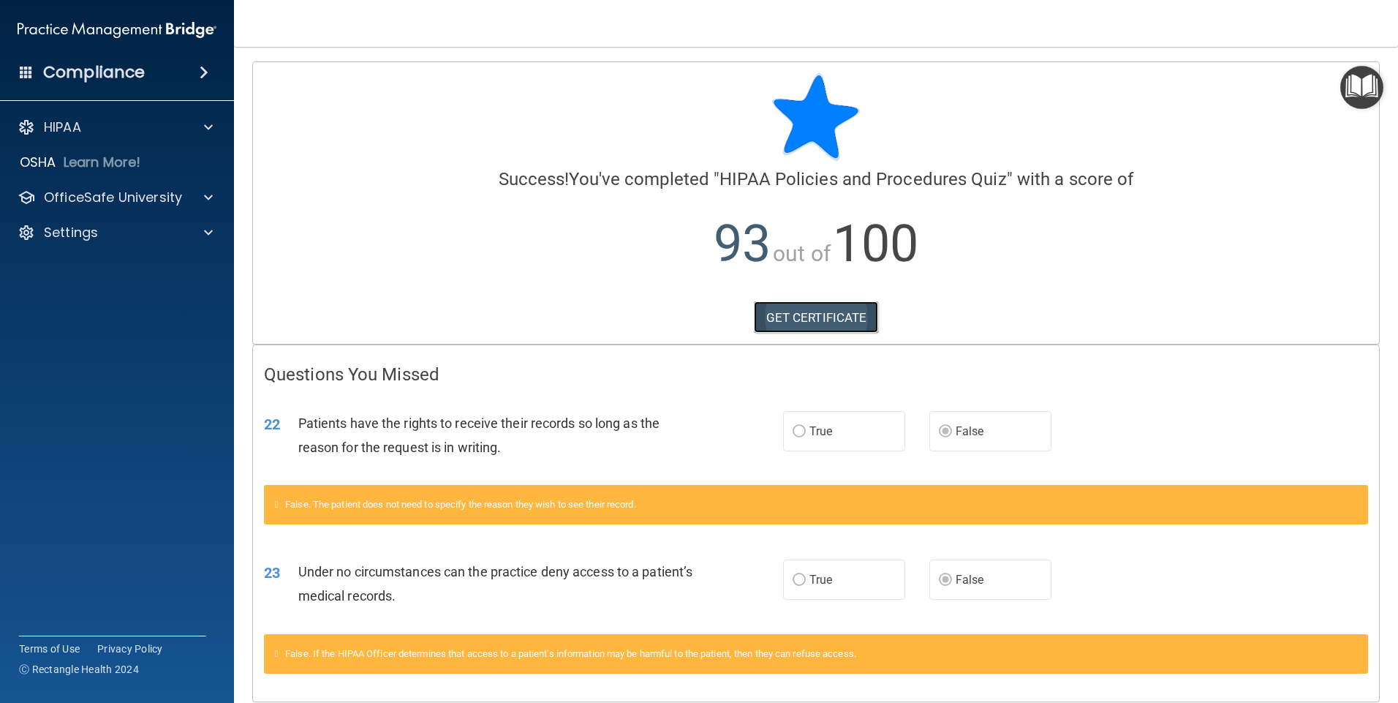
click at [804, 324] on link "GET CERTIFICATE" at bounding box center [816, 317] width 125 height 32
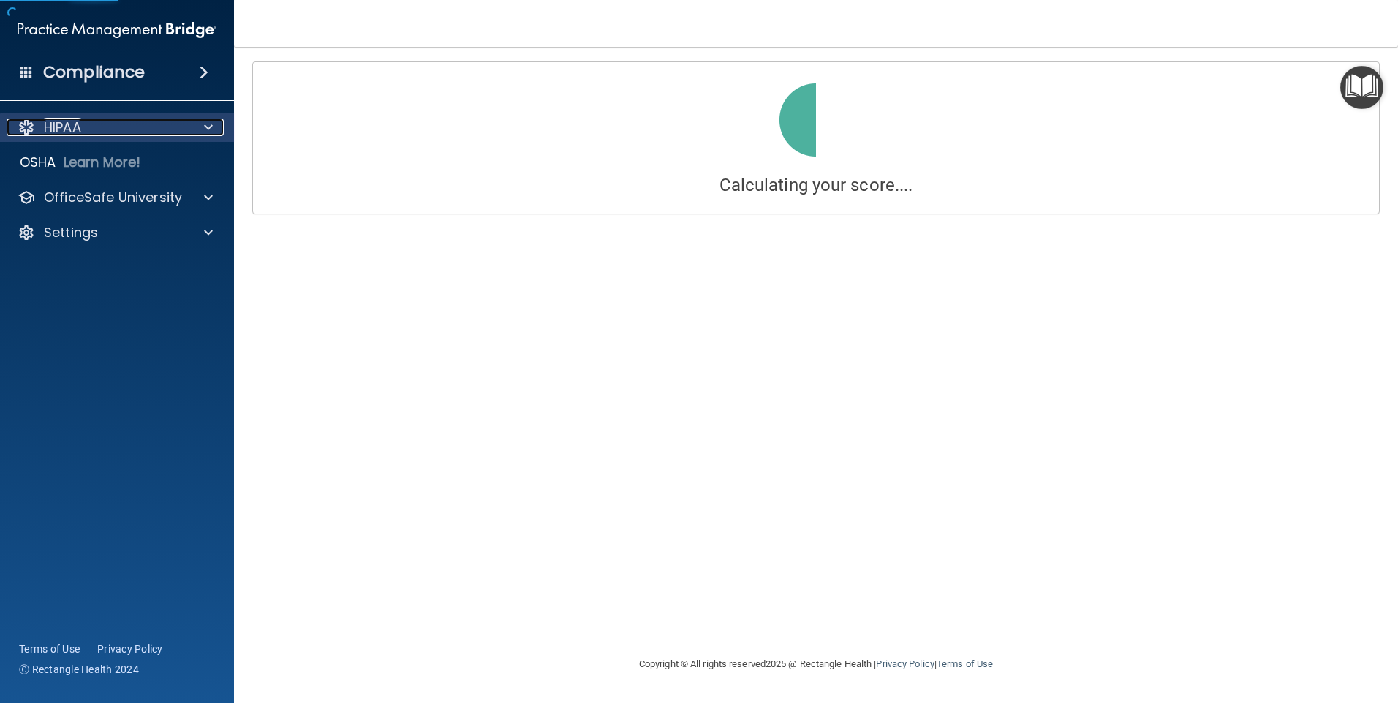
click at [69, 121] on p "HIPAA" at bounding box center [62, 127] width 37 height 18
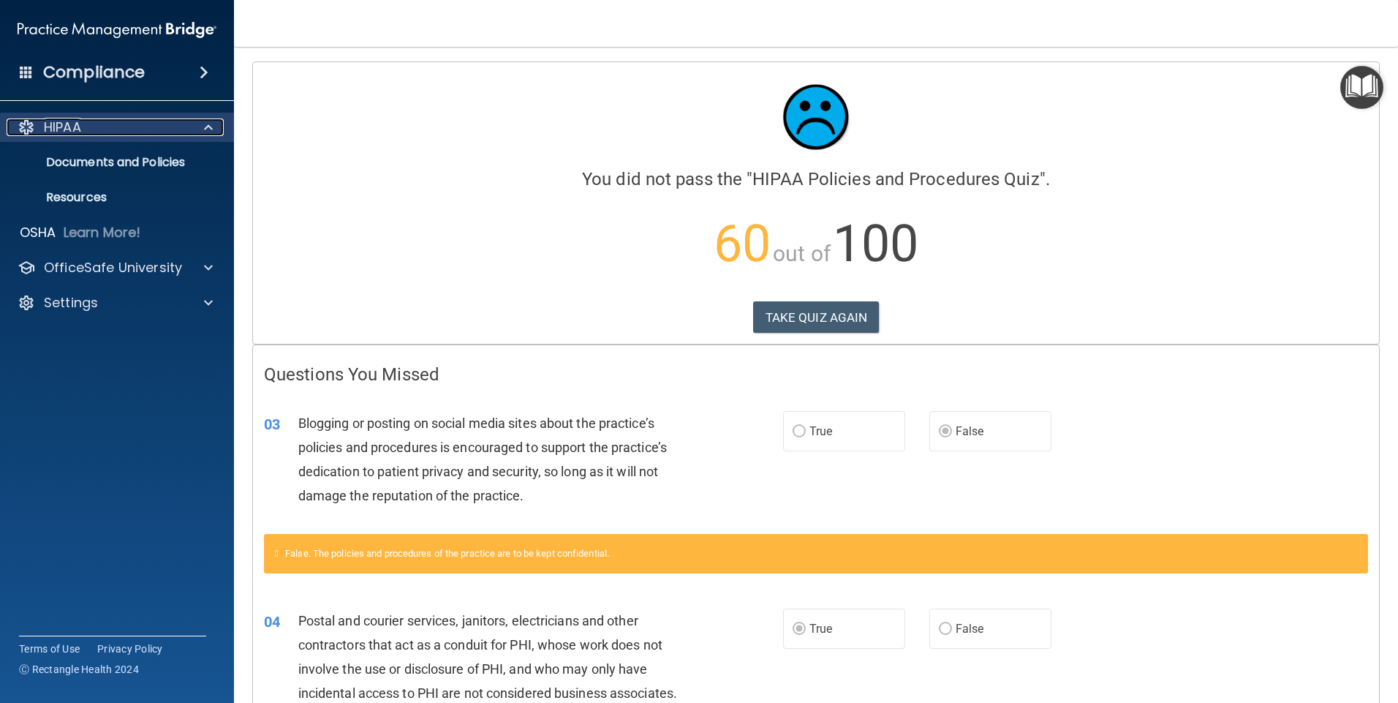
click at [83, 124] on div "HIPAA" at bounding box center [97, 127] width 181 height 18
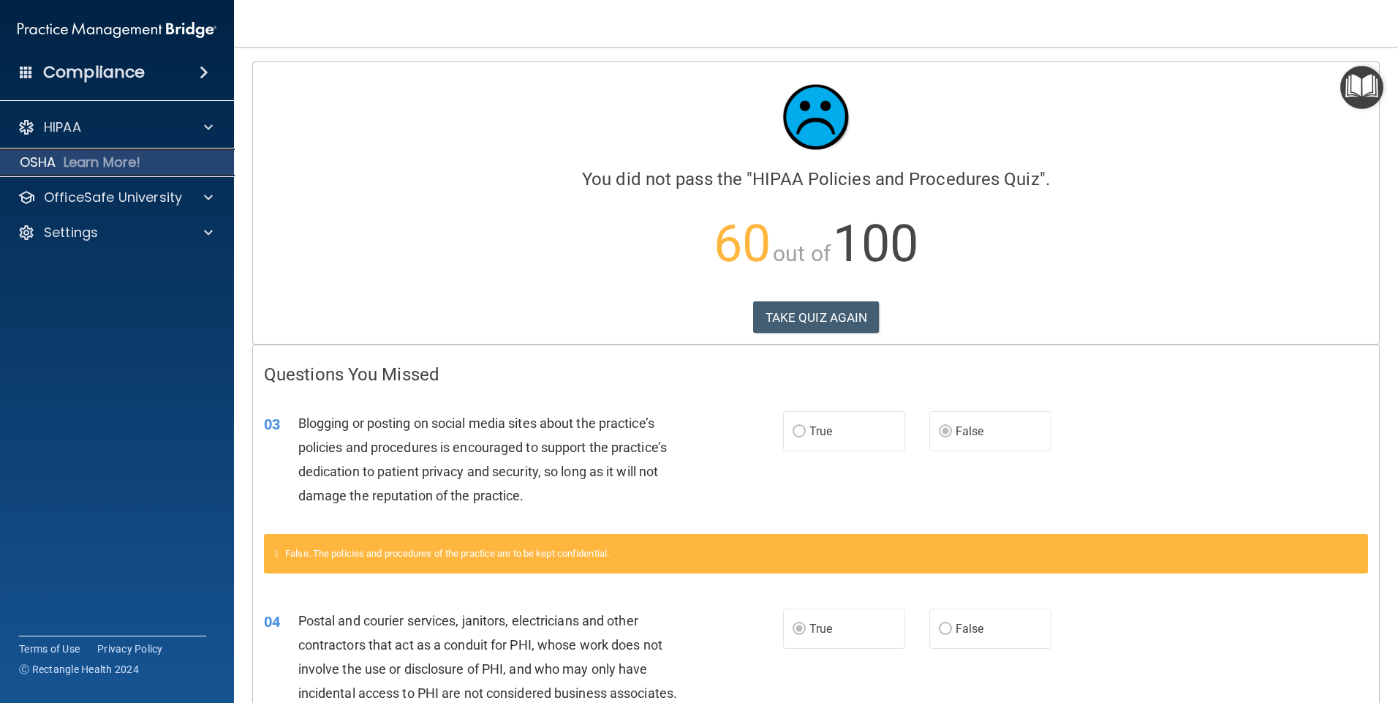
click at [94, 162] on p "Learn More!" at bounding box center [103, 163] width 78 height 18
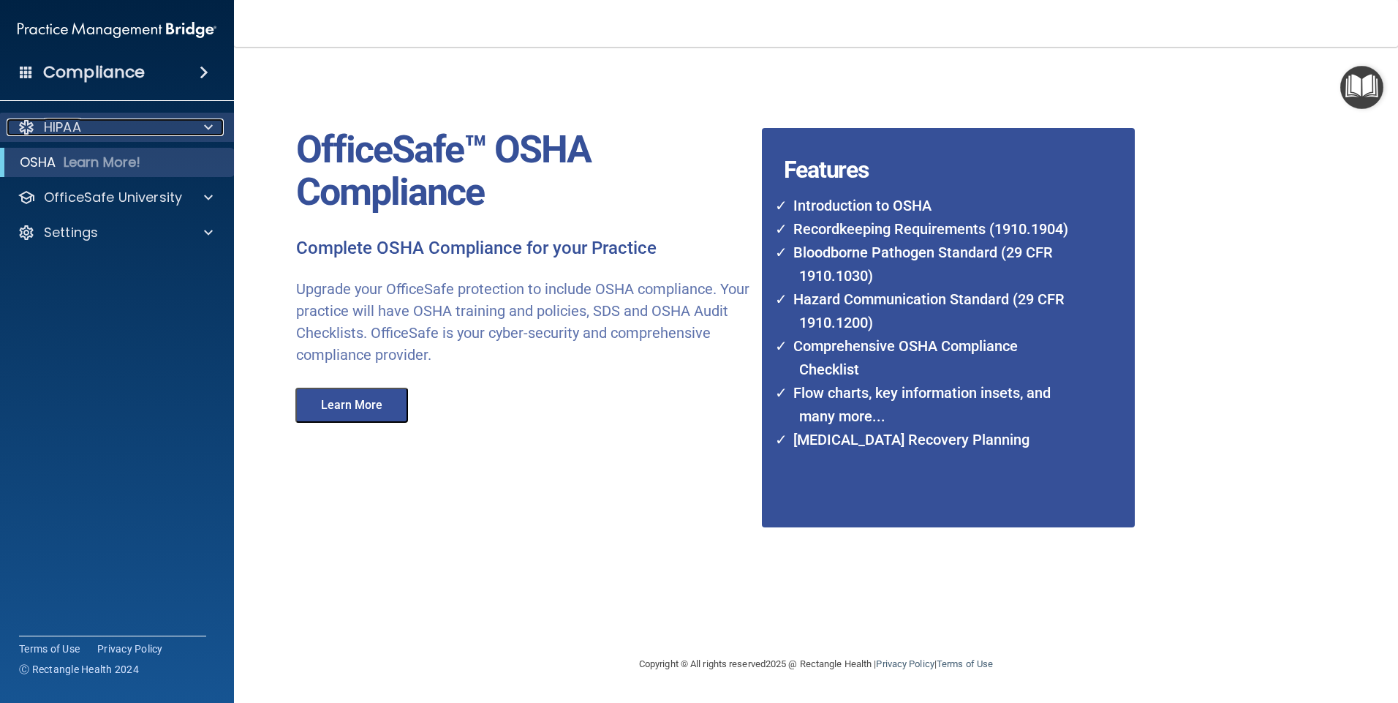
click at [64, 121] on p "HIPAA" at bounding box center [62, 127] width 37 height 18
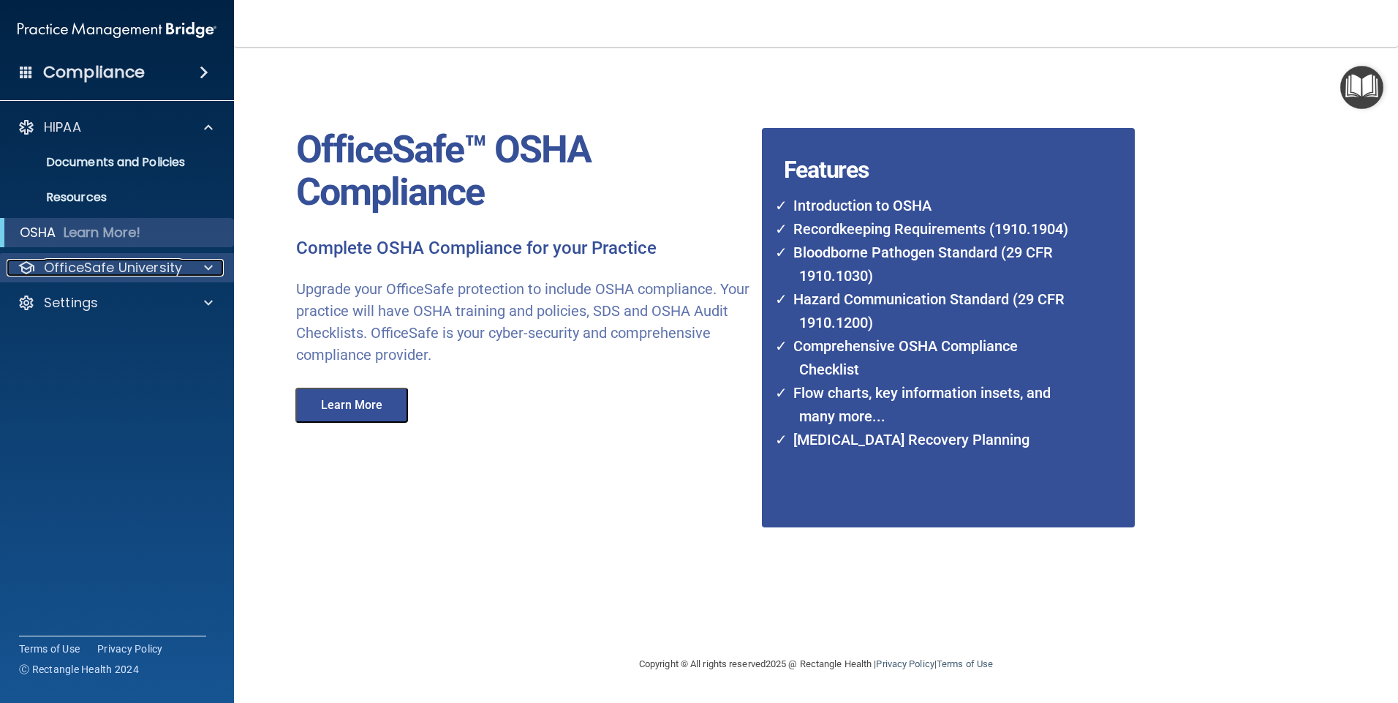
click at [106, 263] on p "OfficeSafe University" at bounding box center [113, 268] width 138 height 18
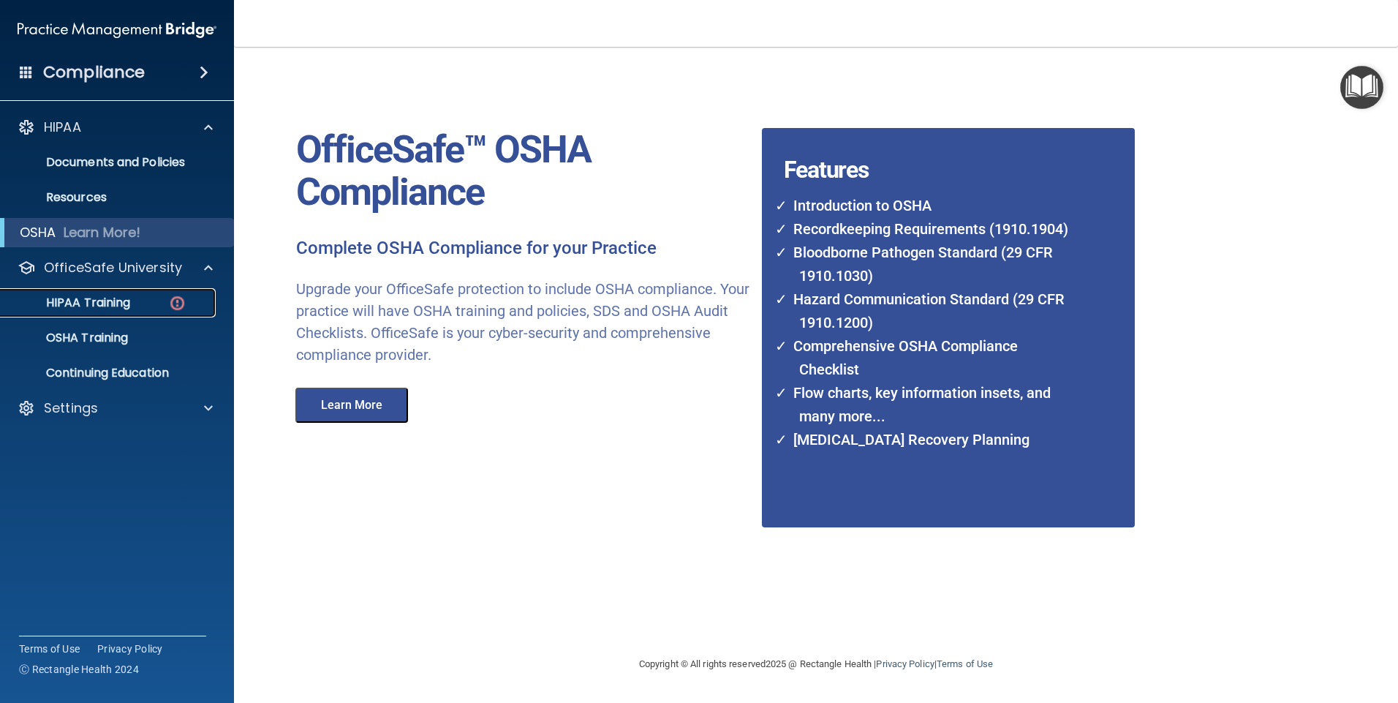
click at [110, 301] on p "HIPAA Training" at bounding box center [70, 302] width 121 height 15
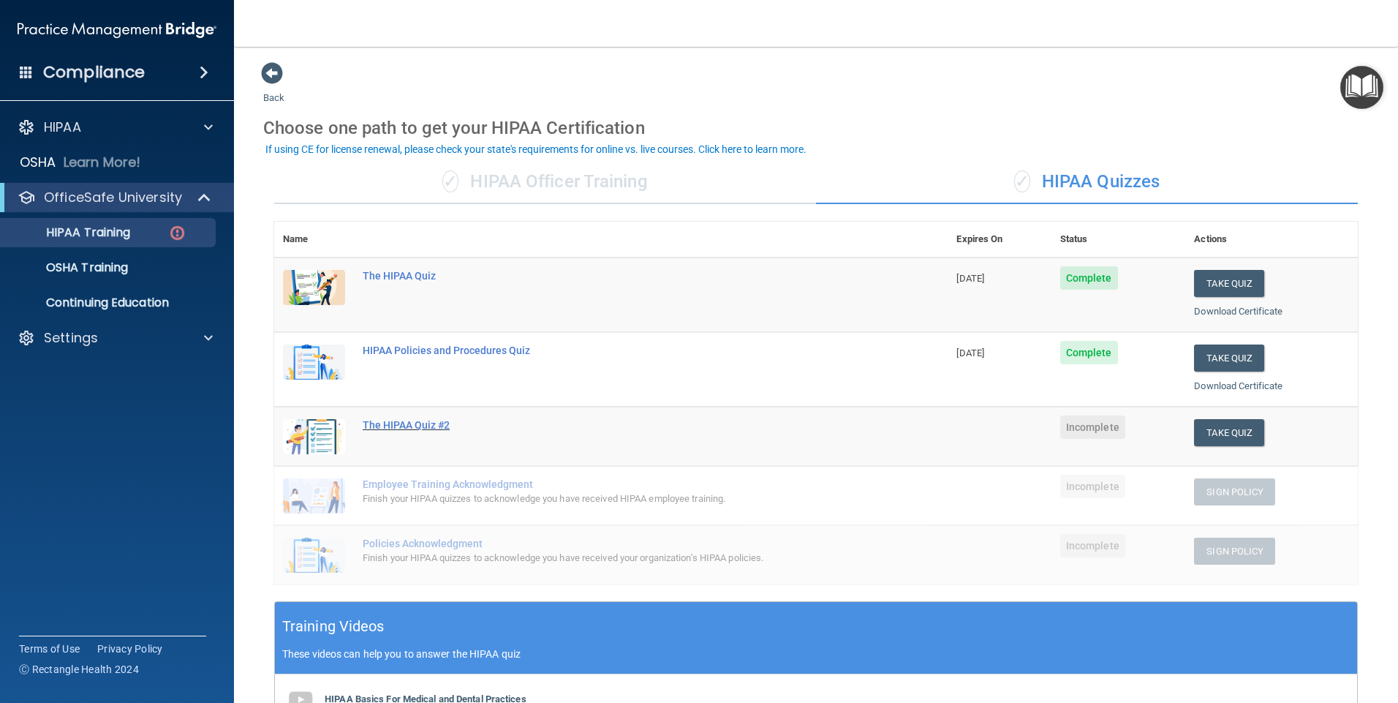
click at [403, 420] on div "The HIPAA Quiz #2" at bounding box center [619, 425] width 512 height 12
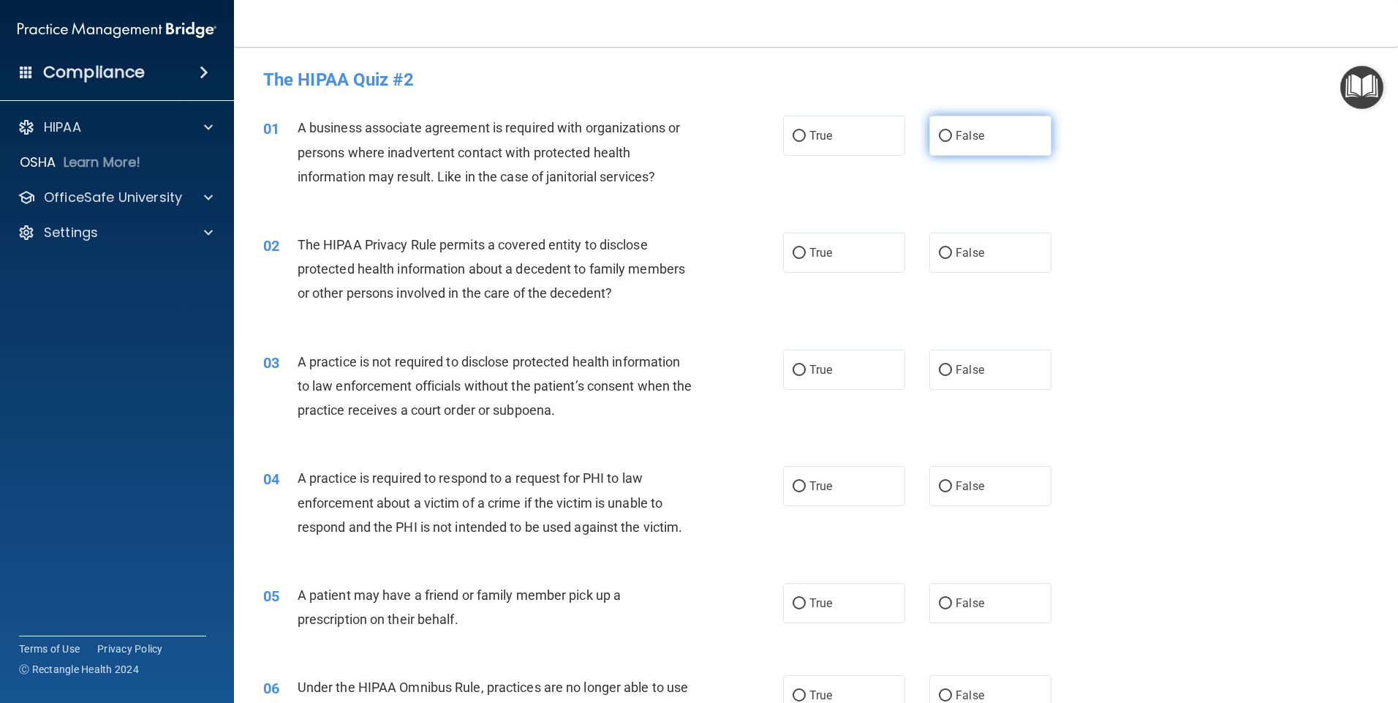
click at [941, 140] on input "False" at bounding box center [945, 136] width 13 height 11
radio input "true"
click at [940, 258] on input "False" at bounding box center [945, 253] width 13 height 11
radio input "true"
click at [939, 371] on input "False" at bounding box center [945, 370] width 13 height 11
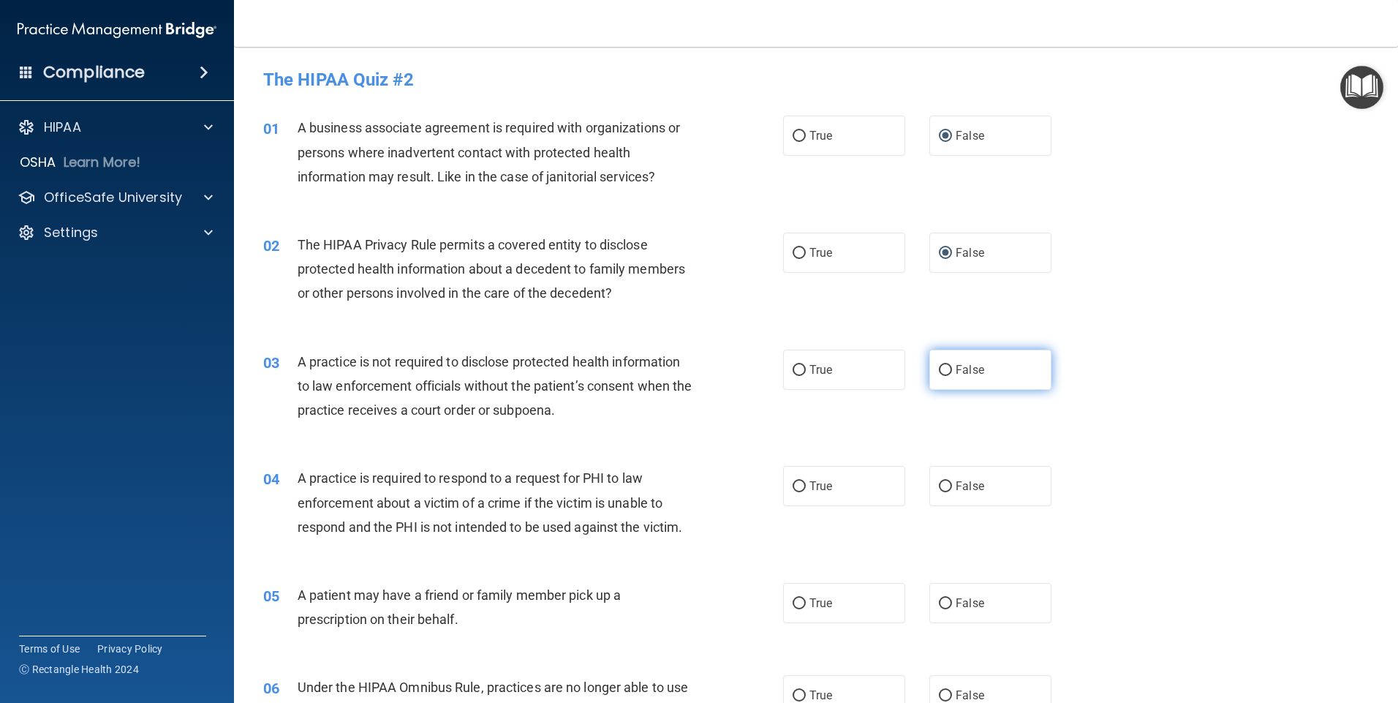
radio input "true"
click at [793, 486] on input "True" at bounding box center [799, 486] width 13 height 11
radio input "true"
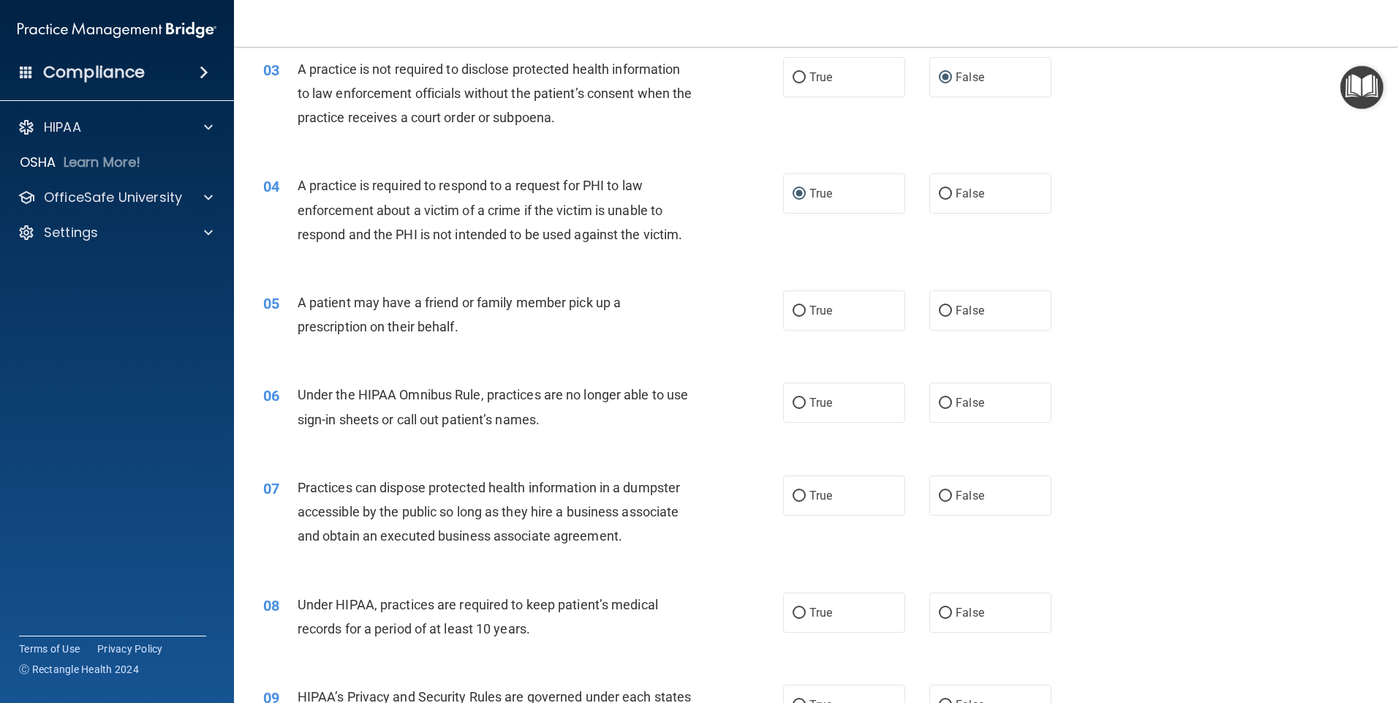
scroll to position [380, 0]
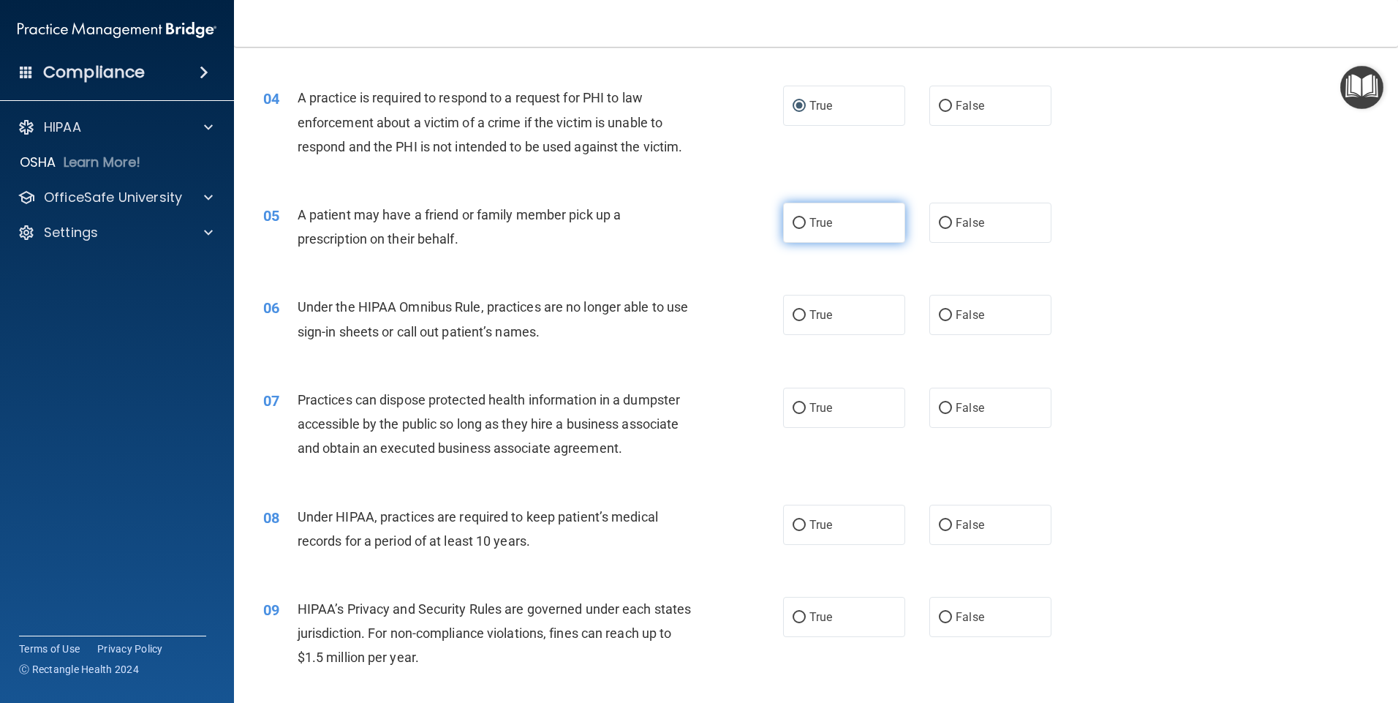
click at [793, 221] on input "True" at bounding box center [799, 223] width 13 height 11
radio input "true"
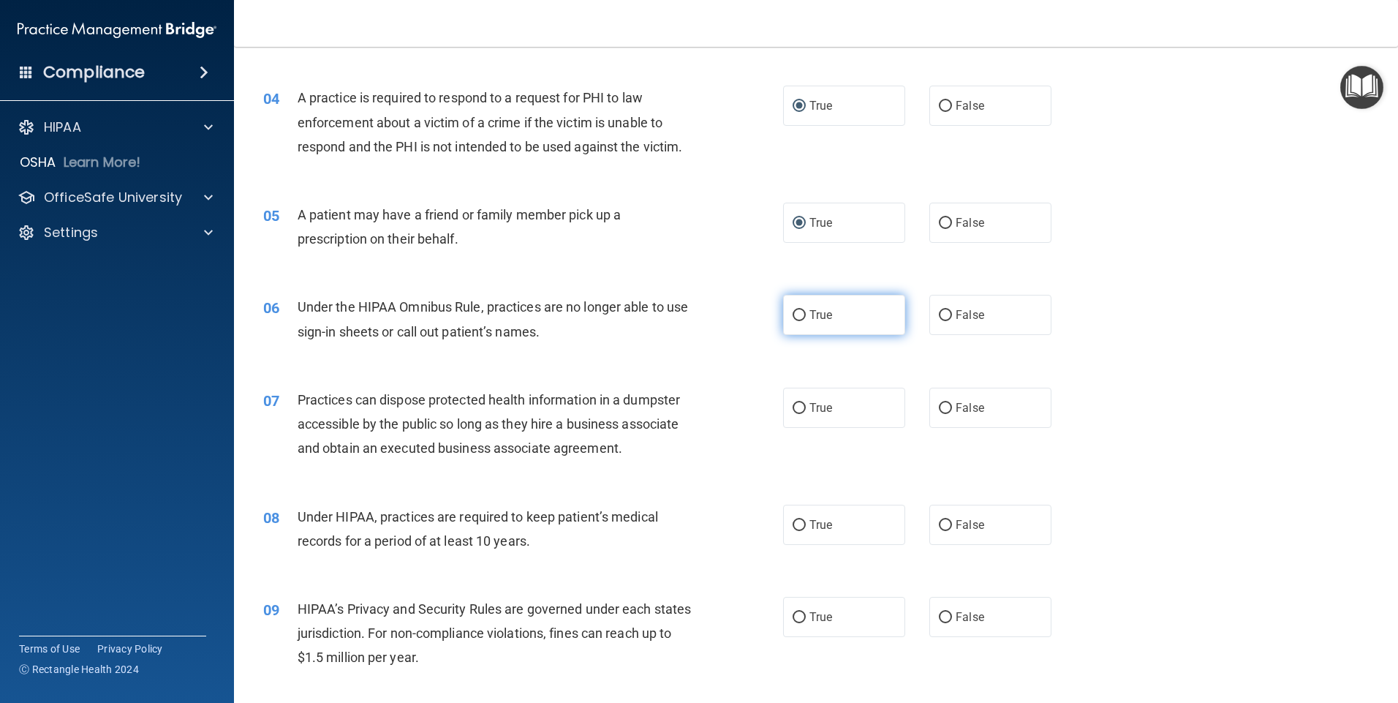
click at [793, 312] on input "True" at bounding box center [799, 315] width 13 height 11
radio input "true"
click at [796, 313] on input "True" at bounding box center [799, 315] width 13 height 11
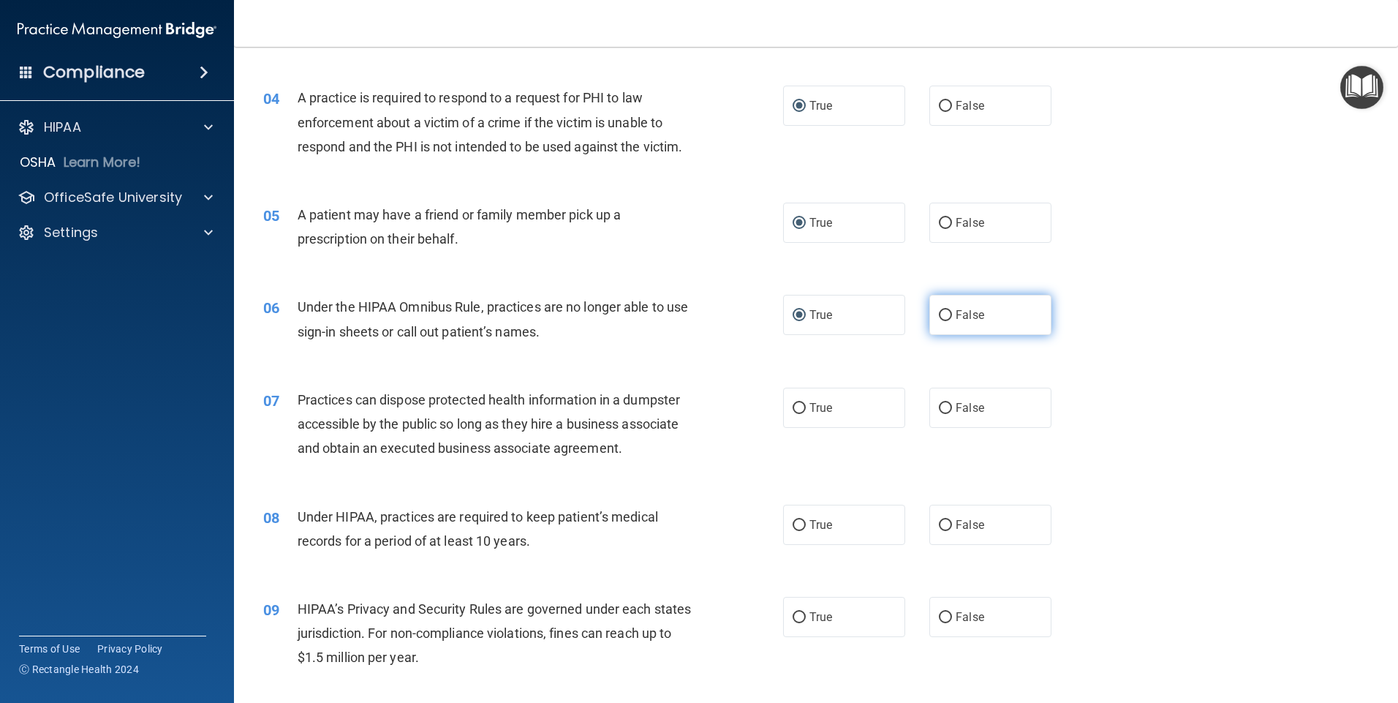
click at [939, 315] on input "False" at bounding box center [945, 315] width 13 height 11
radio input "true"
radio input "false"
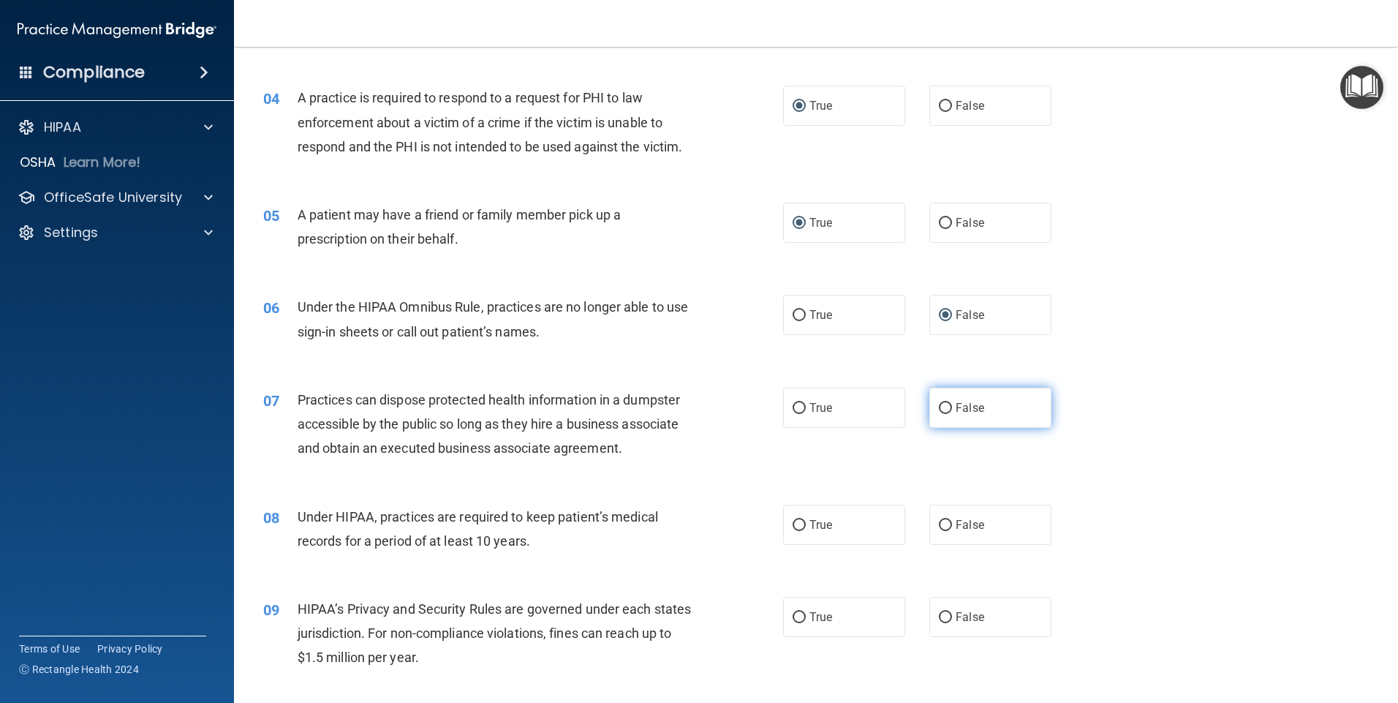
click at [940, 408] on input "False" at bounding box center [945, 408] width 13 height 11
radio input "true"
click at [939, 527] on input "False" at bounding box center [945, 525] width 13 height 11
radio input "true"
click at [939, 615] on input "False" at bounding box center [945, 617] width 13 height 11
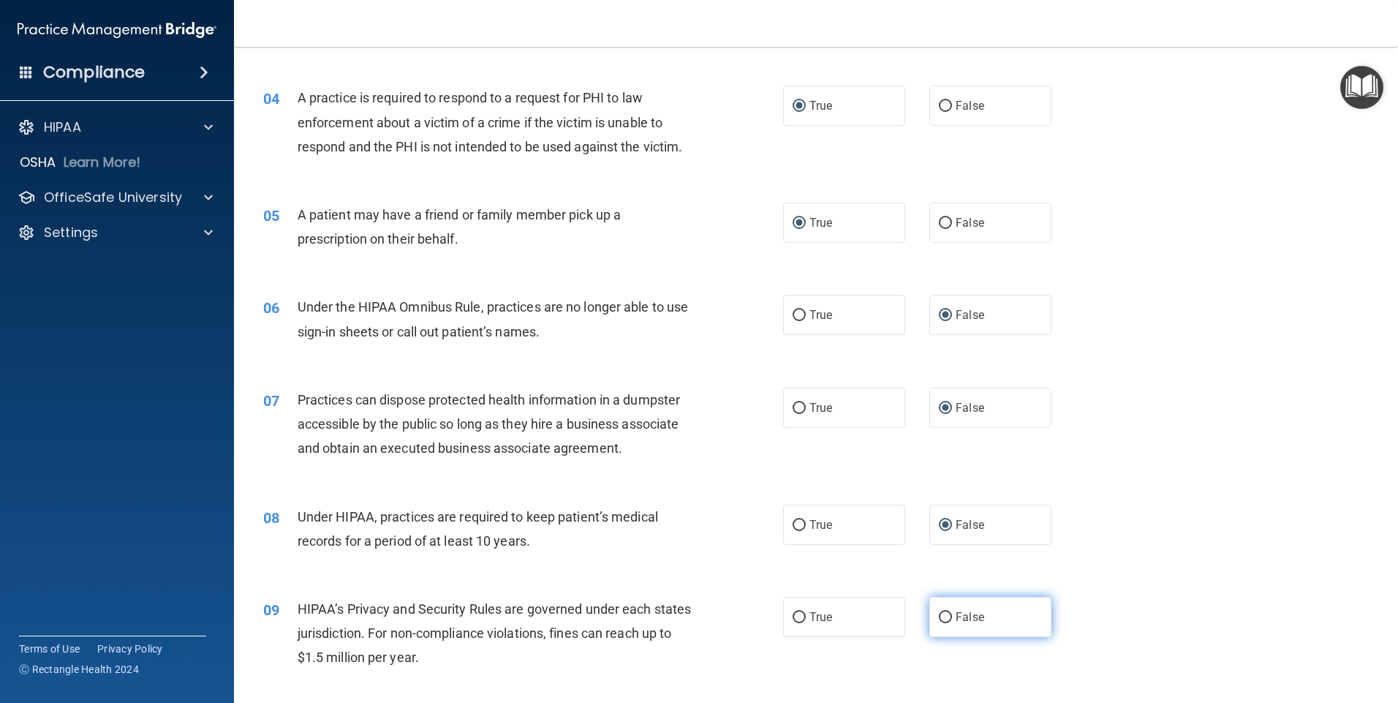
radio input "true"
click at [939, 615] on input "False" at bounding box center [945, 617] width 13 height 11
click at [796, 615] on input "True" at bounding box center [799, 617] width 13 height 11
radio input "true"
radio input "false"
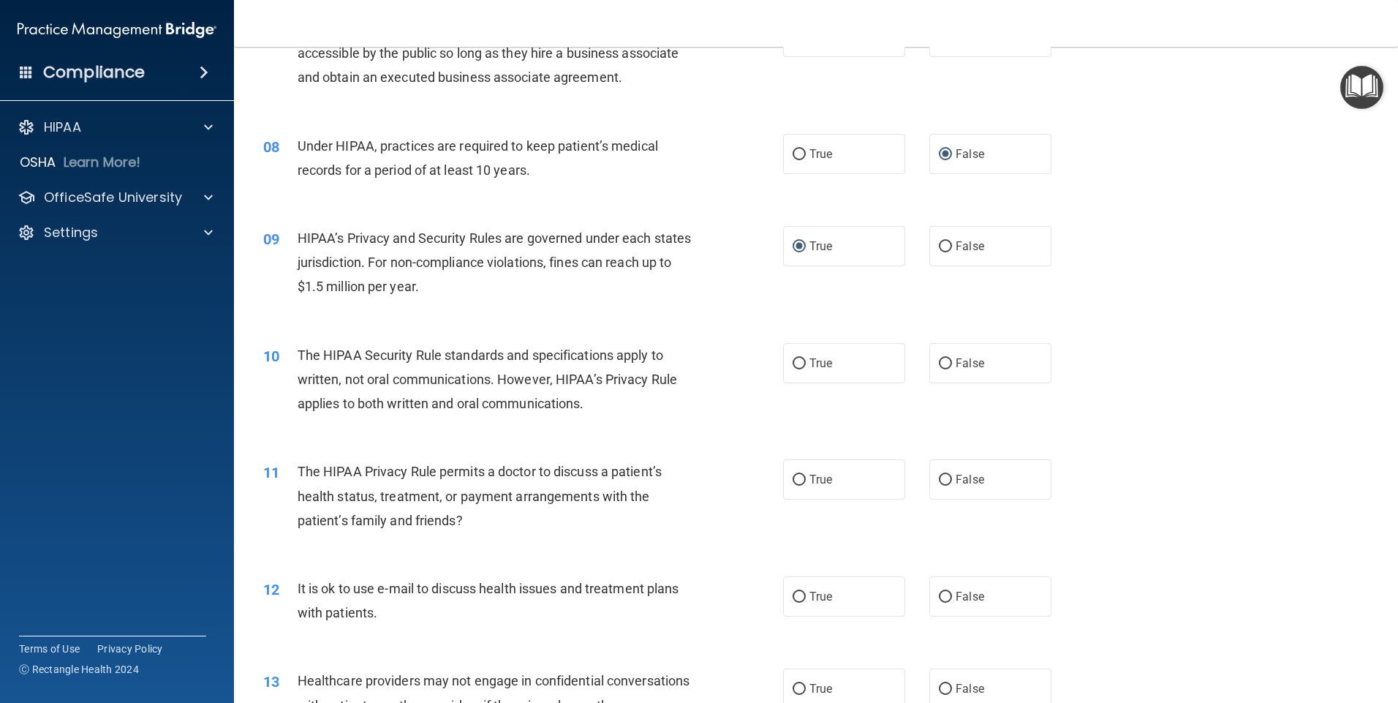
scroll to position [790, 0]
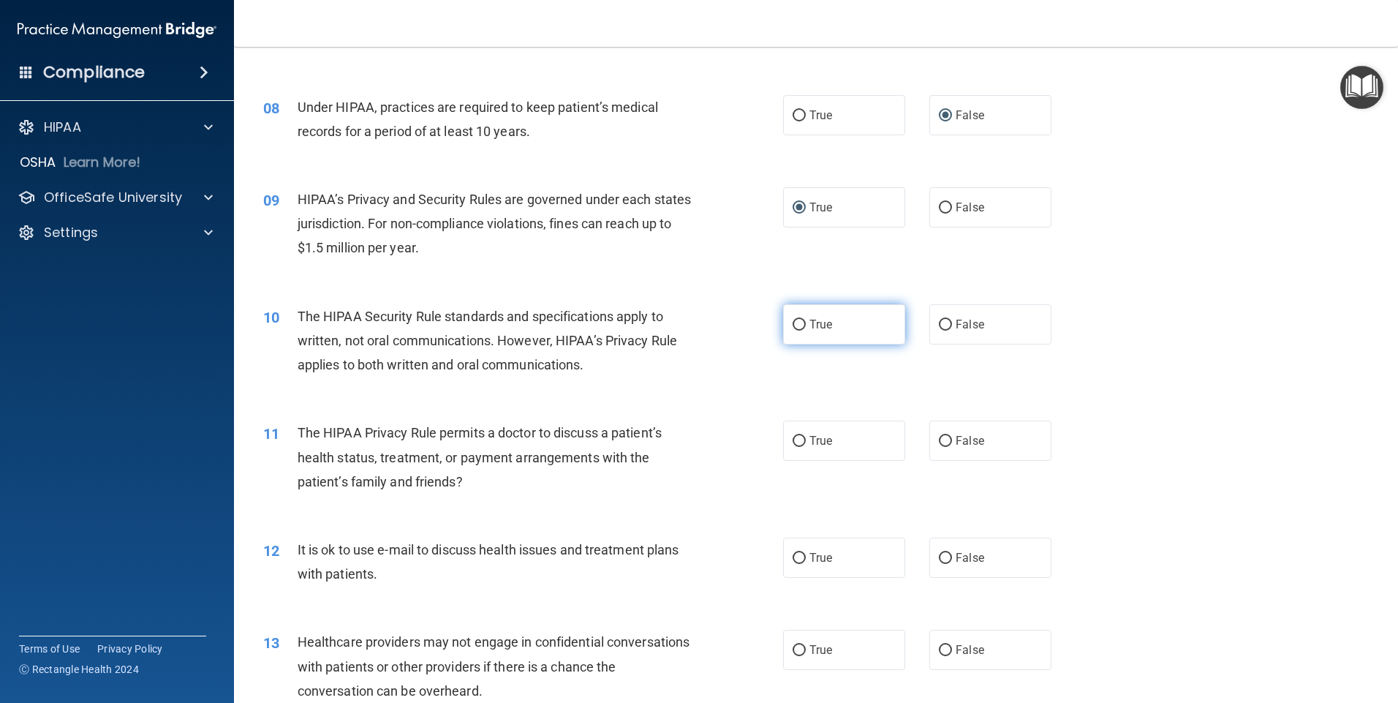
click at [793, 323] on input "True" at bounding box center [799, 325] width 13 height 11
radio input "true"
click at [940, 436] on input "False" at bounding box center [945, 441] width 13 height 11
radio input "true"
click at [939, 553] on input "False" at bounding box center [945, 558] width 13 height 11
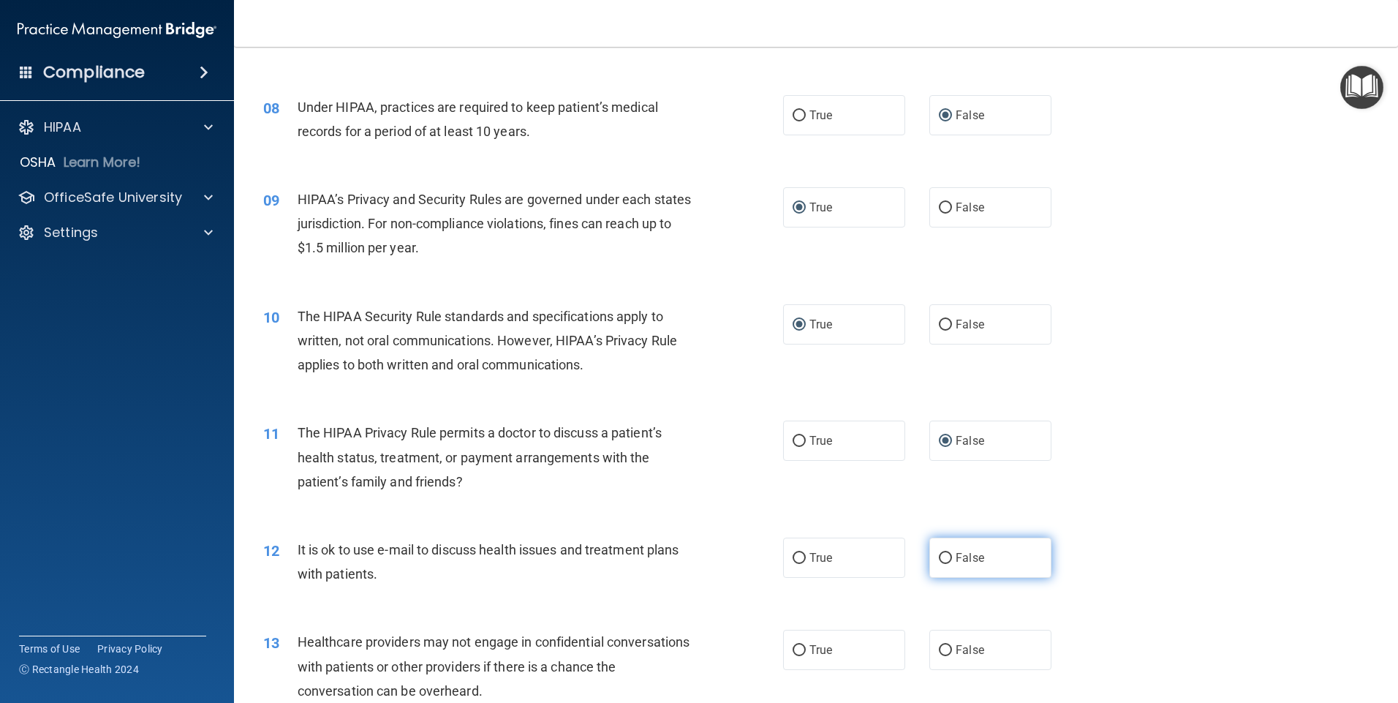
radio input "true"
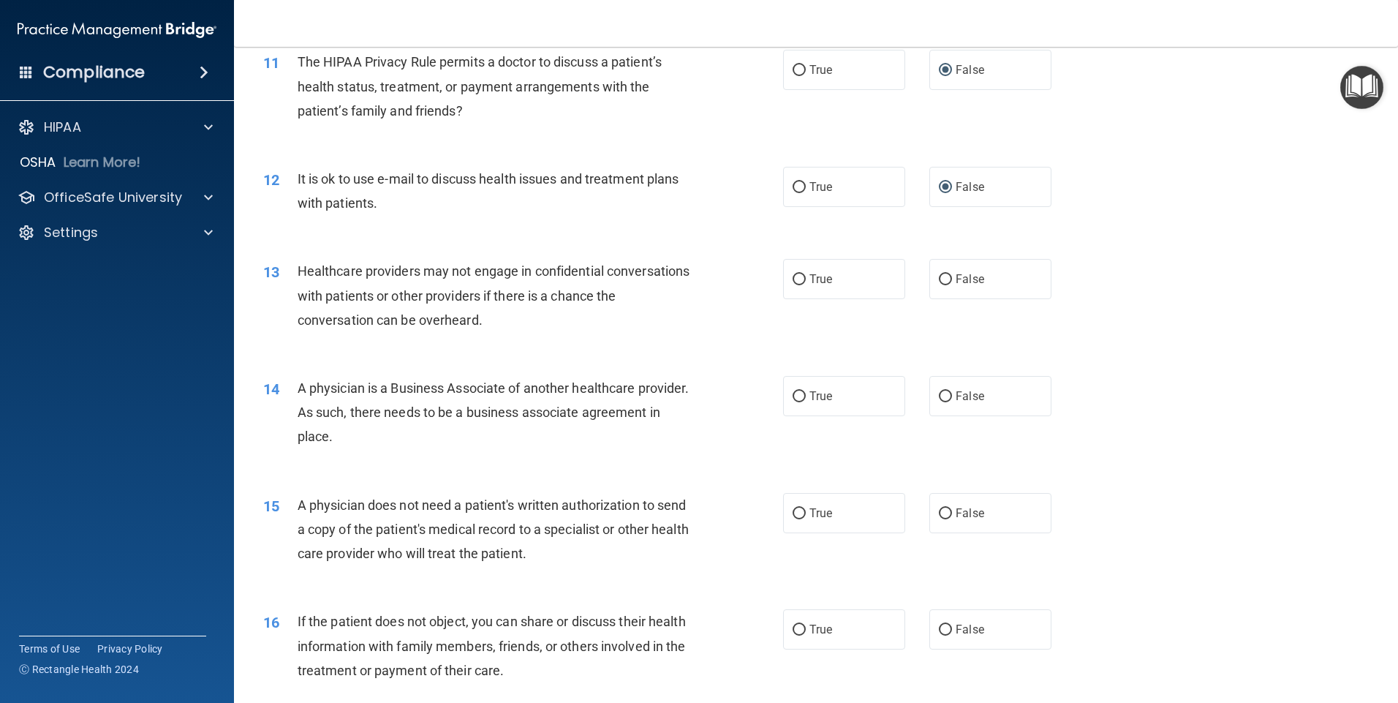
scroll to position [1219, 0]
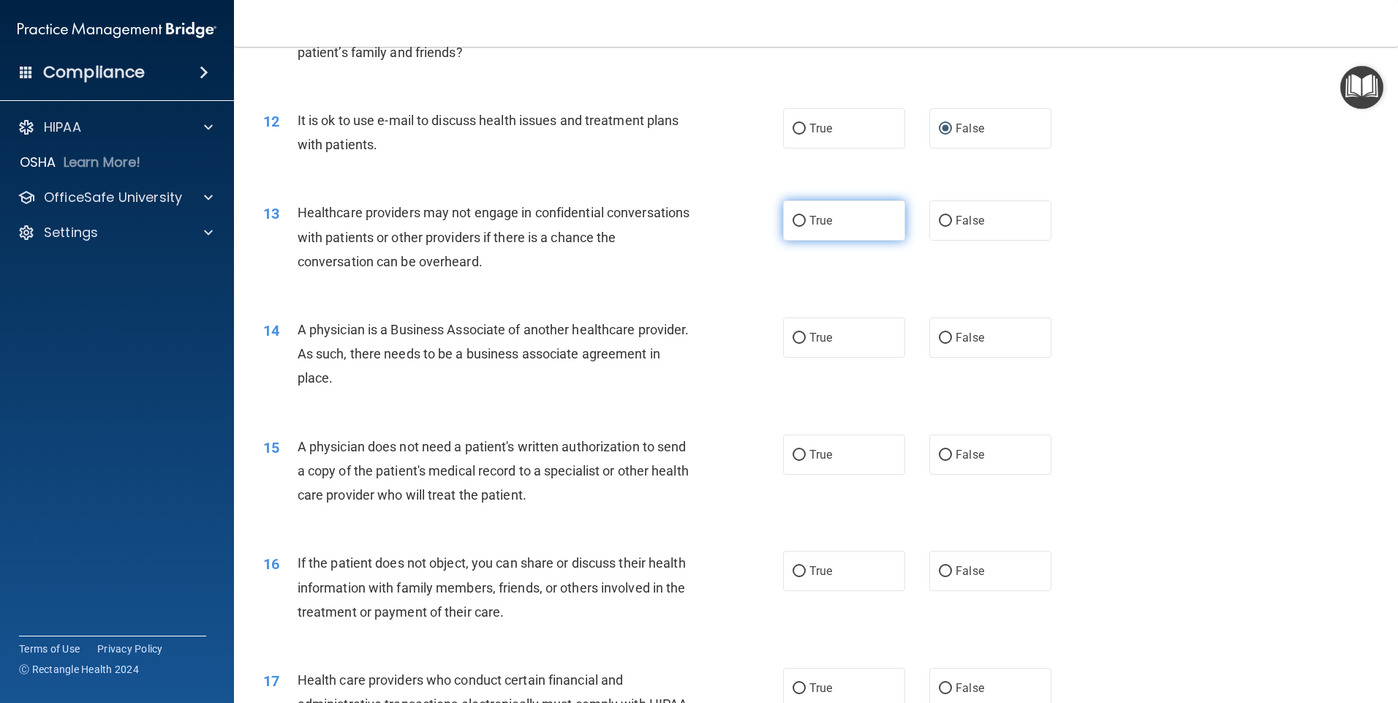
click at [815, 221] on span "True" at bounding box center [821, 221] width 23 height 14
click at [806, 221] on input "True" at bounding box center [799, 221] width 13 height 11
radio input "true"
click at [799, 343] on input "True" at bounding box center [799, 338] width 13 height 11
radio input "true"
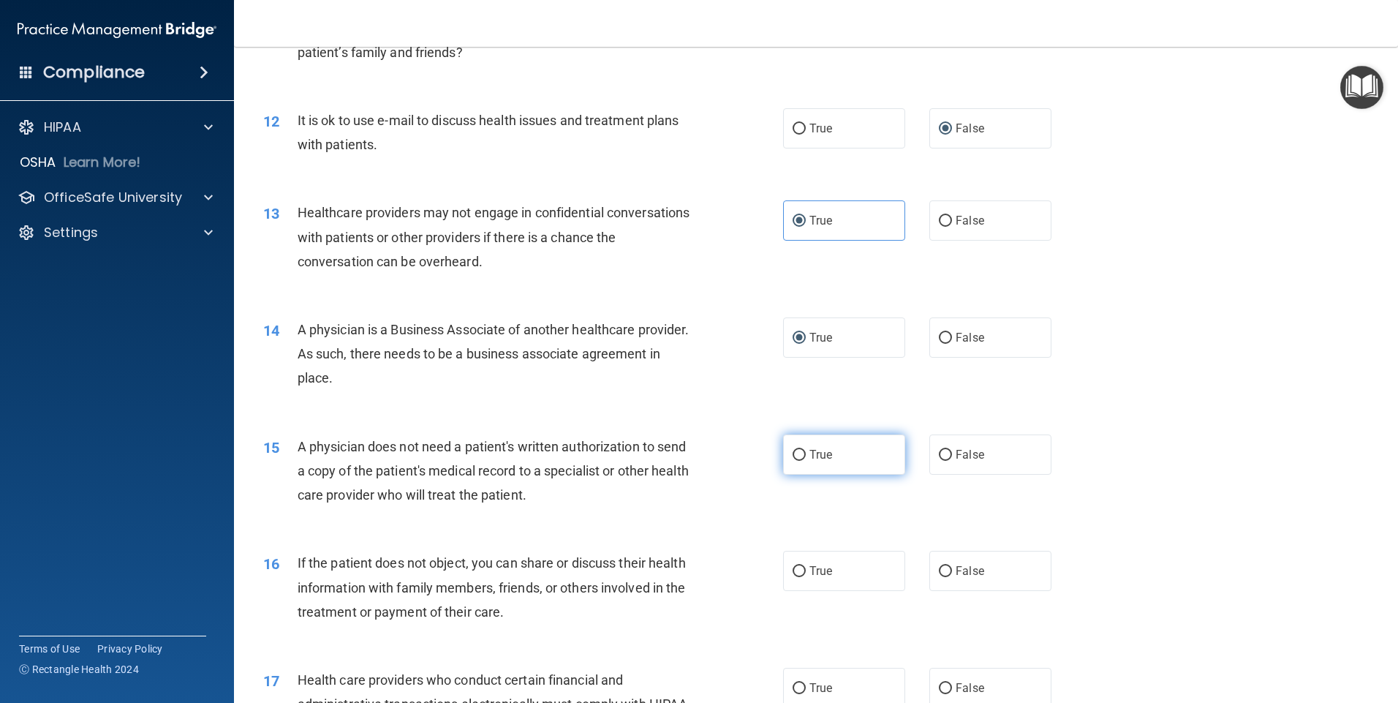
click at [793, 456] on input "True" at bounding box center [799, 455] width 13 height 11
radio input "true"
click at [945, 573] on input "False" at bounding box center [945, 571] width 13 height 11
radio input "true"
click at [794, 568] on input "True" at bounding box center [799, 571] width 13 height 11
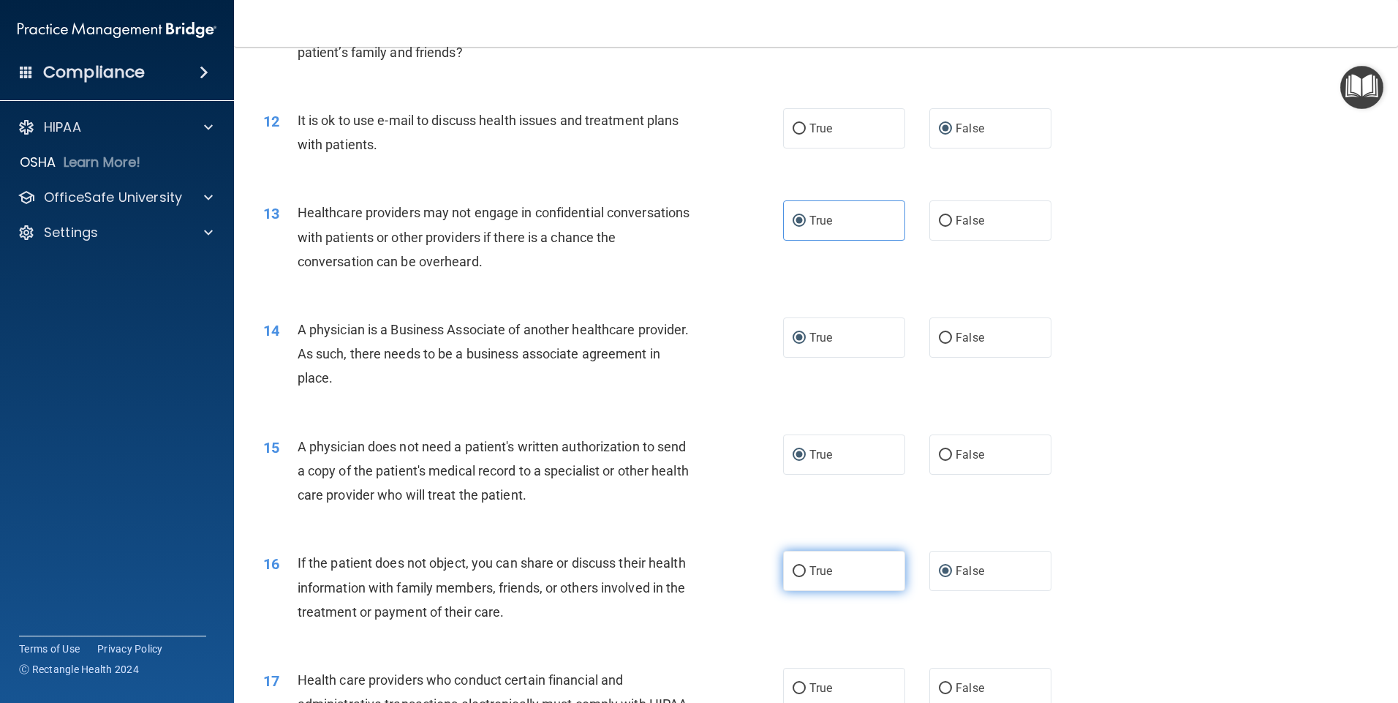
radio input "true"
radio input "false"
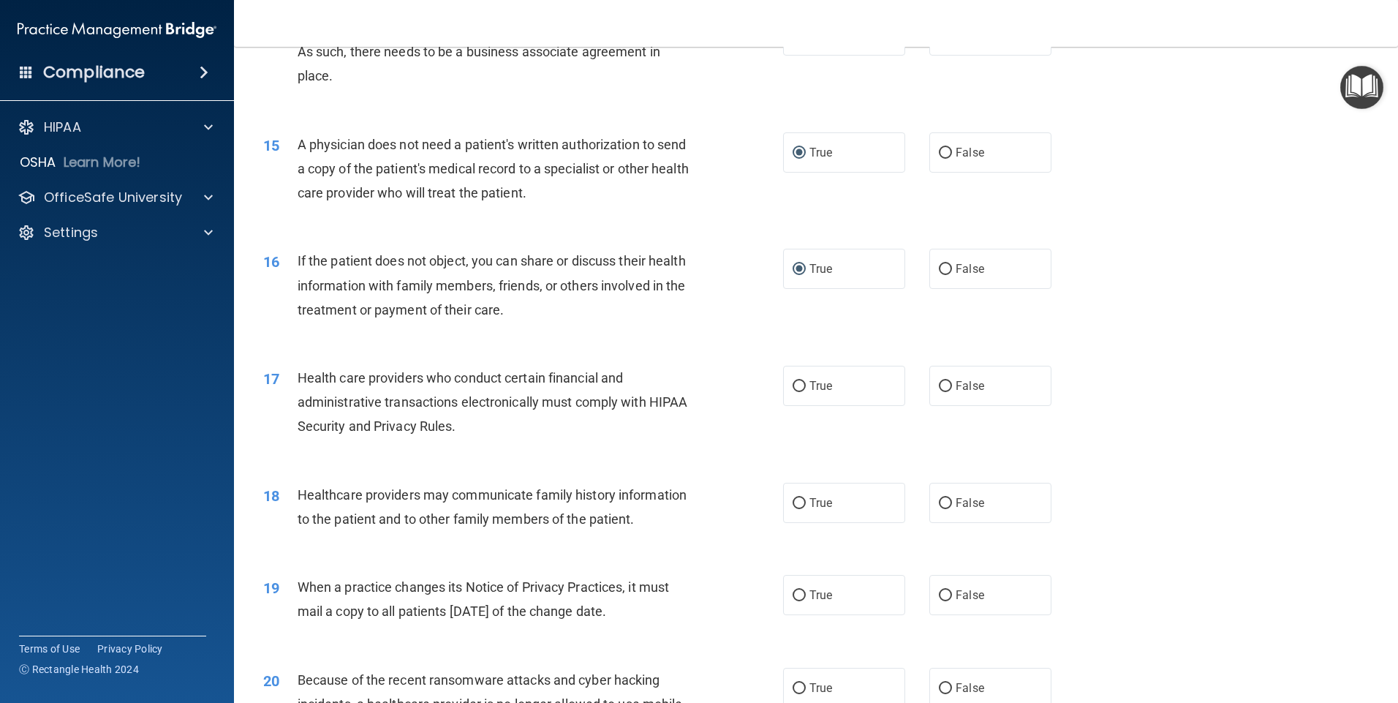
scroll to position [1589, 0]
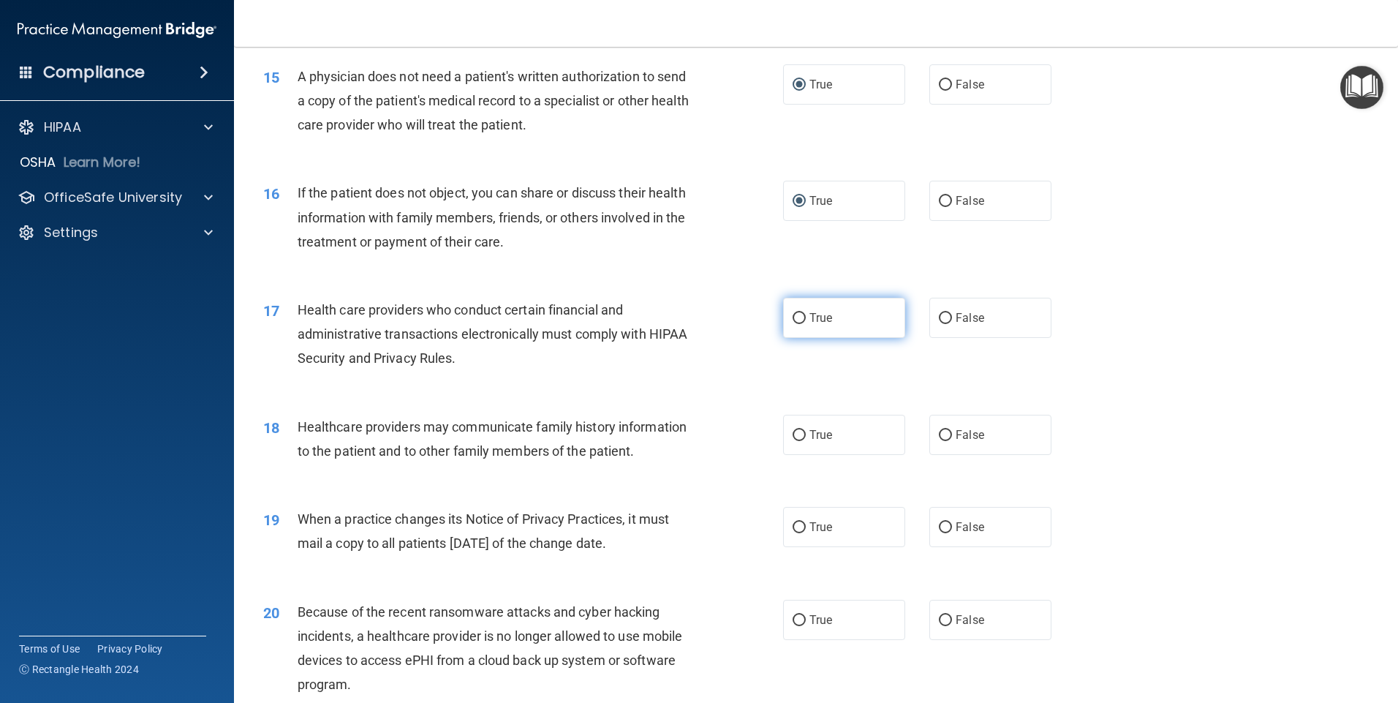
click at [795, 316] on input "True" at bounding box center [799, 318] width 13 height 11
radio input "true"
click at [939, 439] on input "False" at bounding box center [945, 435] width 13 height 11
radio input "true"
click at [795, 527] on input "True" at bounding box center [799, 527] width 13 height 11
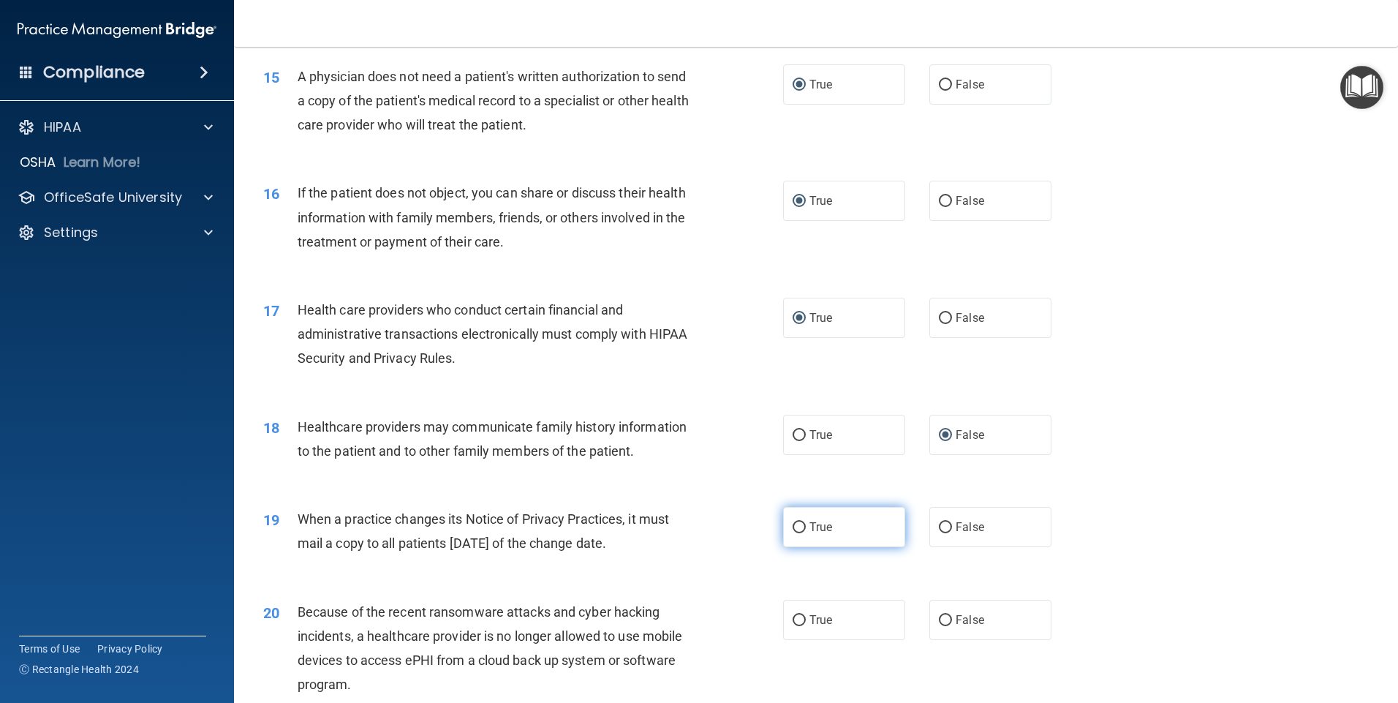
radio input "true"
click at [796, 618] on input "True" at bounding box center [799, 620] width 13 height 11
radio input "true"
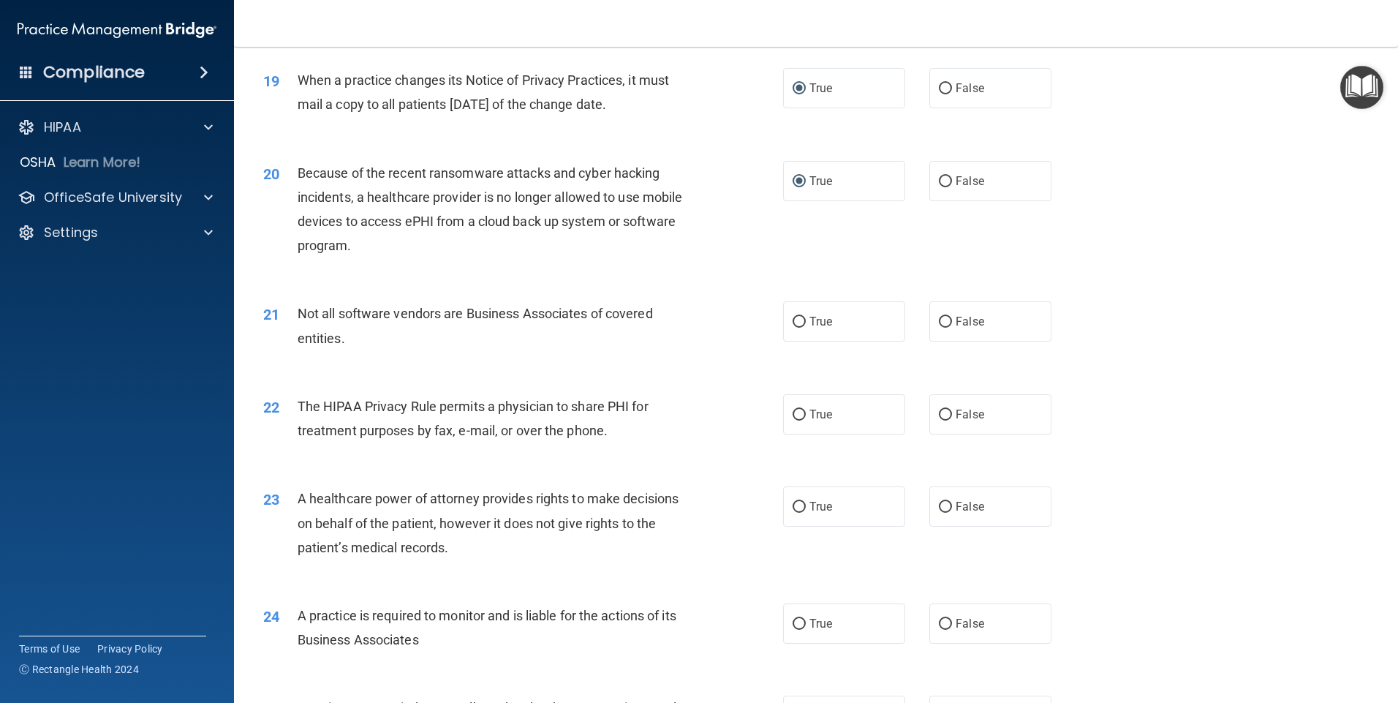
scroll to position [2037, 0]
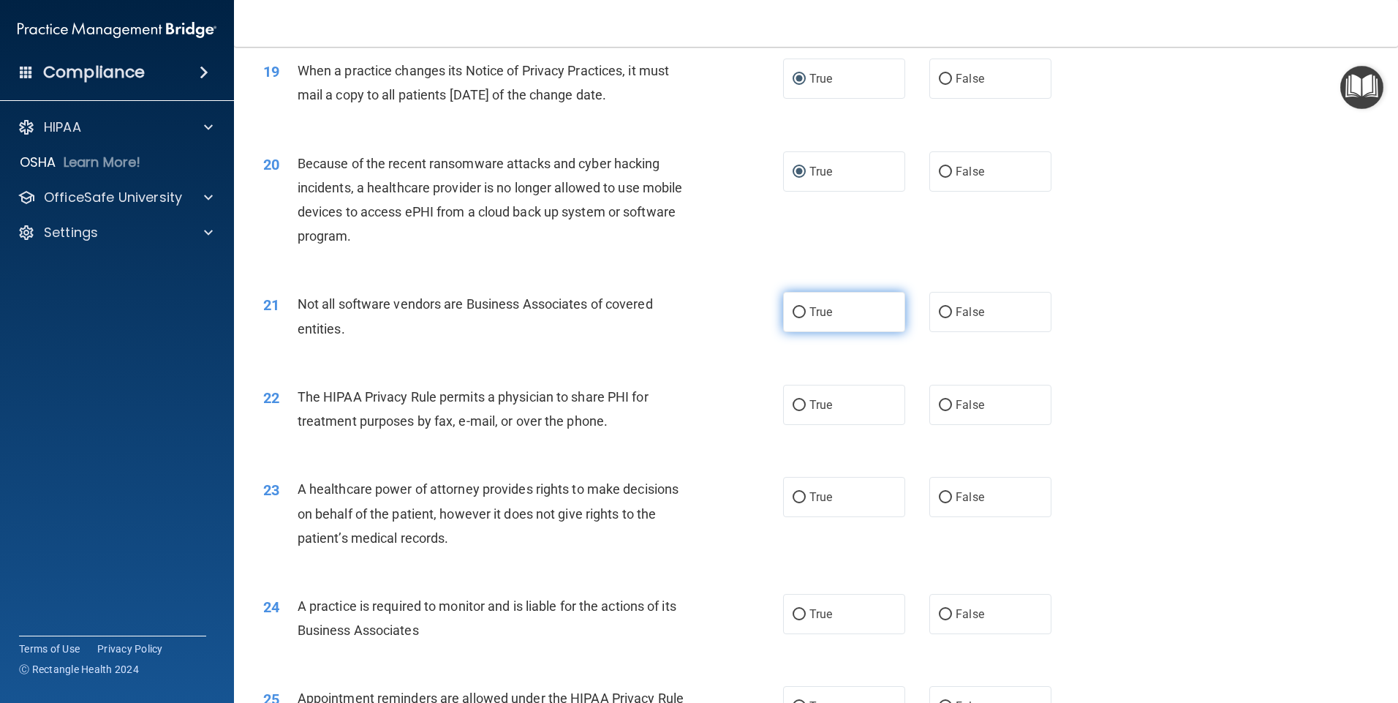
click at [801, 312] on label "True" at bounding box center [844, 312] width 122 height 40
click at [801, 312] on input "True" at bounding box center [799, 312] width 13 height 11
radio input "true"
click at [939, 402] on input "False" at bounding box center [945, 405] width 13 height 11
radio input "true"
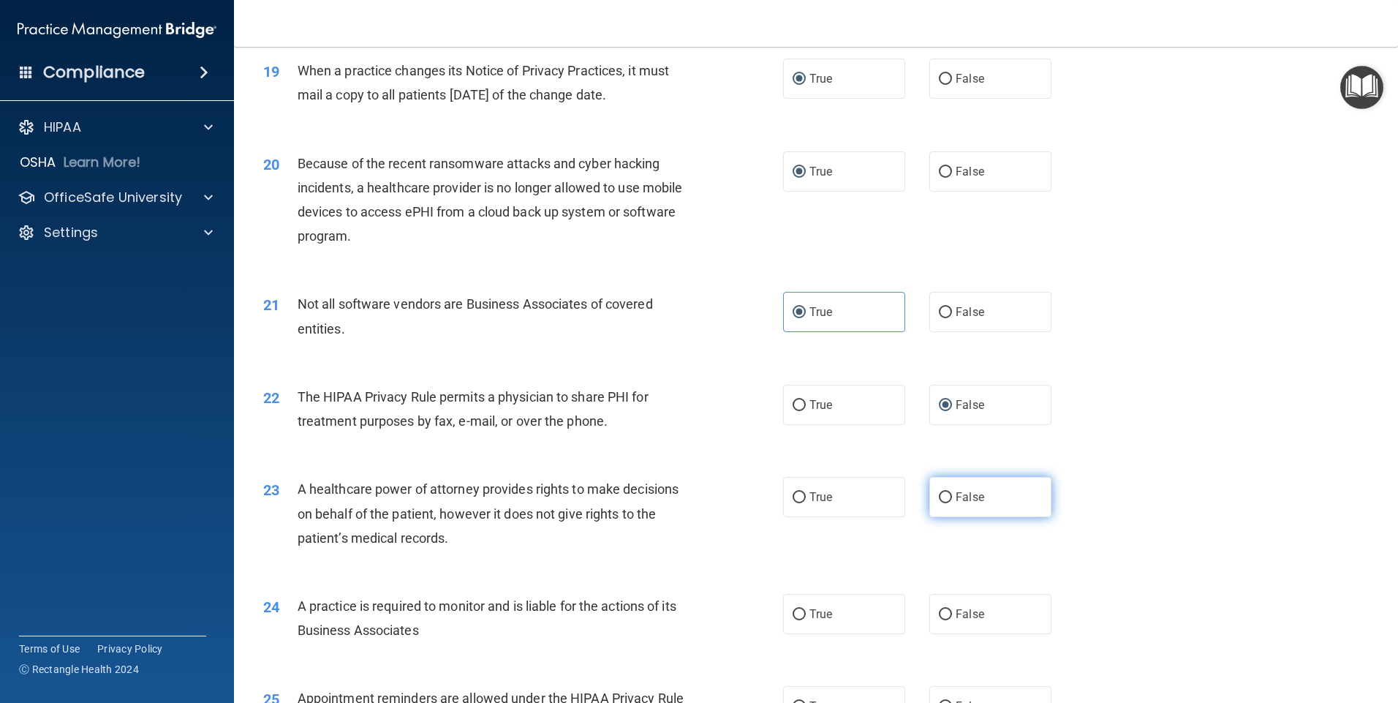
click at [939, 496] on input "False" at bounding box center [945, 497] width 13 height 11
radio input "true"
click at [796, 617] on input "True" at bounding box center [799, 614] width 13 height 11
radio input "true"
click at [1384, 689] on main "- The HIPAA Quiz #2 This quiz doesn’t expire until . Are you sure you want to t…" at bounding box center [816, 375] width 1164 height 656
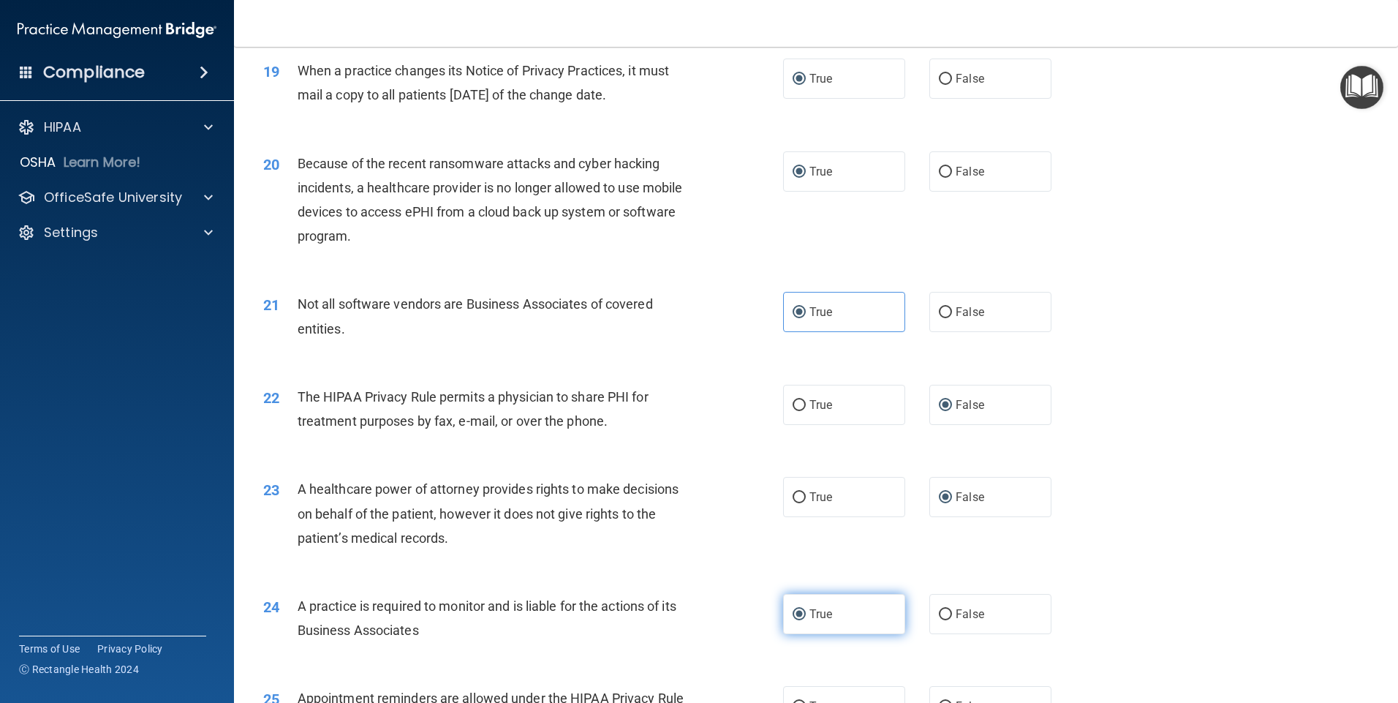
click at [793, 616] on input "True" at bounding box center [799, 614] width 13 height 11
click at [946, 612] on label "False" at bounding box center [990, 614] width 122 height 40
click at [946, 612] on input "False" at bounding box center [945, 614] width 13 height 11
radio input "true"
radio input "false"
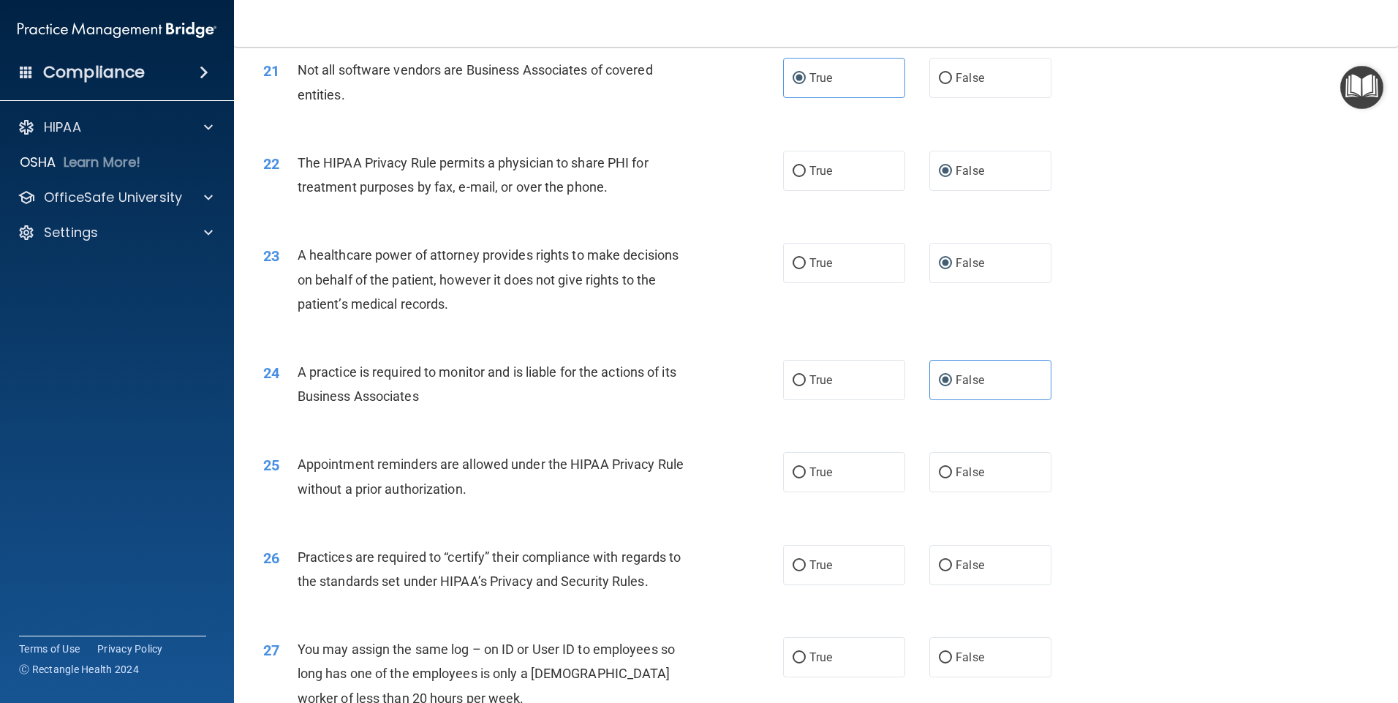
scroll to position [2399, 0]
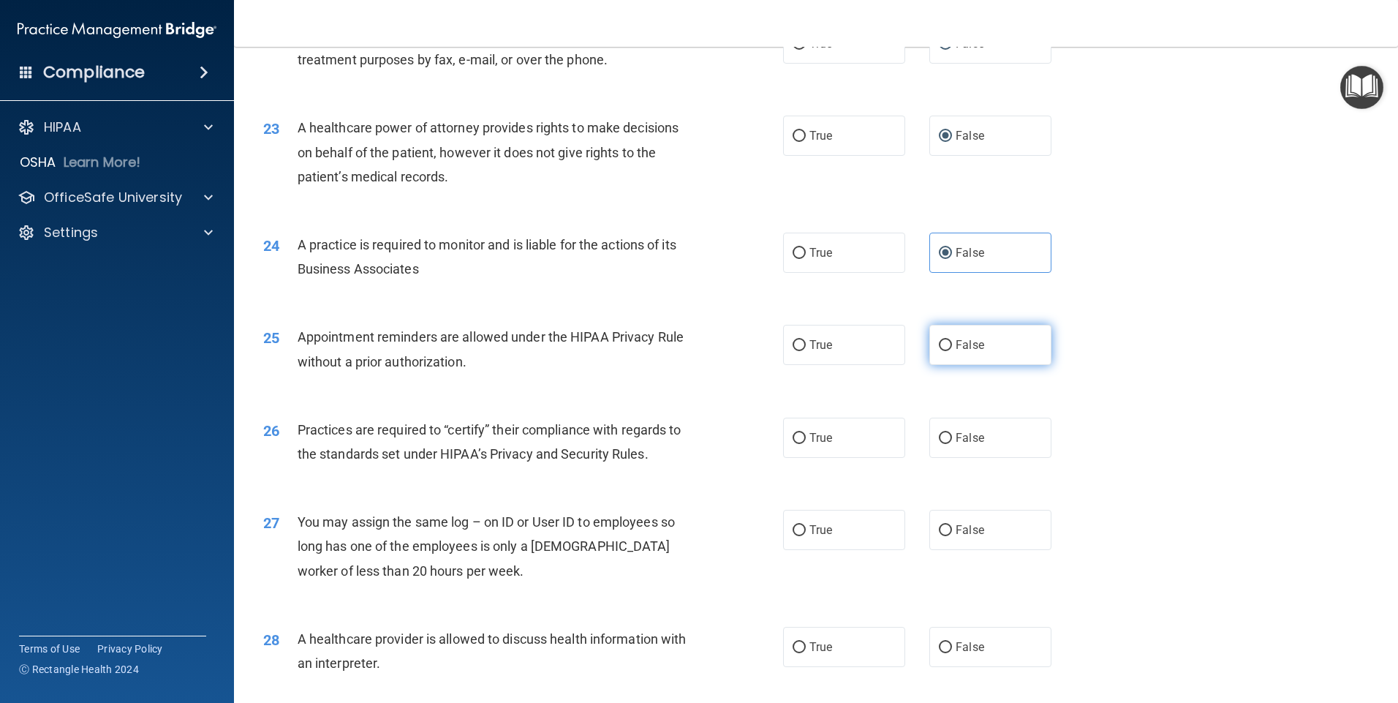
click at [947, 346] on label "False" at bounding box center [990, 345] width 122 height 40
click at [947, 346] on input "False" at bounding box center [945, 345] width 13 height 11
radio input "true"
click at [824, 451] on label "True" at bounding box center [844, 438] width 122 height 40
click at [806, 444] on input "True" at bounding box center [799, 438] width 13 height 11
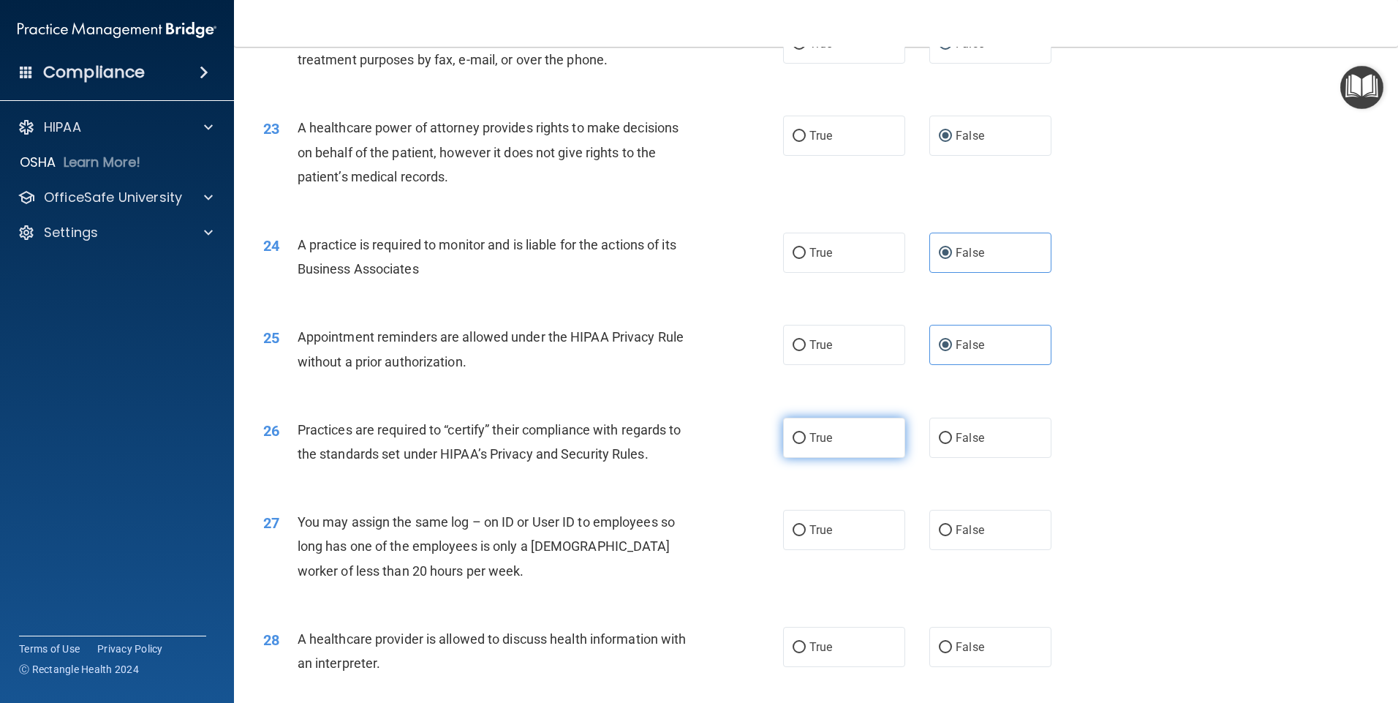
radio input "true"
click at [948, 536] on label "False" at bounding box center [990, 530] width 122 height 40
click at [948, 536] on input "False" at bounding box center [945, 530] width 13 height 11
radio input "true"
click at [848, 649] on label "True" at bounding box center [844, 647] width 122 height 40
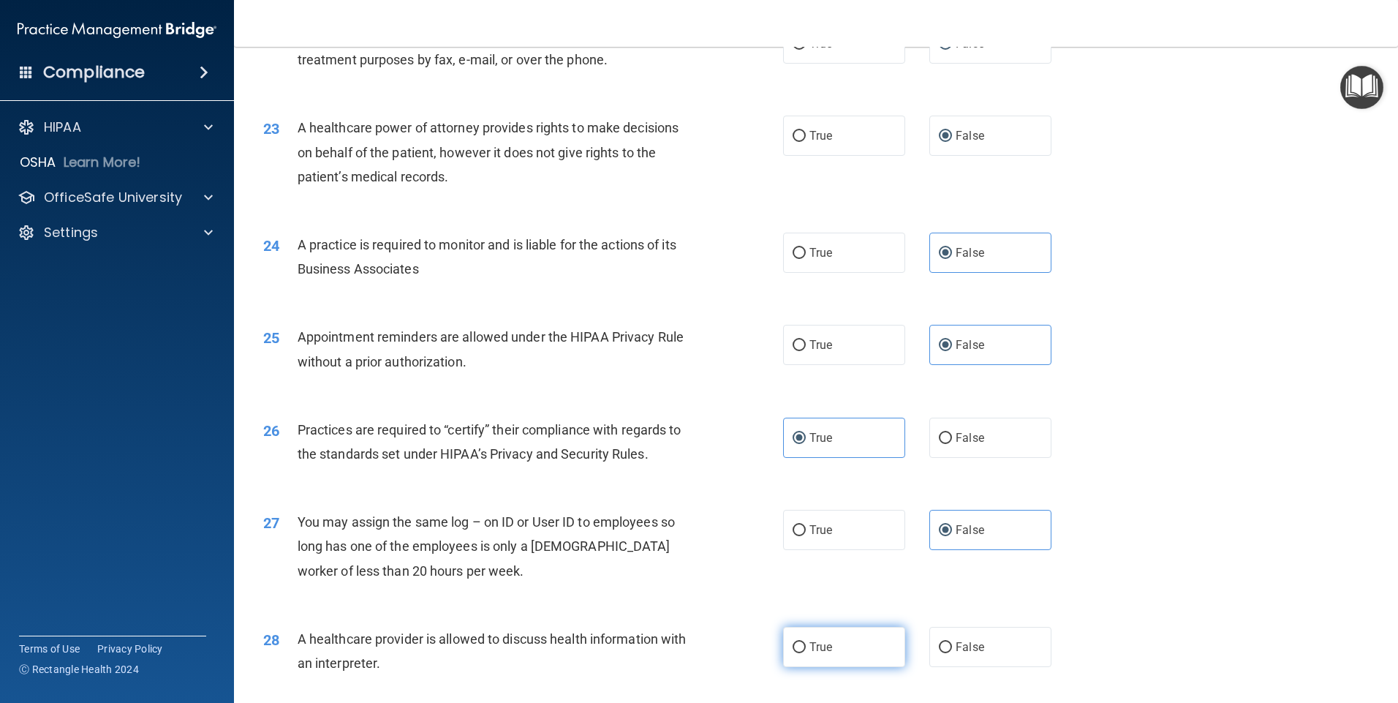
click at [806, 649] on input "True" at bounding box center [799, 647] width 13 height 11
radio input "true"
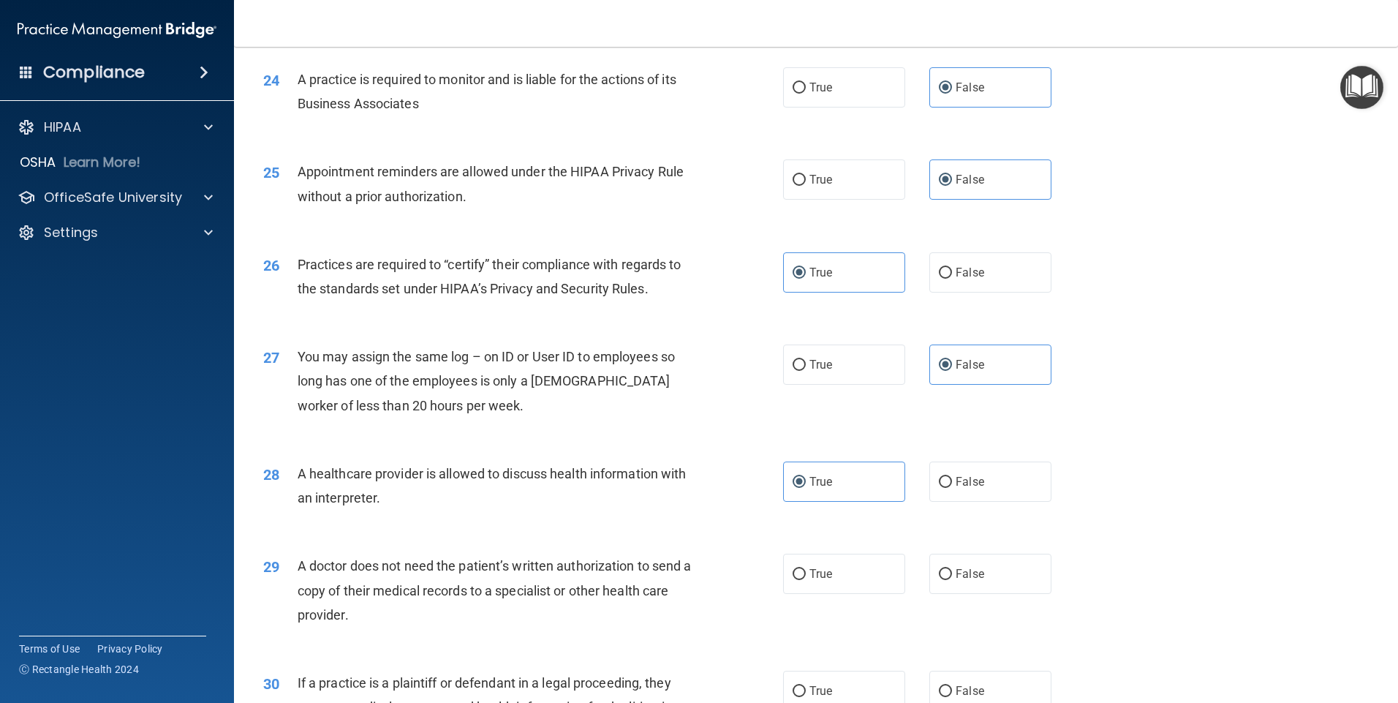
scroll to position [2701, 0]
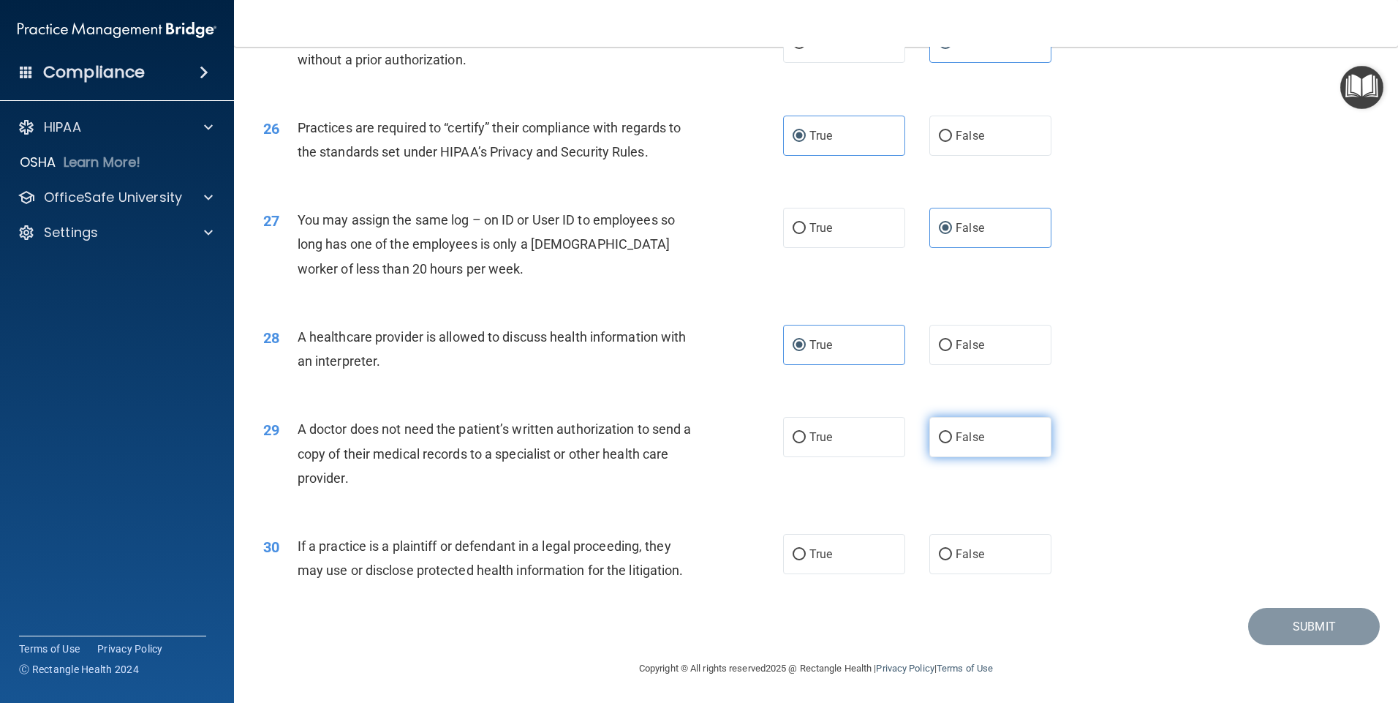
click at [940, 434] on input "False" at bounding box center [945, 437] width 13 height 11
radio input "true"
click at [793, 436] on input "True" at bounding box center [799, 437] width 13 height 11
radio input "true"
radio input "false"
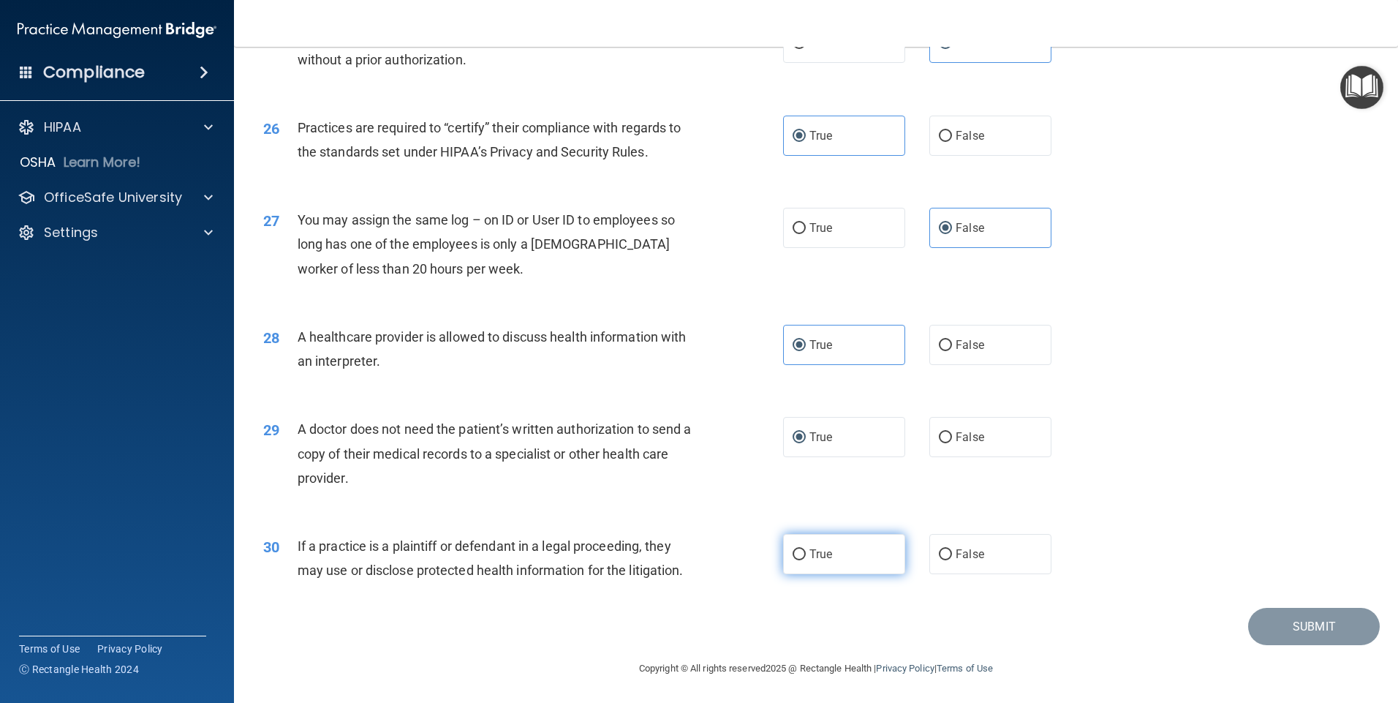
click at [797, 557] on input "True" at bounding box center [799, 554] width 13 height 11
radio input "true"
click at [1298, 630] on button "Submit" at bounding box center [1314, 626] width 132 height 37
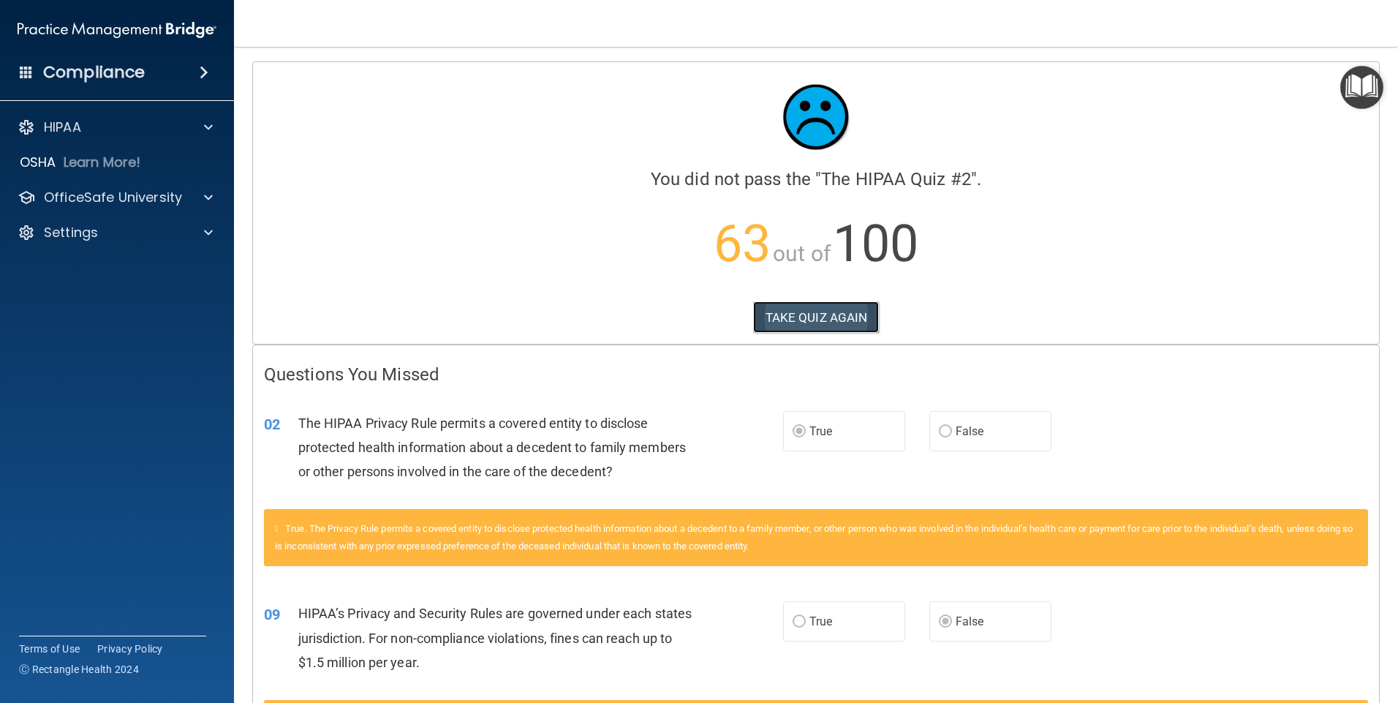
click at [799, 314] on button "TAKE QUIZ AGAIN" at bounding box center [816, 317] width 127 height 32
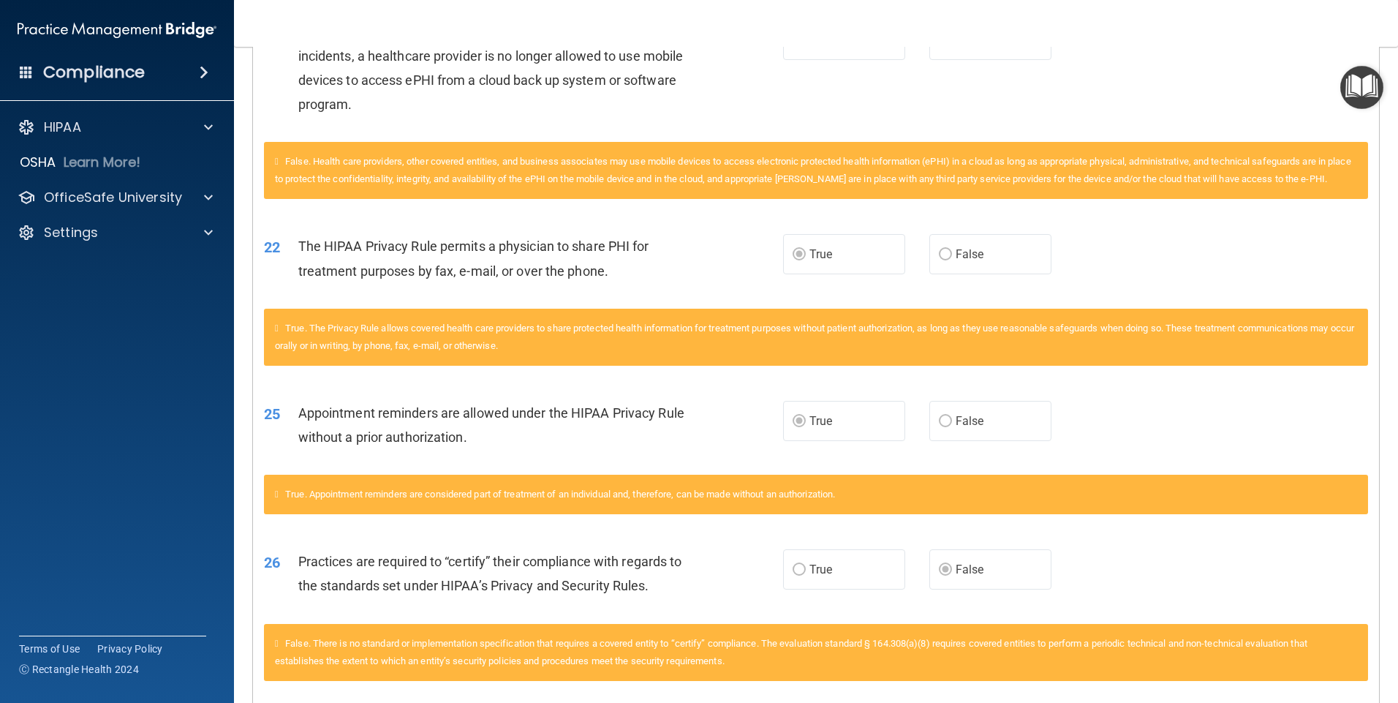
scroll to position [1742, 0]
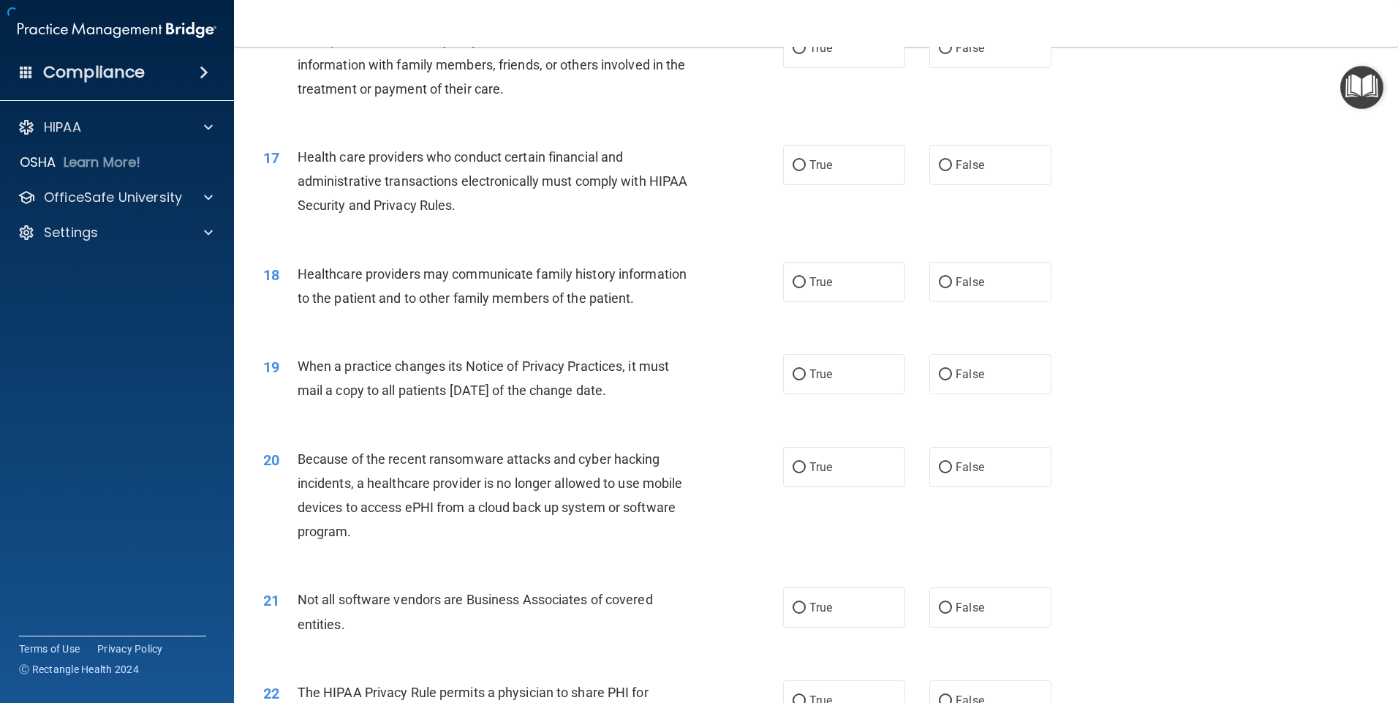
scroll to position [2701, 0]
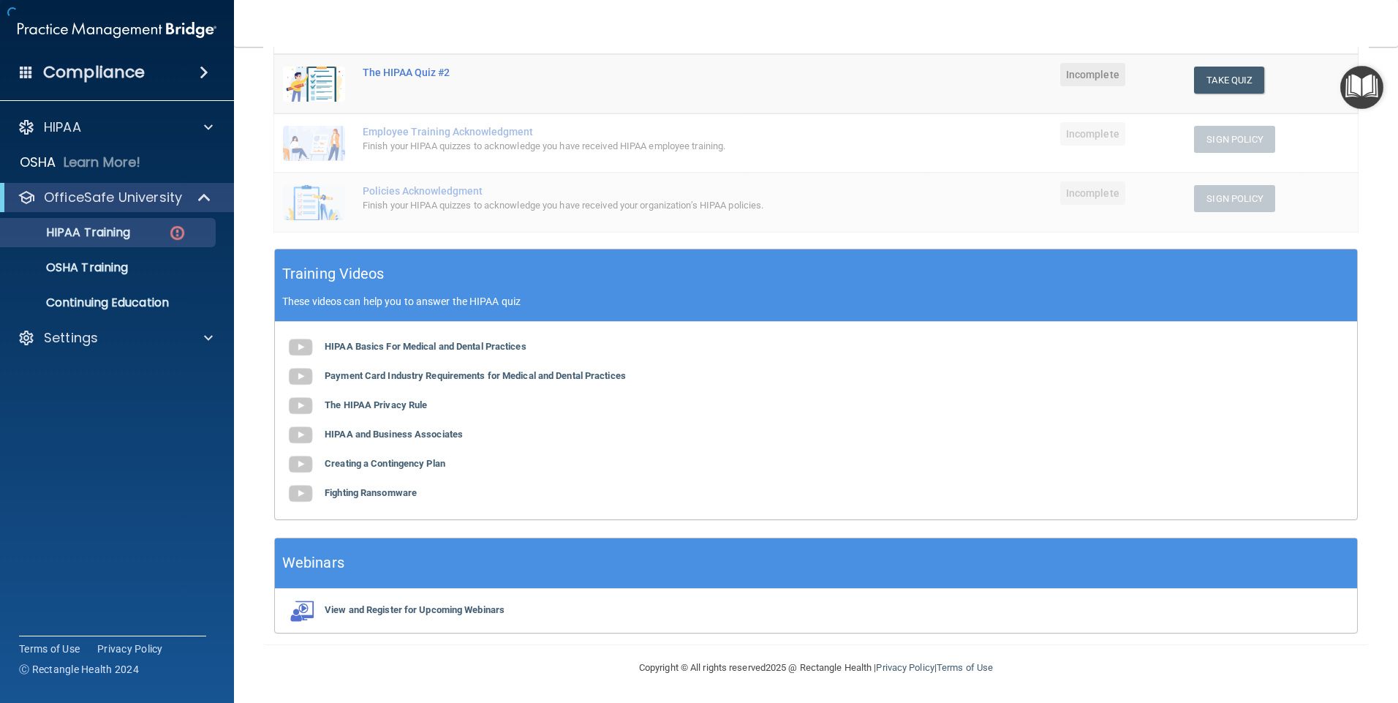
scroll to position [352, 0]
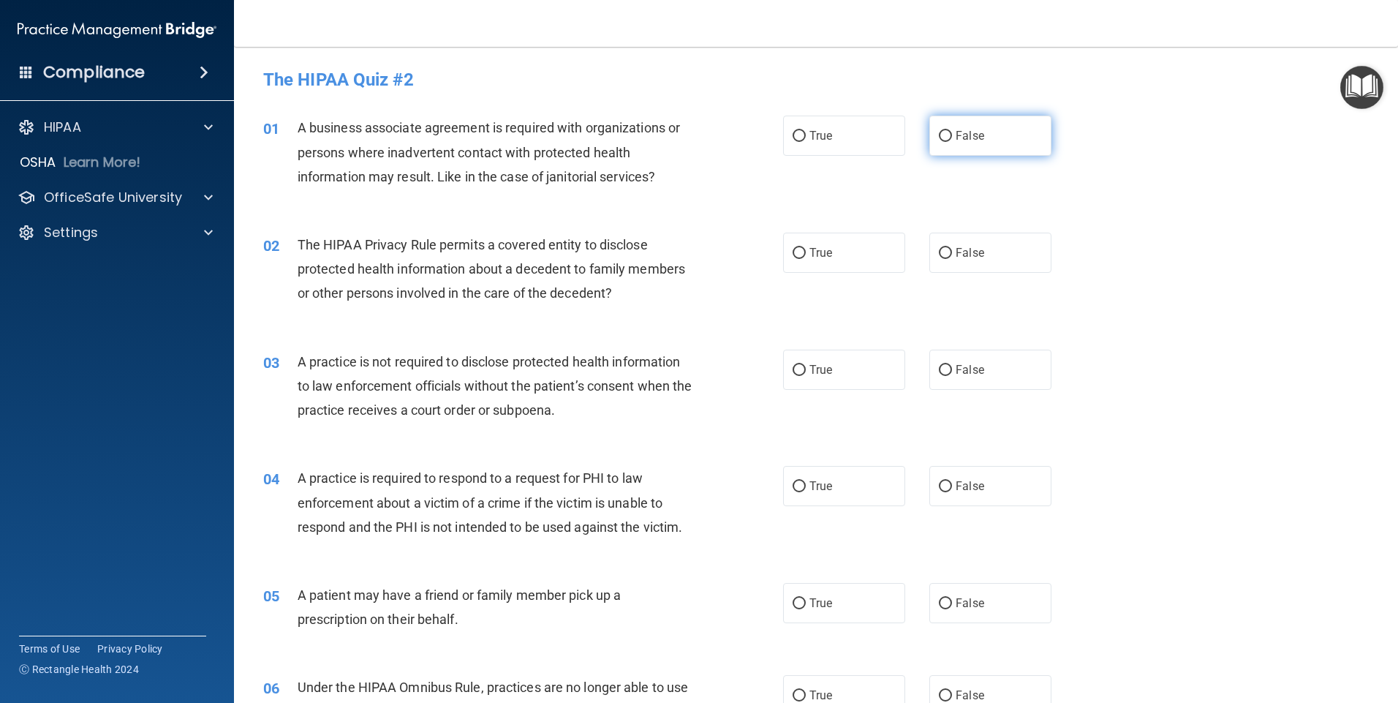
click at [939, 134] on input "False" at bounding box center [945, 136] width 13 height 11
radio input "true"
click at [794, 250] on input "True" at bounding box center [799, 253] width 13 height 11
radio input "true"
click at [939, 368] on input "False" at bounding box center [945, 370] width 13 height 11
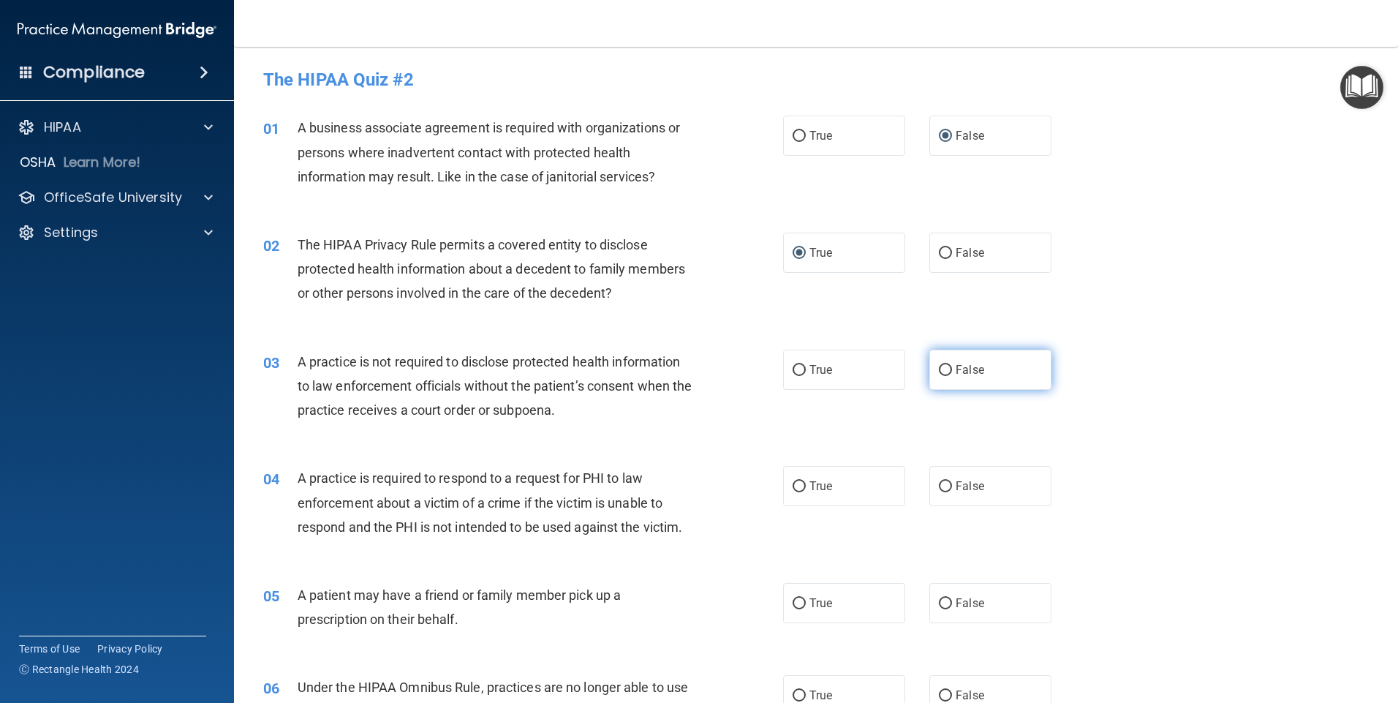
radio input "true"
click at [793, 485] on input "True" at bounding box center [799, 486] width 13 height 11
radio input "true"
click at [793, 601] on input "True" at bounding box center [799, 603] width 13 height 11
radio input "true"
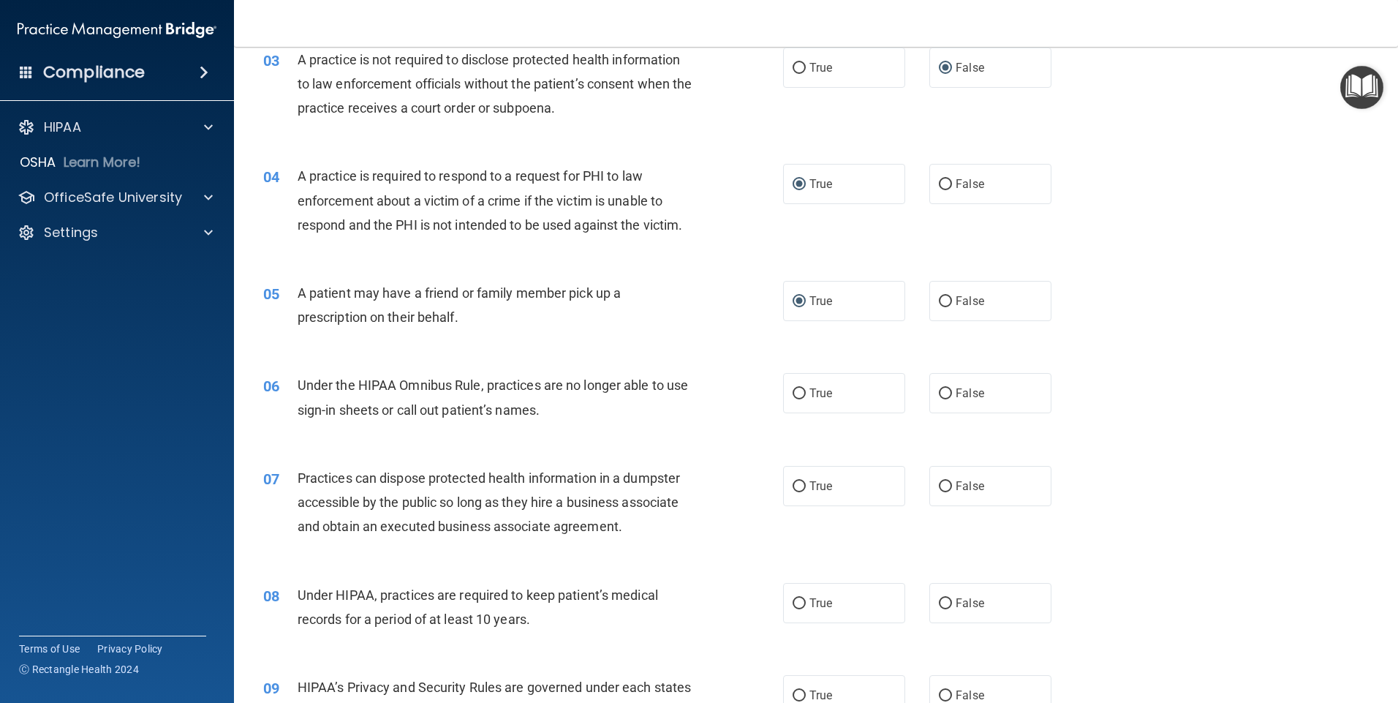
scroll to position [322, 0]
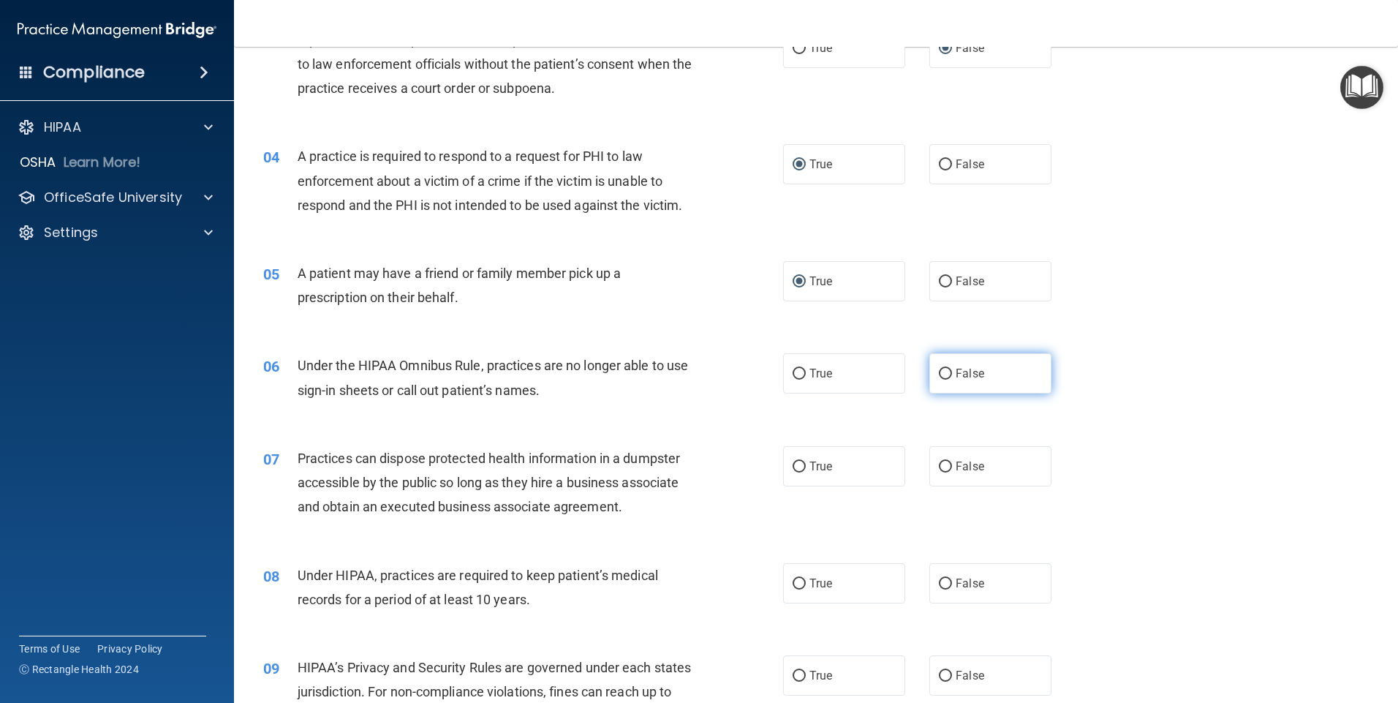
click at [940, 374] on input "False" at bounding box center [945, 374] width 13 height 11
radio input "true"
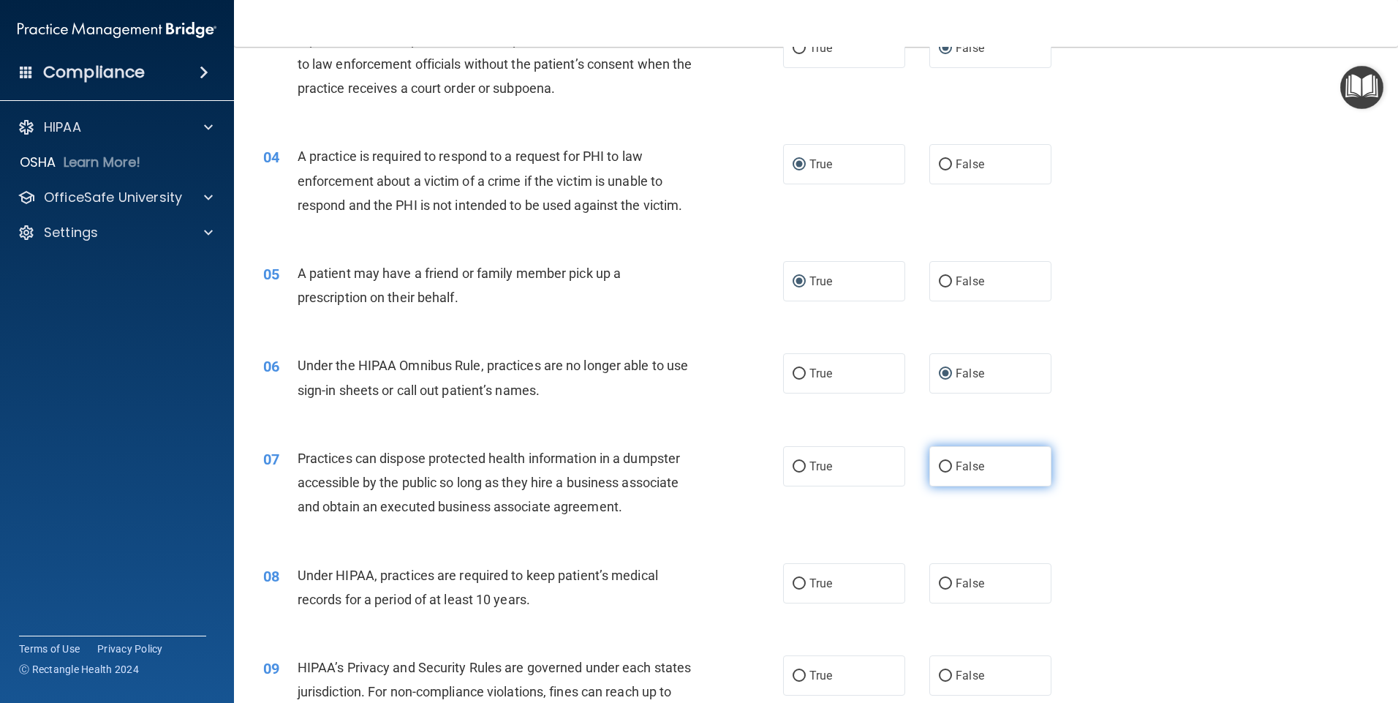
click at [941, 469] on input "False" at bounding box center [945, 466] width 13 height 11
radio input "true"
click at [939, 585] on input "False" at bounding box center [945, 583] width 13 height 11
radio input "true"
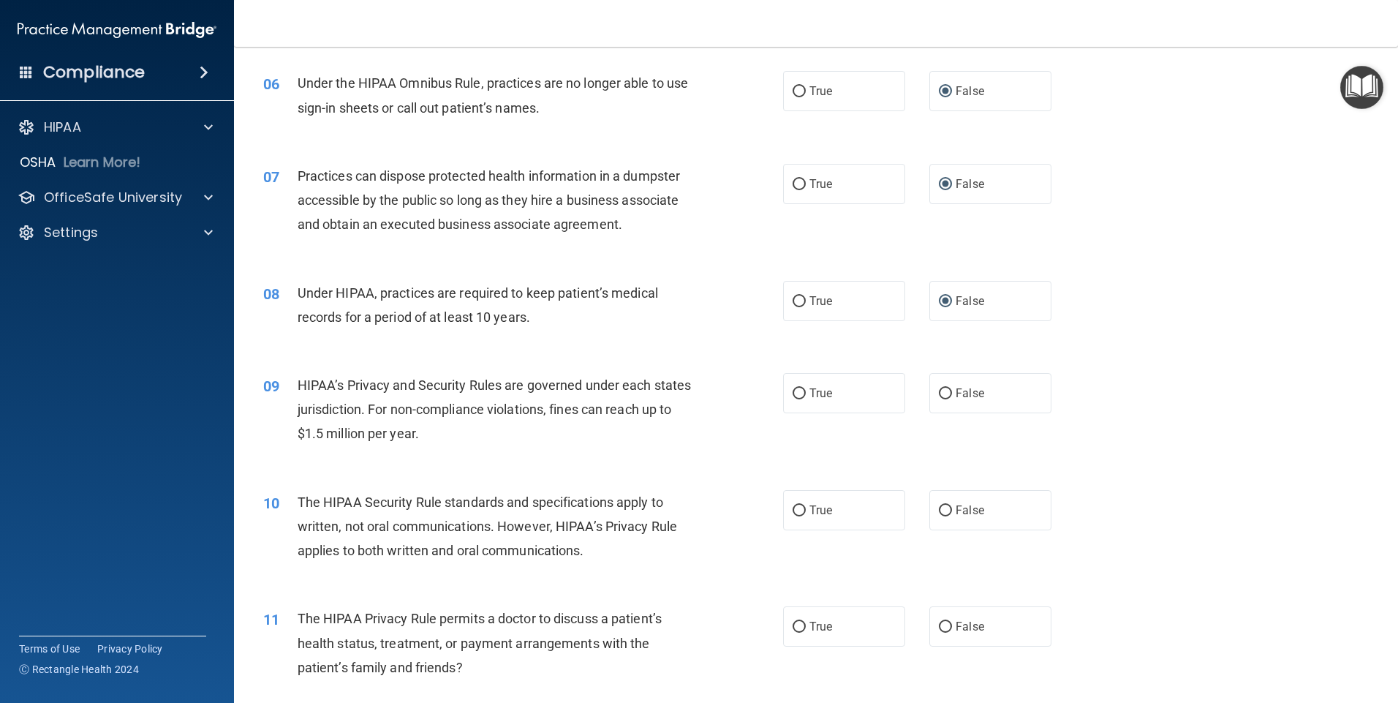
scroll to position [624, 0]
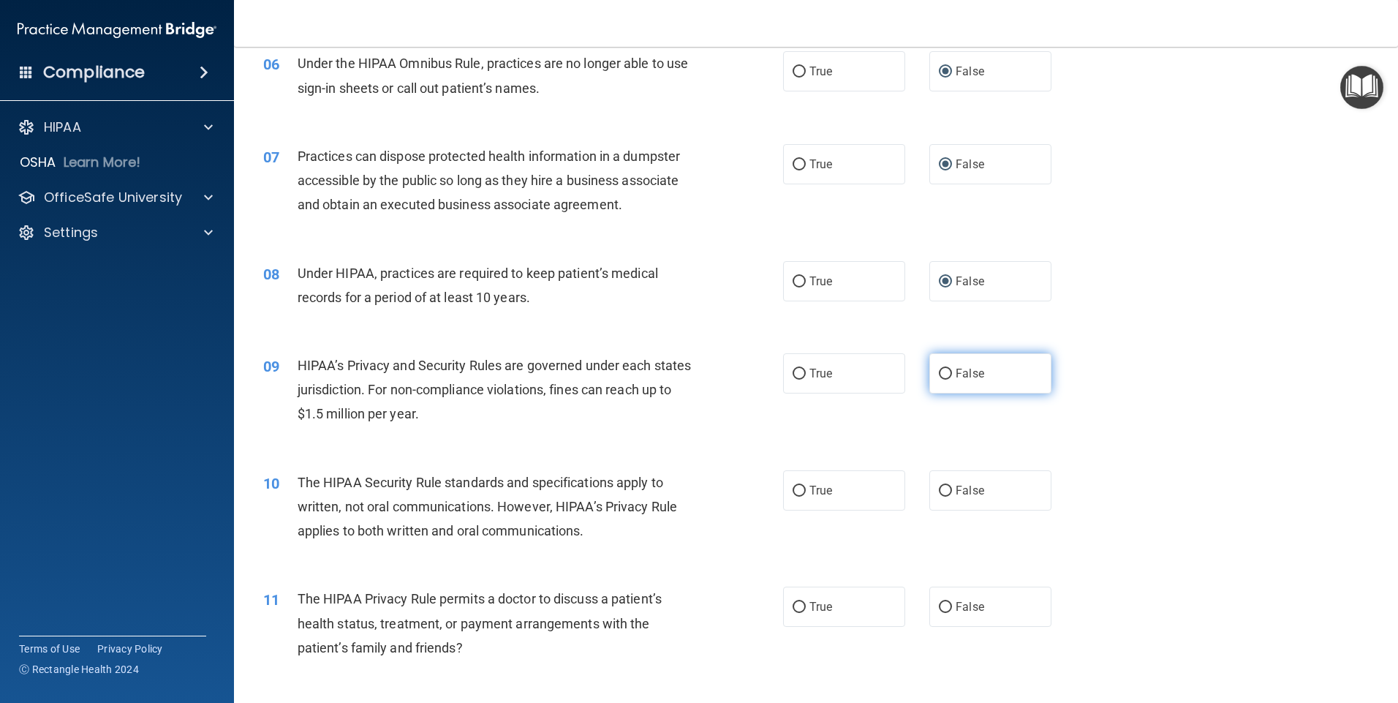
click at [939, 371] on input "False" at bounding box center [945, 374] width 13 height 11
radio input "true"
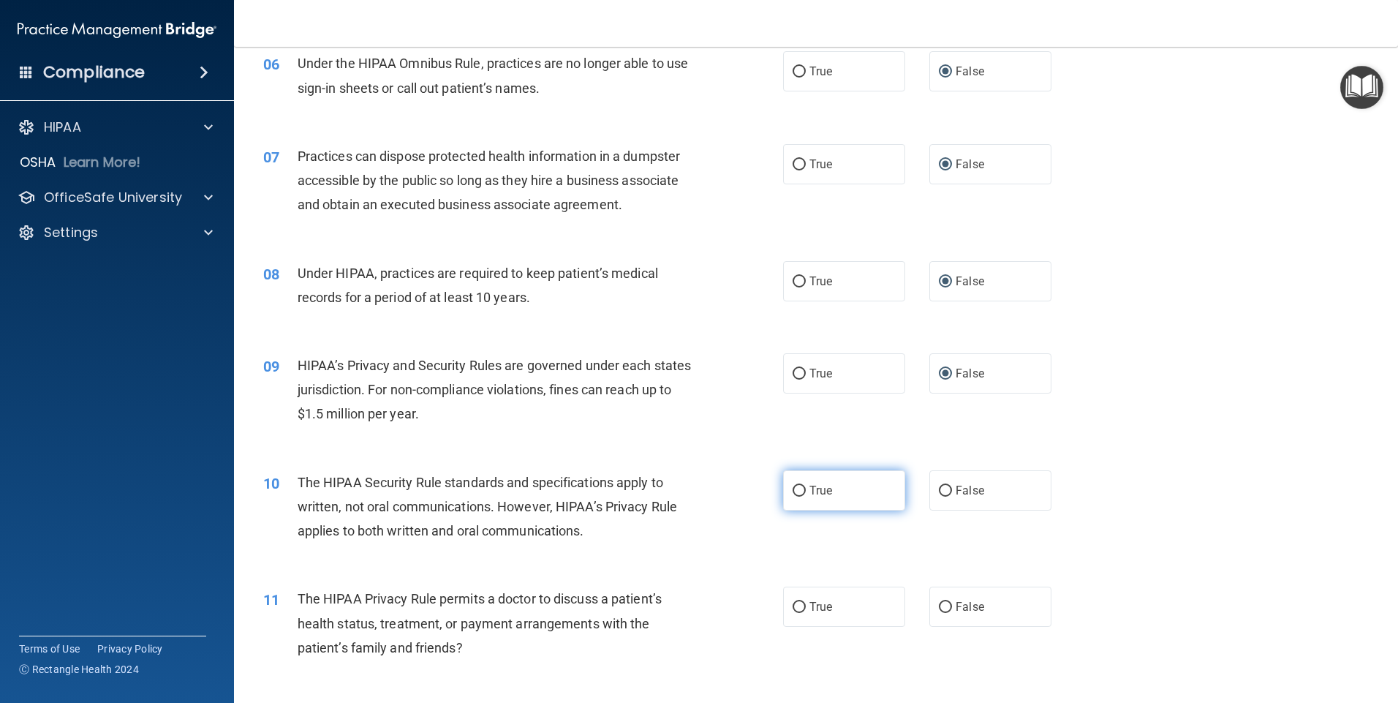
click at [793, 491] on input "True" at bounding box center [799, 491] width 13 height 11
radio input "true"
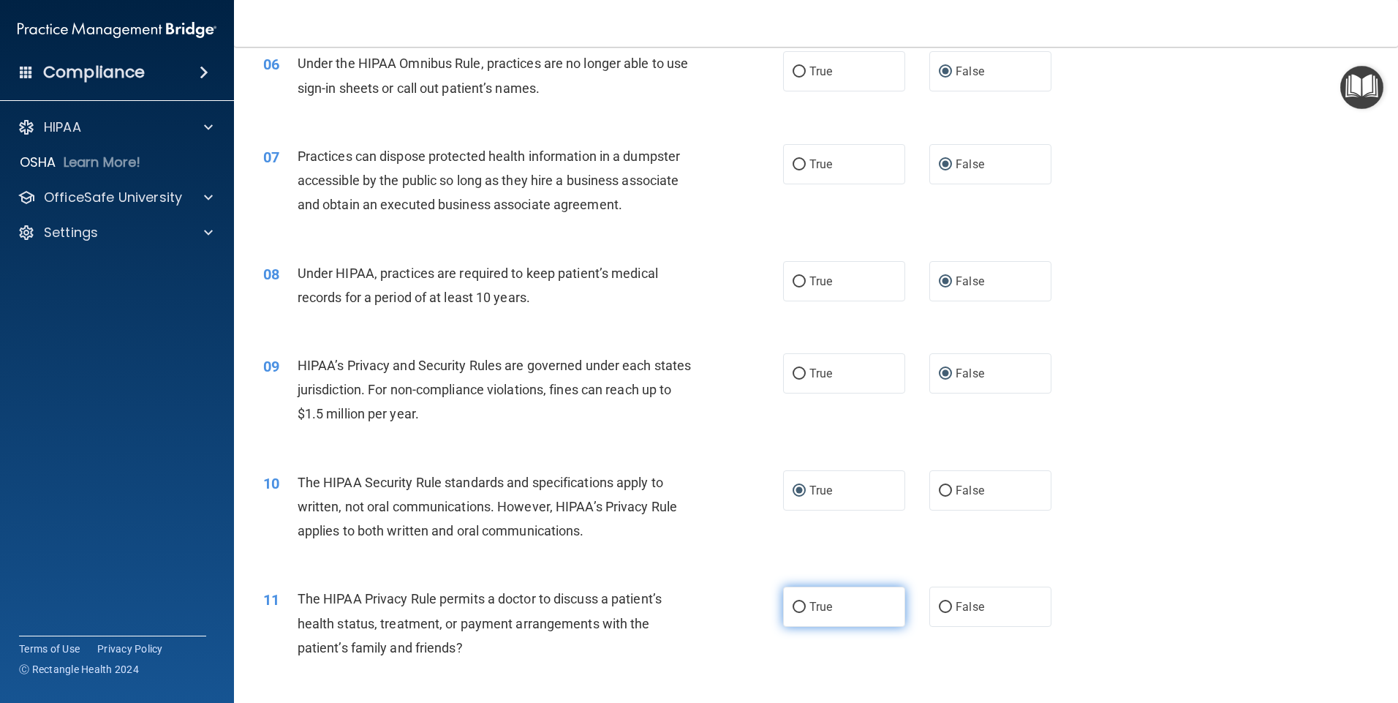
click at [795, 604] on input "True" at bounding box center [799, 607] width 13 height 11
radio input "true"
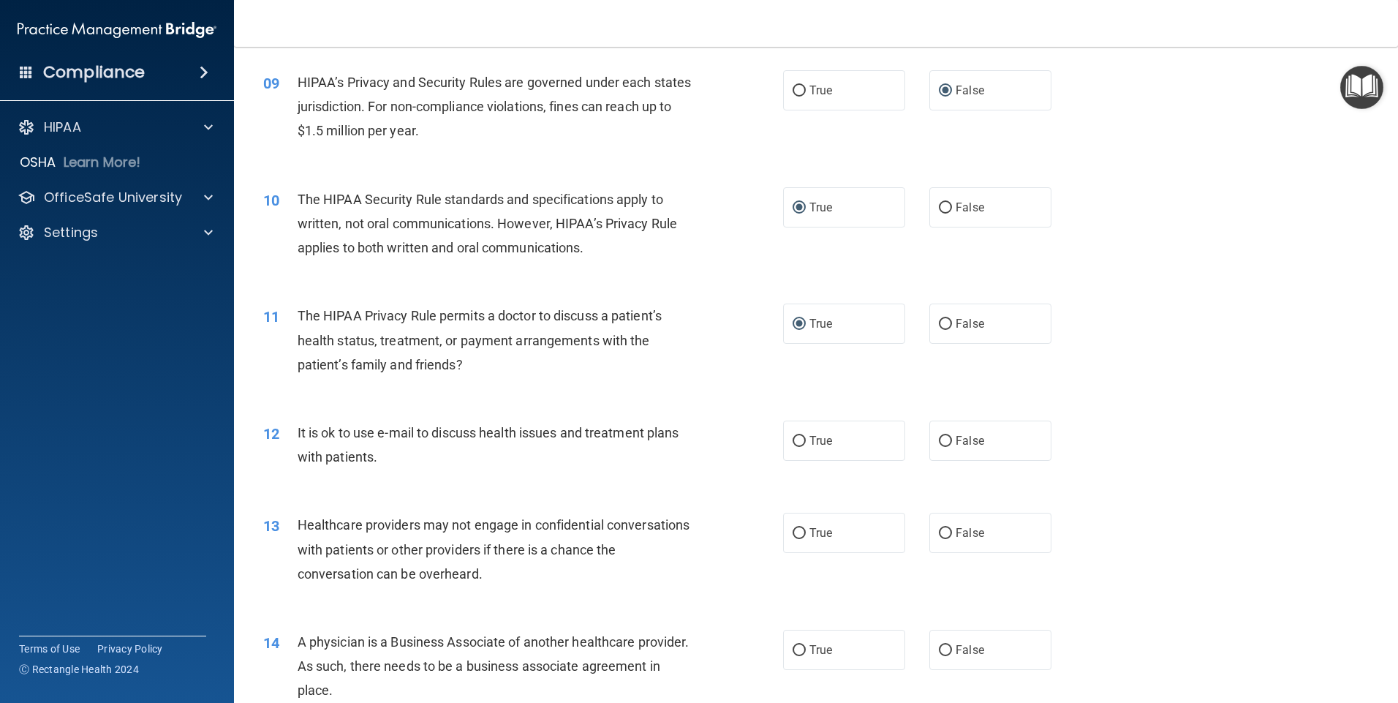
scroll to position [955, 0]
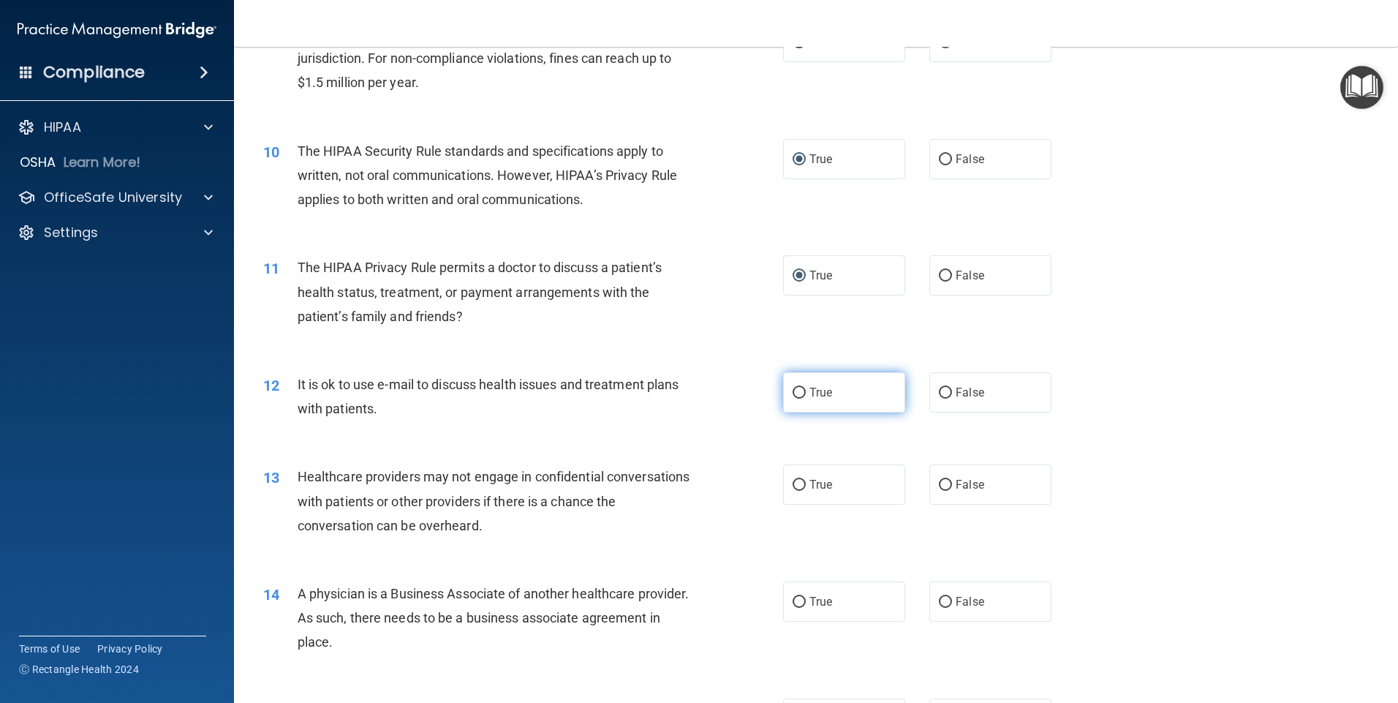
click at [797, 392] on input "True" at bounding box center [799, 393] width 13 height 11
radio input "true"
click at [939, 482] on input "False" at bounding box center [945, 485] width 13 height 11
radio input "true"
click at [943, 595] on label "False" at bounding box center [990, 601] width 122 height 40
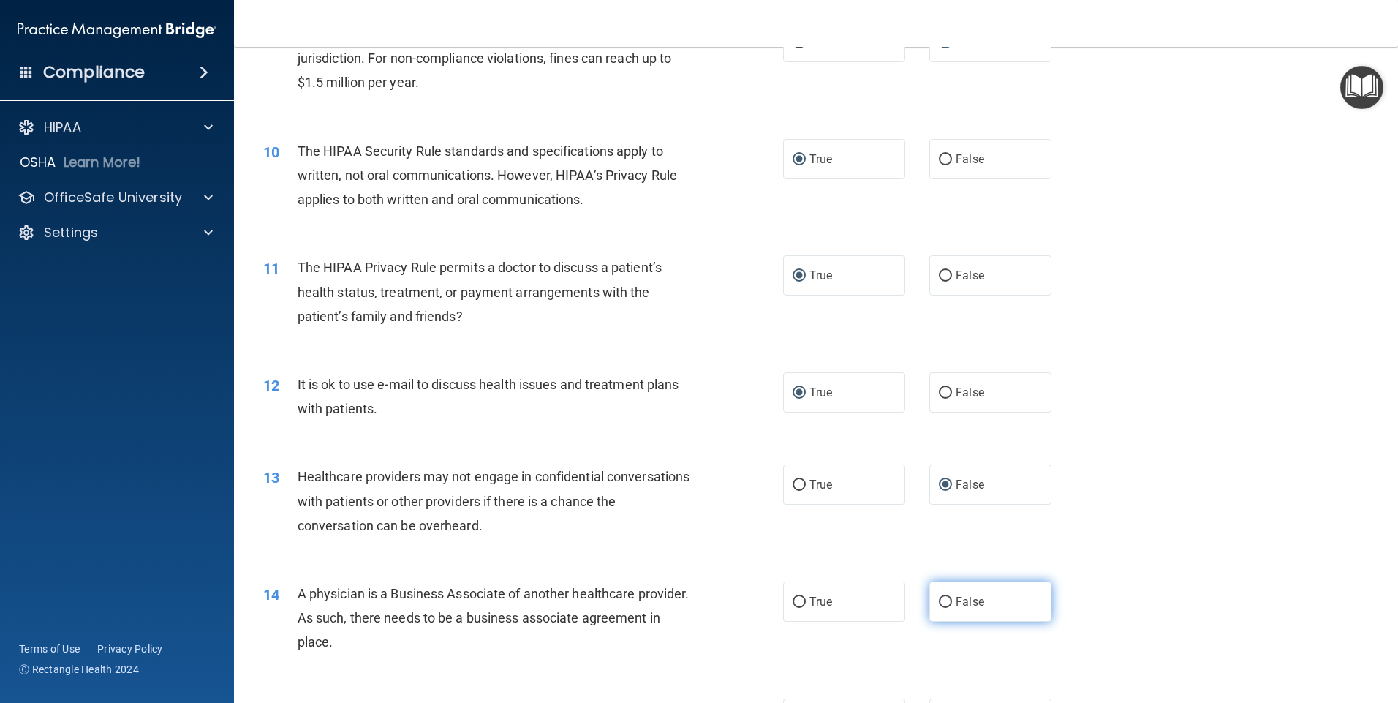
click at [943, 597] on input "False" at bounding box center [945, 602] width 13 height 11
radio input "true"
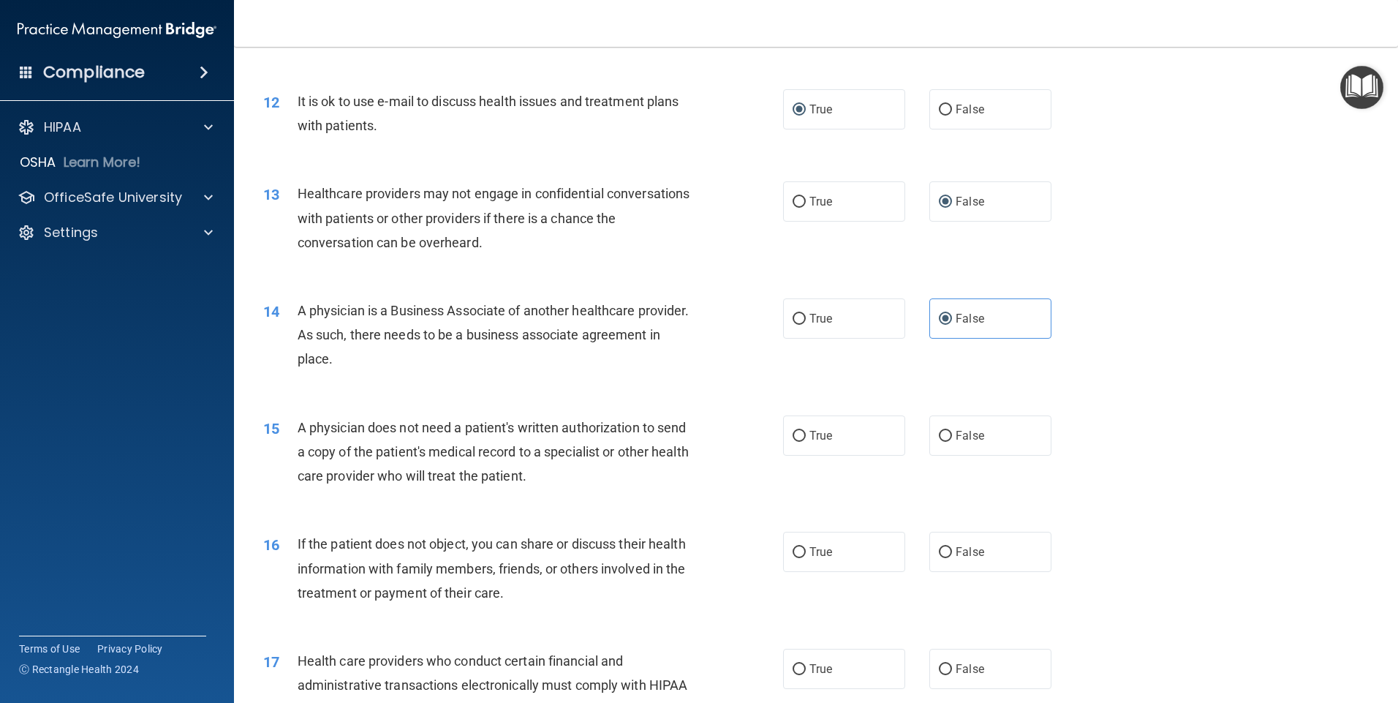
scroll to position [1306, 0]
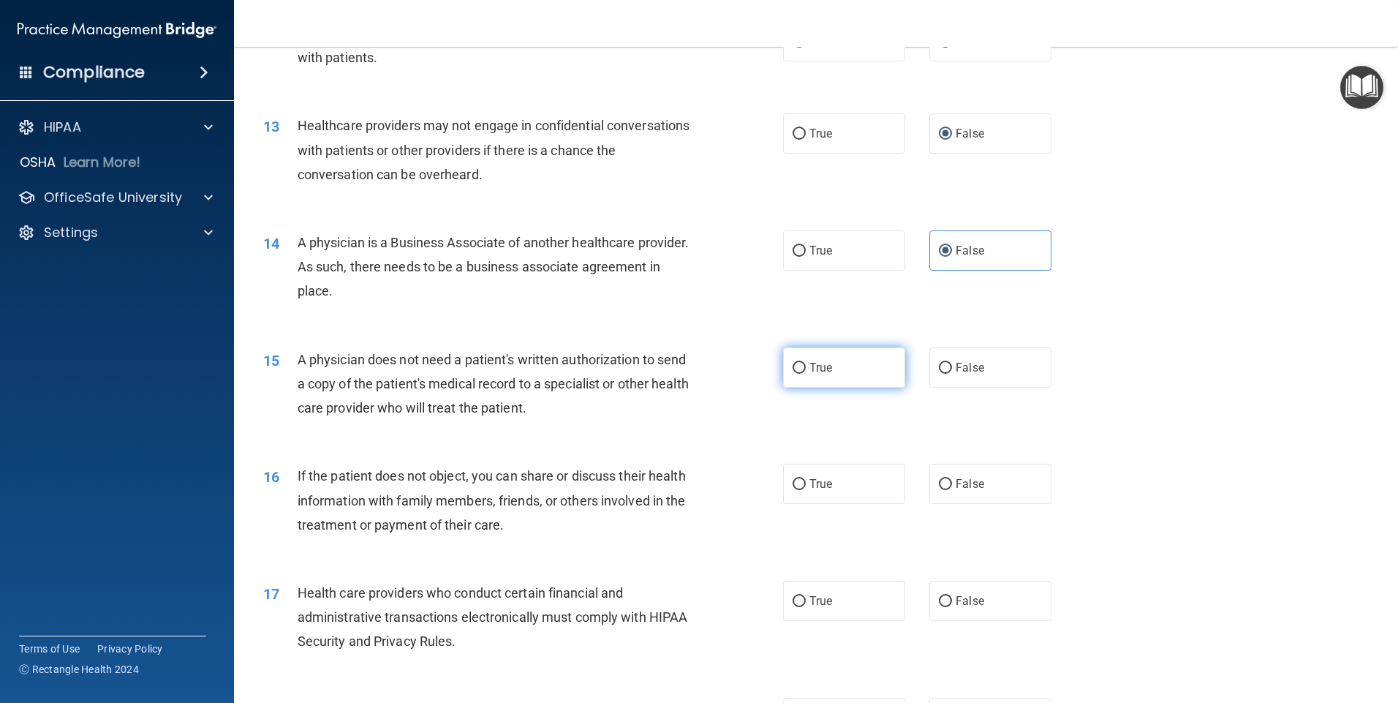
click at [794, 370] on input "True" at bounding box center [799, 368] width 13 height 11
radio input "true"
drag, startPoint x: 799, startPoint y: 483, endPoint x: 792, endPoint y: 486, distance: 8.2
click at [796, 483] on input "True" at bounding box center [799, 484] width 13 height 11
radio input "true"
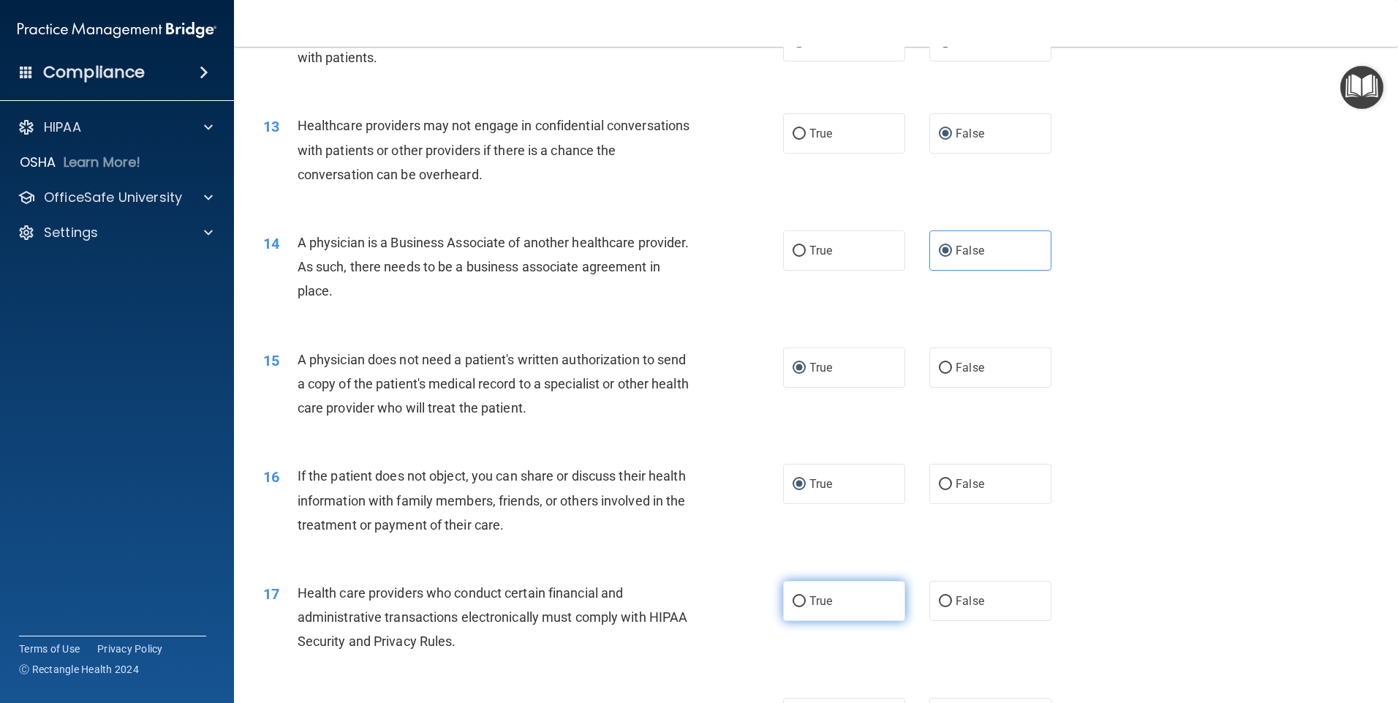
click at [794, 606] on input "True" at bounding box center [799, 601] width 13 height 11
radio input "true"
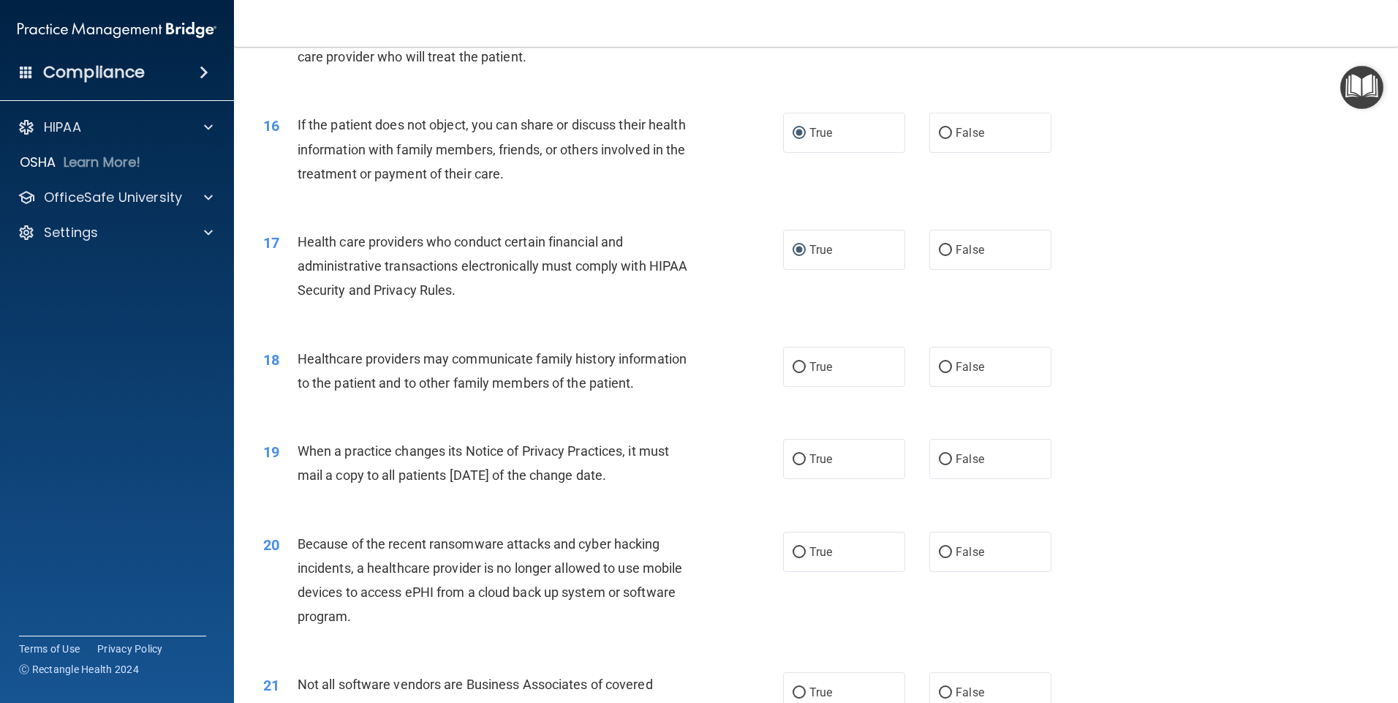
scroll to position [1696, 0]
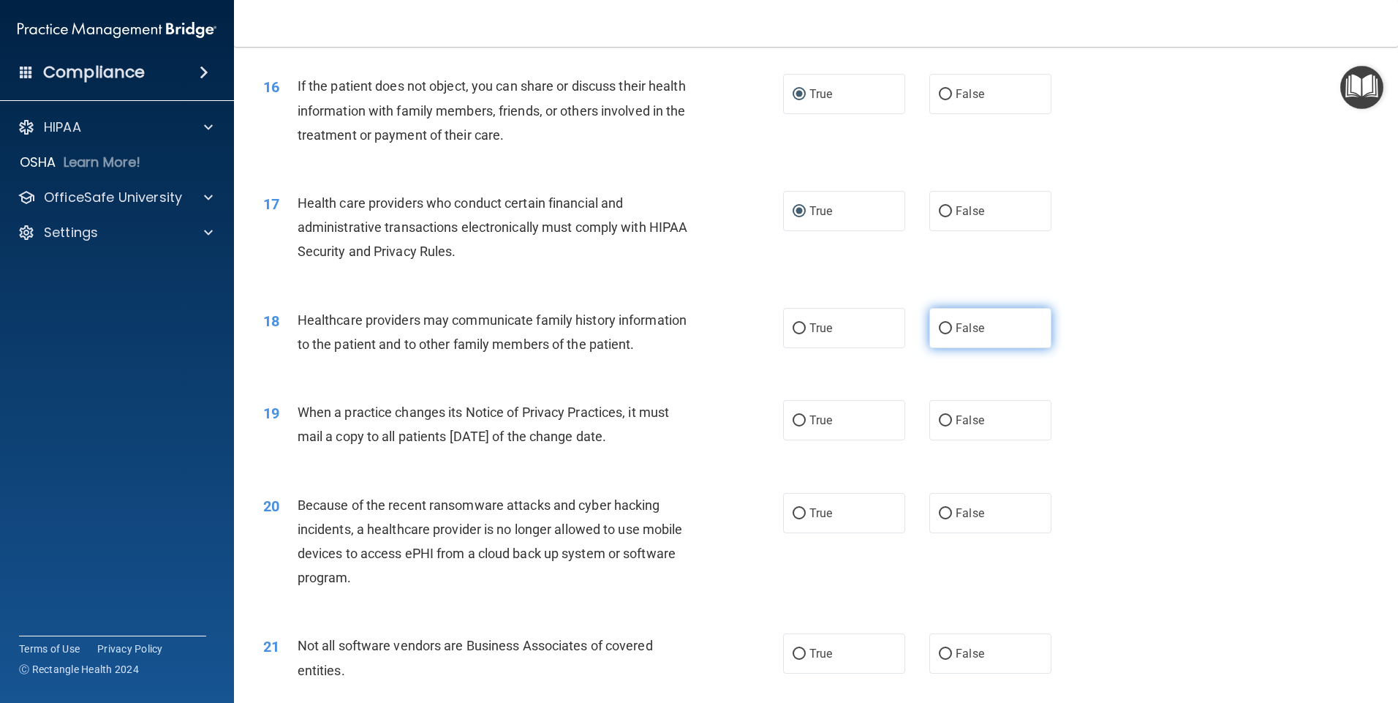
click at [962, 323] on span "False" at bounding box center [970, 328] width 29 height 14
click at [952, 323] on input "False" at bounding box center [945, 328] width 13 height 11
radio input "true"
click at [939, 422] on input "False" at bounding box center [945, 420] width 13 height 11
radio input "true"
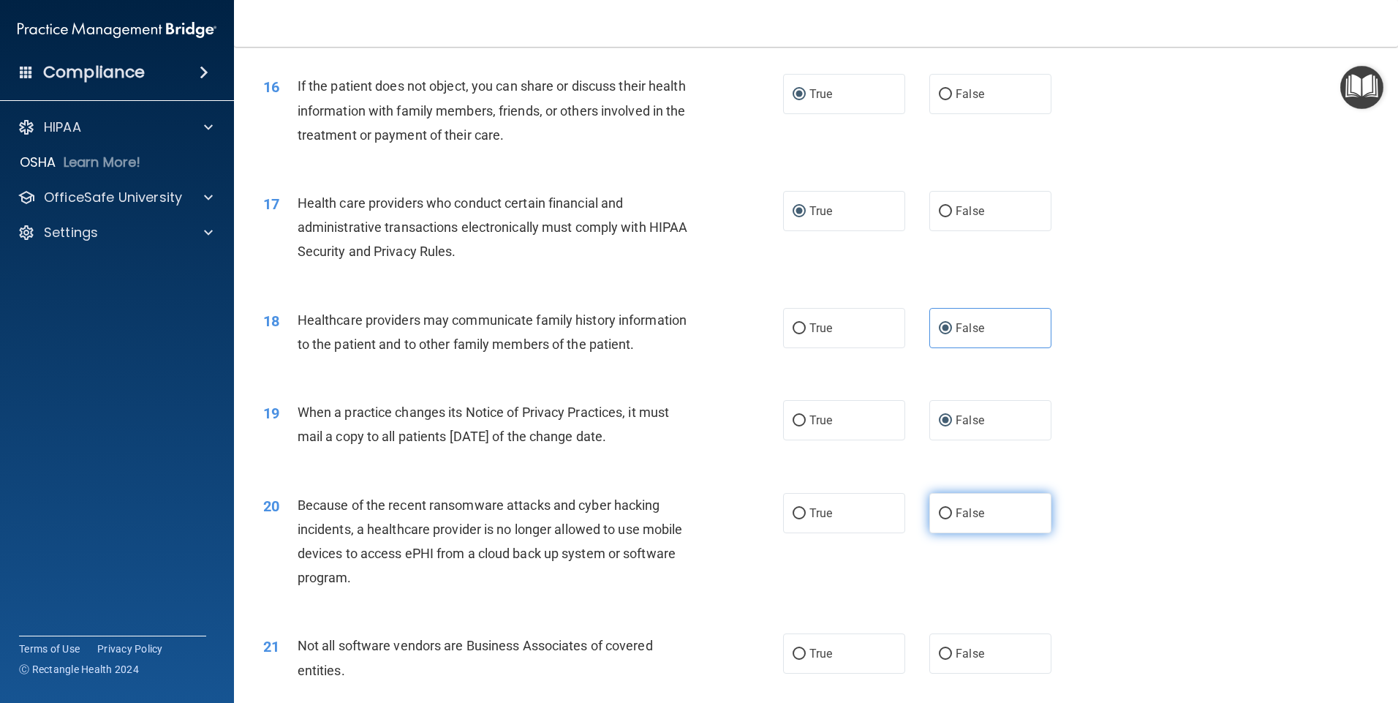
click at [939, 513] on input "False" at bounding box center [945, 513] width 13 height 11
radio input "true"
click at [837, 658] on label "True" at bounding box center [844, 653] width 122 height 40
click at [806, 658] on input "True" at bounding box center [799, 654] width 13 height 11
radio input "true"
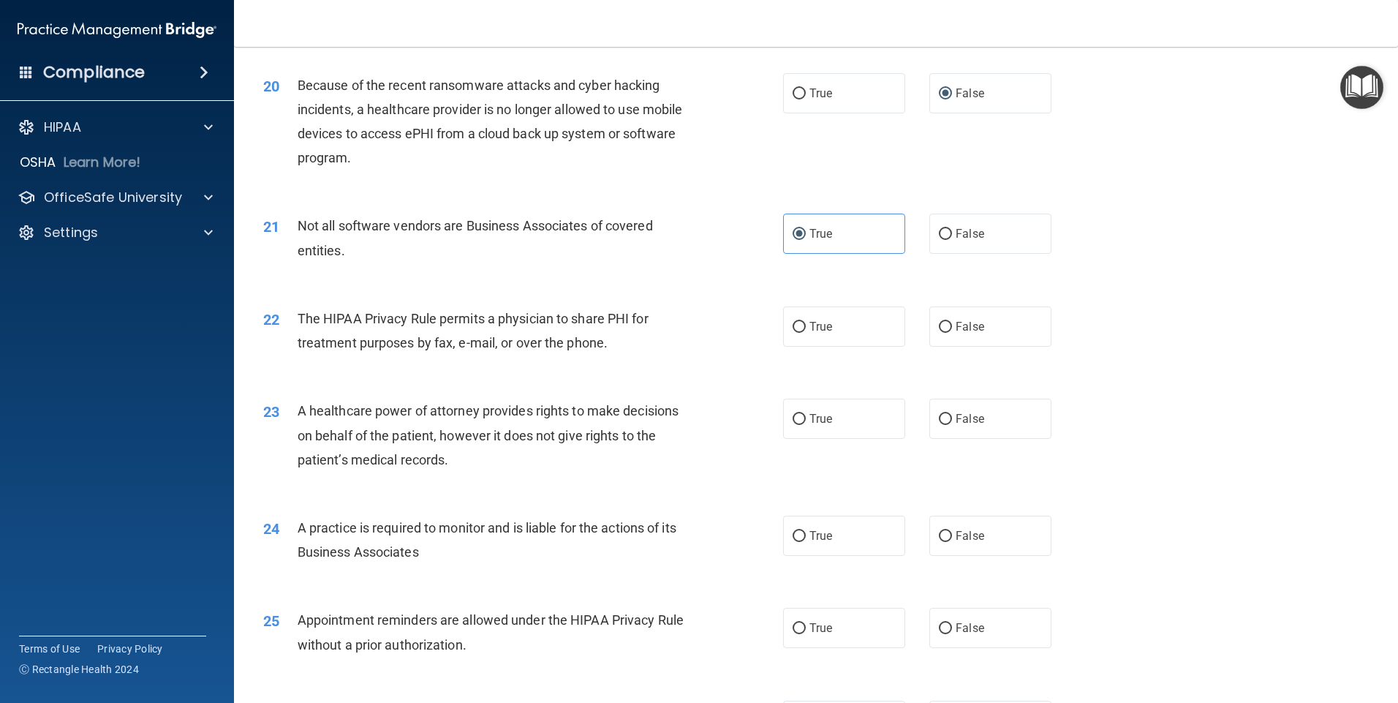
scroll to position [2164, 0]
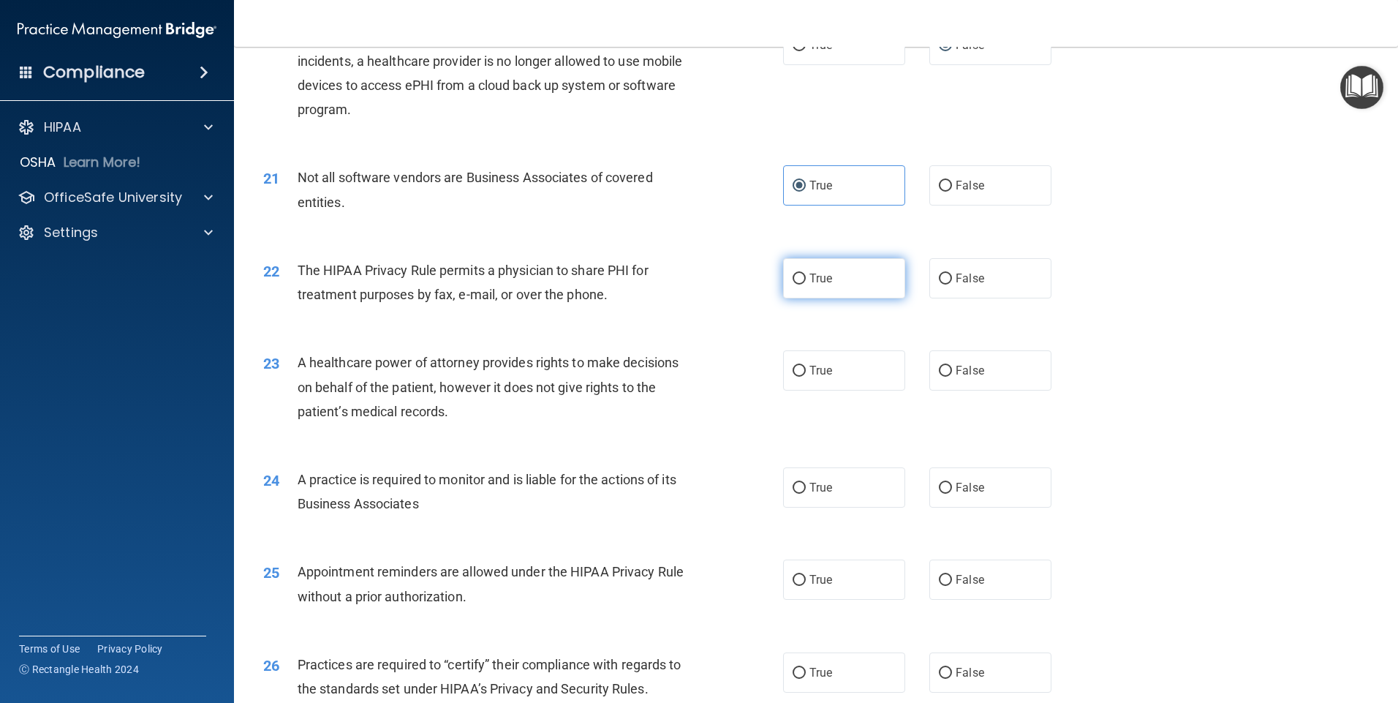
click at [793, 279] on input "True" at bounding box center [799, 279] width 13 height 11
radio input "true"
click at [939, 371] on input "False" at bounding box center [945, 371] width 13 height 11
radio input "true"
click at [942, 488] on input "False" at bounding box center [945, 488] width 13 height 11
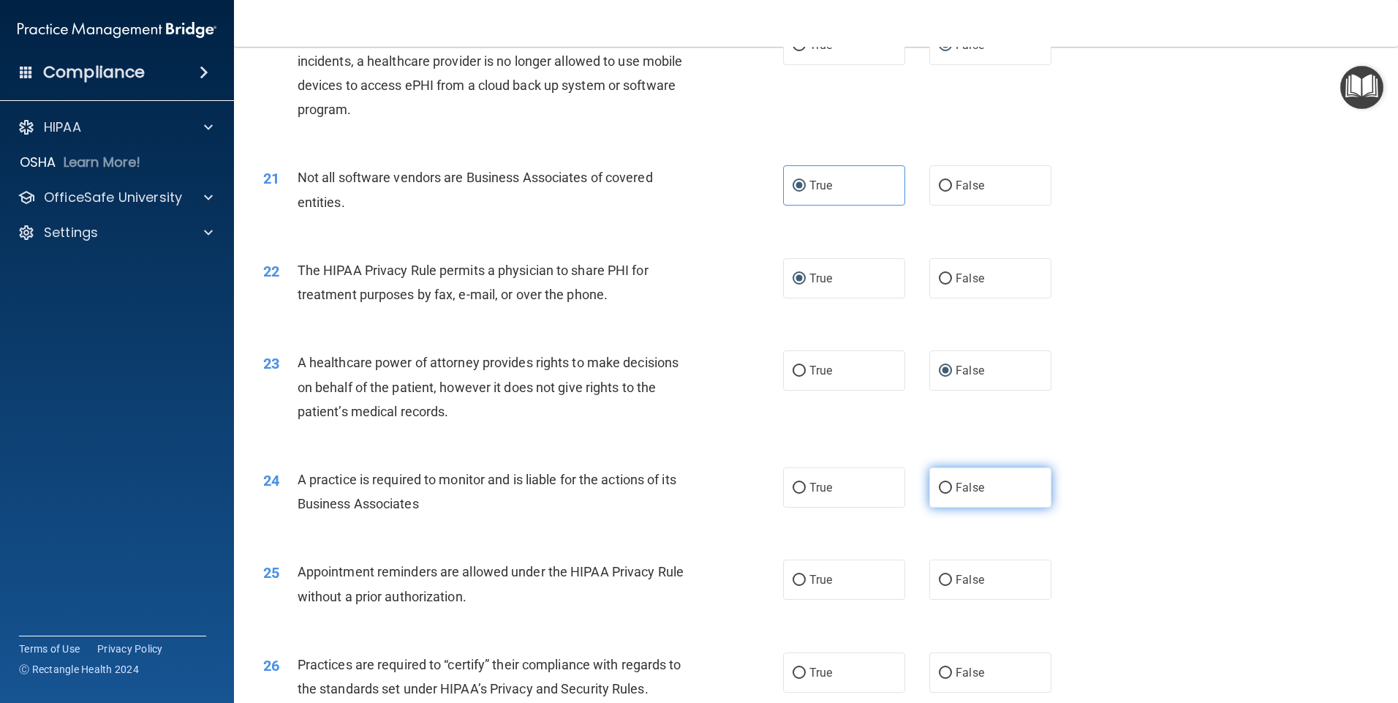
radio input "true"
click at [804, 577] on label "True" at bounding box center [844, 579] width 122 height 40
click at [804, 577] on input "True" at bounding box center [799, 580] width 13 height 11
radio input "true"
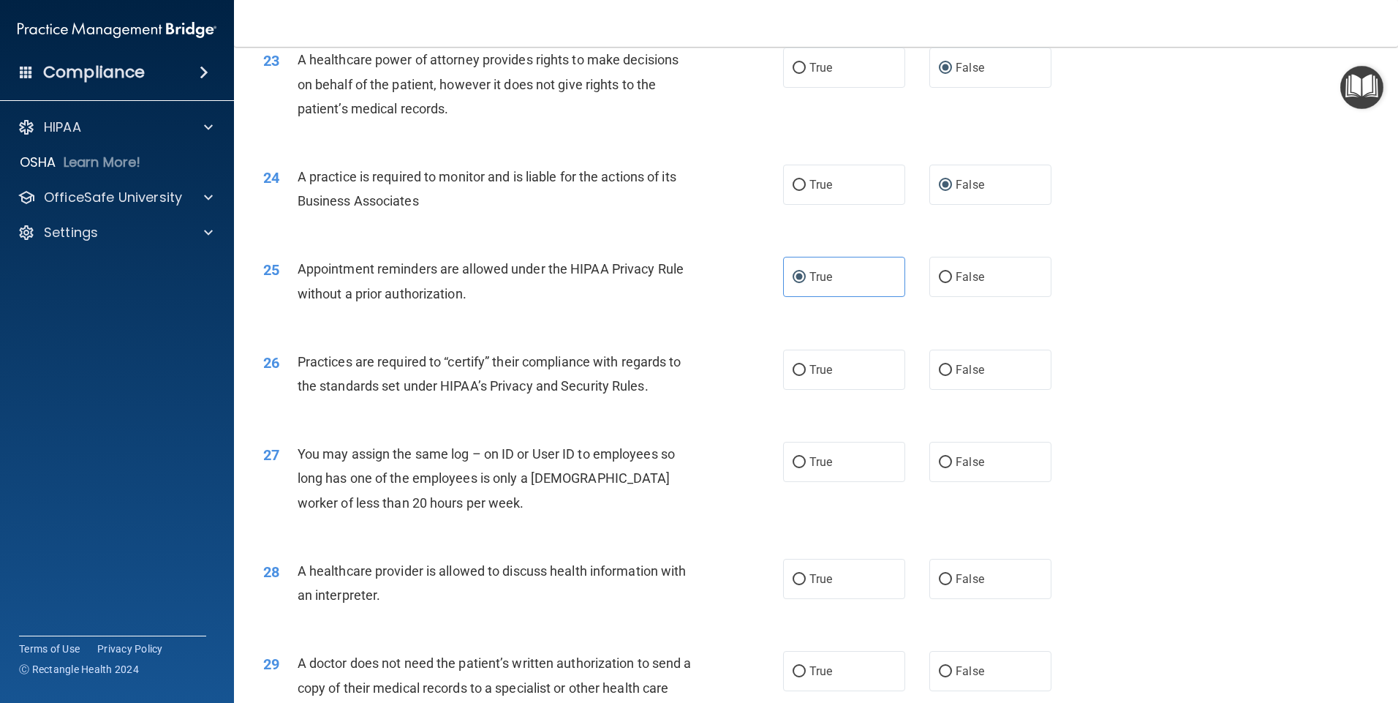
scroll to position [2544, 0]
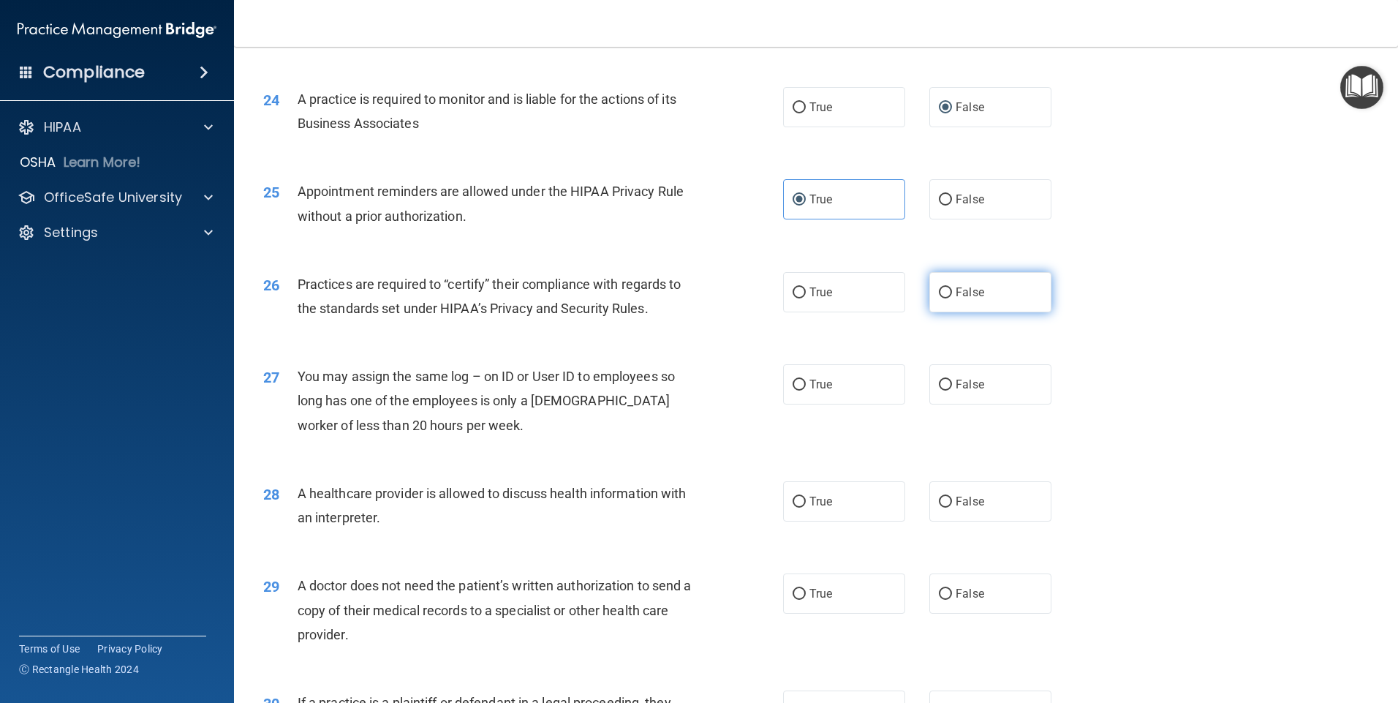
click at [956, 287] on span "False" at bounding box center [970, 292] width 29 height 14
click at [949, 287] on input "False" at bounding box center [945, 292] width 13 height 11
radio input "true"
click at [940, 385] on input "False" at bounding box center [945, 385] width 13 height 11
radio input "true"
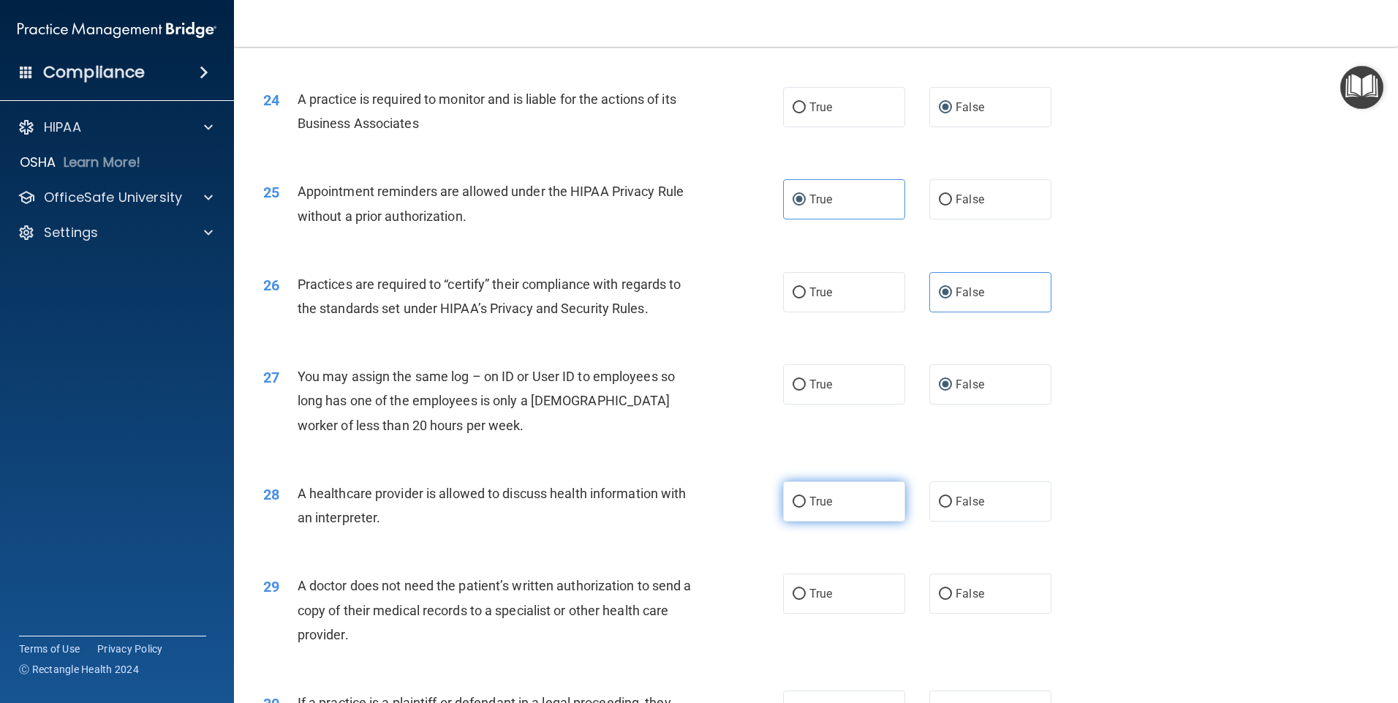
click at [875, 504] on label "True" at bounding box center [844, 501] width 122 height 40
click at [806, 504] on input "True" at bounding box center [799, 502] width 13 height 11
radio input "true"
click at [831, 595] on label "True" at bounding box center [844, 593] width 122 height 40
click at [806, 595] on input "True" at bounding box center [799, 594] width 13 height 11
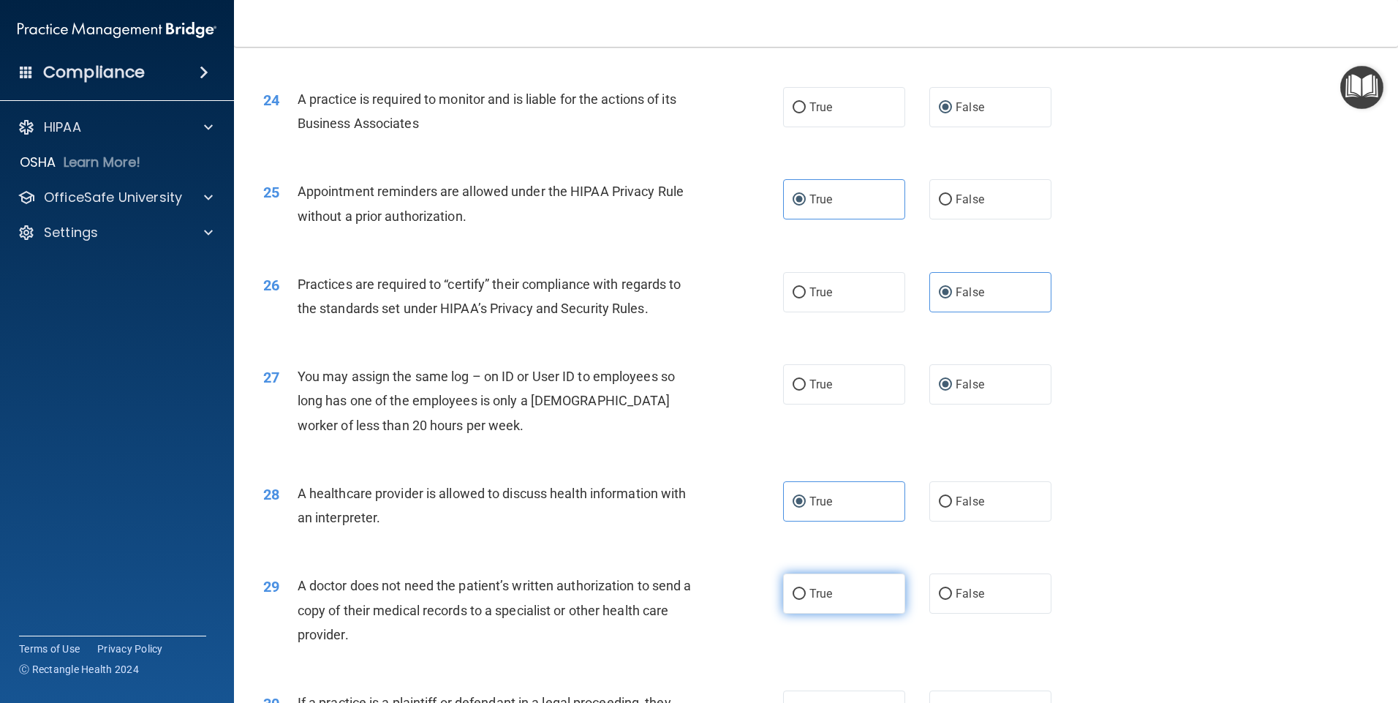
radio input "true"
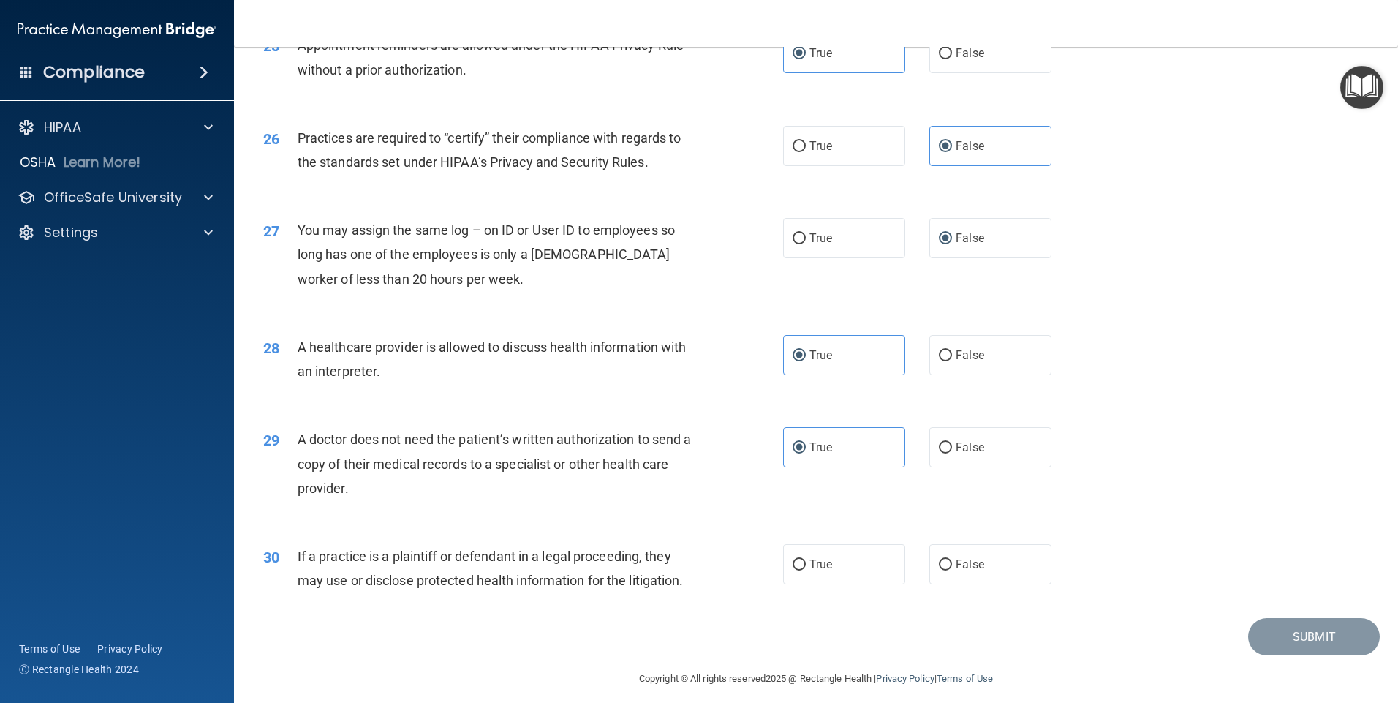
scroll to position [2701, 0]
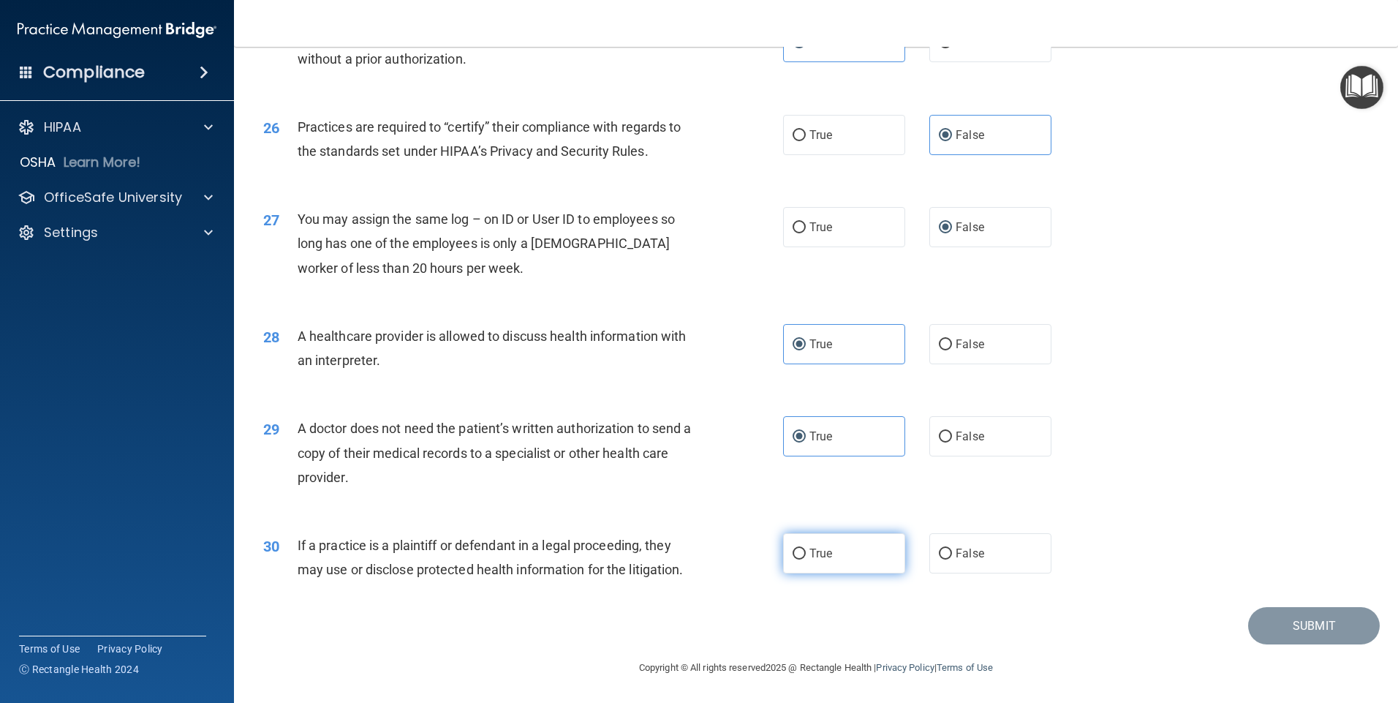
click at [810, 548] on span "True" at bounding box center [821, 553] width 23 height 14
click at [805, 548] on input "True" at bounding box center [799, 553] width 13 height 11
radio input "true"
click at [1291, 626] on button "Submit" at bounding box center [1314, 625] width 132 height 37
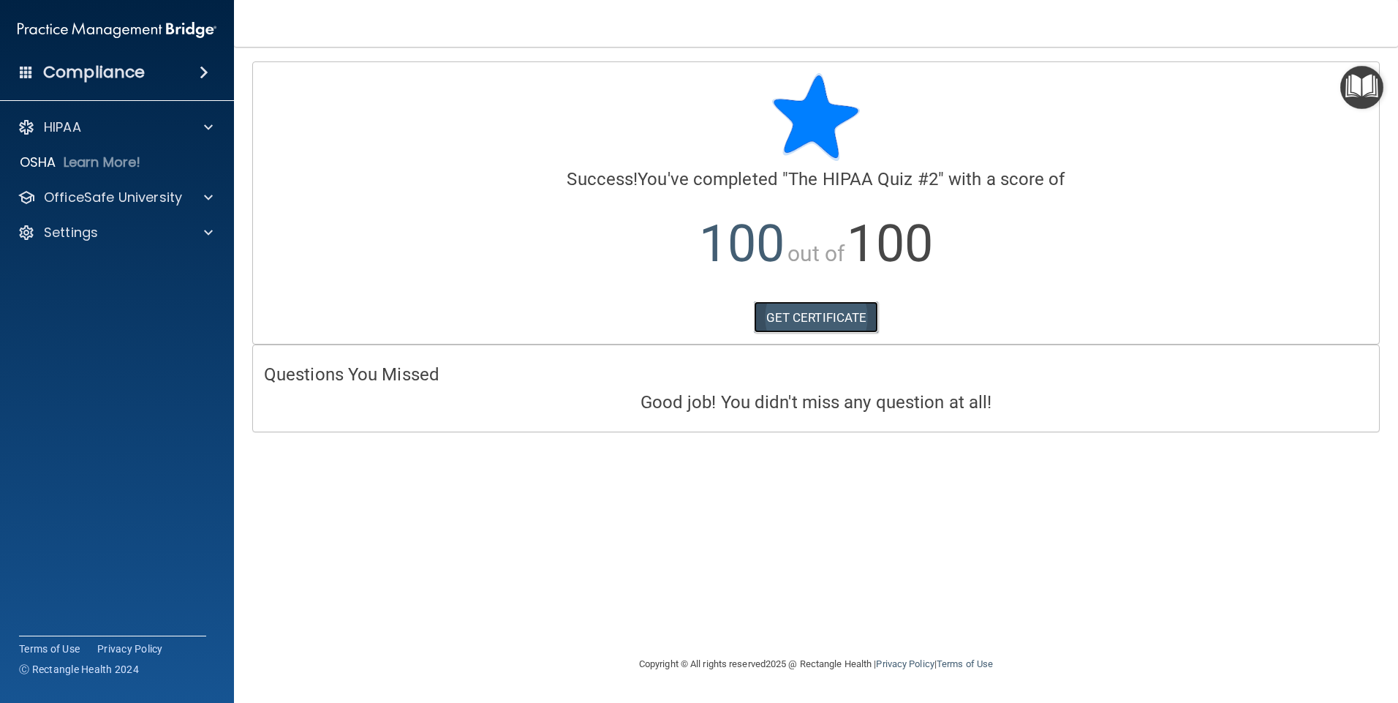
click at [817, 317] on link "GET CERTIFICATE" at bounding box center [816, 317] width 125 height 32
click at [67, 204] on p "OfficeSafe University" at bounding box center [113, 198] width 138 height 18
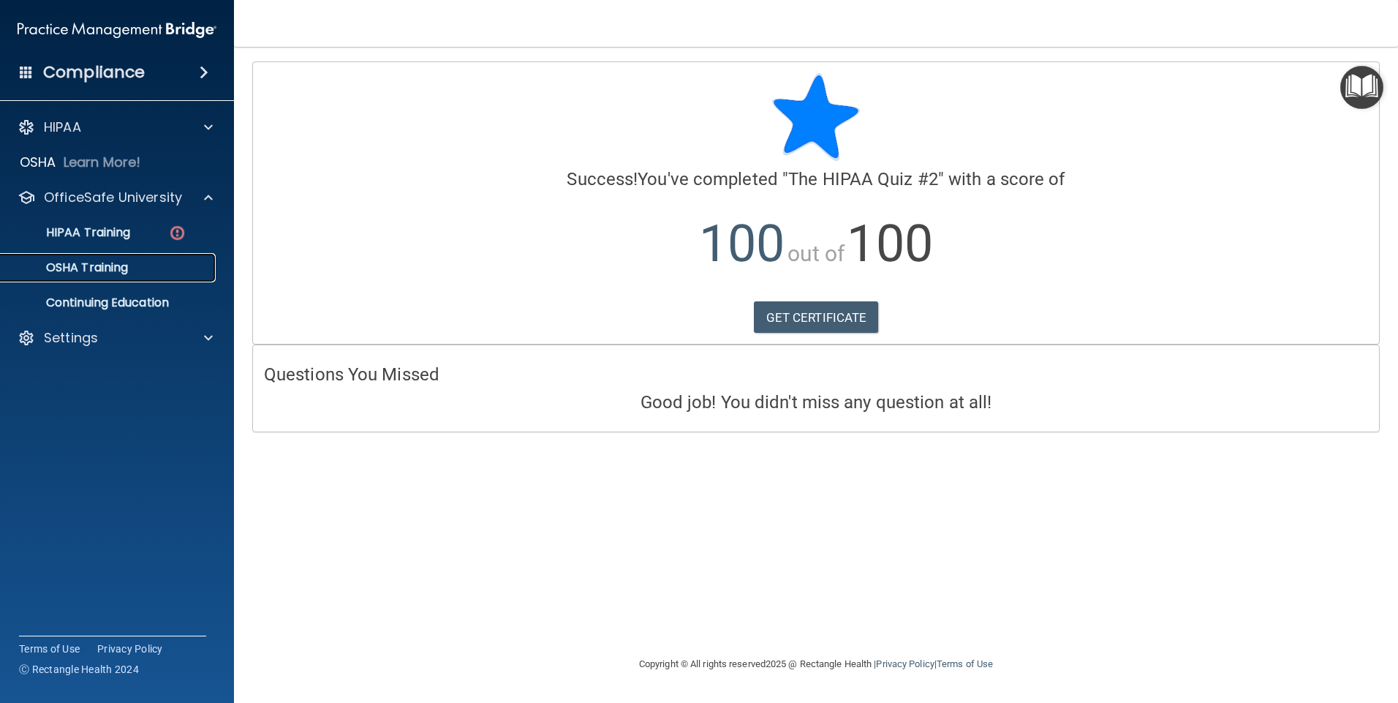
click at [74, 265] on p "OSHA Training" at bounding box center [69, 267] width 118 height 15
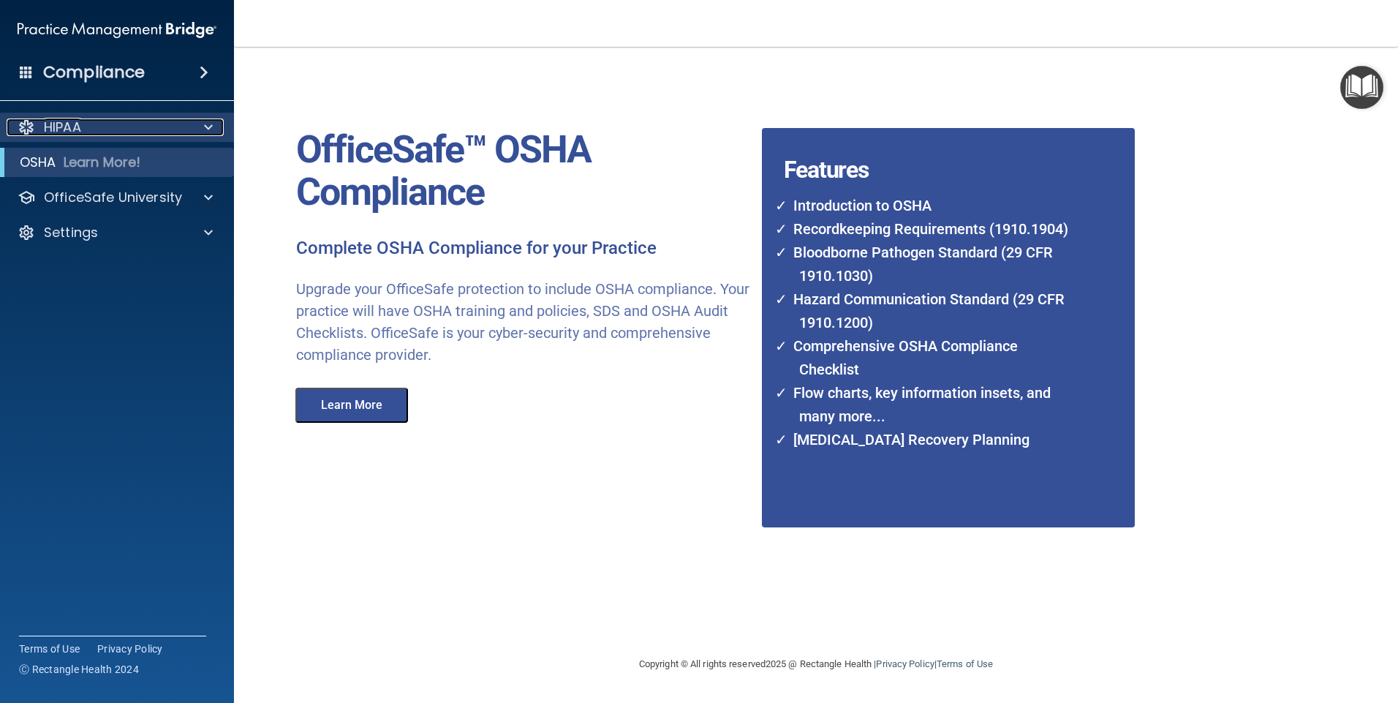
click at [68, 123] on p "HIPAA" at bounding box center [62, 127] width 37 height 18
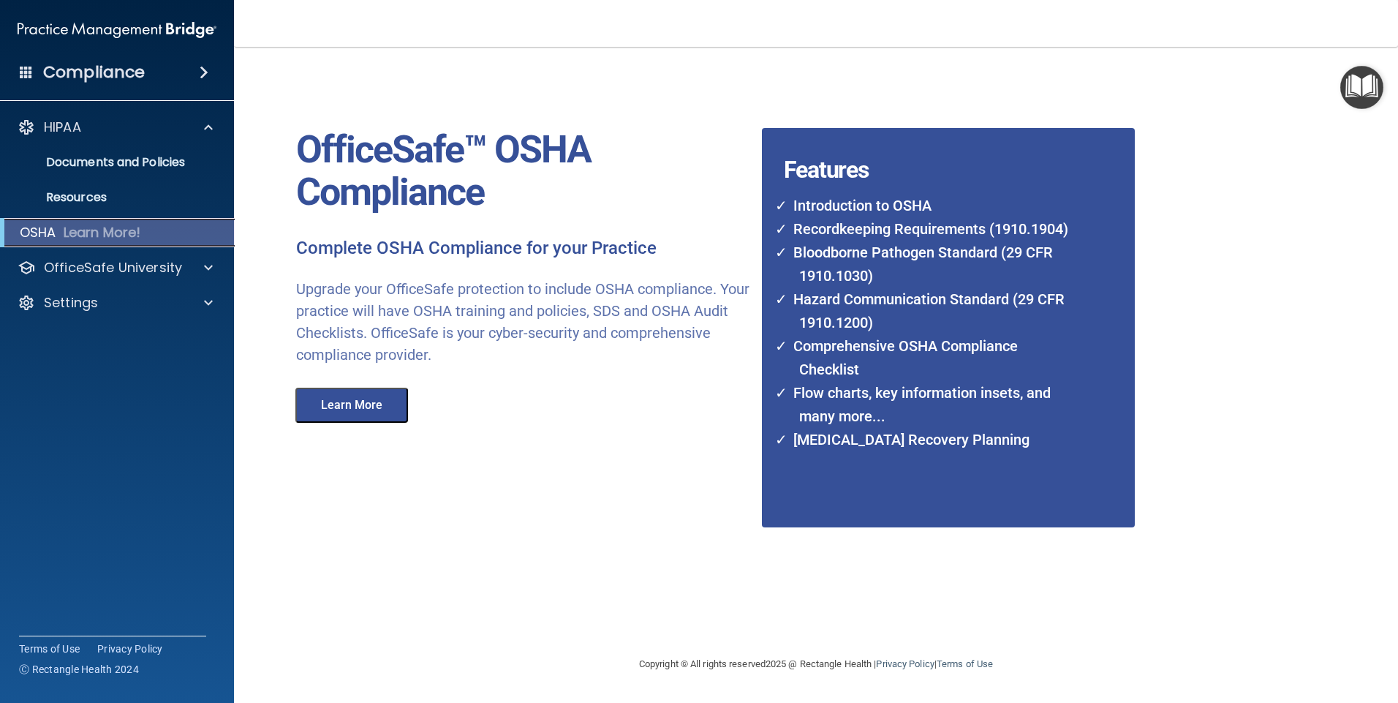
click at [83, 230] on p "Learn More!" at bounding box center [103, 233] width 78 height 18
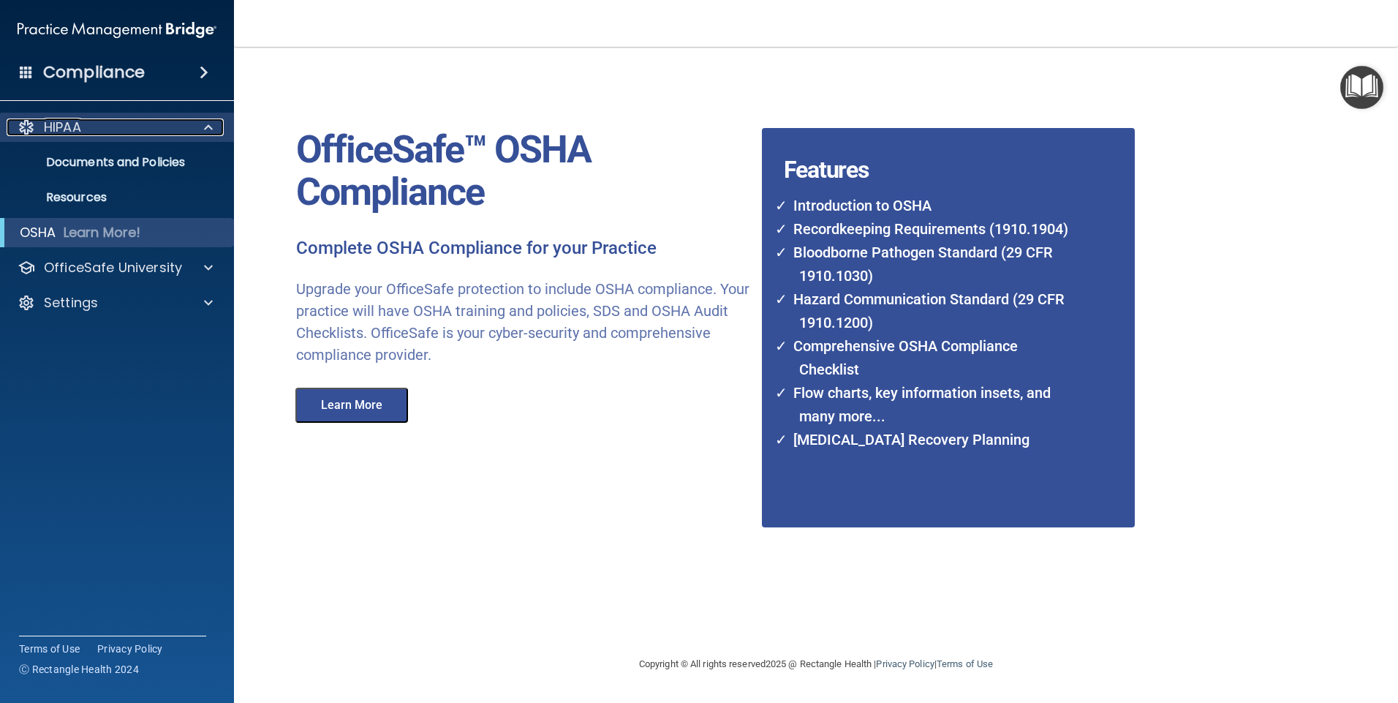
click at [71, 121] on p "HIPAA" at bounding box center [62, 127] width 37 height 18
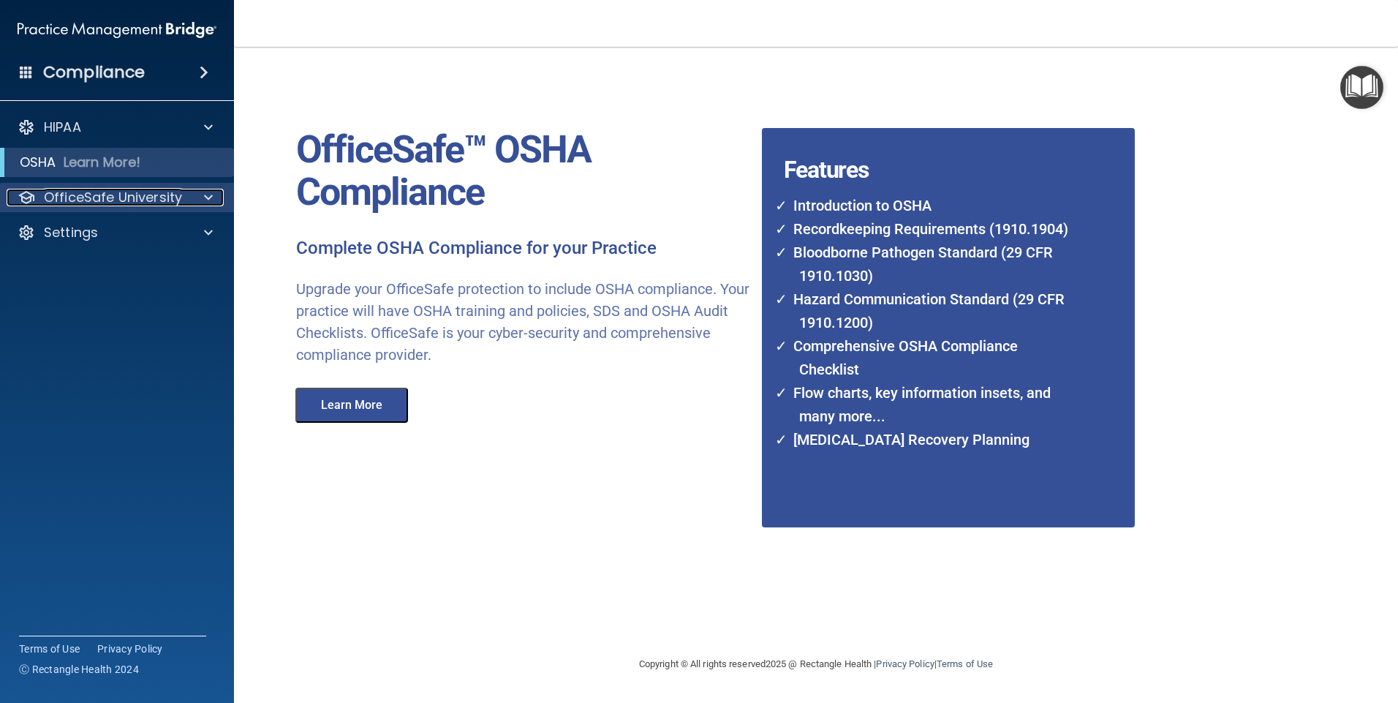
click at [112, 195] on p "OfficeSafe University" at bounding box center [113, 198] width 138 height 18
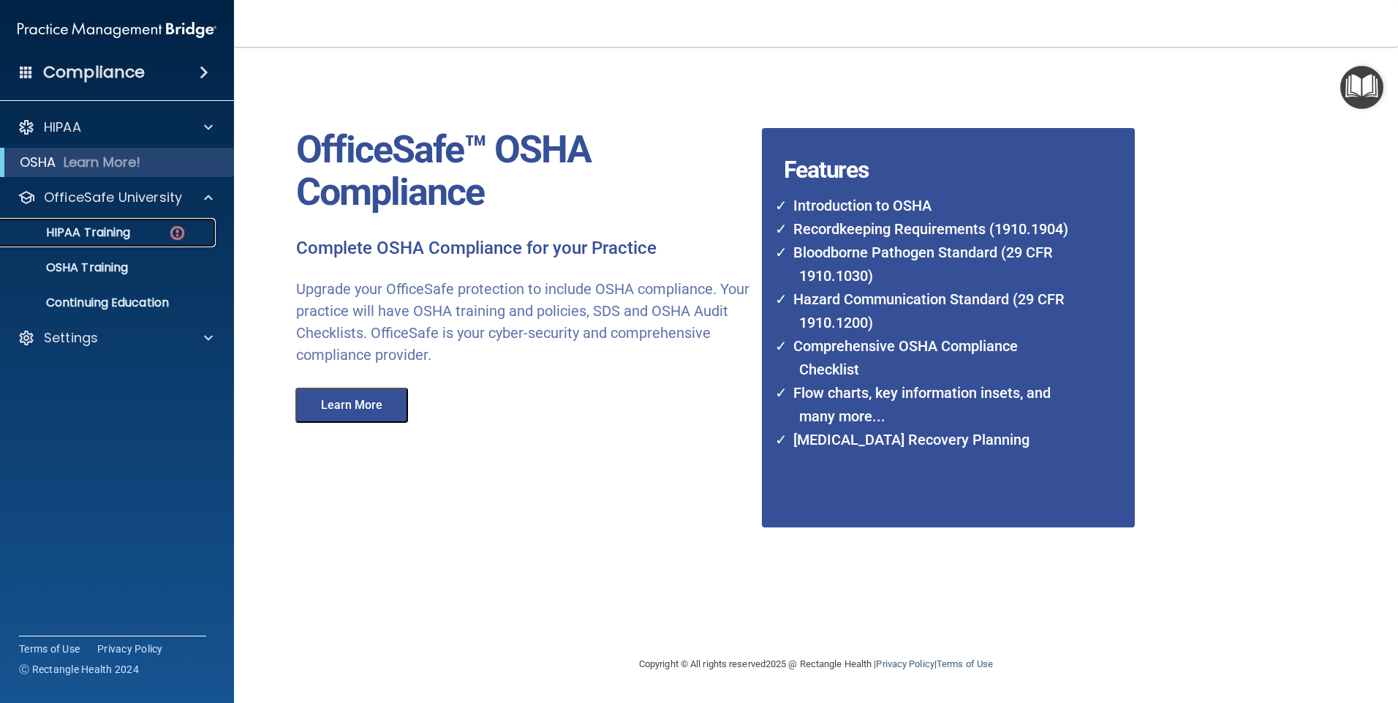
click at [108, 225] on p "HIPAA Training" at bounding box center [70, 232] width 121 height 15
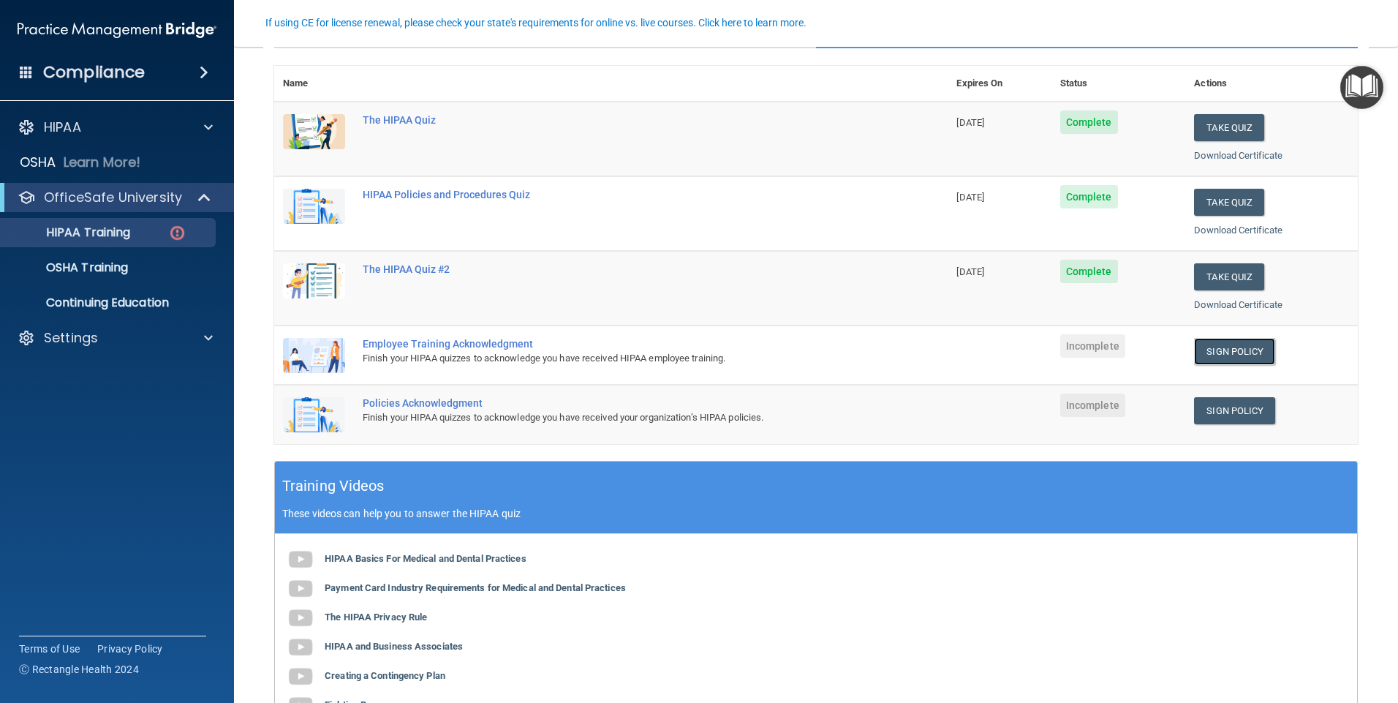
scroll to position [225, 0]
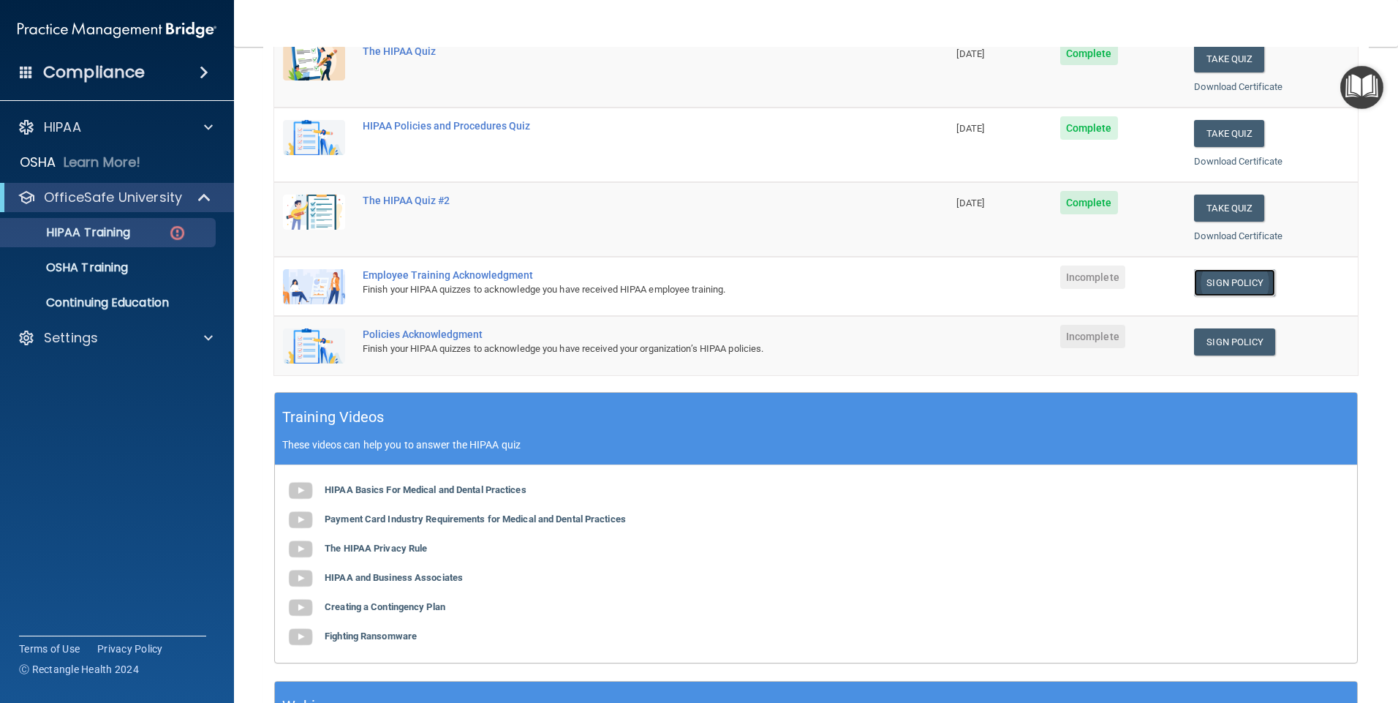
click at [1210, 282] on link "Sign Policy" at bounding box center [1234, 282] width 81 height 27
click at [1196, 274] on link "Sign Policy" at bounding box center [1234, 282] width 81 height 27
click at [1212, 278] on link "Sign Policy" at bounding box center [1234, 282] width 81 height 27
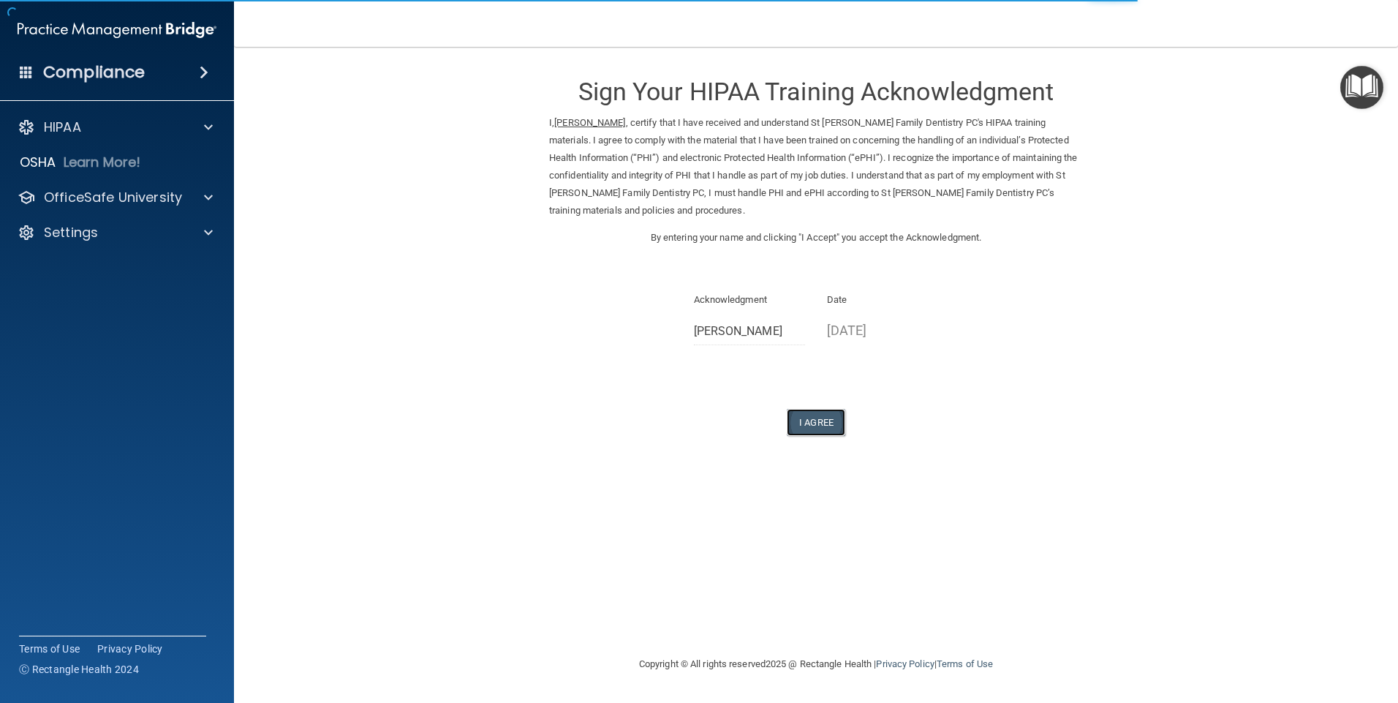
click at [831, 426] on button "I Agree" at bounding box center [816, 422] width 59 height 27
click at [818, 417] on button "I Agree" at bounding box center [816, 422] width 59 height 27
click at [827, 424] on button "I Agree" at bounding box center [816, 422] width 59 height 27
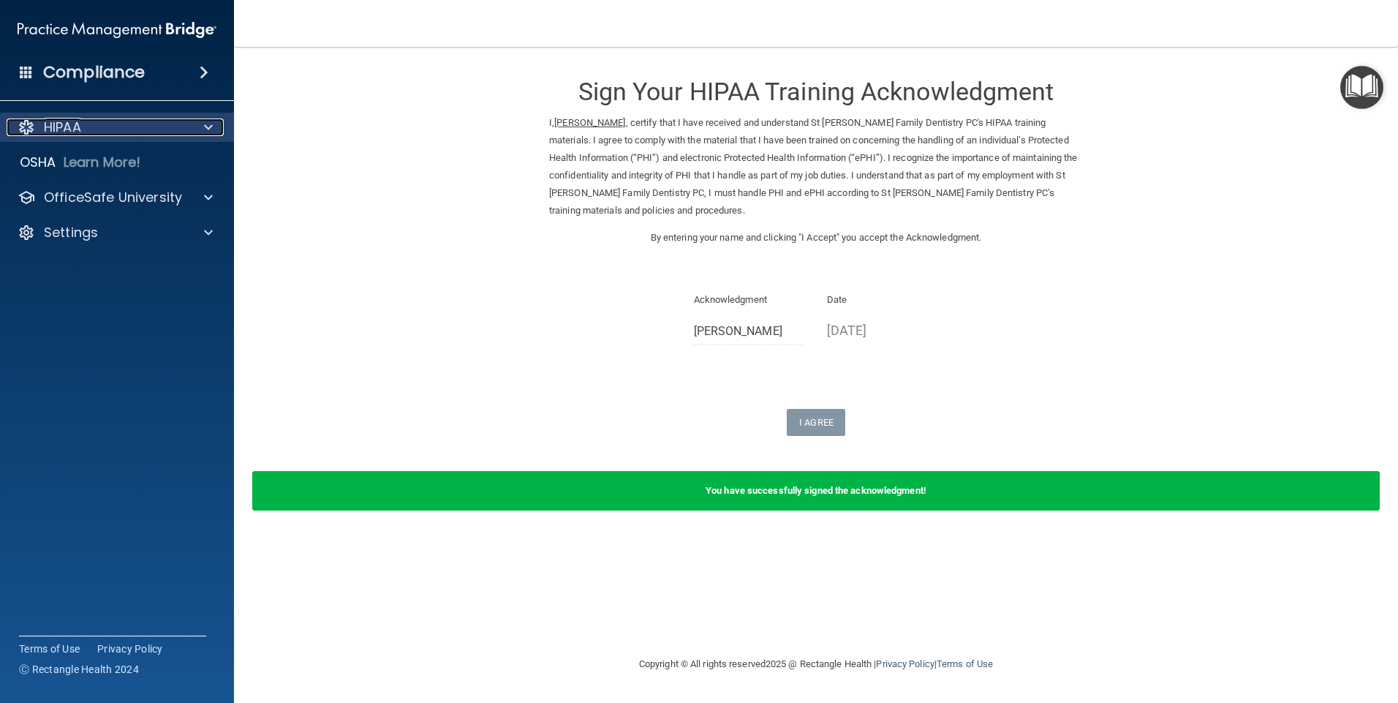
drag, startPoint x: 47, startPoint y: 130, endPoint x: 45, endPoint y: 137, distance: 7.5
click at [47, 132] on p "HIPAA" at bounding box center [62, 127] width 37 height 18
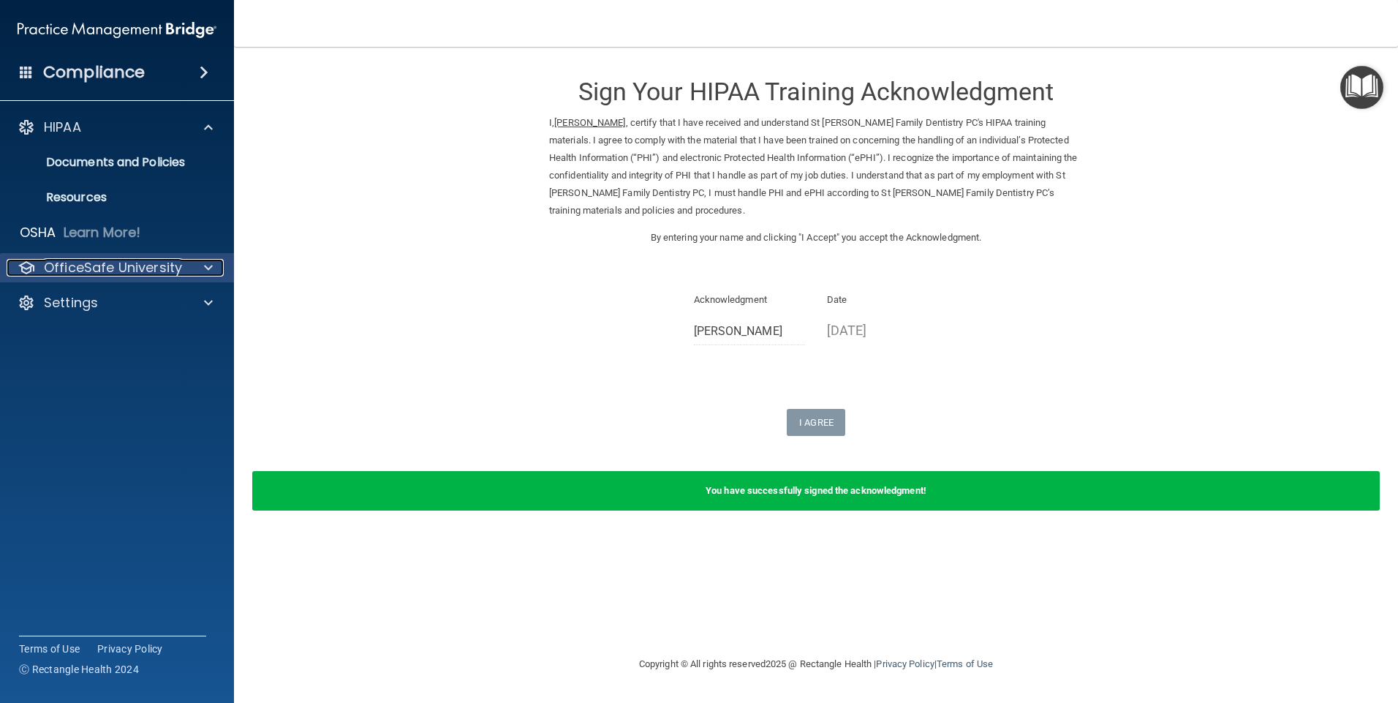
click at [52, 265] on p "OfficeSafe University" at bounding box center [113, 268] width 138 height 18
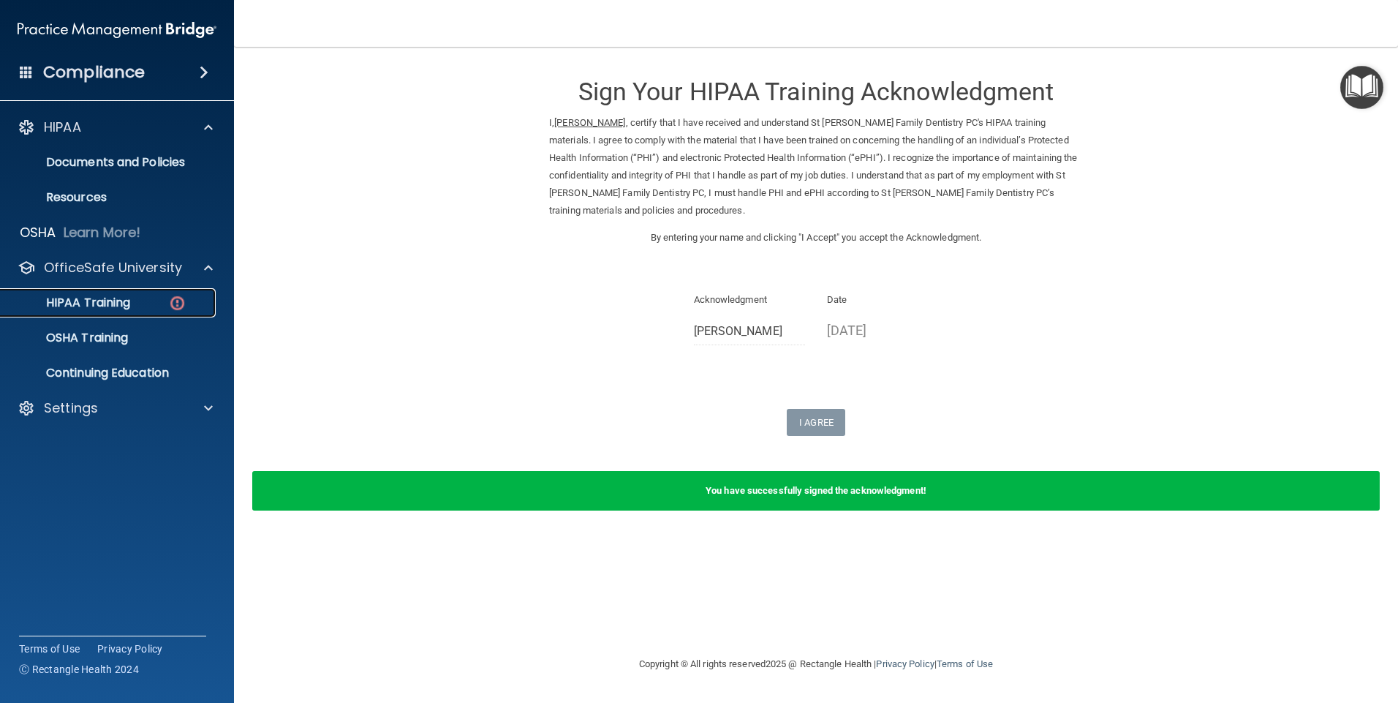
click at [83, 303] on p "HIPAA Training" at bounding box center [70, 302] width 121 height 15
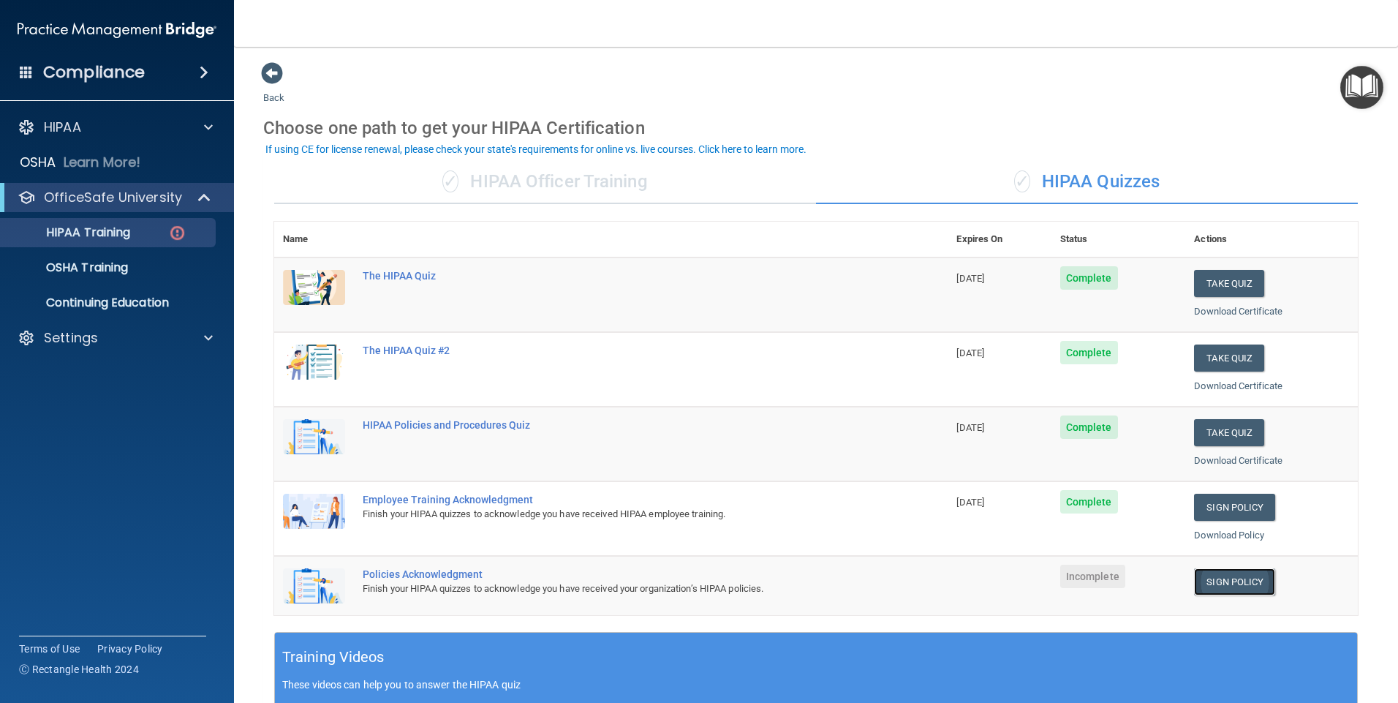
click at [1245, 584] on link "Sign Policy" at bounding box center [1234, 581] width 81 height 27
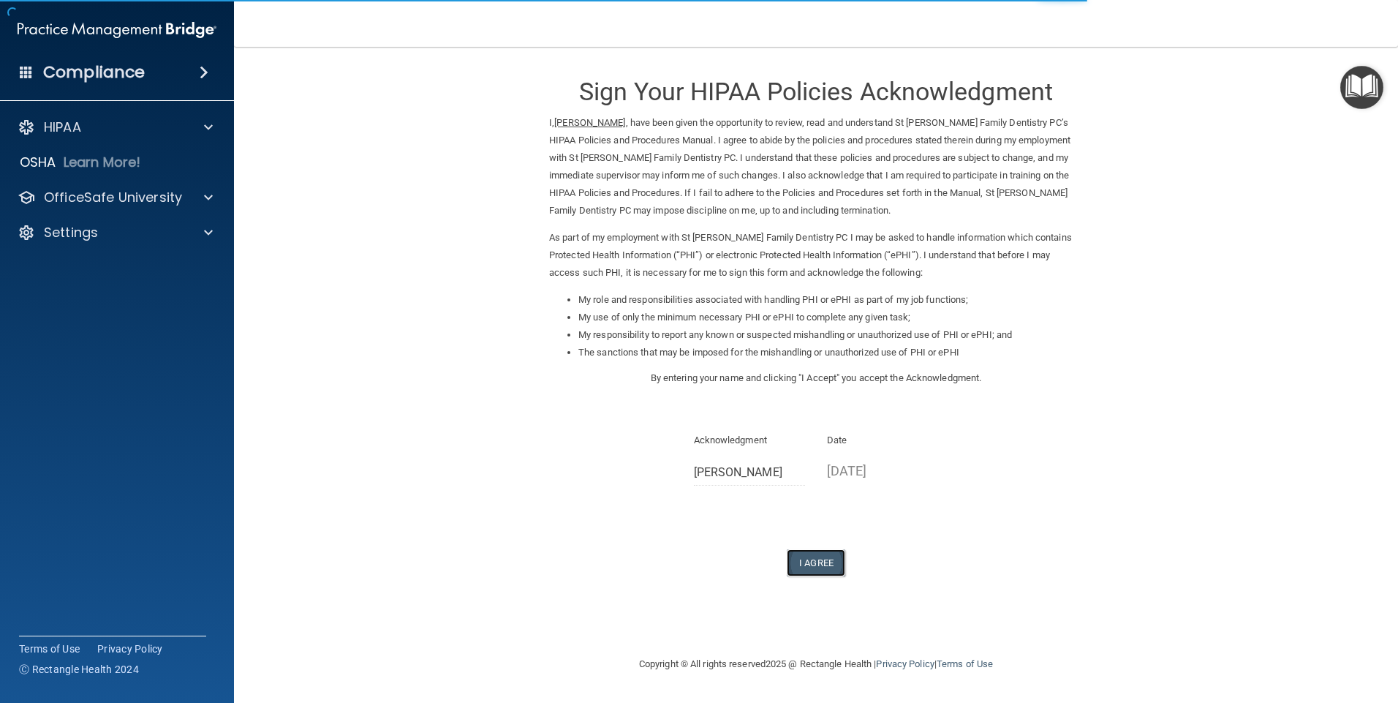
click at [828, 561] on button "I Agree" at bounding box center [816, 562] width 59 height 27
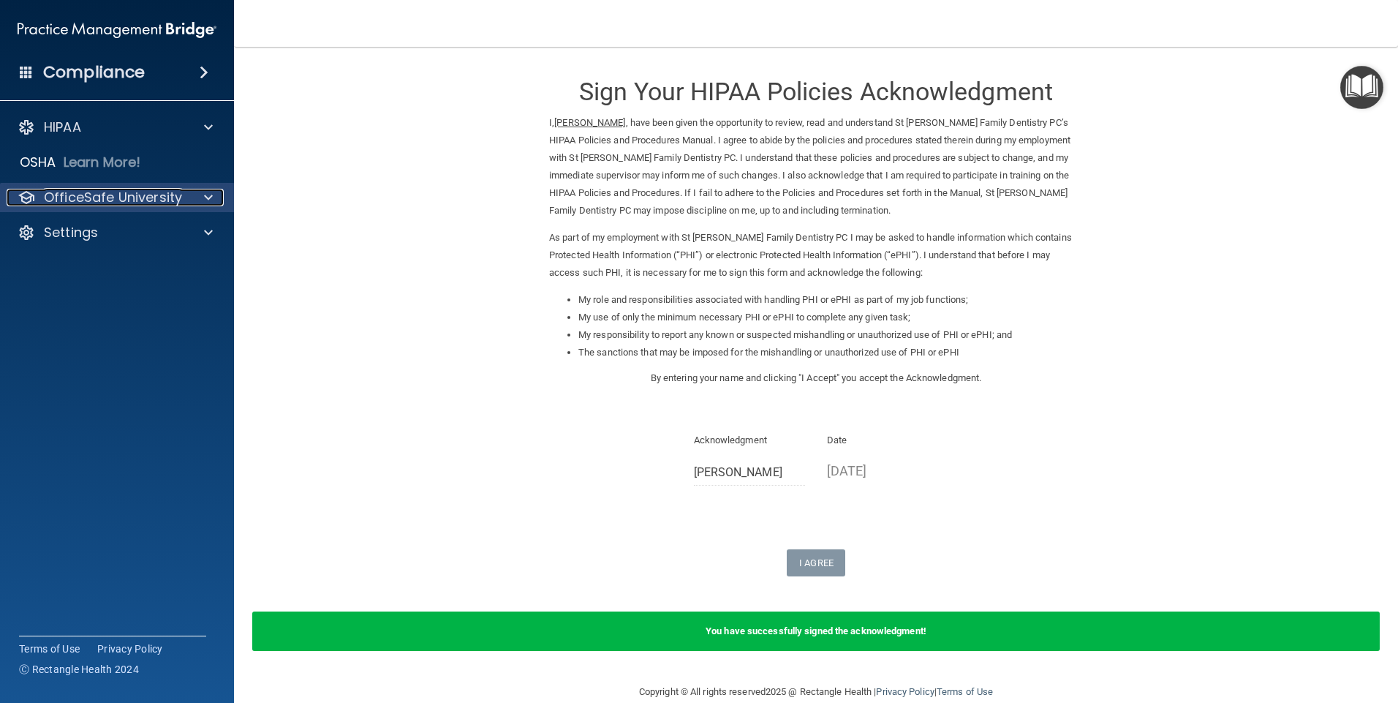
click at [69, 197] on p "OfficeSafe University" at bounding box center [113, 198] width 138 height 18
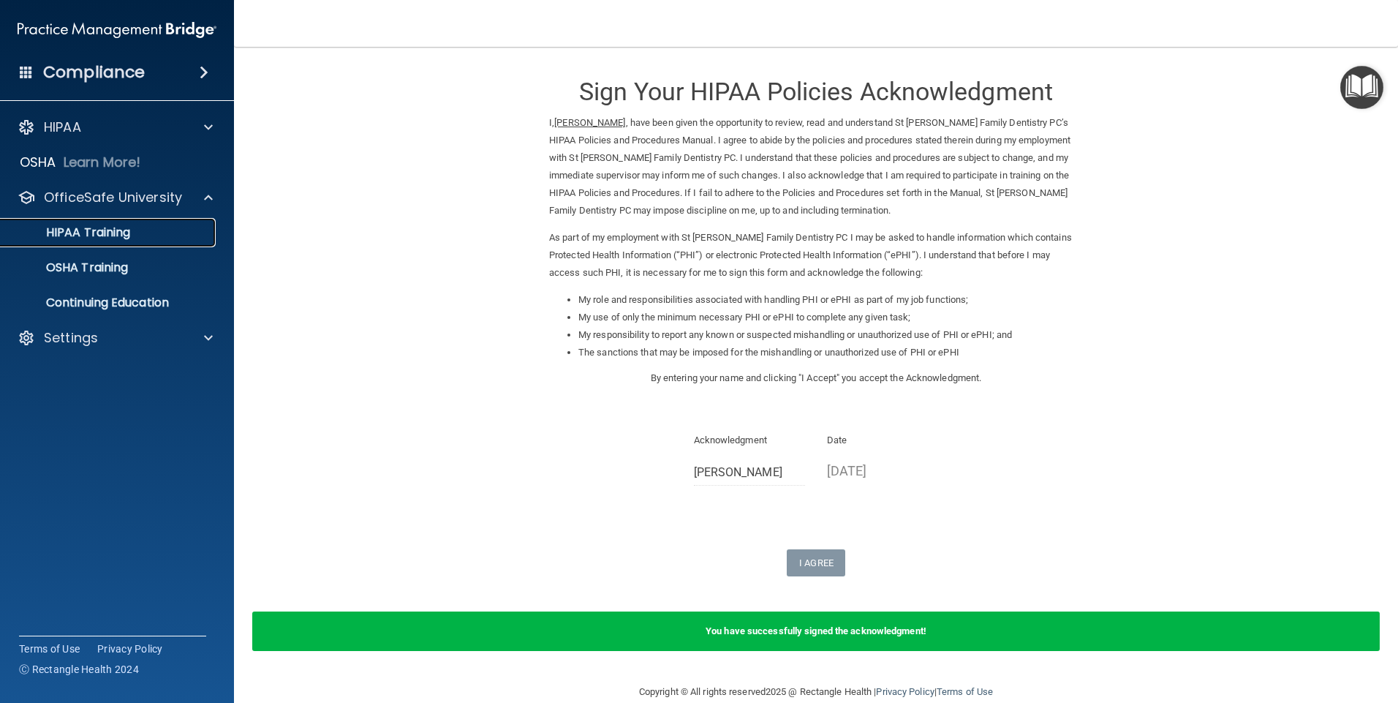
click at [94, 232] on p "HIPAA Training" at bounding box center [70, 232] width 121 height 15
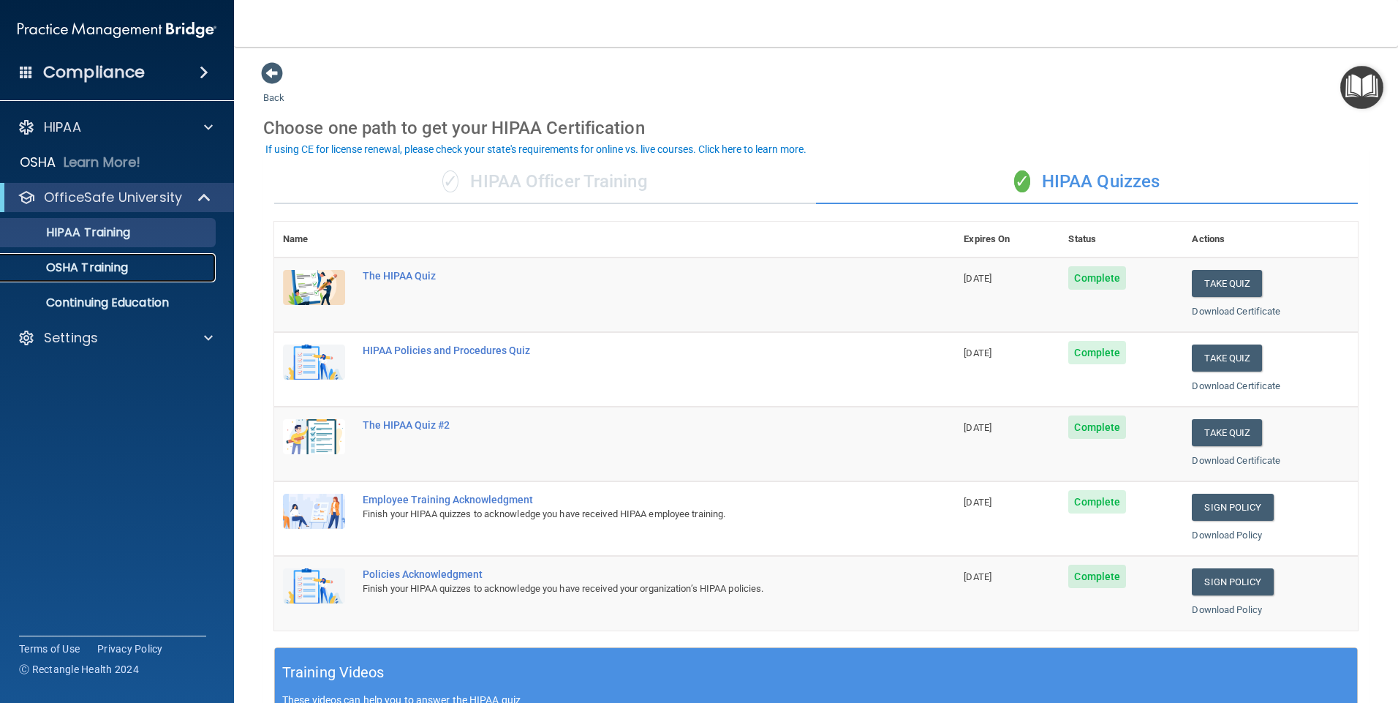
click at [106, 264] on p "OSHA Training" at bounding box center [69, 267] width 118 height 15
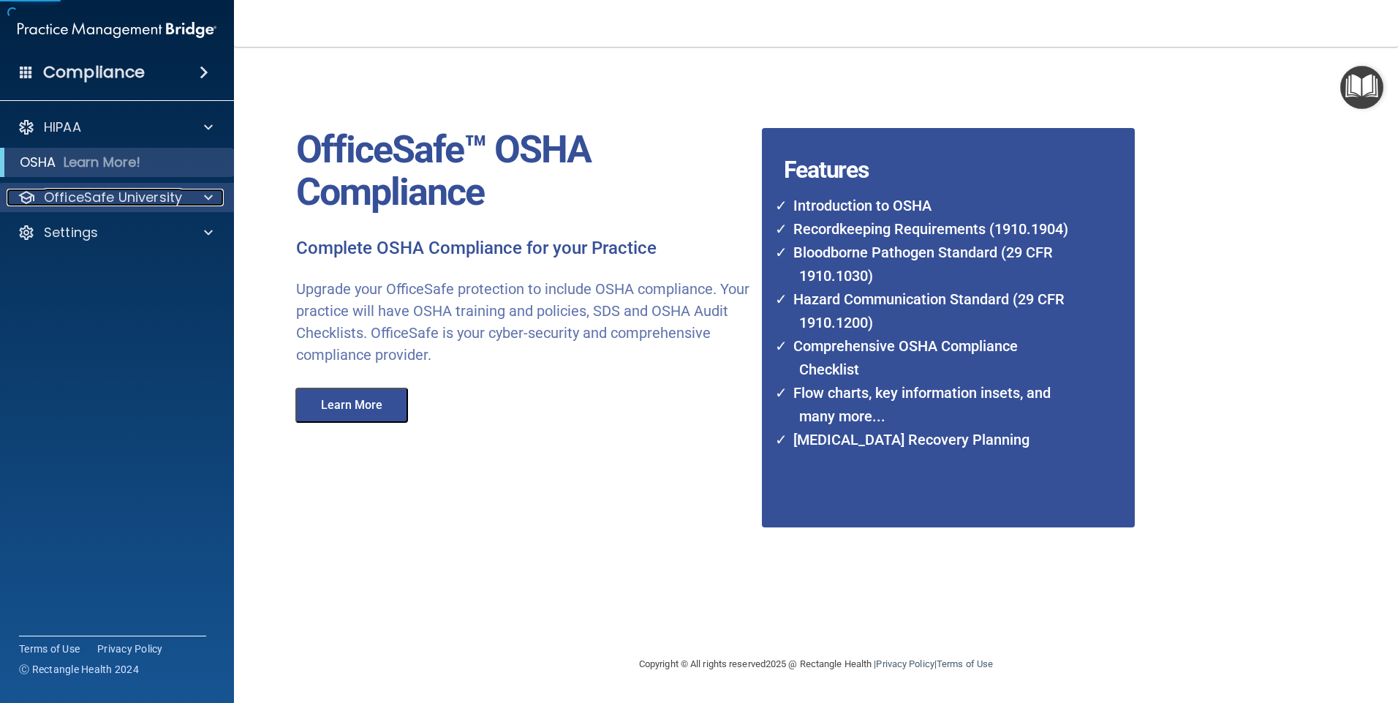
click at [78, 195] on p "OfficeSafe University" at bounding box center [113, 198] width 138 height 18
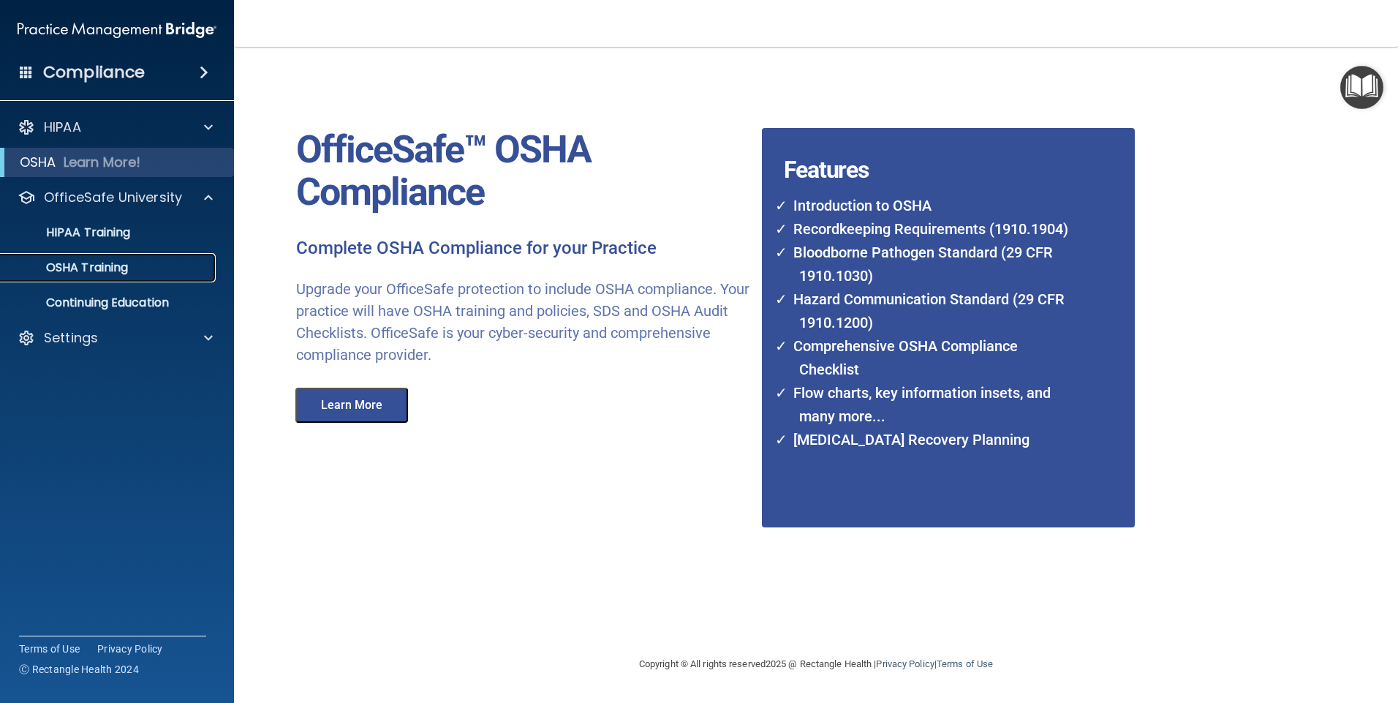
click at [80, 265] on p "OSHA Training" at bounding box center [69, 267] width 118 height 15
click at [93, 266] on p "OSHA Training" at bounding box center [69, 267] width 118 height 15
click at [361, 402] on button "Learn More" at bounding box center [351, 405] width 113 height 35
